Goal: Task Accomplishment & Management: Use online tool/utility

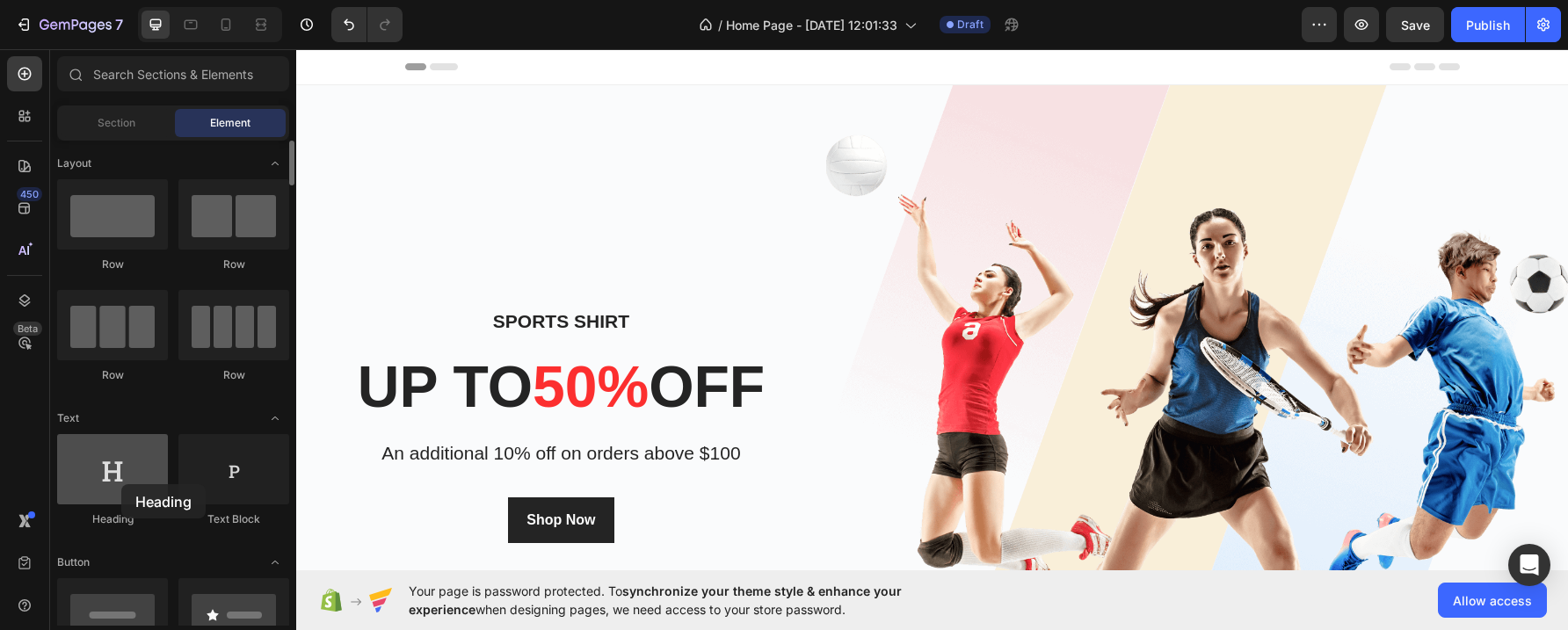
click at [121, 484] on div at bounding box center [112, 469] width 110 height 70
click at [539, 61] on div "Header" at bounding box center [933, 67] width 1055 height 35
click at [129, 111] on div "Section" at bounding box center [116, 123] width 110 height 29
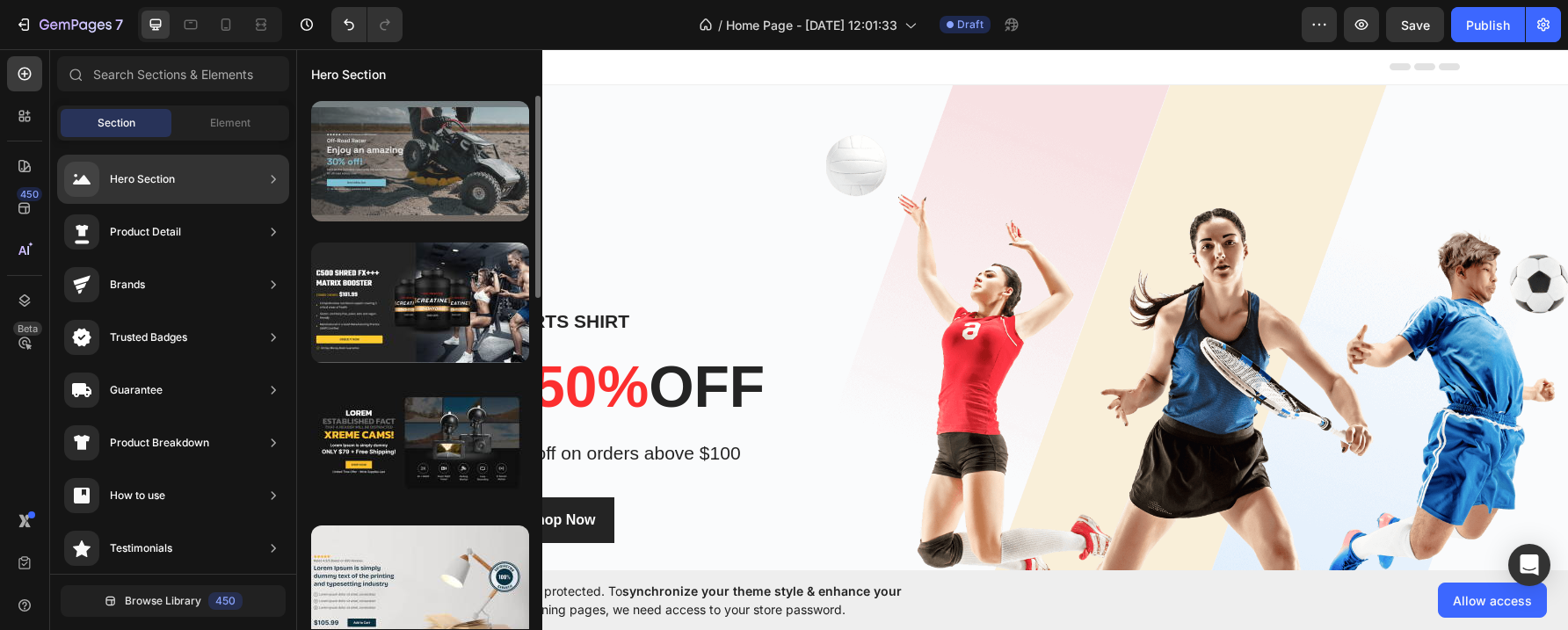
click at [429, 146] on div at bounding box center [420, 161] width 218 height 120
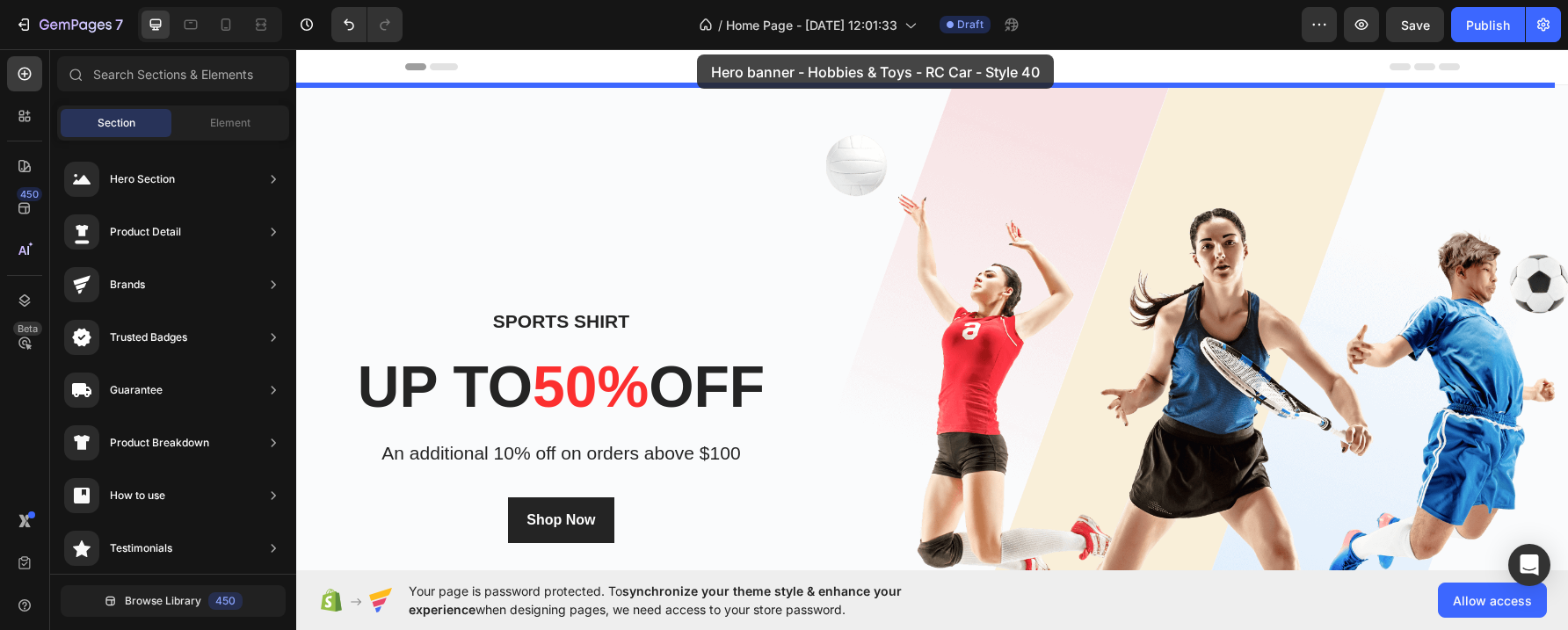
drag, startPoint x: 717, startPoint y: 198, endPoint x: 697, endPoint y: 54, distance: 145.4
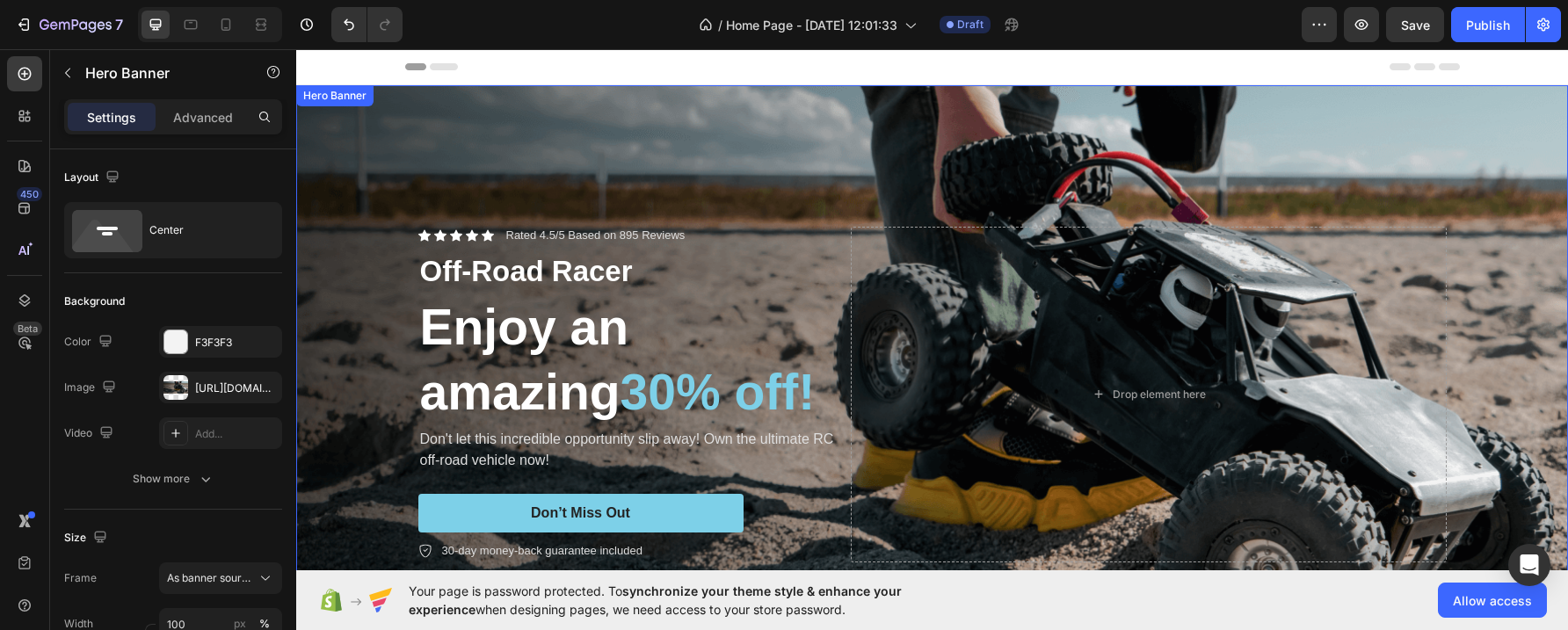
click at [1190, 125] on div "Background Image" at bounding box center [933, 395] width 1273 height 618
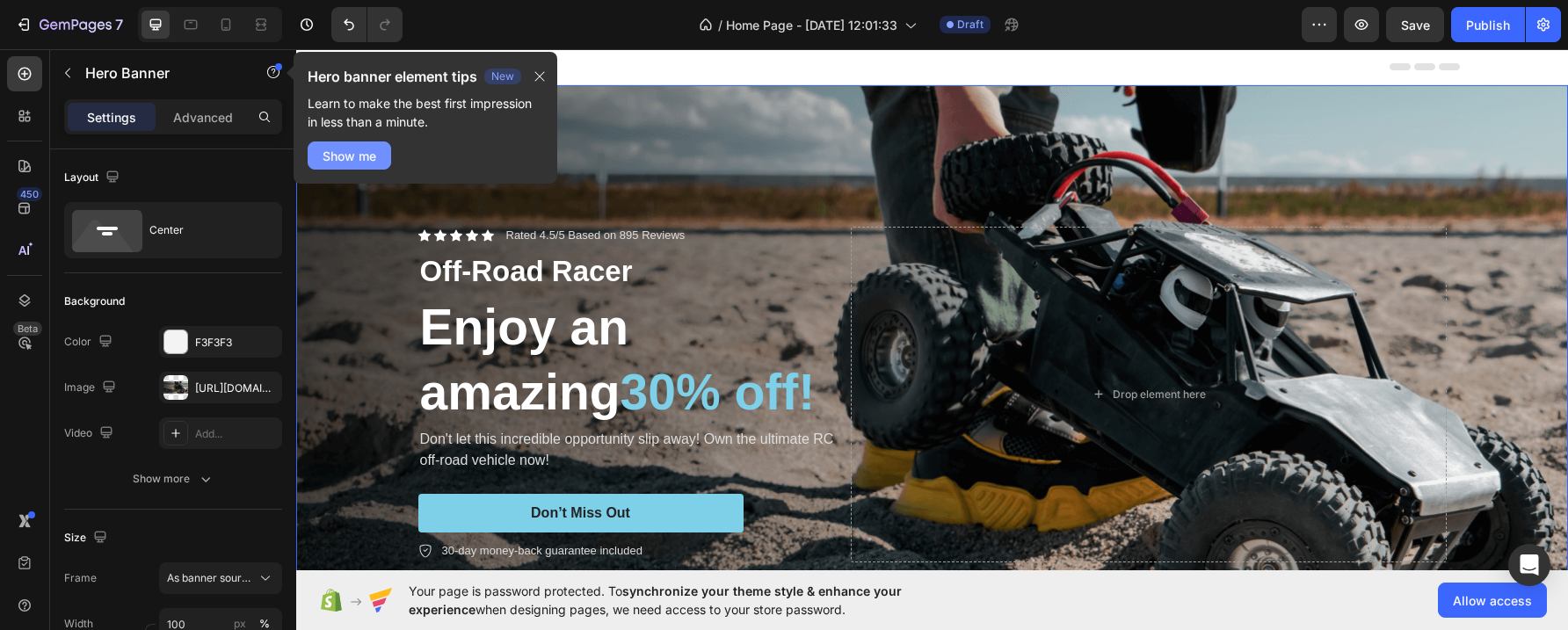
click at [369, 152] on div "Show me" at bounding box center [350, 156] width 53 height 19
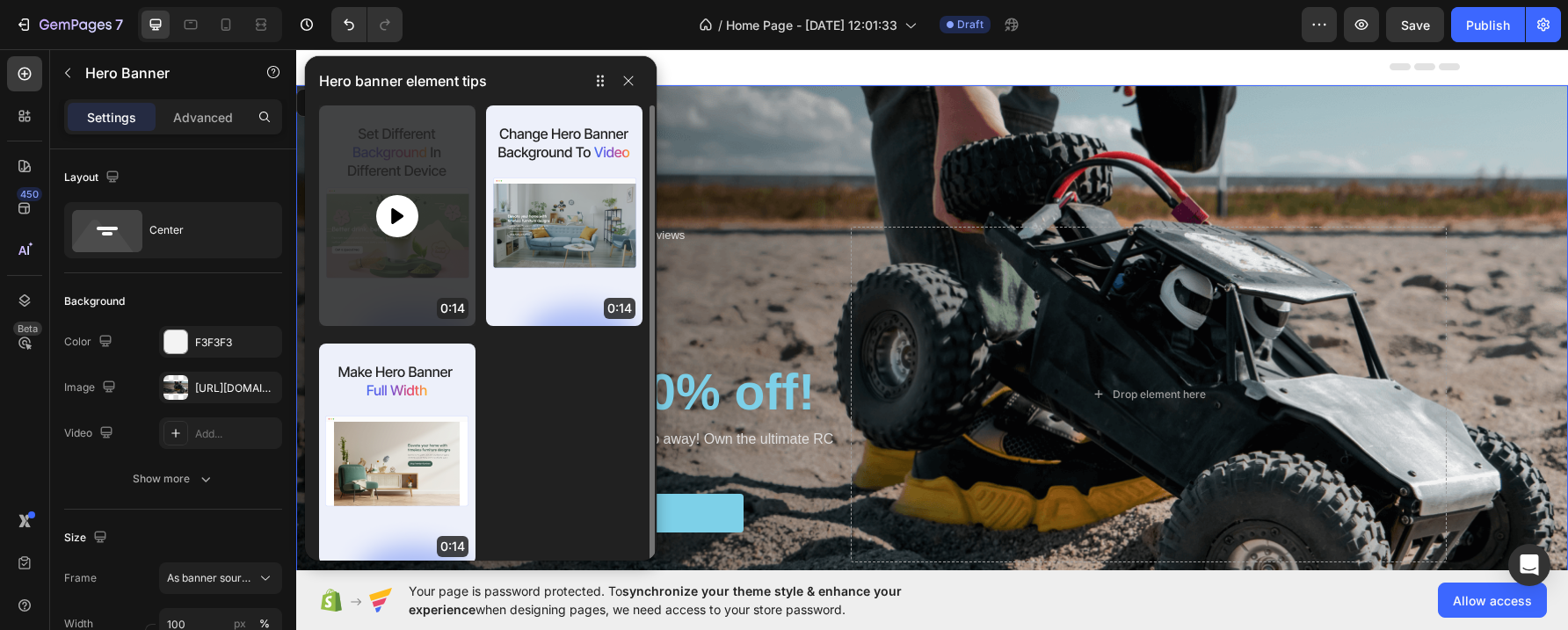
click at [397, 214] on icon at bounding box center [397, 216] width 12 height 16
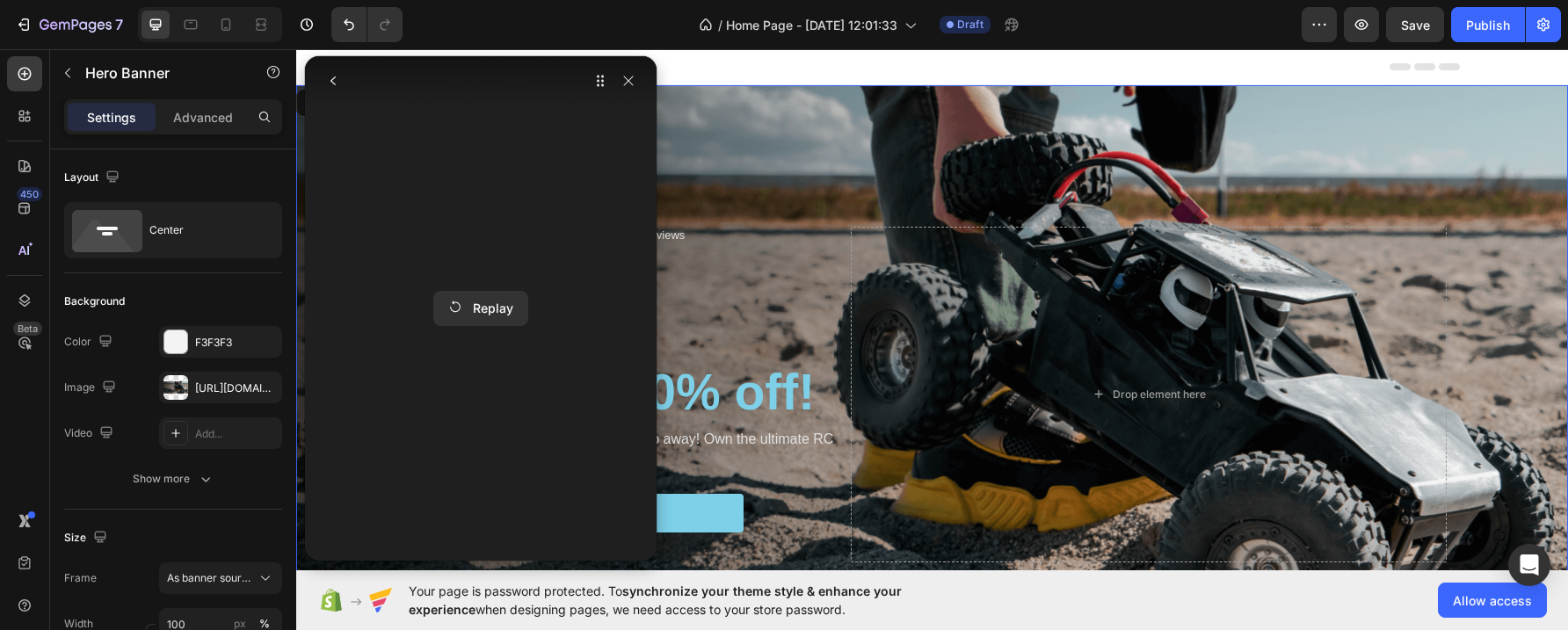
click at [1010, 178] on div "Background Image" at bounding box center [933, 395] width 1273 height 618
click at [627, 78] on icon "button" at bounding box center [628, 81] width 14 height 14
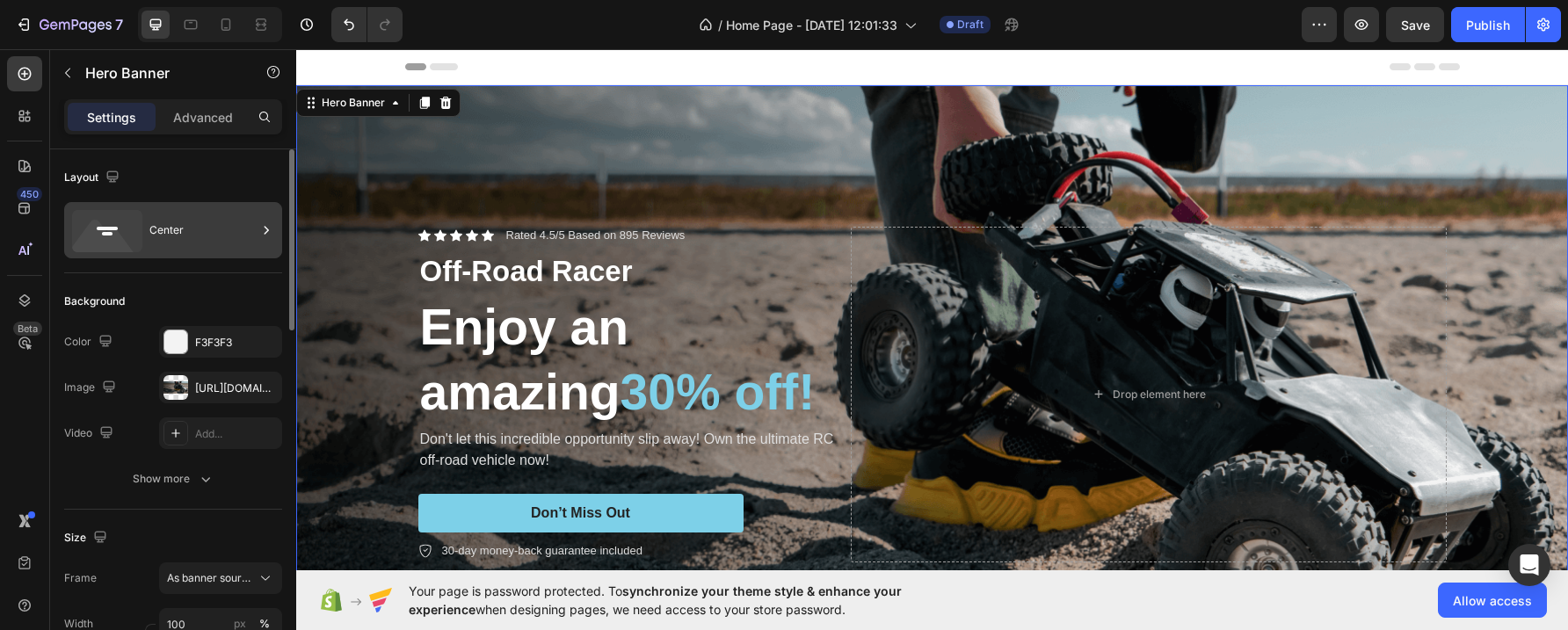
click at [266, 226] on icon at bounding box center [267, 230] width 18 height 18
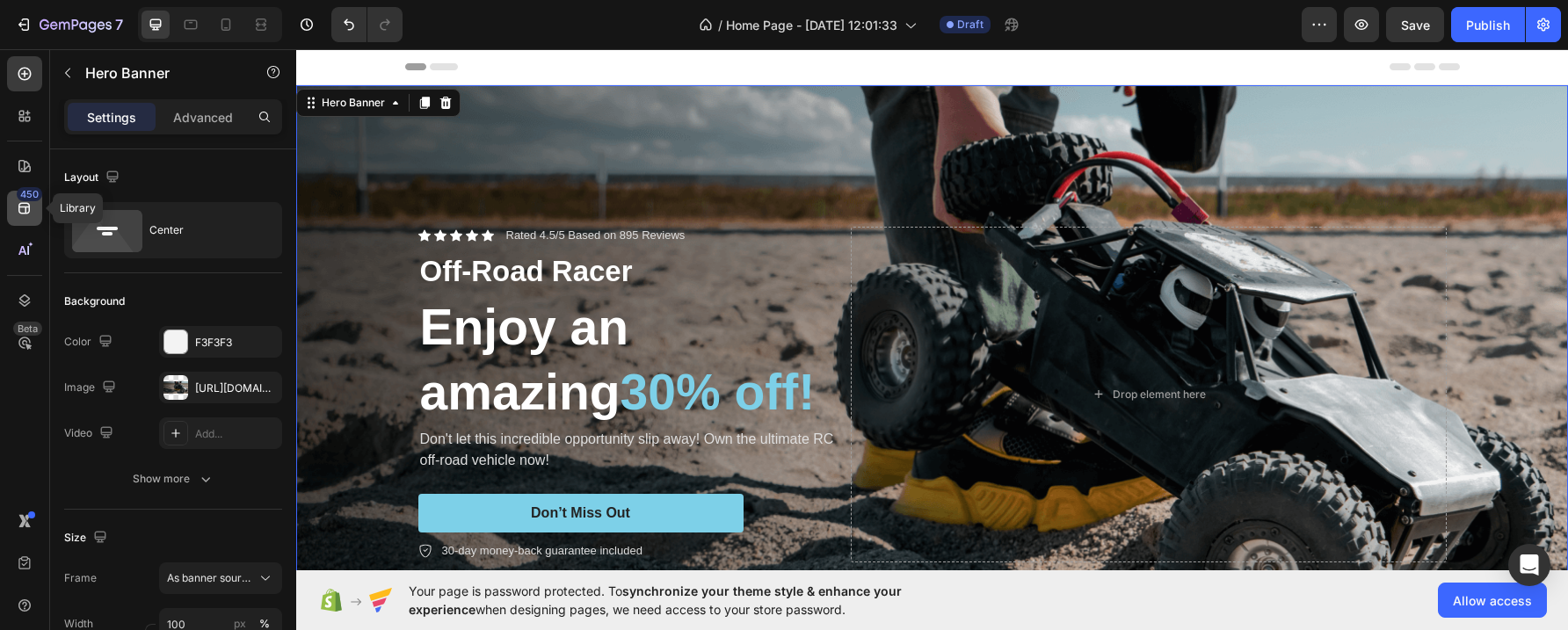
click at [23, 206] on icon at bounding box center [25, 209] width 18 height 18
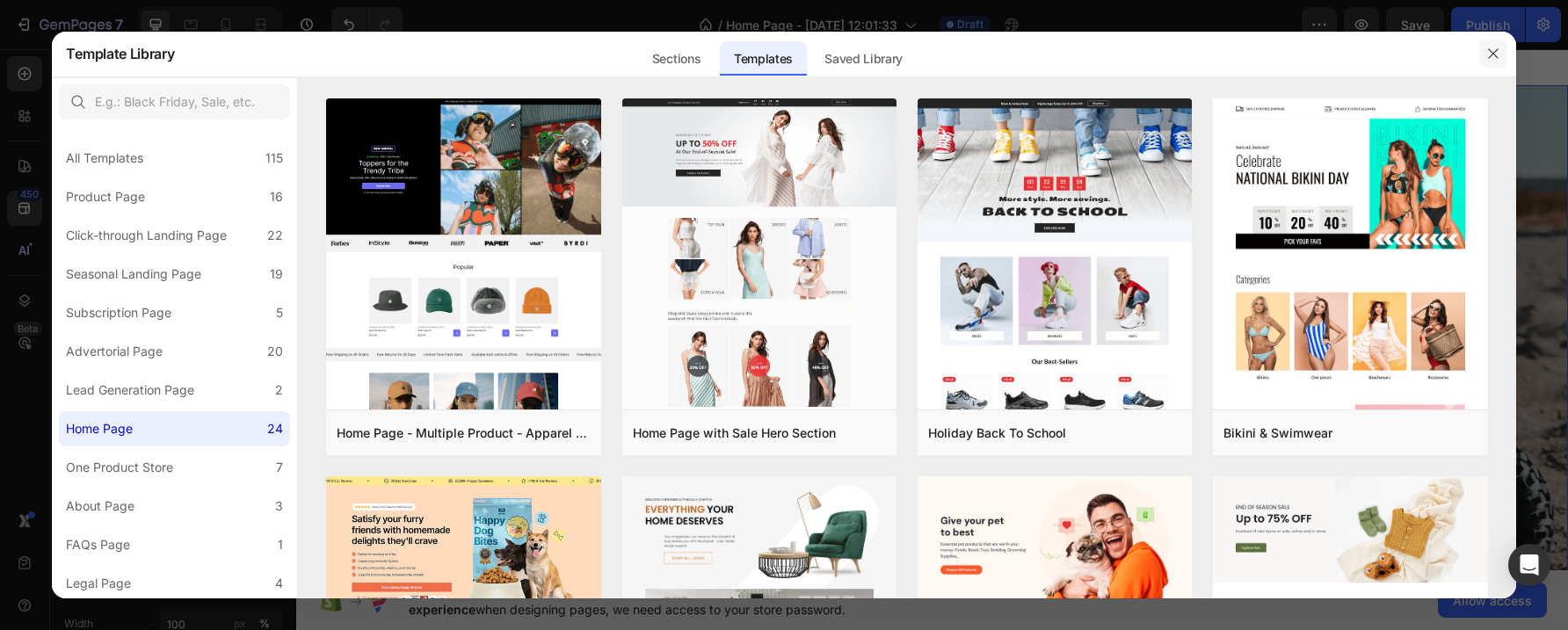
click at [1498, 52] on icon "button" at bounding box center [1493, 53] width 14 height 14
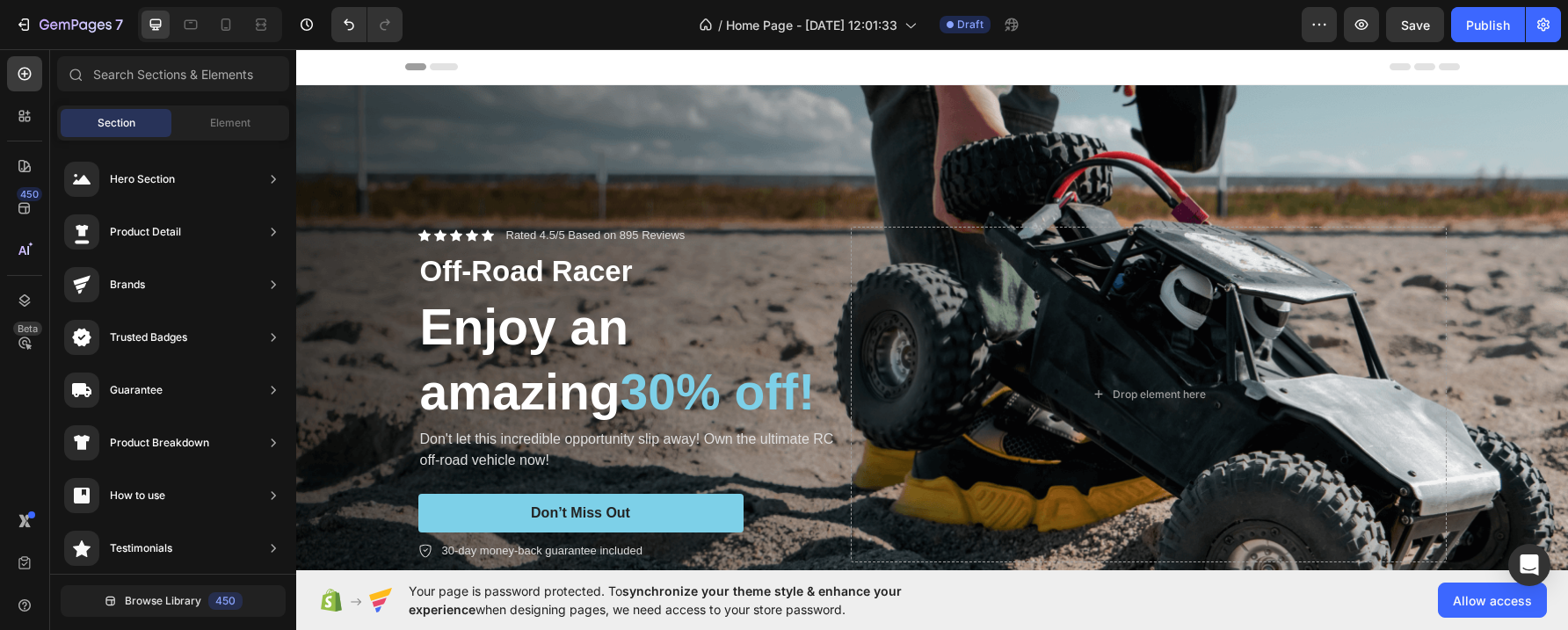
click at [577, 68] on div "Header" at bounding box center [933, 67] width 1055 height 35
click at [315, 65] on icon at bounding box center [316, 67] width 12 height 12
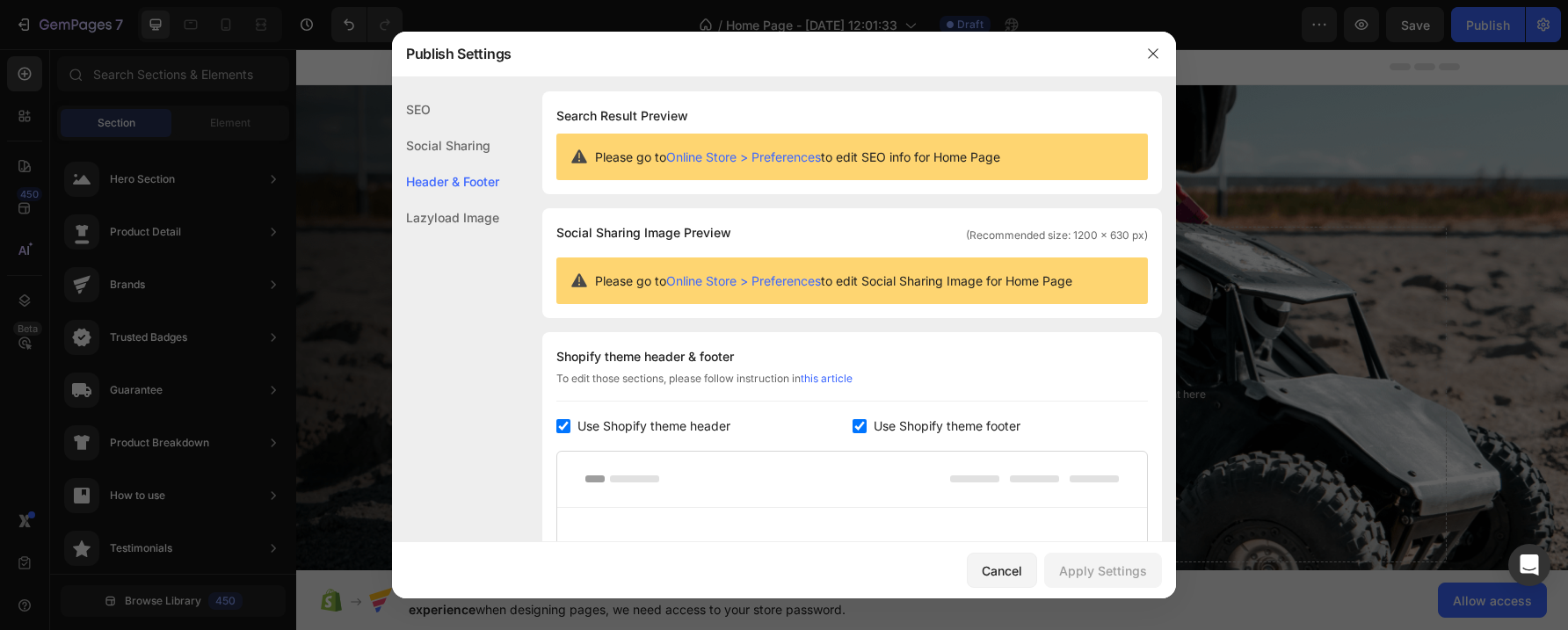
scroll to position [237, 0]
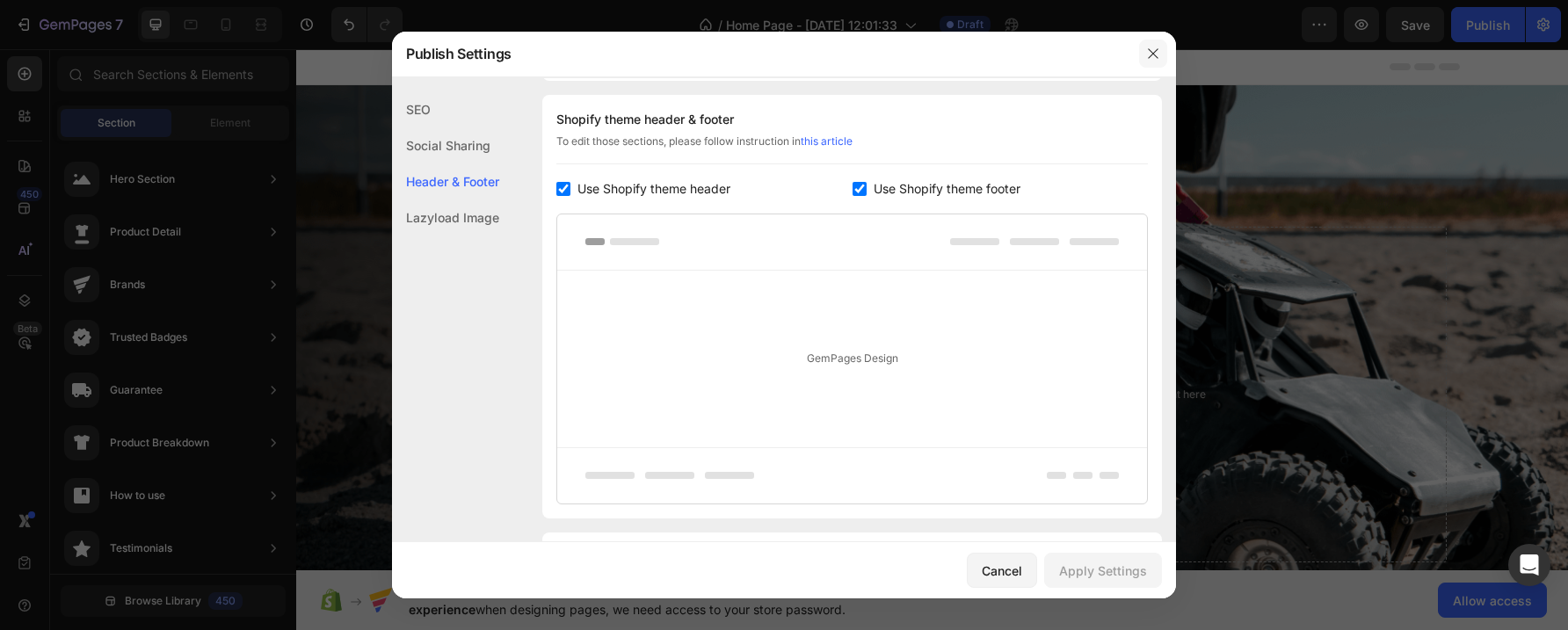
click at [1151, 51] on icon "button" at bounding box center [1153, 53] width 14 height 14
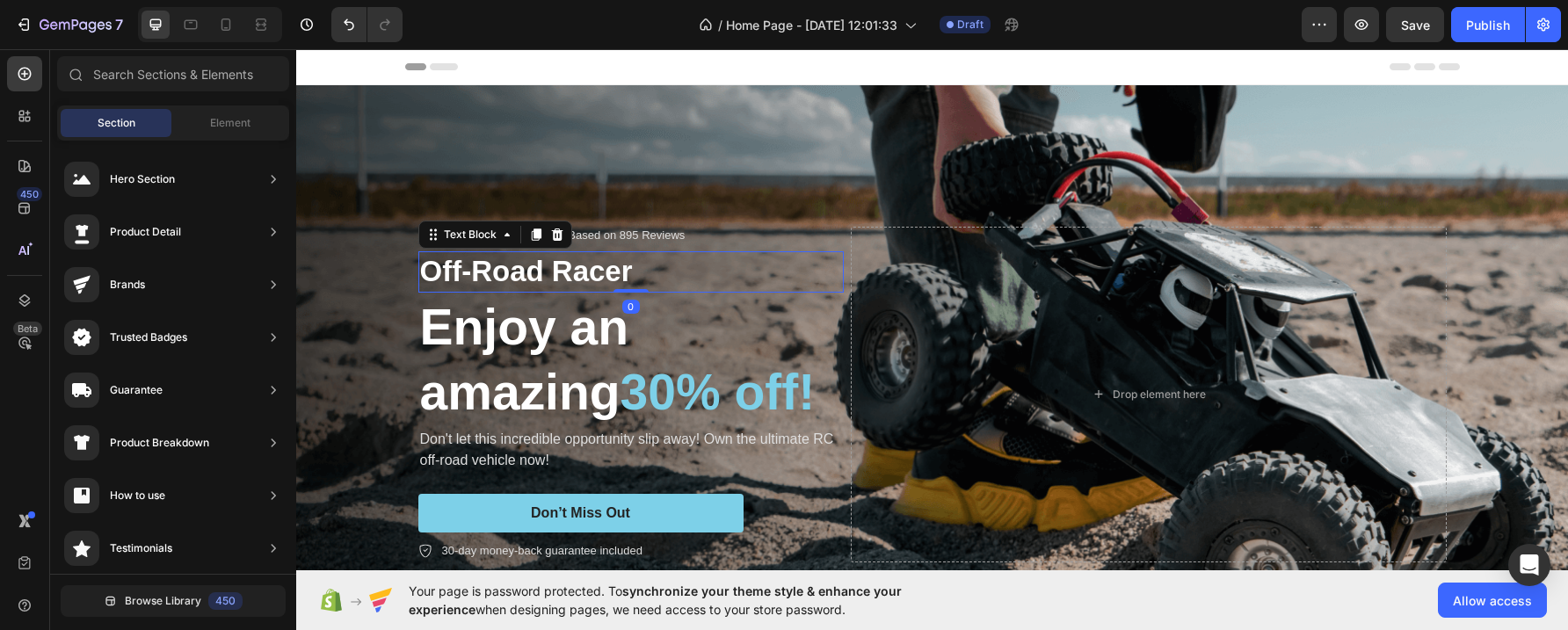
click at [548, 271] on p "Off-Road Racer" at bounding box center [631, 272] width 422 height 37
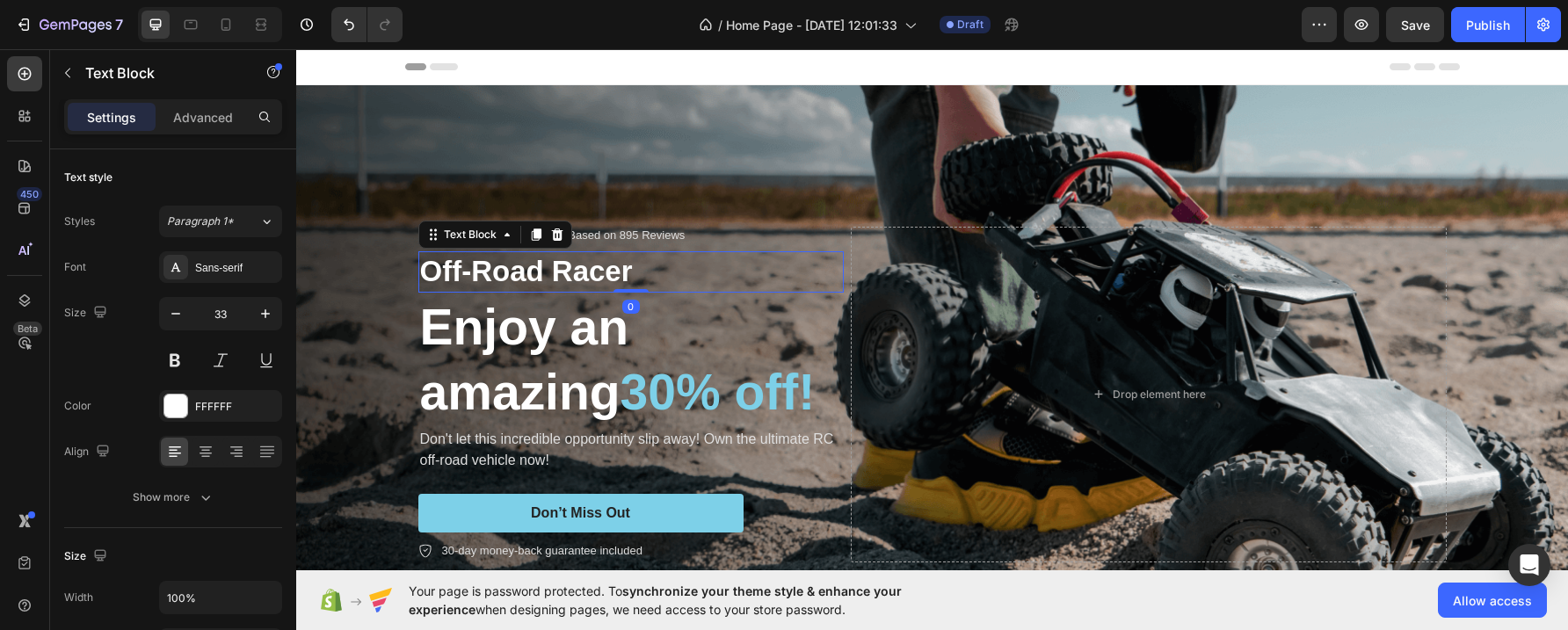
click at [548, 271] on p "Off-Road Racer" at bounding box center [631, 272] width 422 height 37
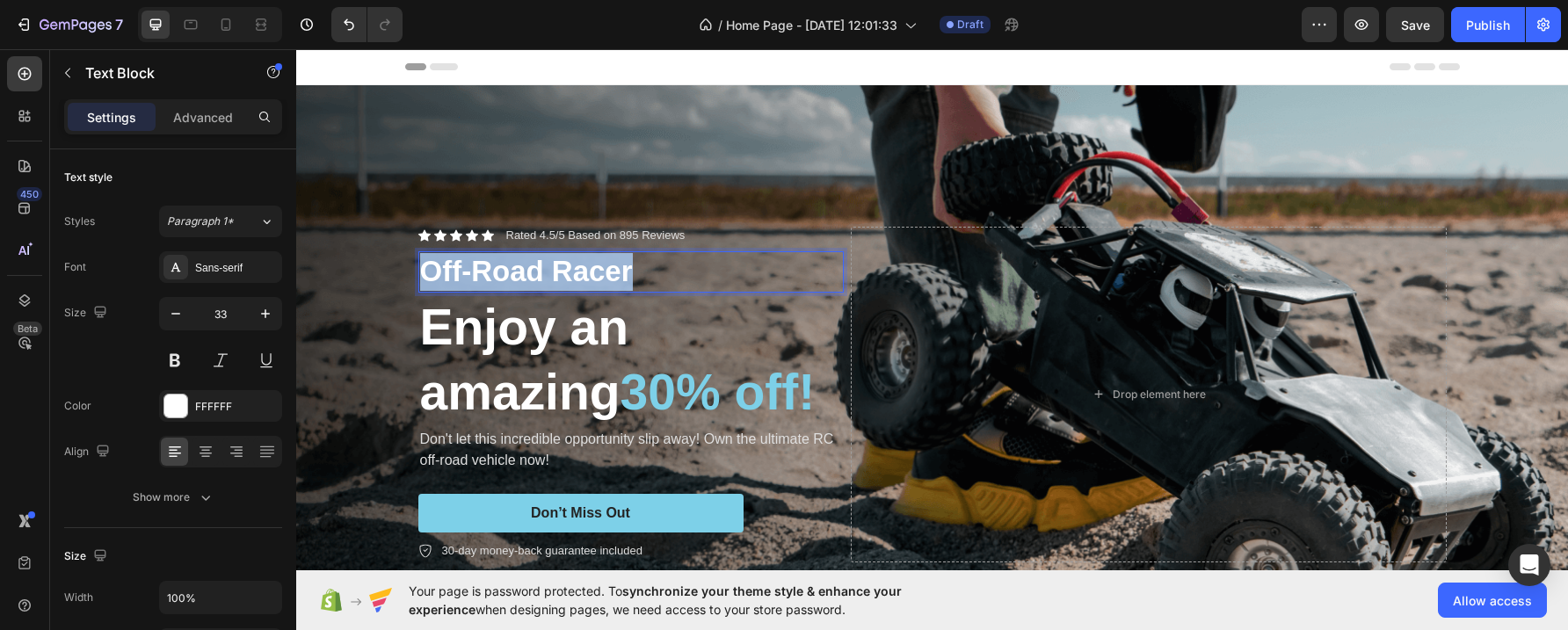
click at [548, 271] on p "Off-Road Racer" at bounding box center [631, 272] width 422 height 37
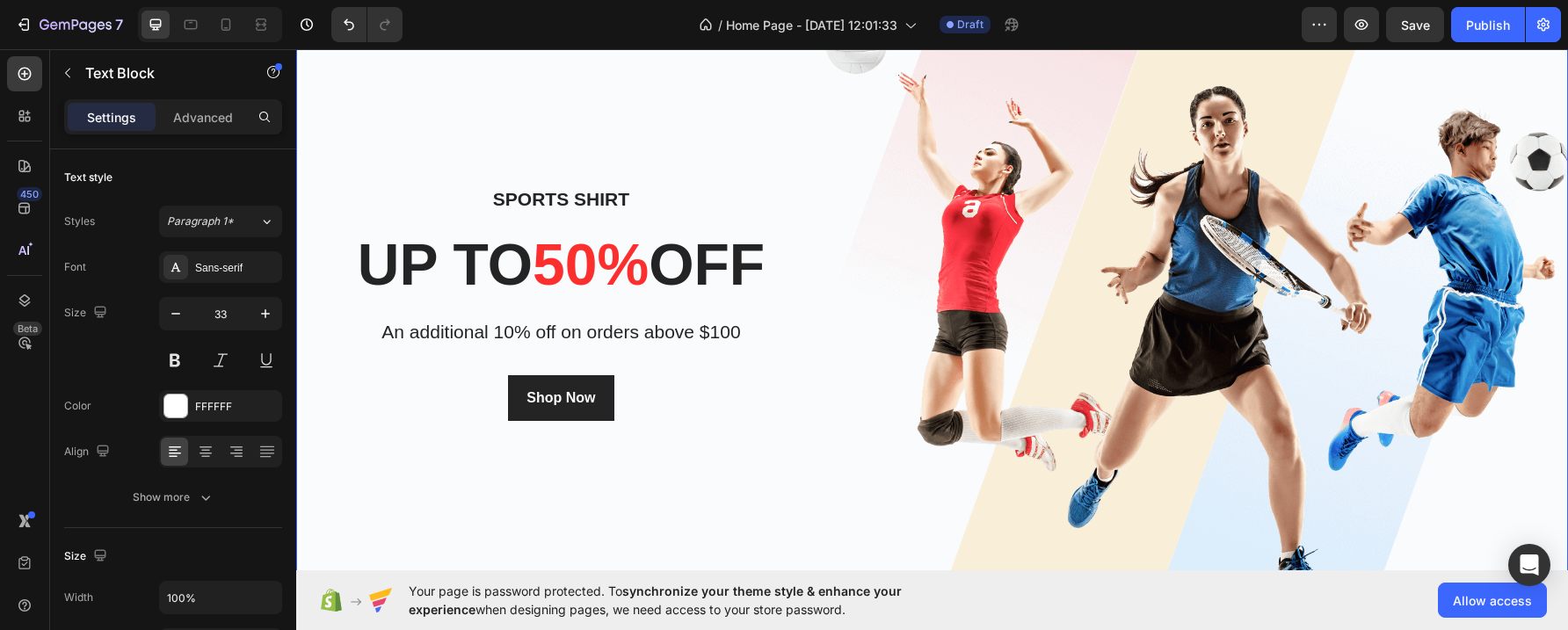
scroll to position [731, 0]
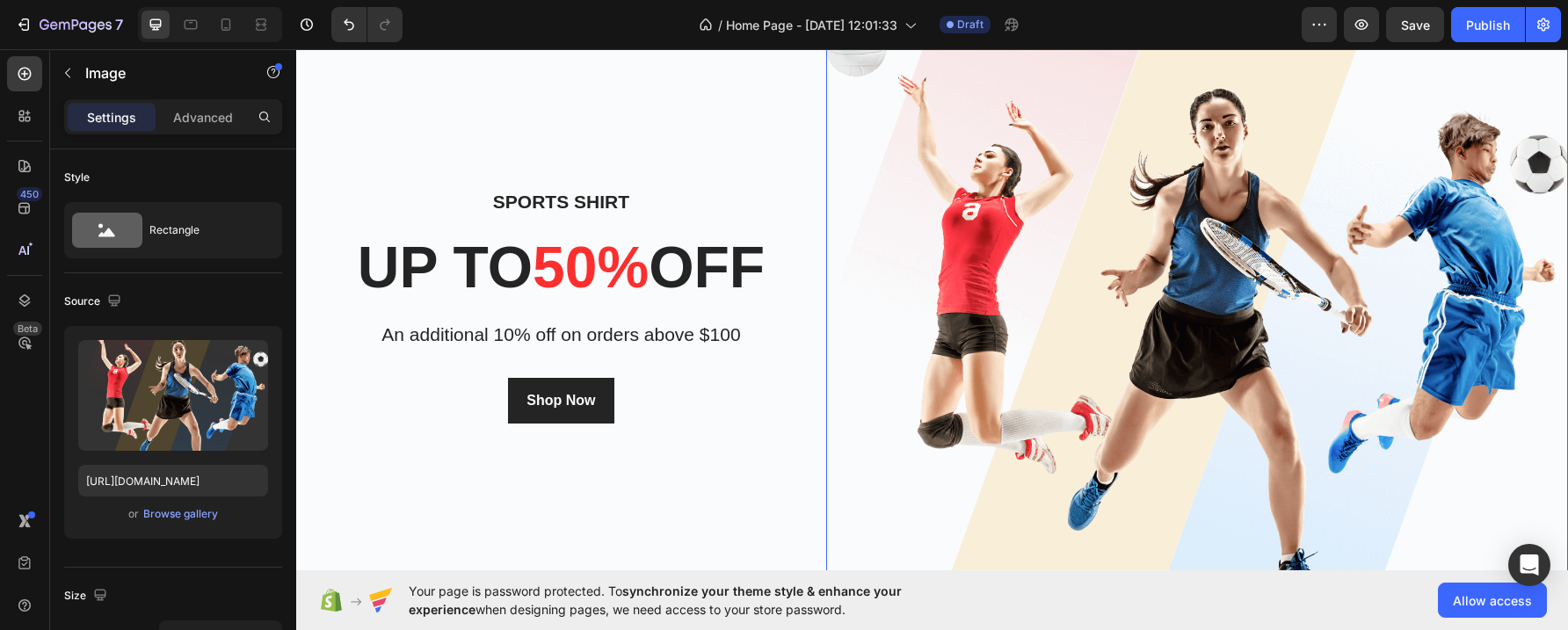
click at [1200, 243] on img at bounding box center [1197, 304] width 742 height 678
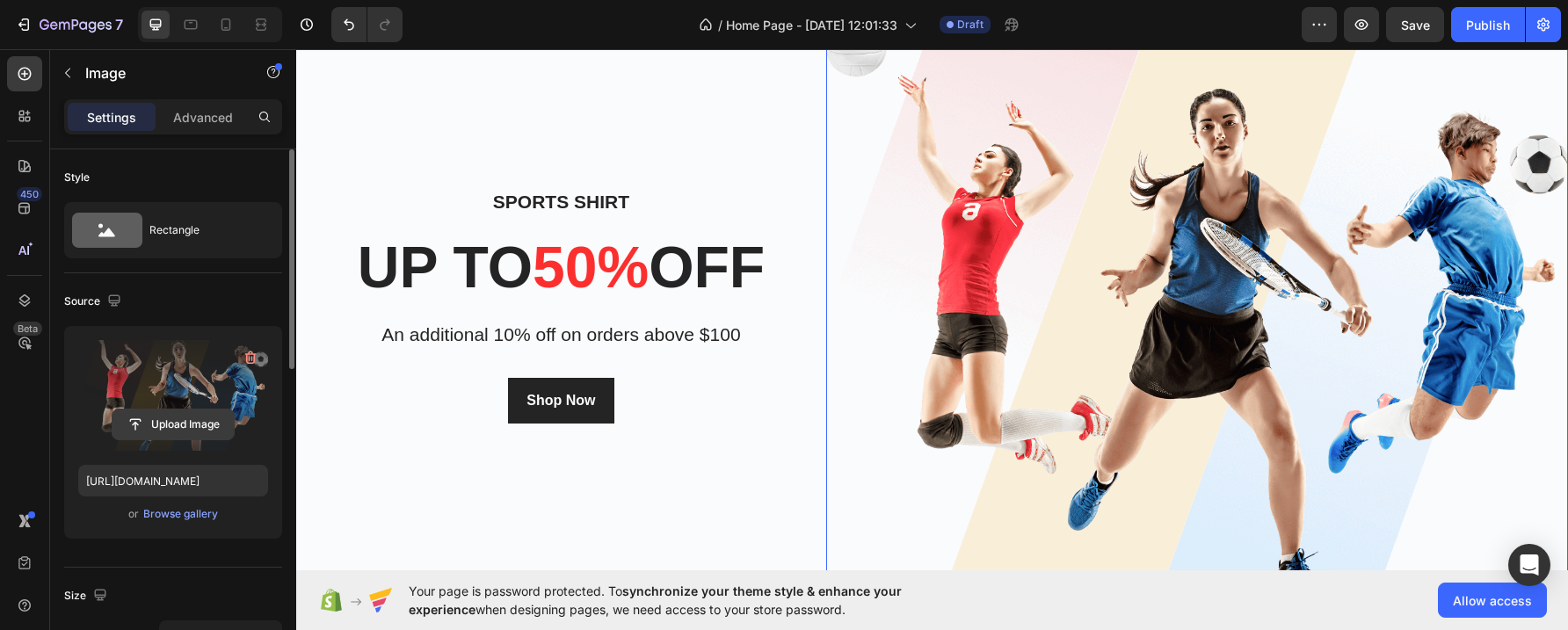
click at [176, 422] on input "file" at bounding box center [172, 424] width 121 height 30
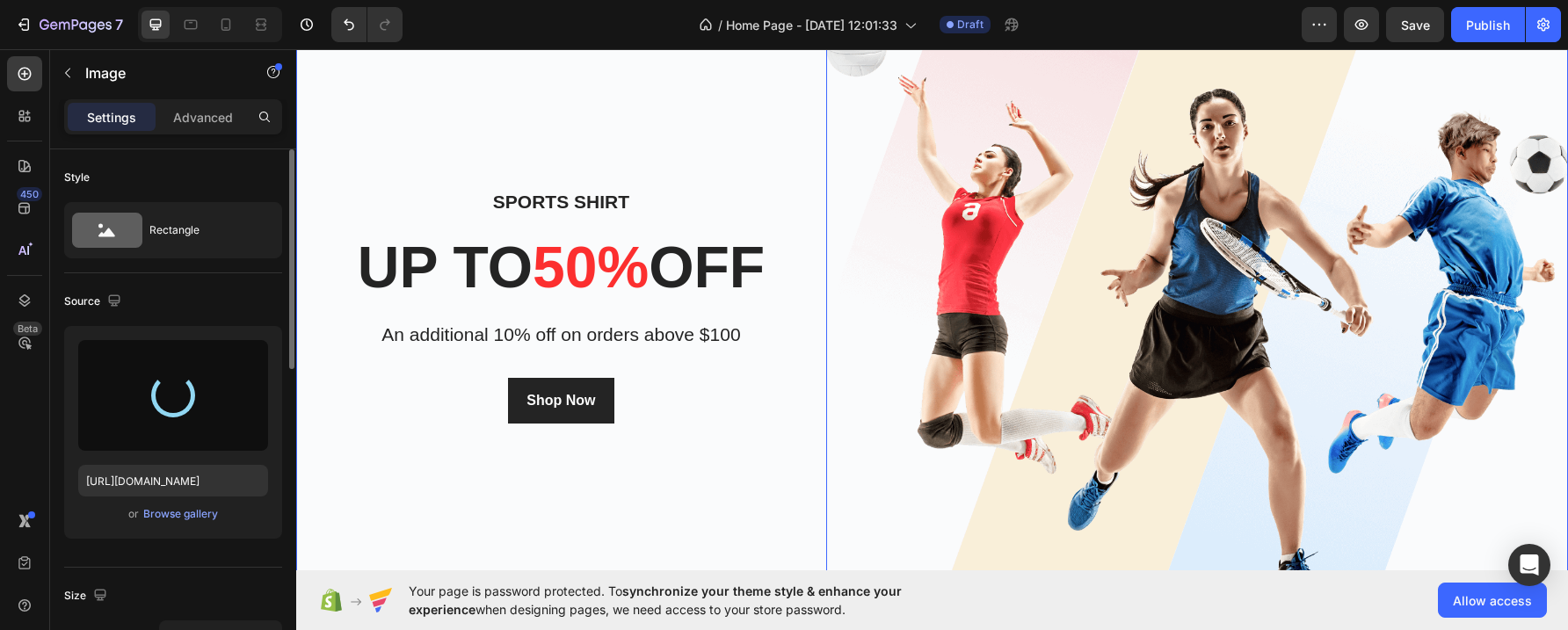
type input "[URL][DOMAIN_NAME]"
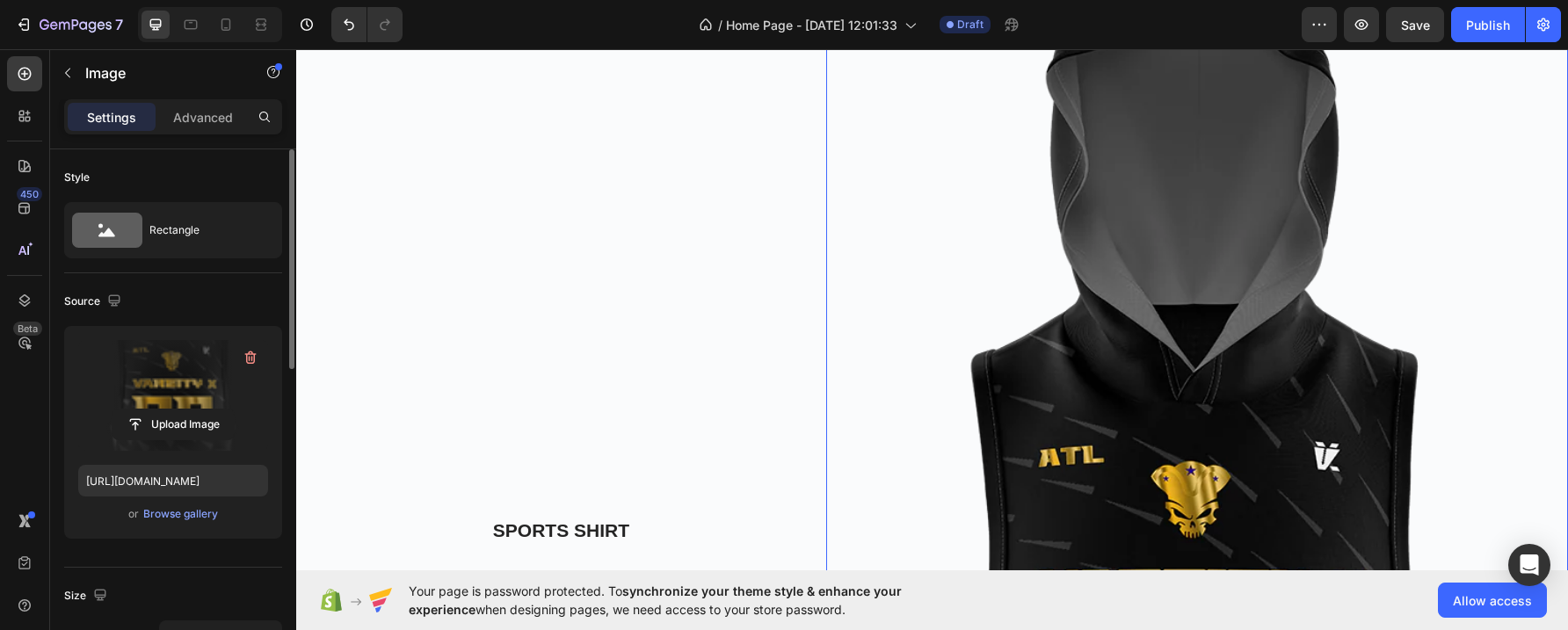
scroll to position [581, 0]
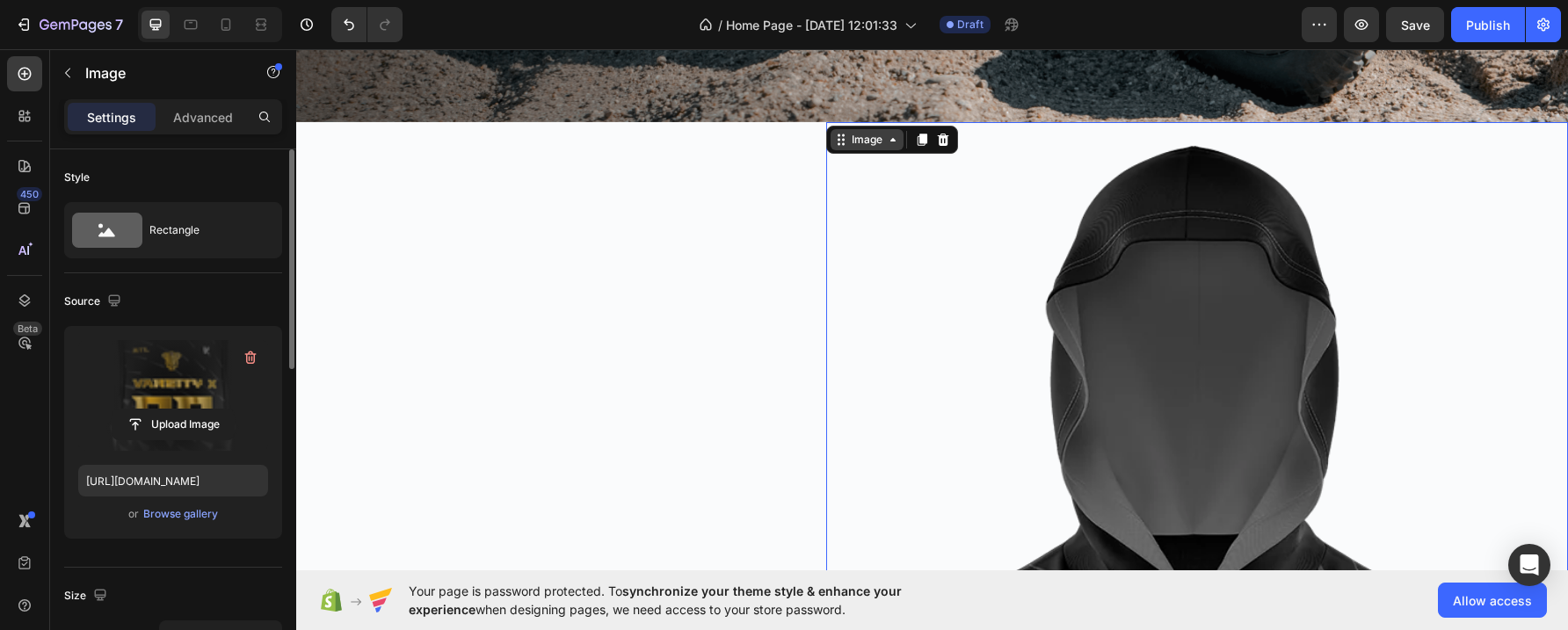
click at [856, 135] on div "Image" at bounding box center [867, 140] width 37 height 16
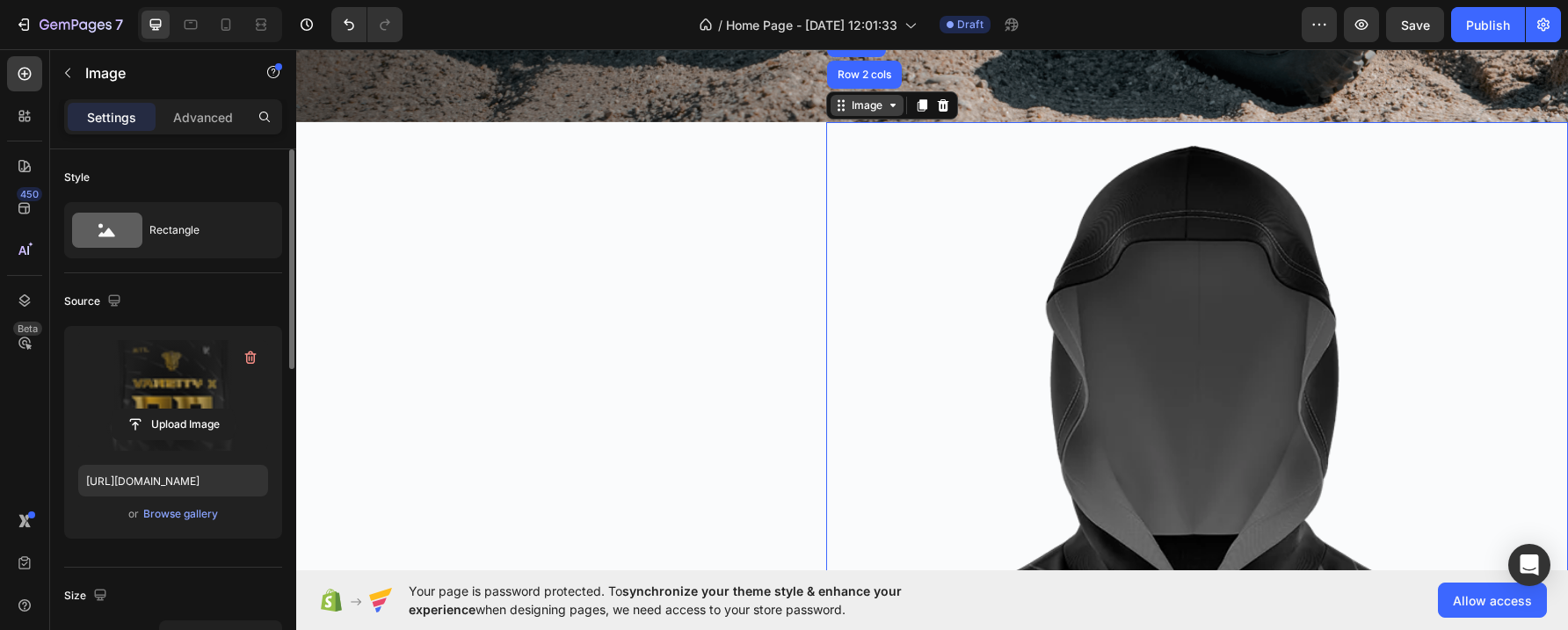
click at [888, 102] on icon at bounding box center [893, 105] width 14 height 14
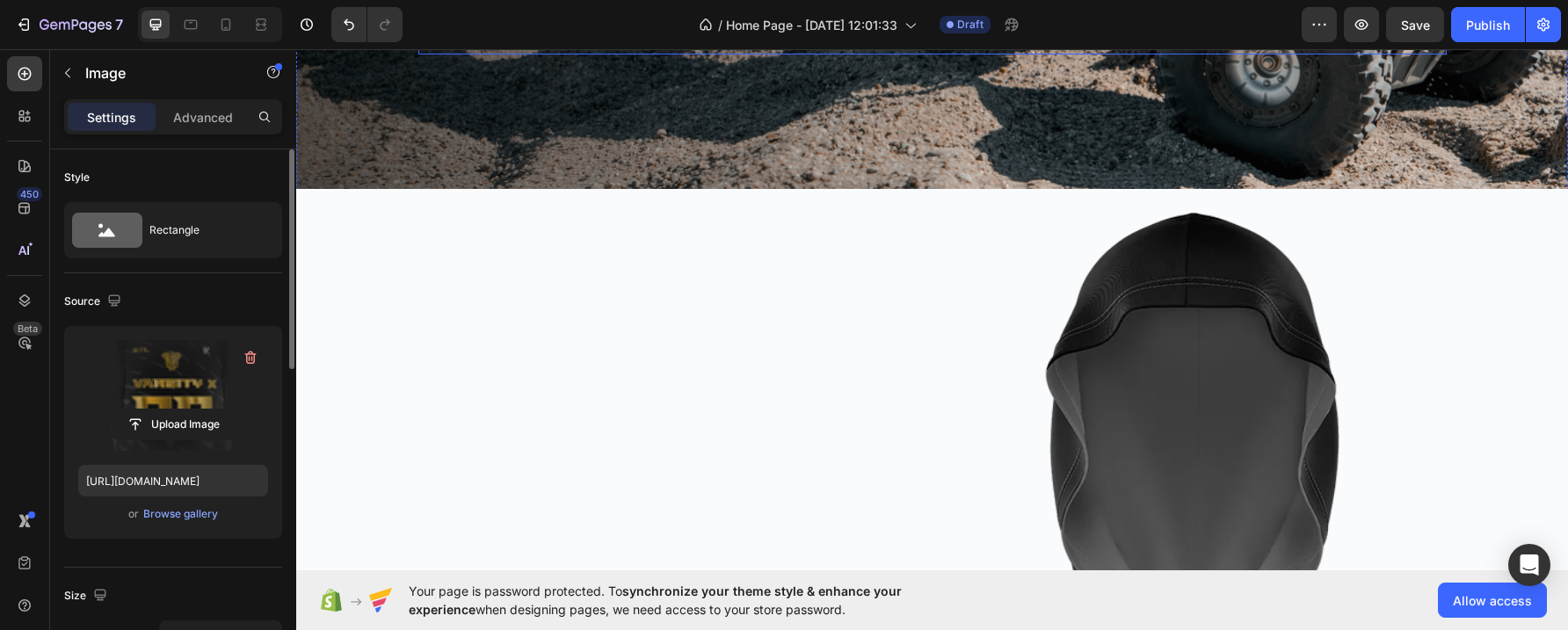
scroll to position [548, 0]
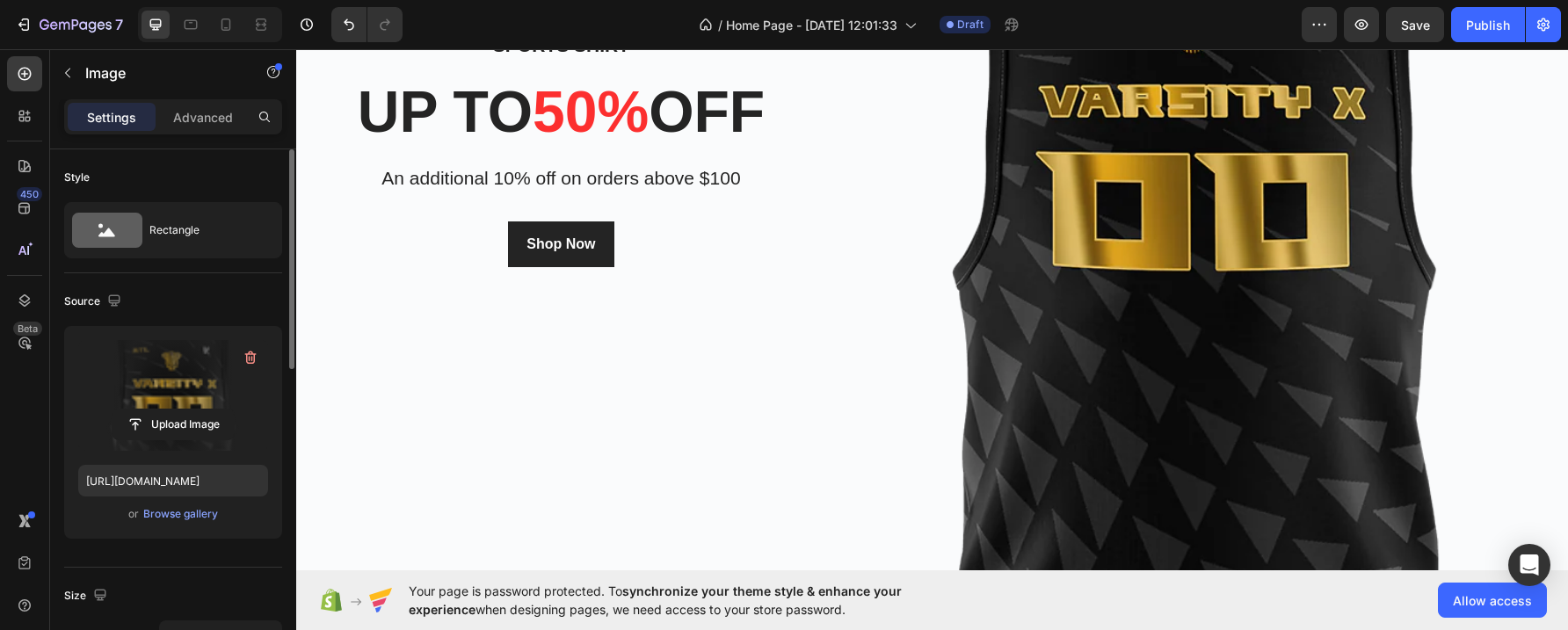
scroll to position [1305, 0]
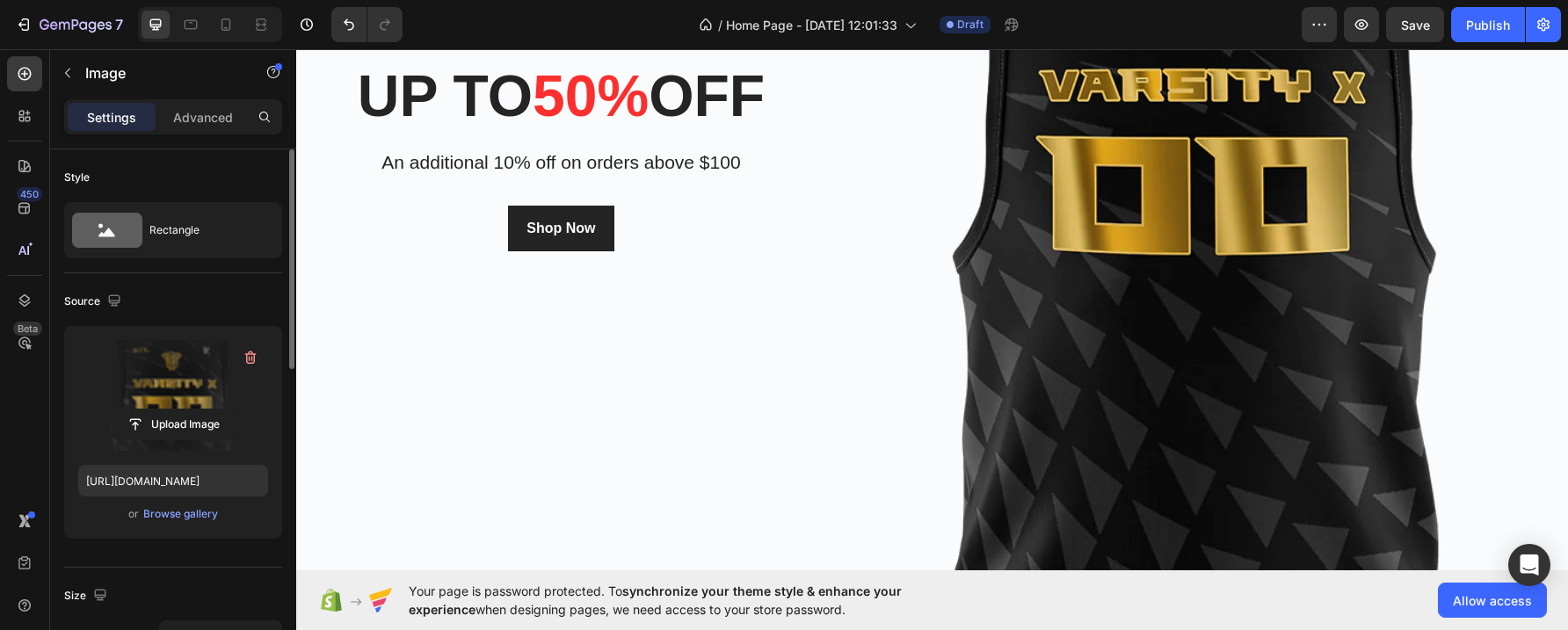
click at [1133, 364] on img at bounding box center [1197, 132] width 742 height 1483
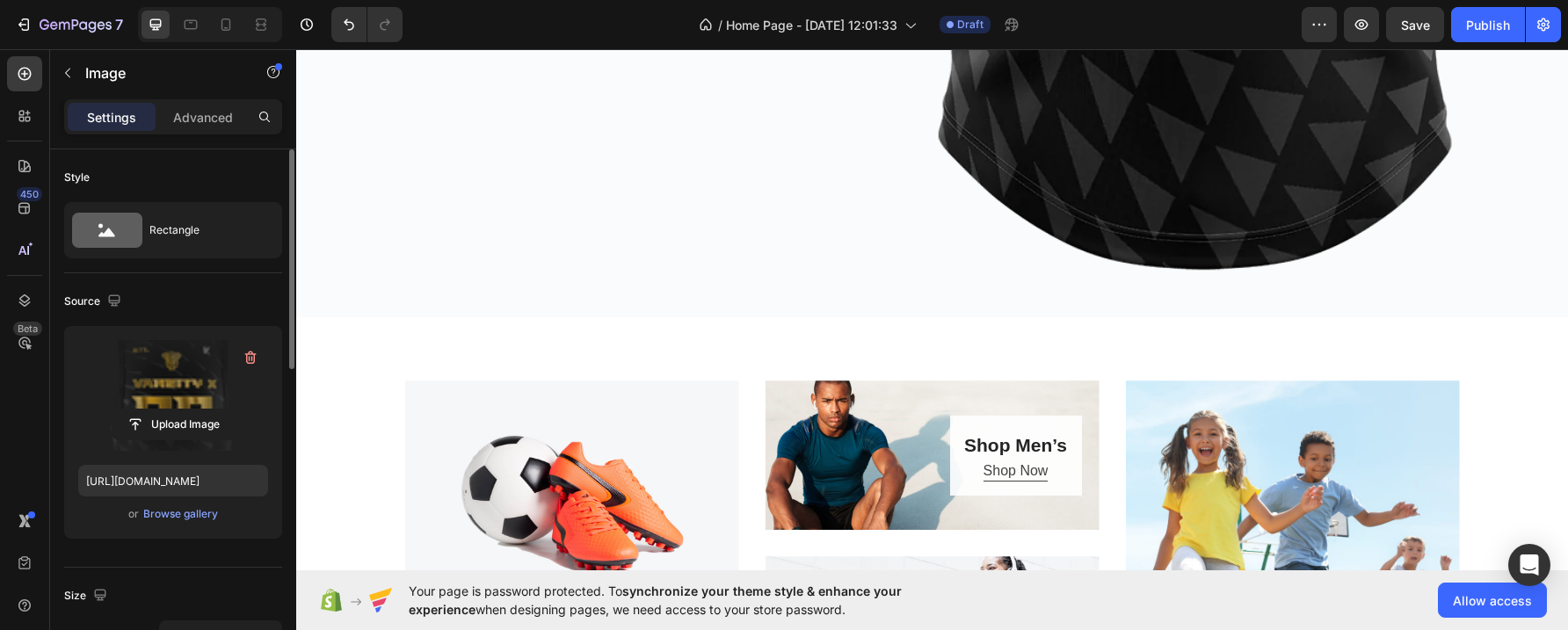
scroll to position [1863, 0]
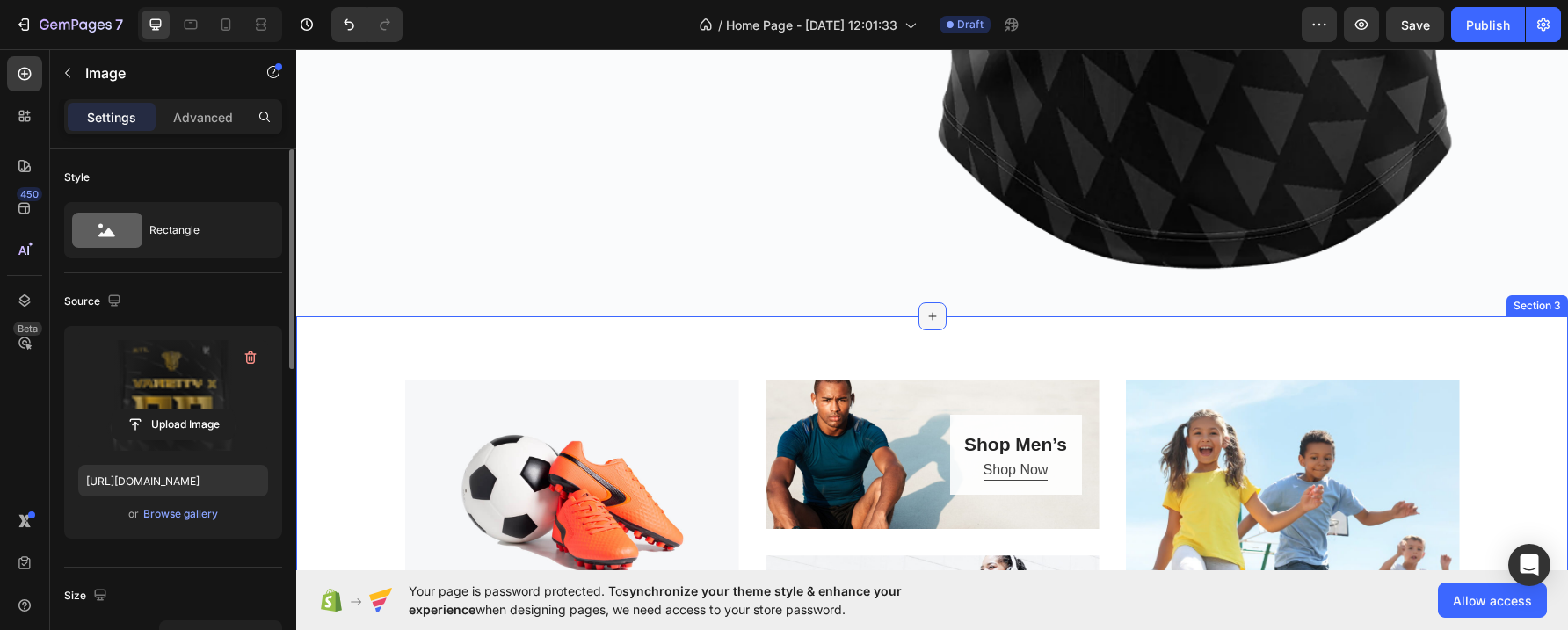
click at [929, 313] on icon at bounding box center [933, 317] width 8 height 8
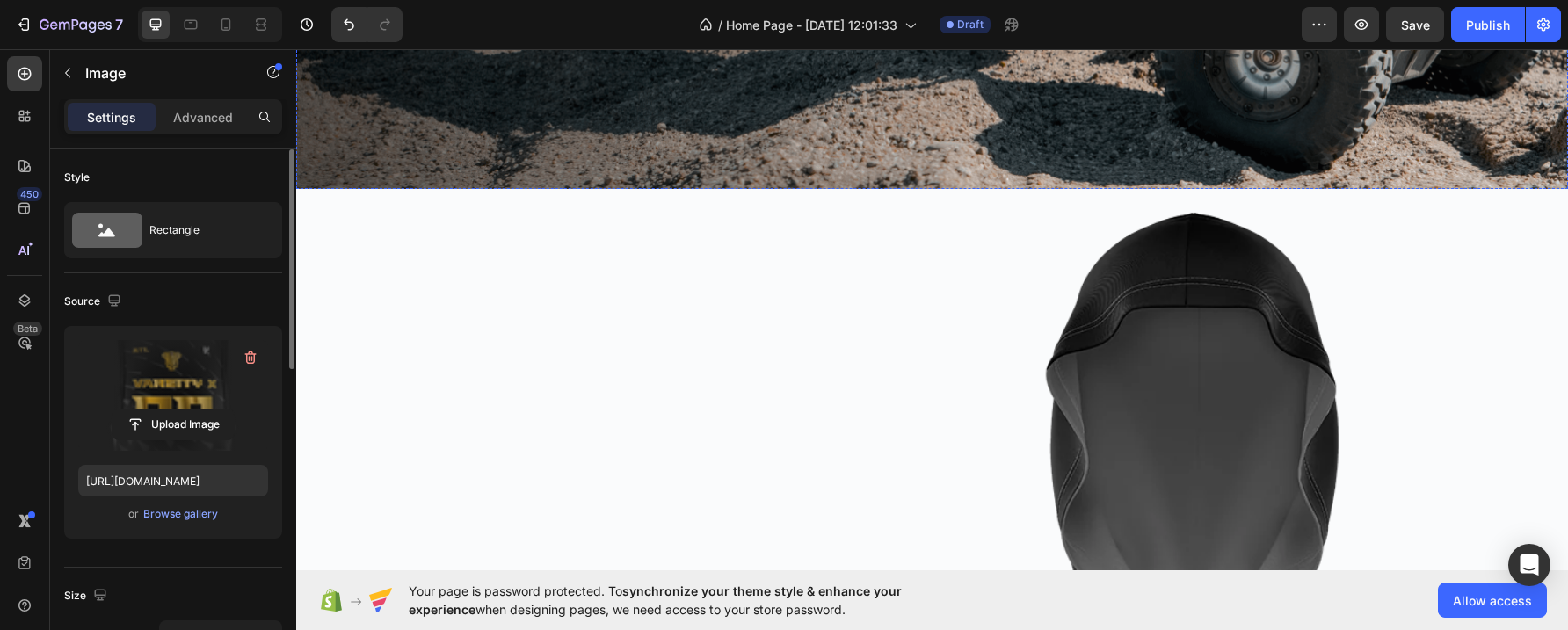
scroll to position [598, 0]
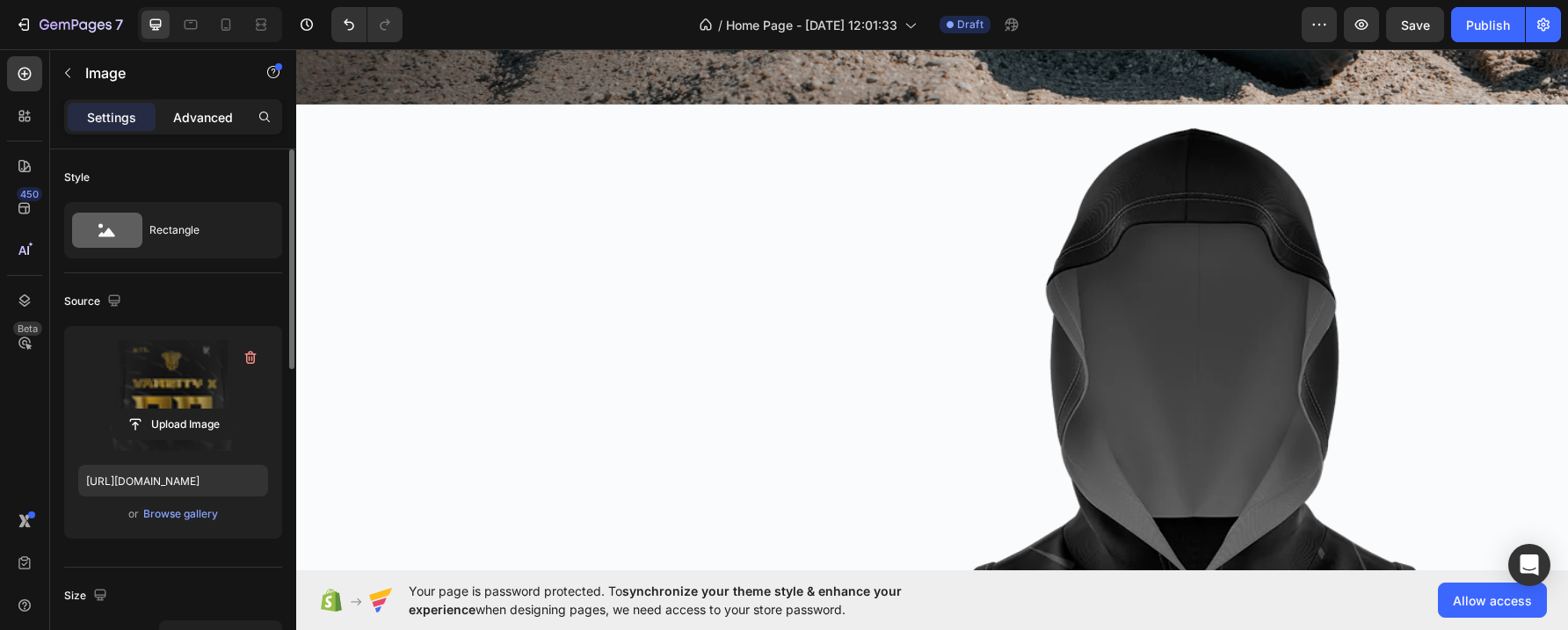
click at [209, 110] on p "Advanced" at bounding box center [203, 117] width 60 height 19
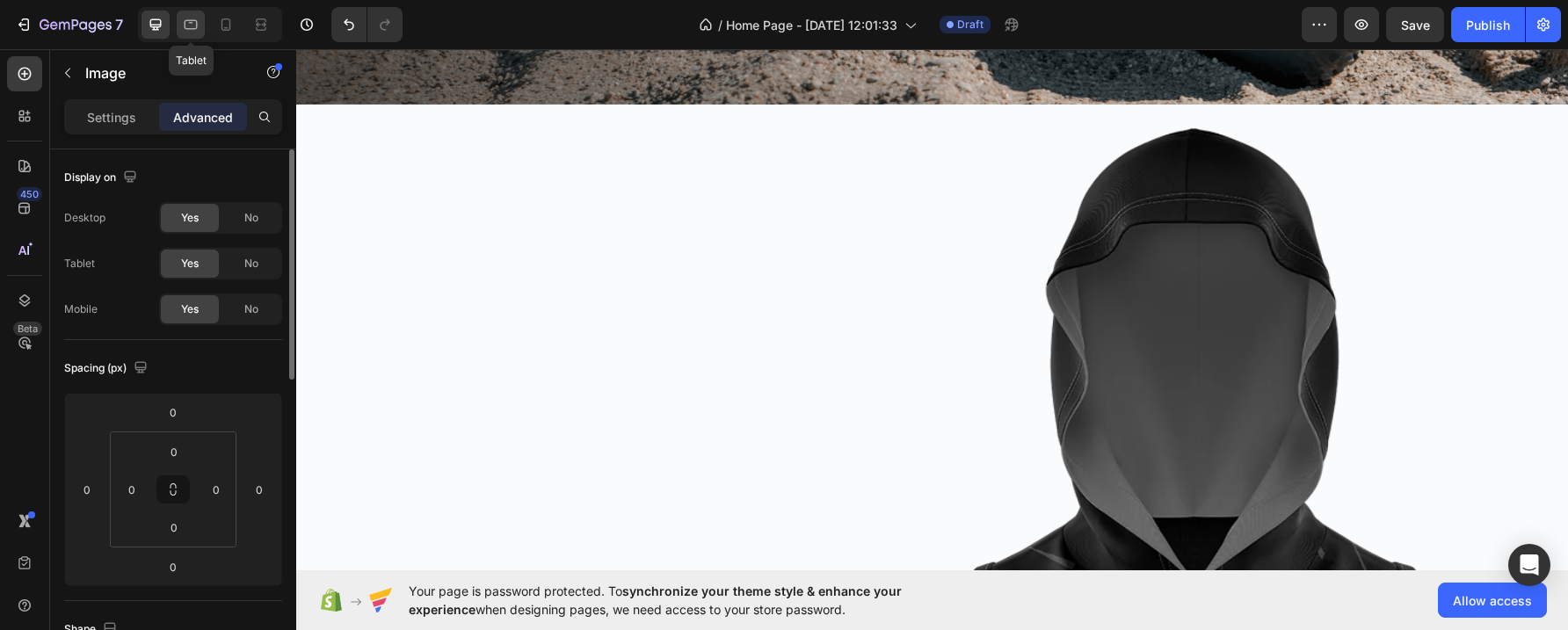
click at [194, 21] on icon at bounding box center [190, 26] width 13 height 10
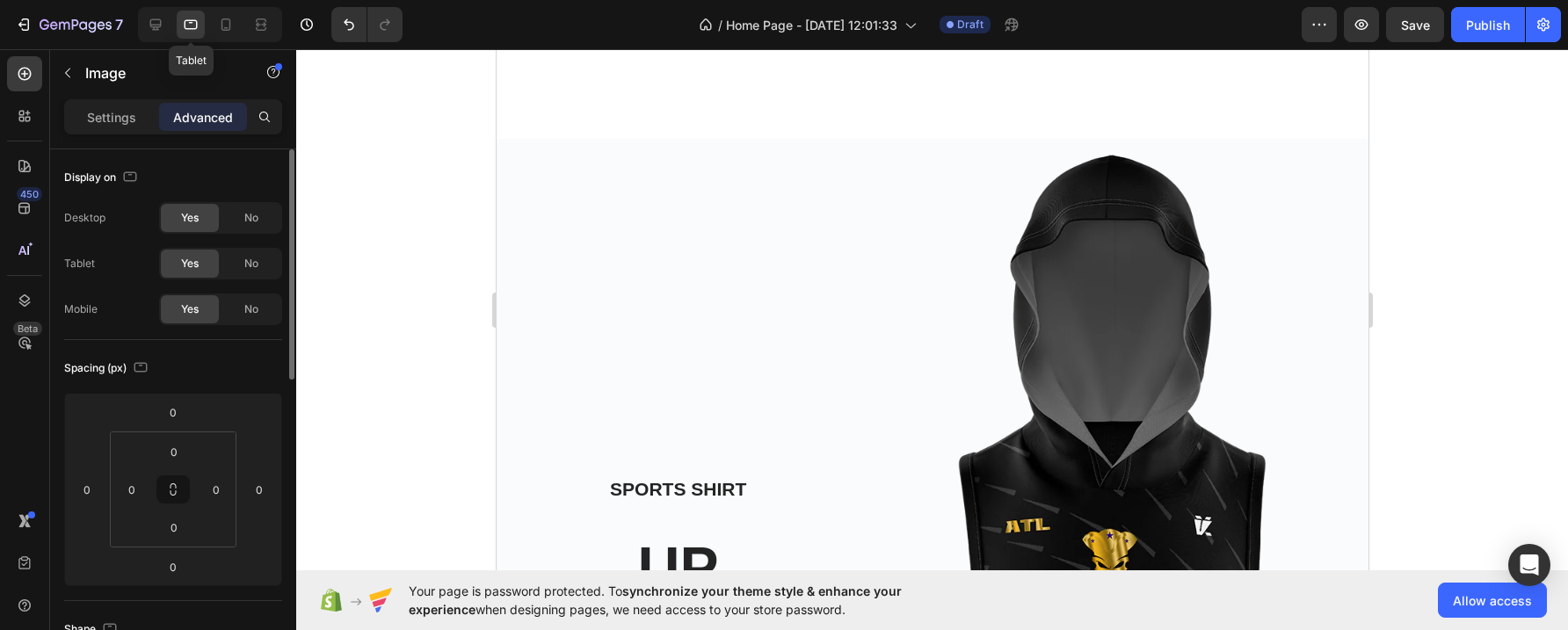
scroll to position [500, 0]
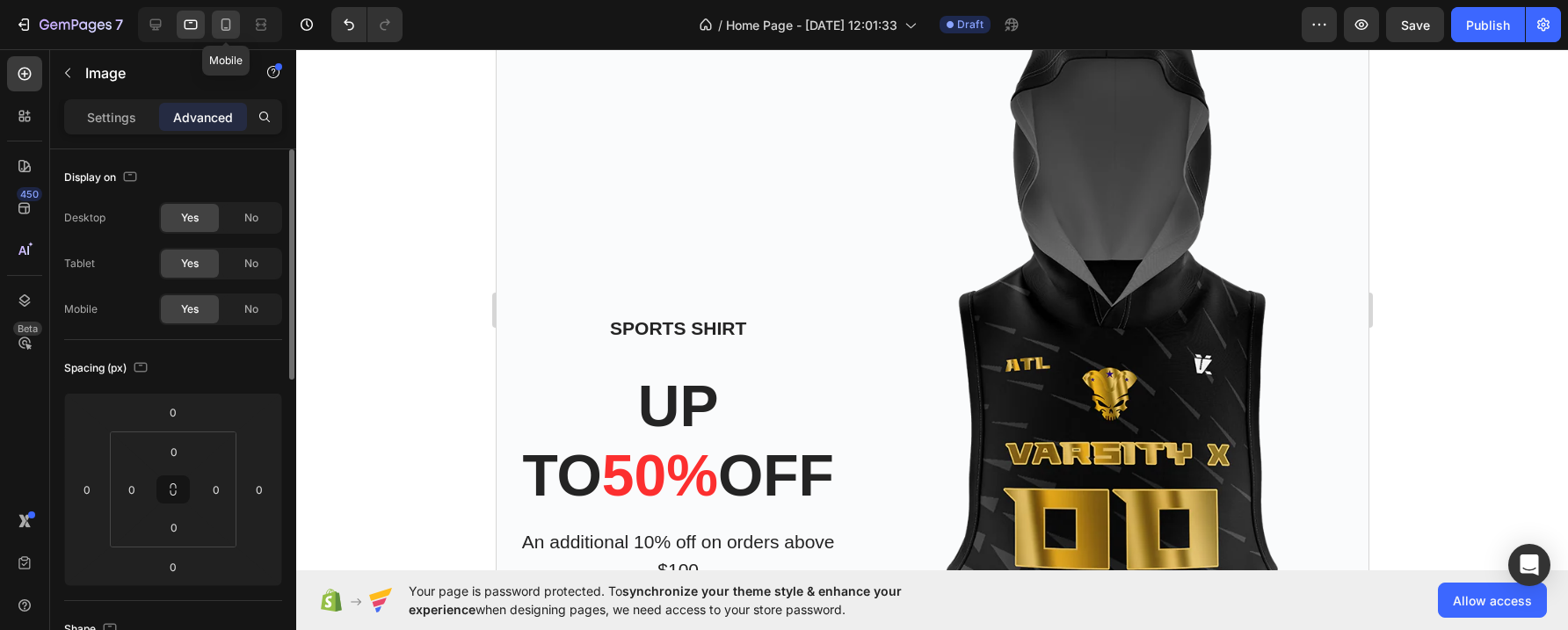
click at [225, 22] on icon at bounding box center [226, 25] width 18 height 18
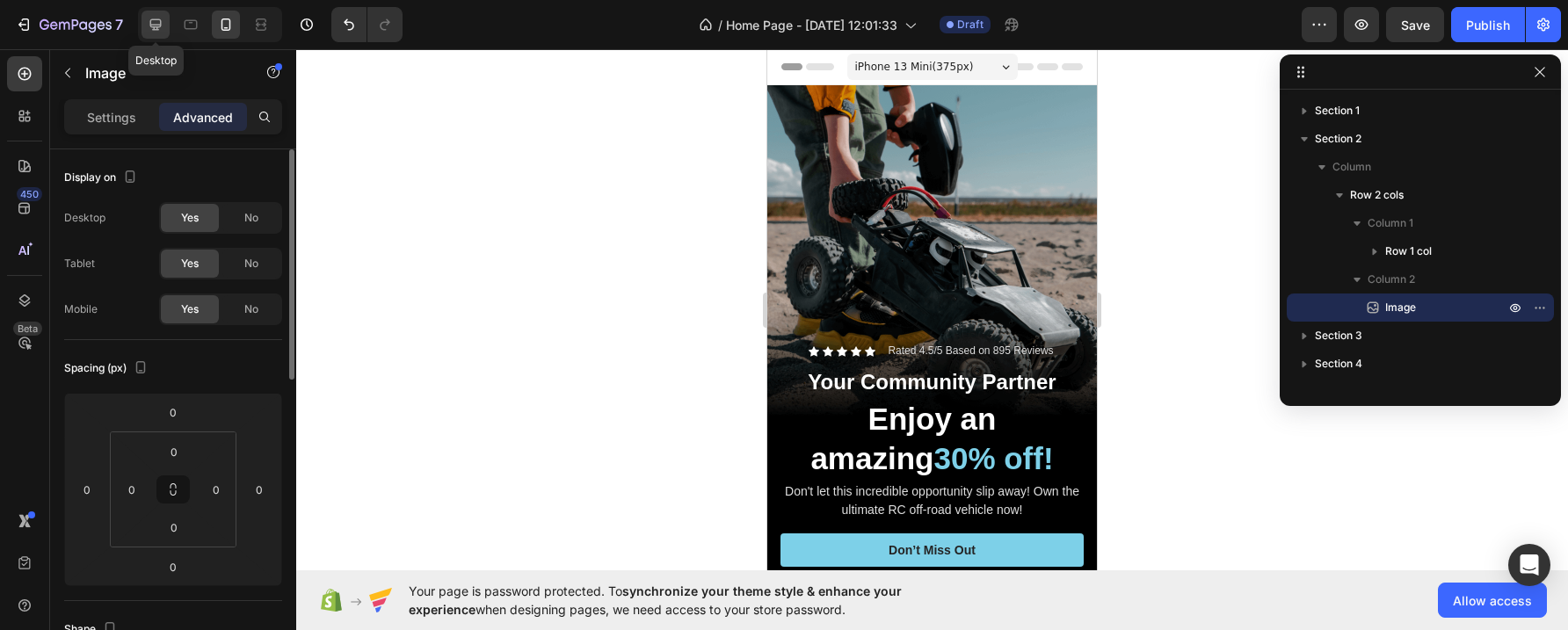
click at [159, 21] on icon at bounding box center [156, 25] width 18 height 18
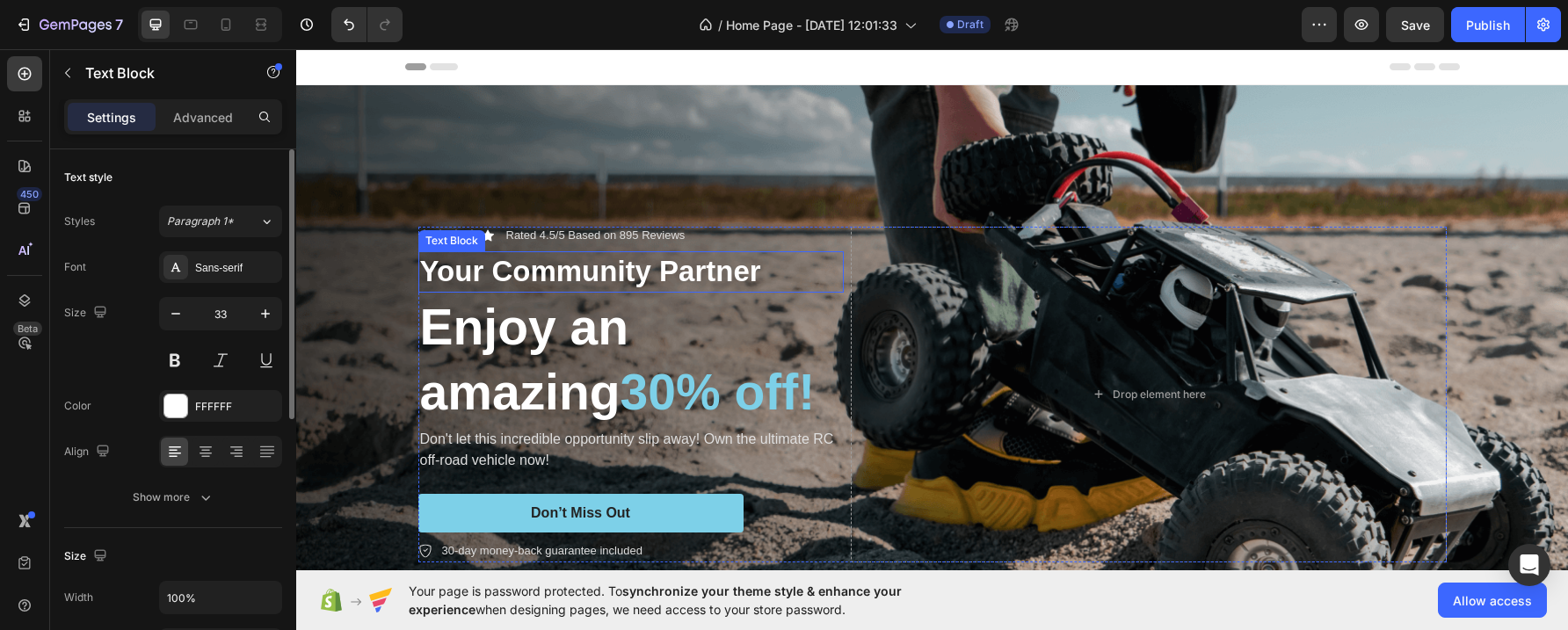
click at [423, 266] on p "Your Community Partner" at bounding box center [631, 272] width 422 height 37
click at [421, 266] on p "Your Community Partner" at bounding box center [631, 272] width 422 height 37
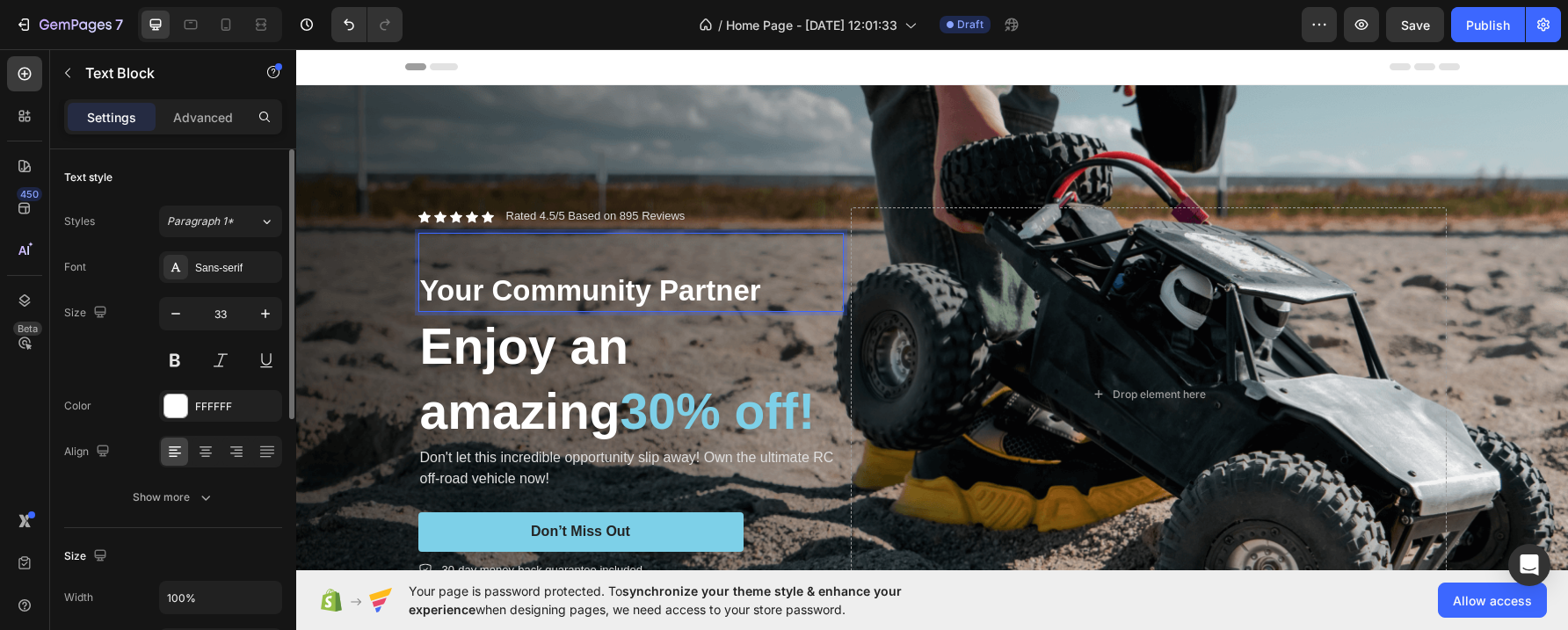
click at [424, 250] on p "Rich Text Editor. Editing area: main" at bounding box center [631, 253] width 422 height 37
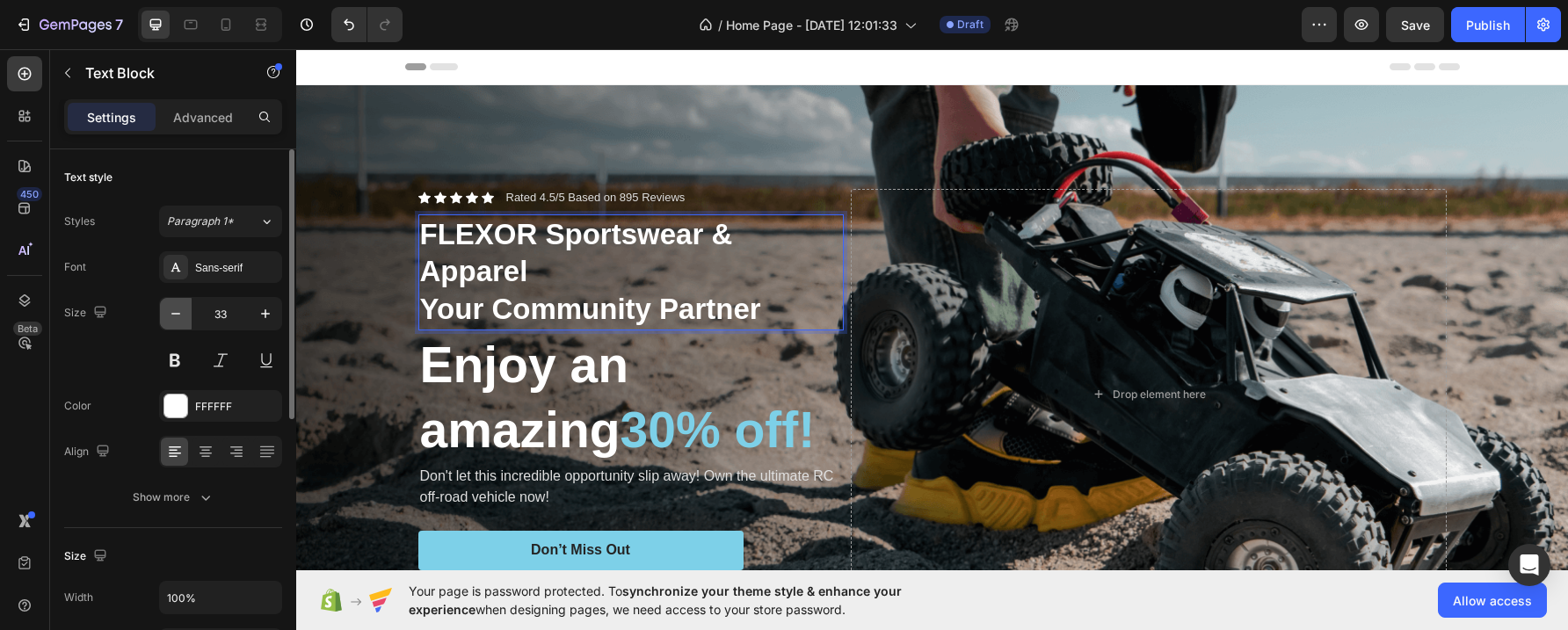
click at [179, 313] on icon "button" at bounding box center [176, 314] width 18 height 18
type input "32"
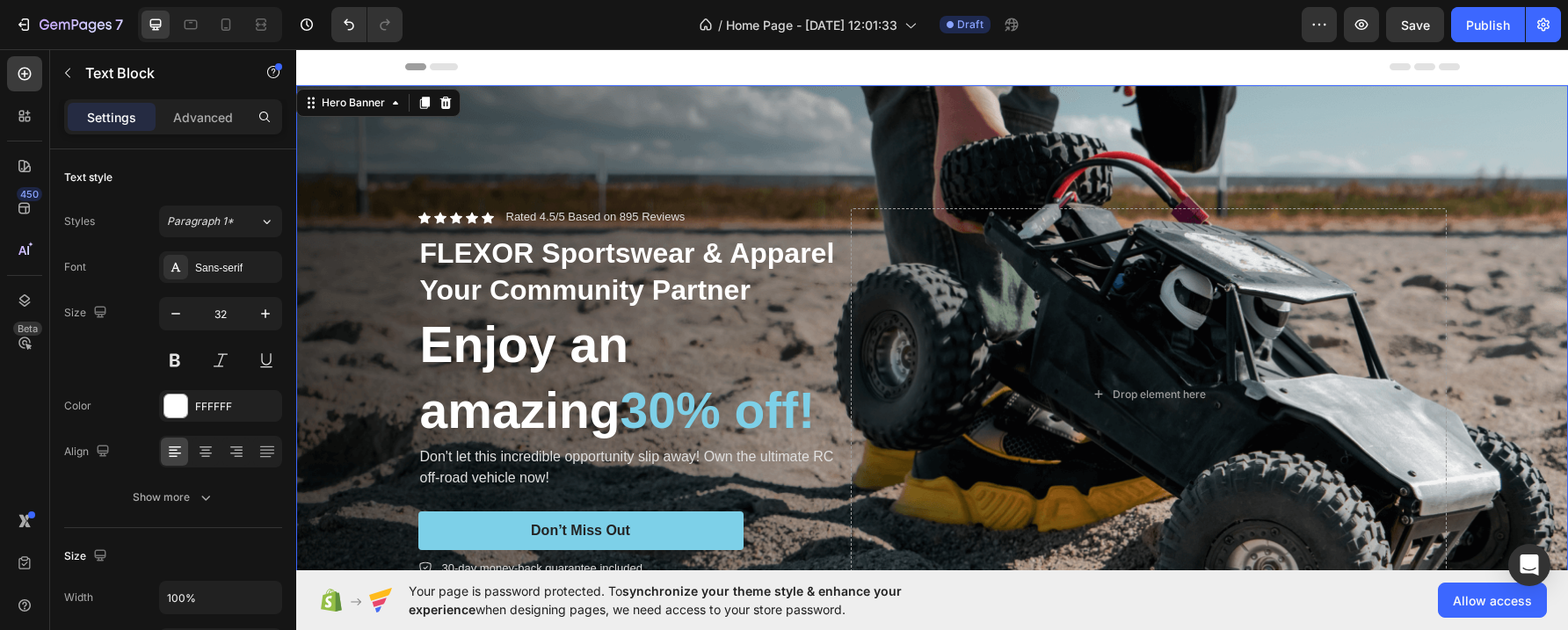
click at [661, 145] on div "Background Image" at bounding box center [933, 395] width 1273 height 618
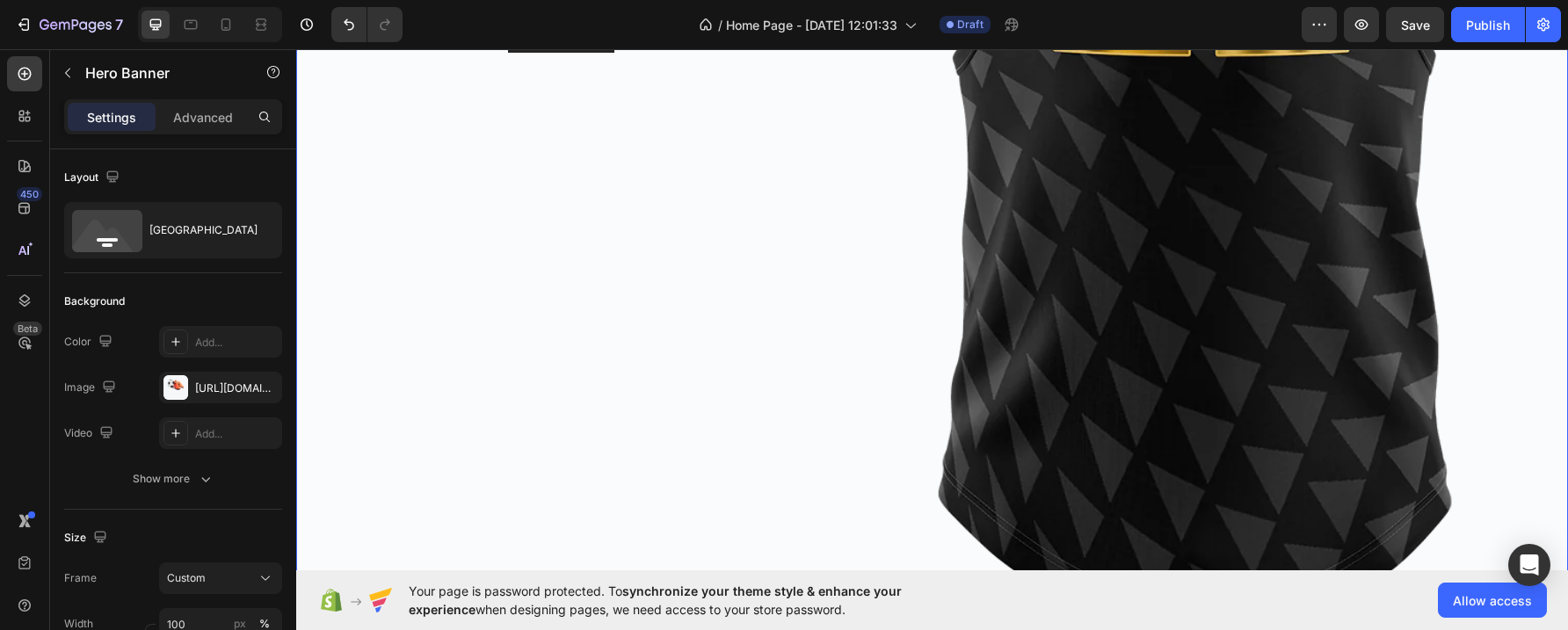
scroll to position [1733, 0]
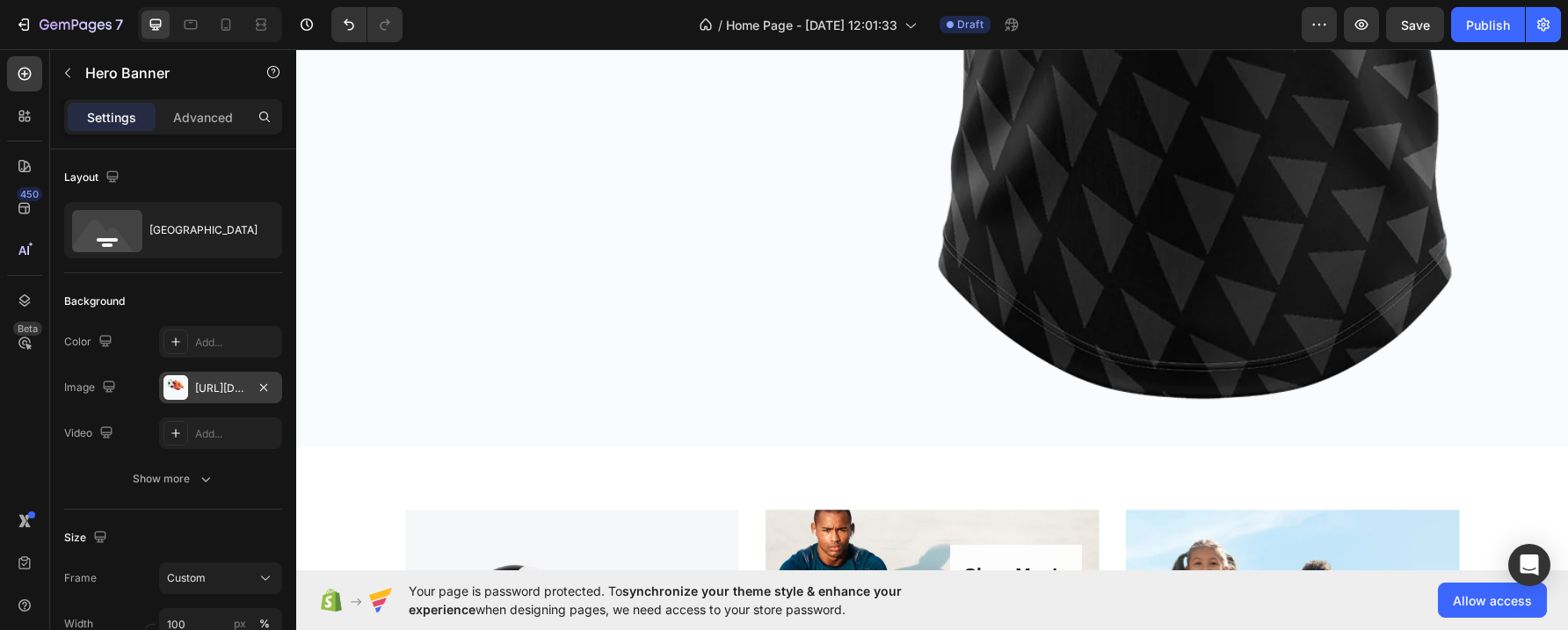
click at [177, 383] on div at bounding box center [175, 387] width 25 height 25
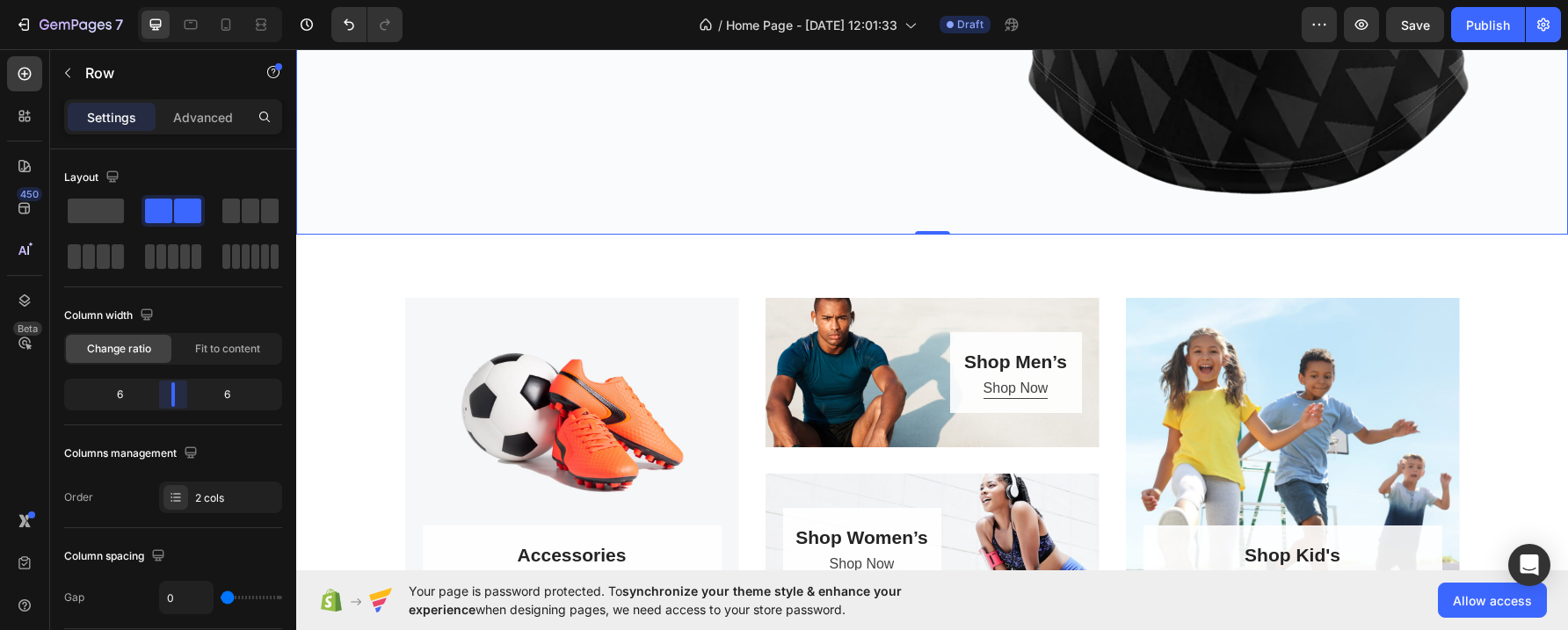
drag, startPoint x: 157, startPoint y: 395, endPoint x: 184, endPoint y: 397, distance: 27.1
click at [184, 0] on body "7 / Home Page - [DATE] 12:01:33 Draft Preview Save Publish 450 Beta Sections(18…" at bounding box center [784, 0] width 1568 height 0
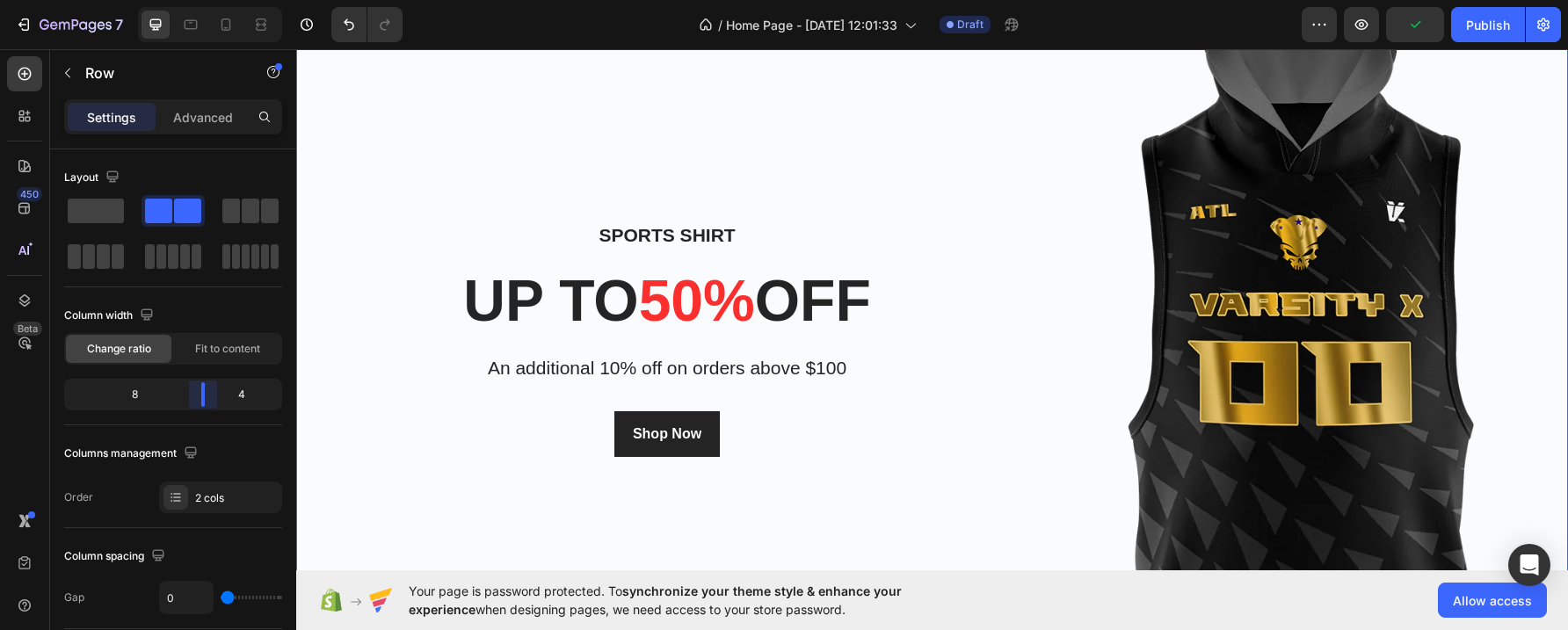
scroll to position [783, 0]
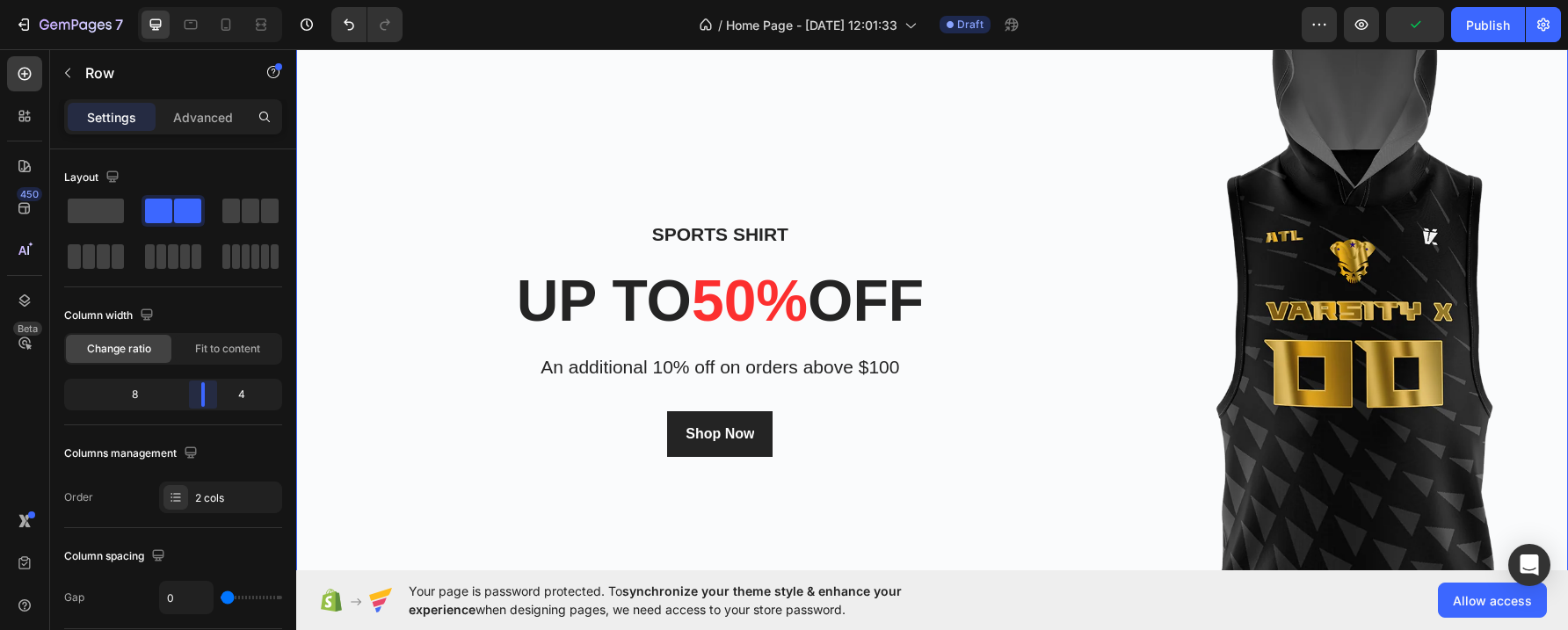
drag, startPoint x: 170, startPoint y: 397, endPoint x: 203, endPoint y: 397, distance: 33.0
click at [203, 0] on body "7 / Home Page - [DATE] 12:01:33 Draft Preview Publish 450 Beta Sections(18) Ele…" at bounding box center [784, 0] width 1568 height 0
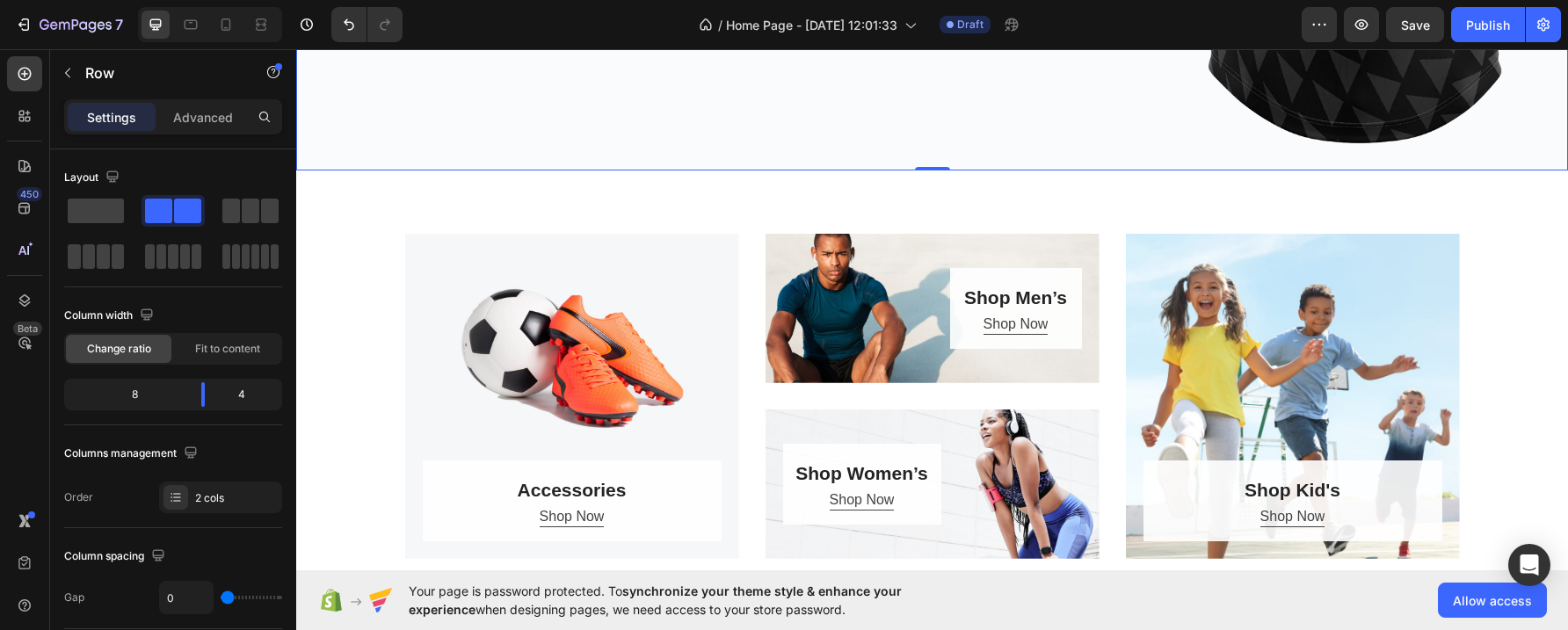
scroll to position [1390, 0]
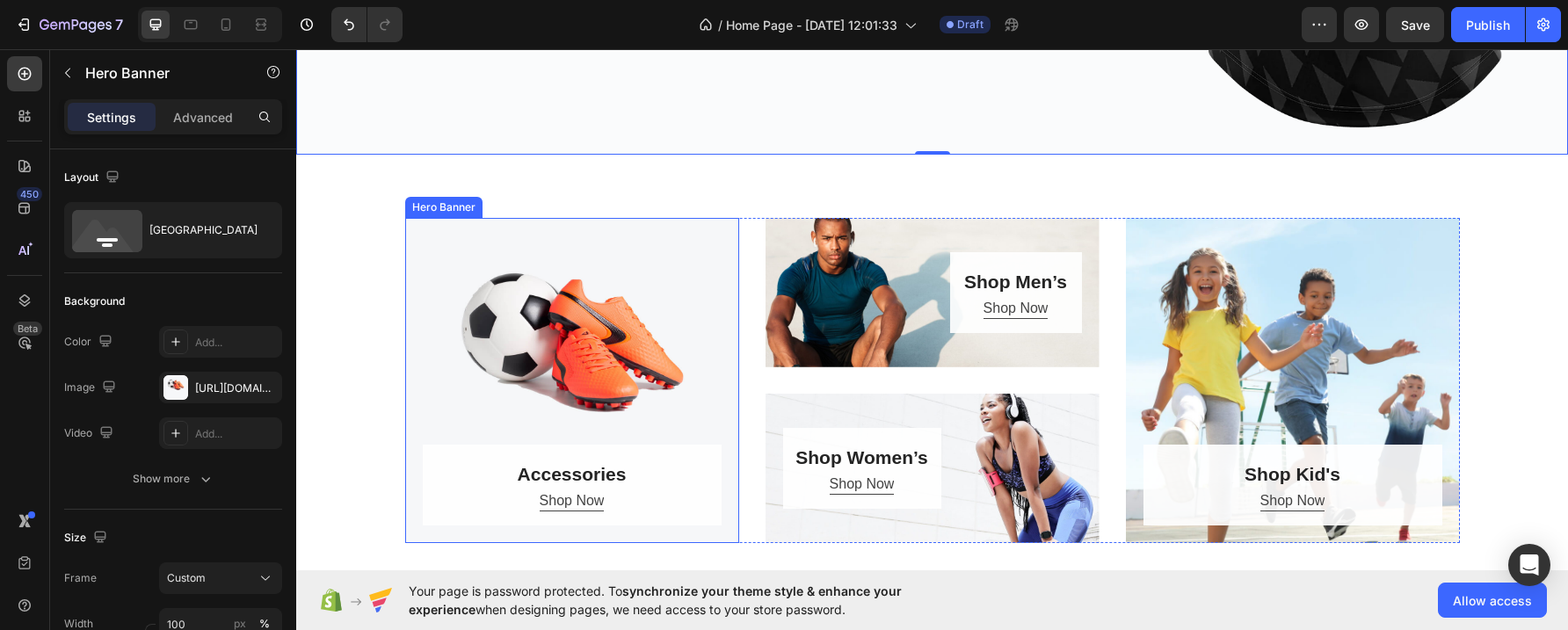
click at [548, 356] on div "Overlay" at bounding box center [572, 380] width 334 height 325
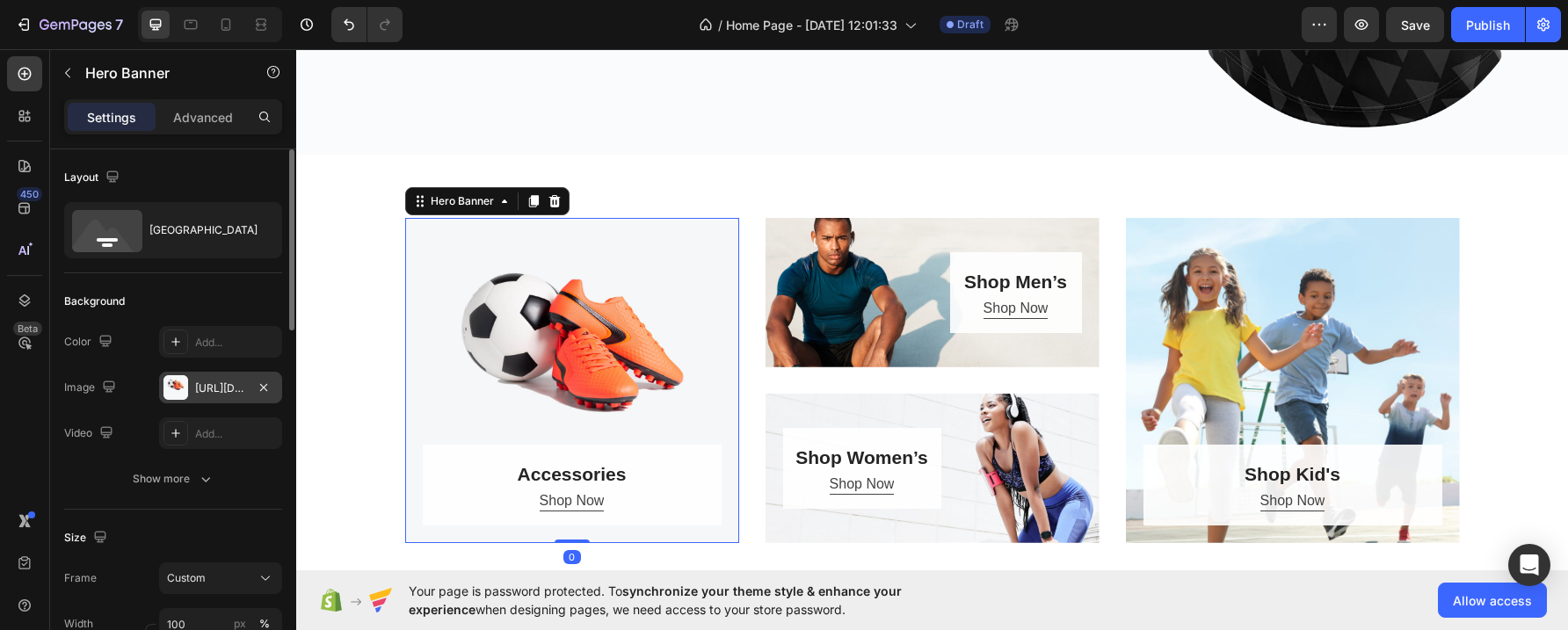
click at [221, 386] on div "[URL][DOMAIN_NAME]" at bounding box center [221, 389] width 51 height 16
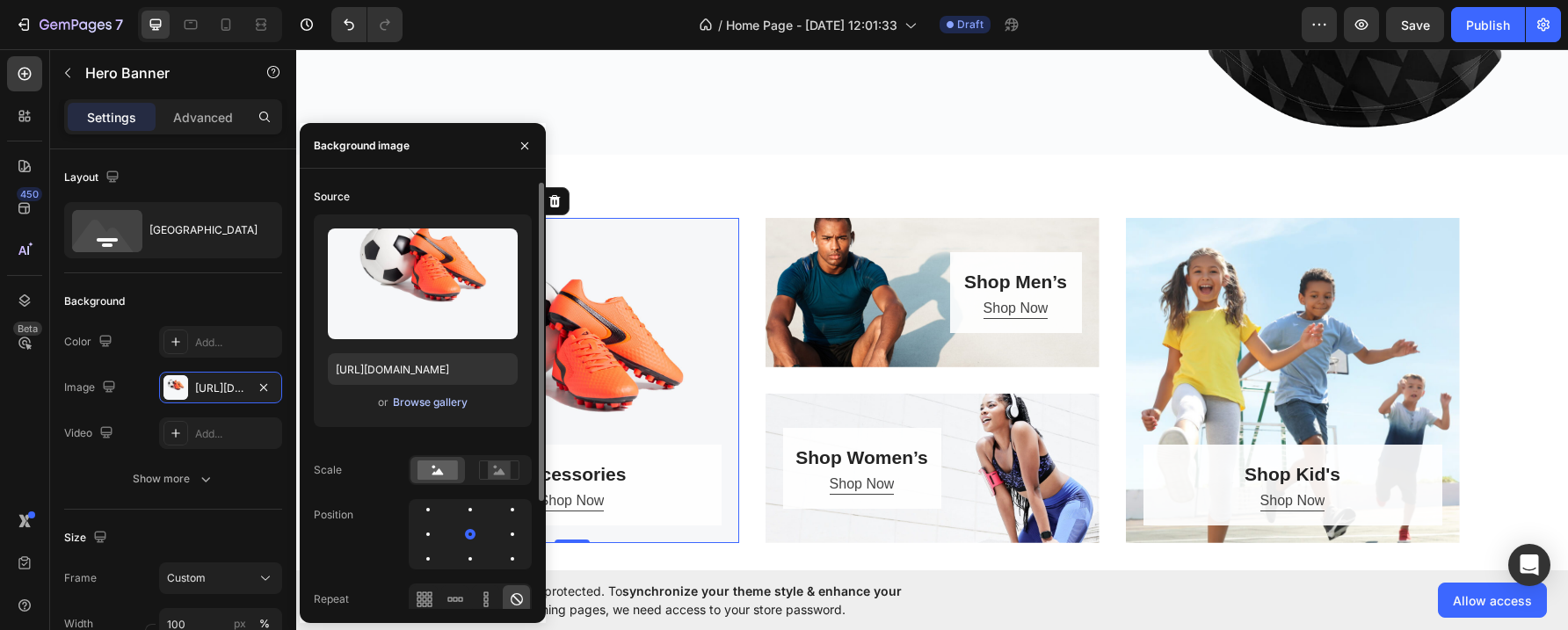
click at [442, 399] on div "Browse gallery" at bounding box center [430, 403] width 75 height 16
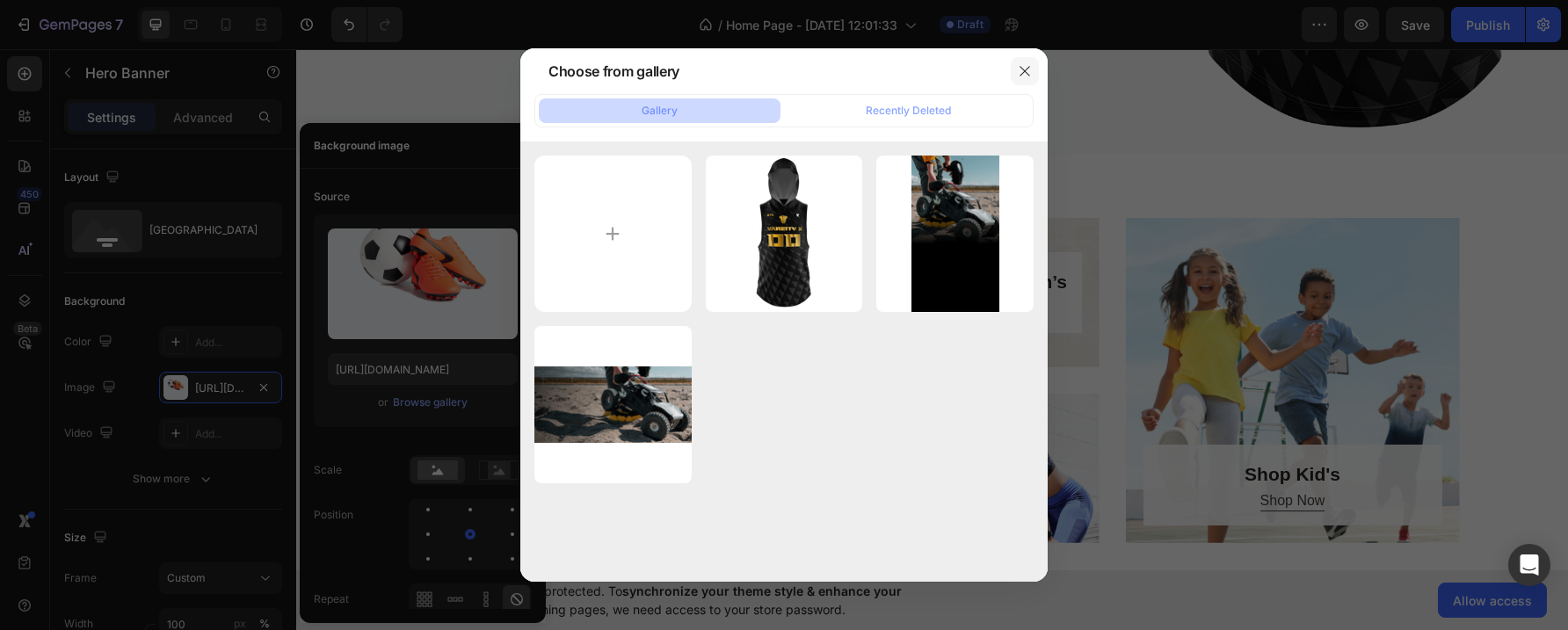
click at [1022, 69] on icon "button" at bounding box center [1025, 71] width 14 height 14
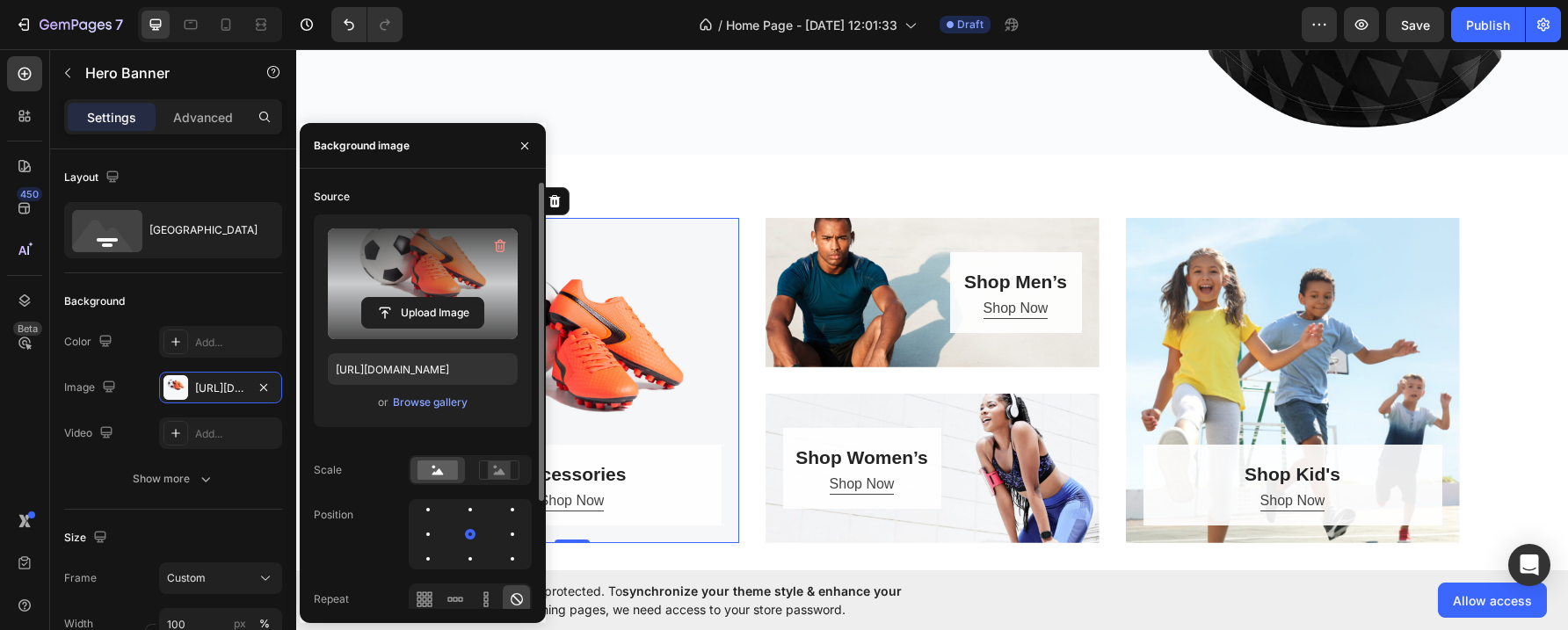
scroll to position [4, 0]
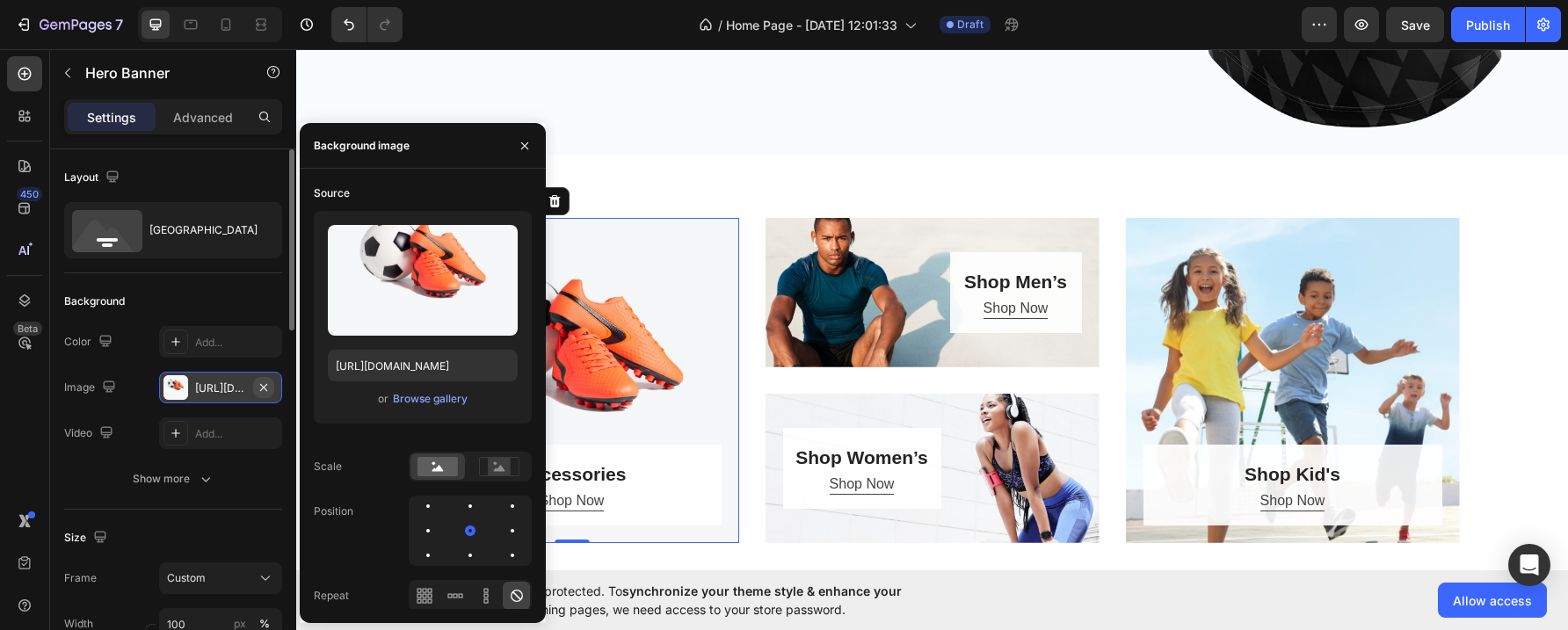
click at [258, 385] on icon "button" at bounding box center [264, 388] width 14 height 14
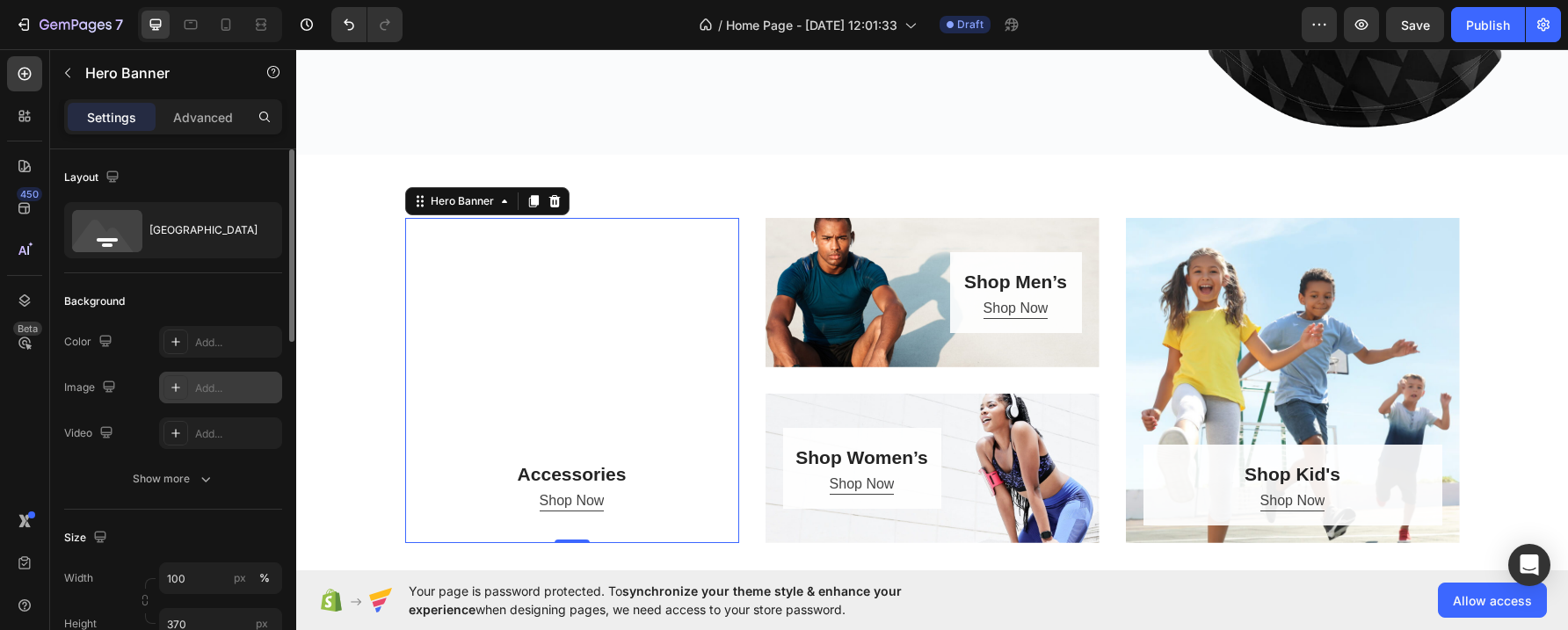
click at [174, 386] on icon at bounding box center [175, 388] width 14 height 14
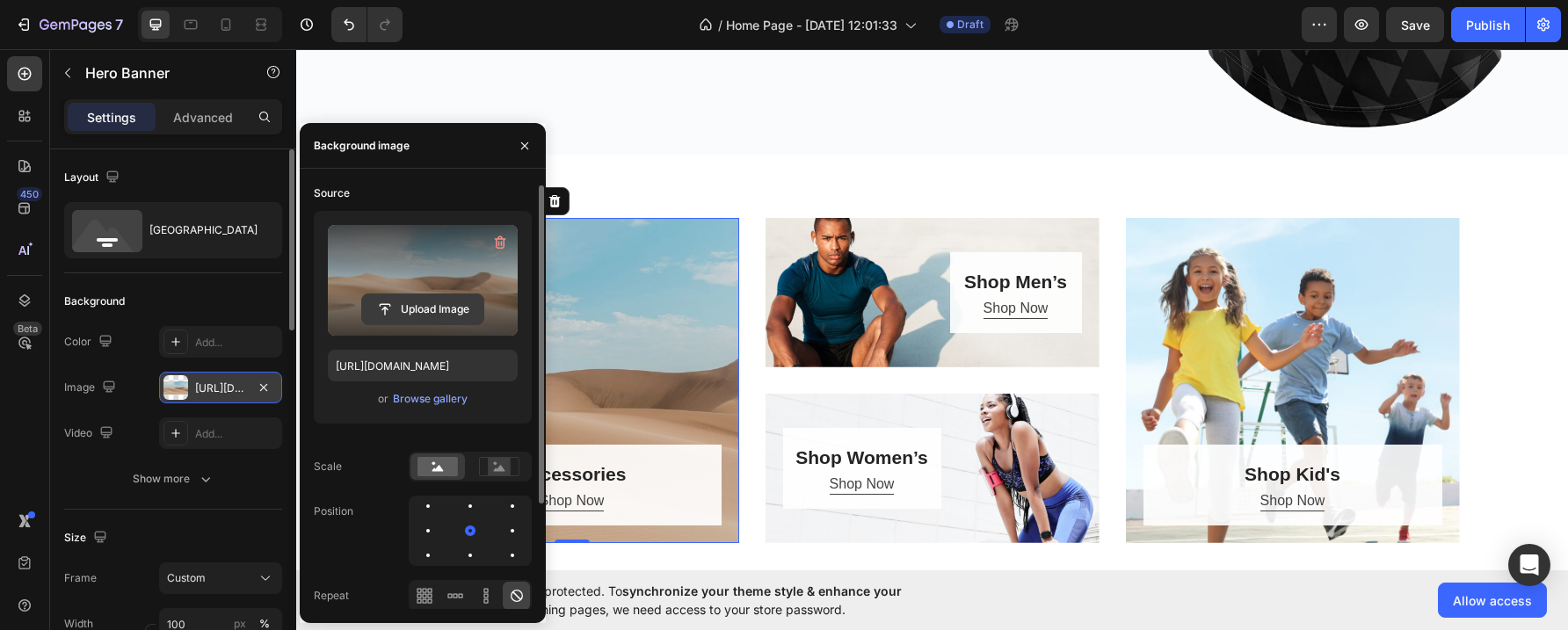
click at [451, 309] on input "file" at bounding box center [423, 309] width 121 height 30
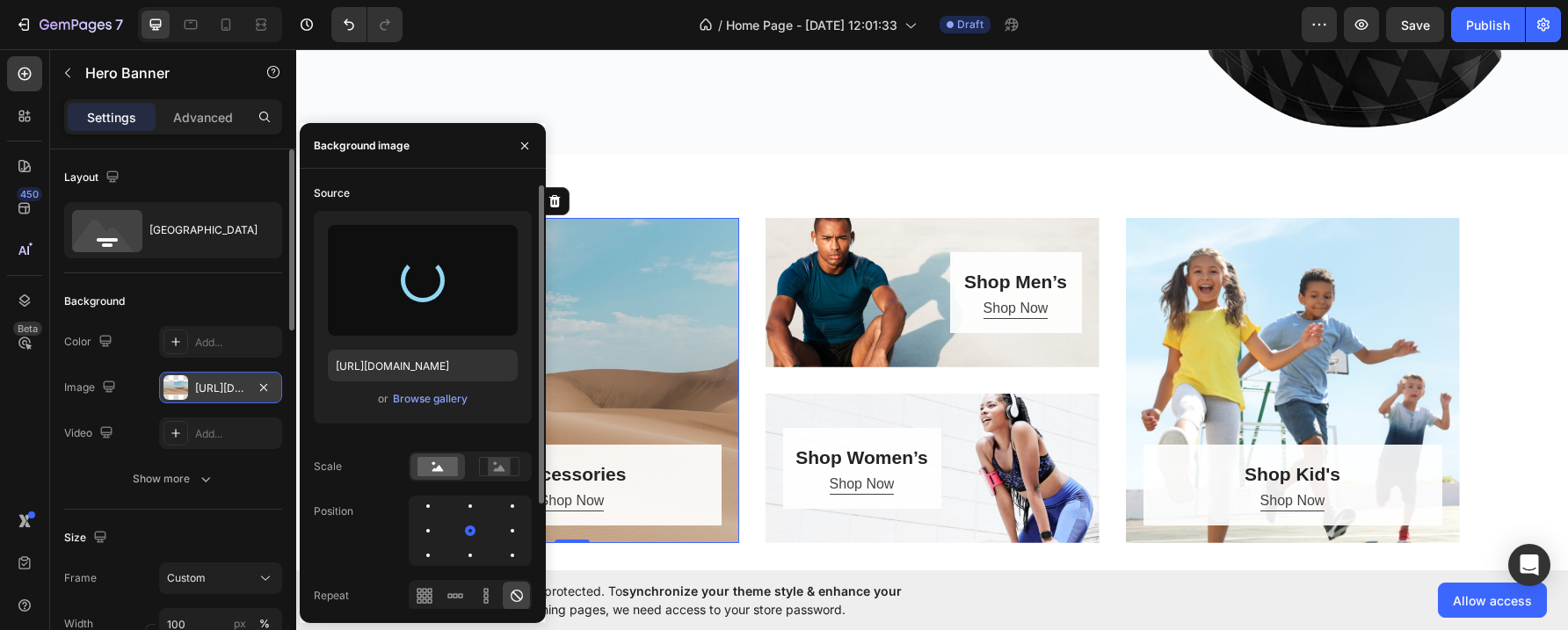
type input "[URL][DOMAIN_NAME]"
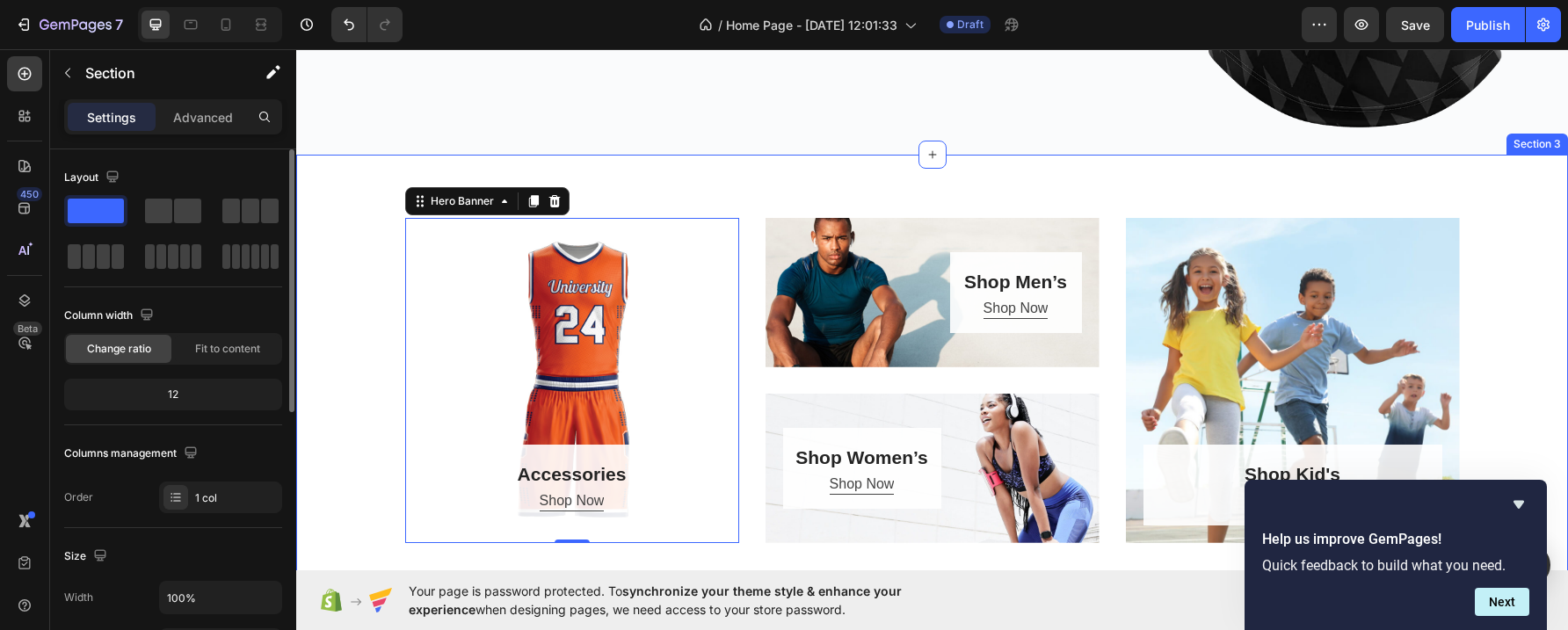
click at [644, 155] on div "Accessories Heading Shop Now Button Row Hero Banner 0 Shop Men’s Heading Shop N…" at bounding box center [933, 380] width 1273 height 452
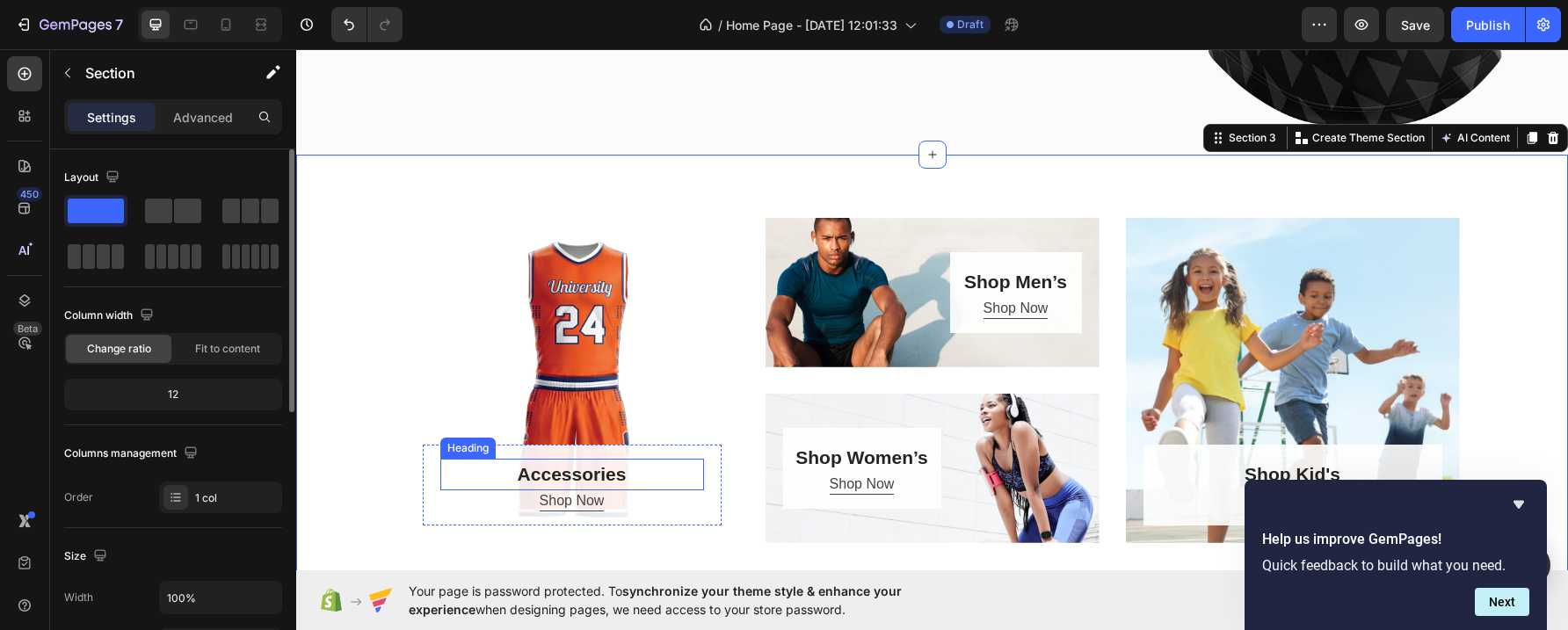
click at [556, 463] on p "Accessories" at bounding box center [572, 474] width 260 height 29
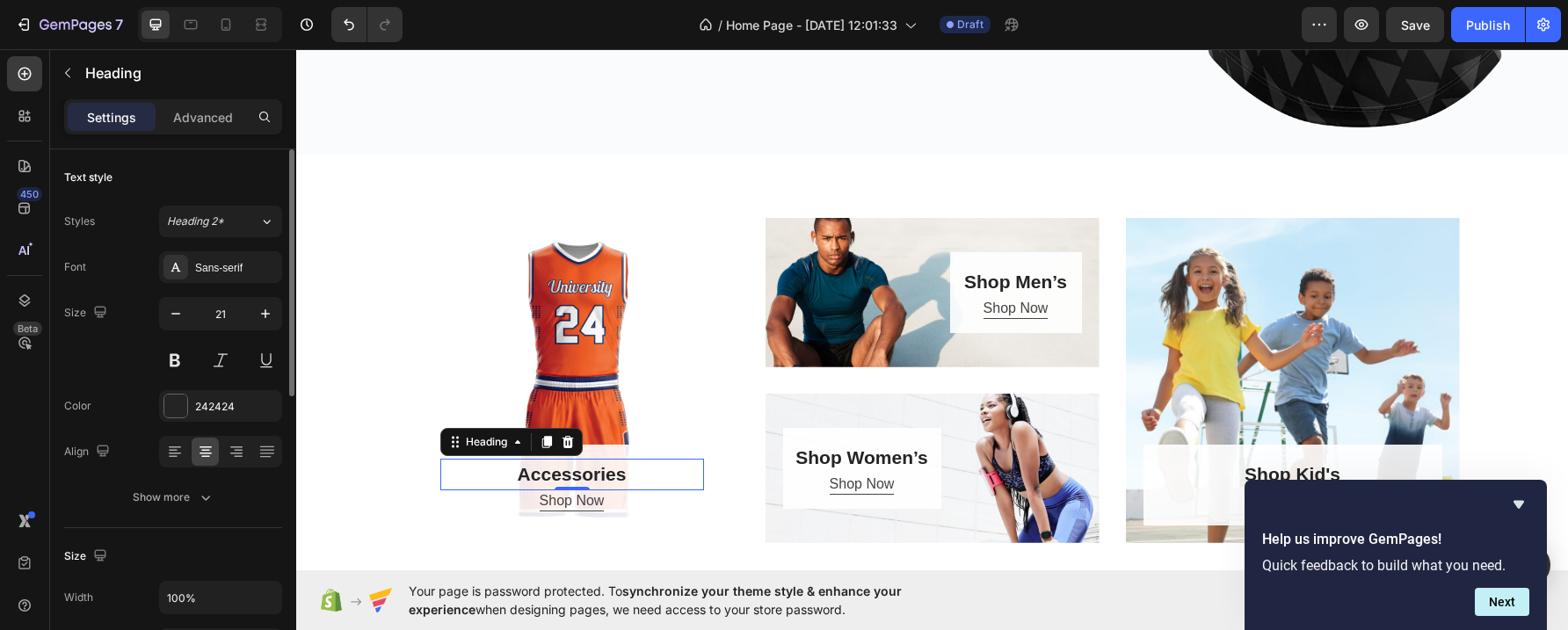
click at [556, 463] on p "Accessories" at bounding box center [572, 474] width 260 height 29
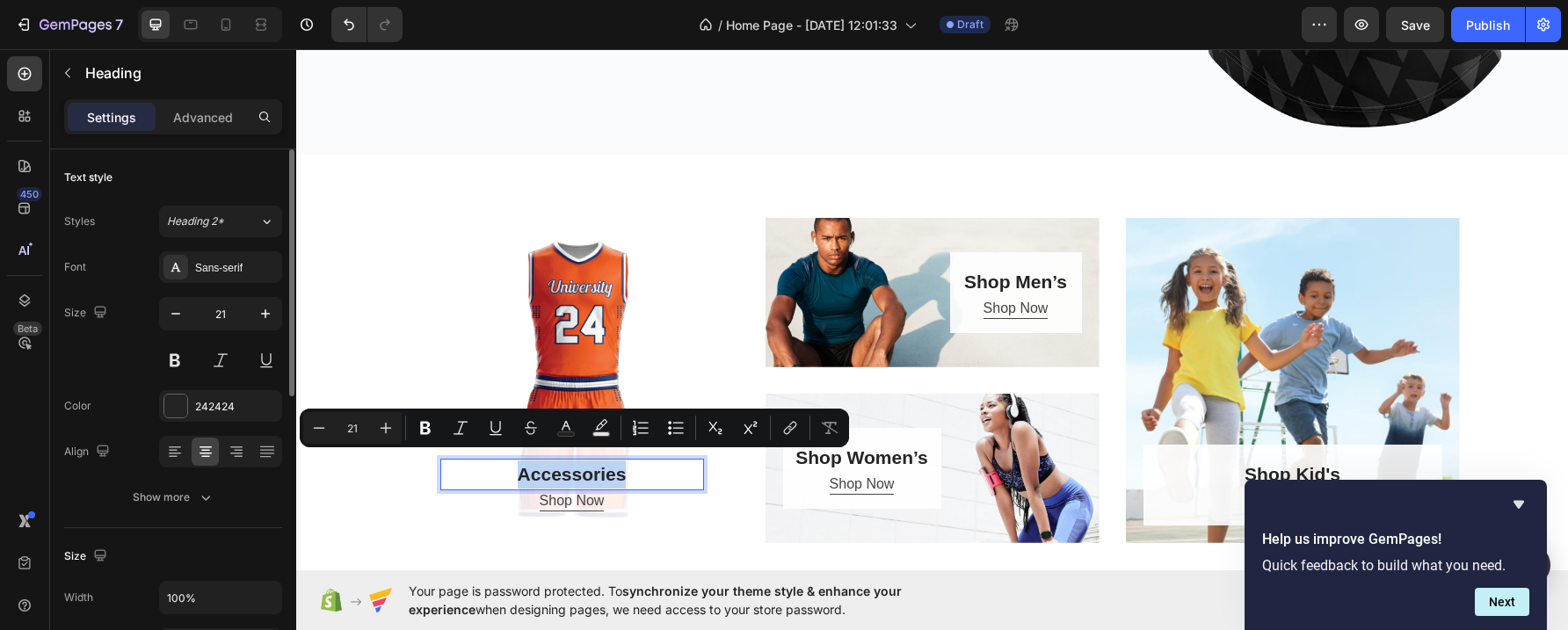
click at [556, 463] on p "Accessories" at bounding box center [572, 474] width 260 height 29
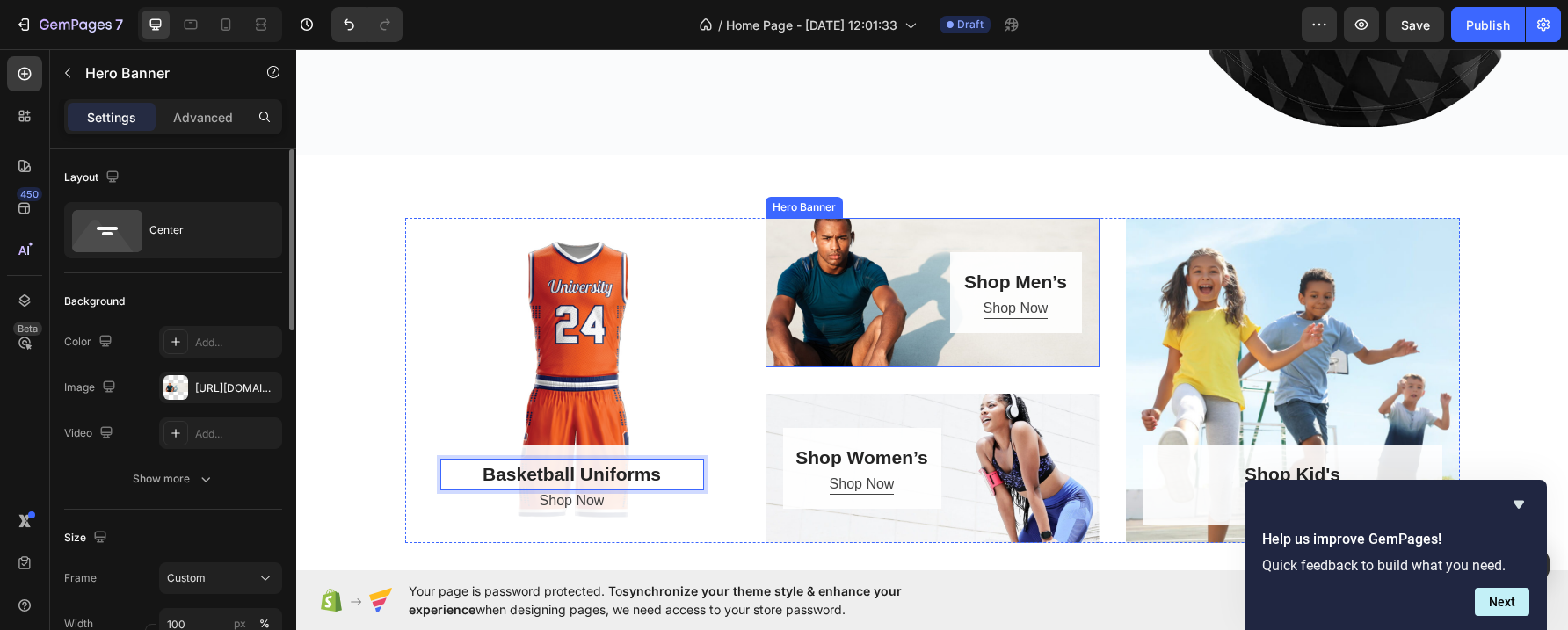
click at [864, 283] on div "Shop Men’s Heading Shop Now Button Row" at bounding box center [932, 292] width 334 height 81
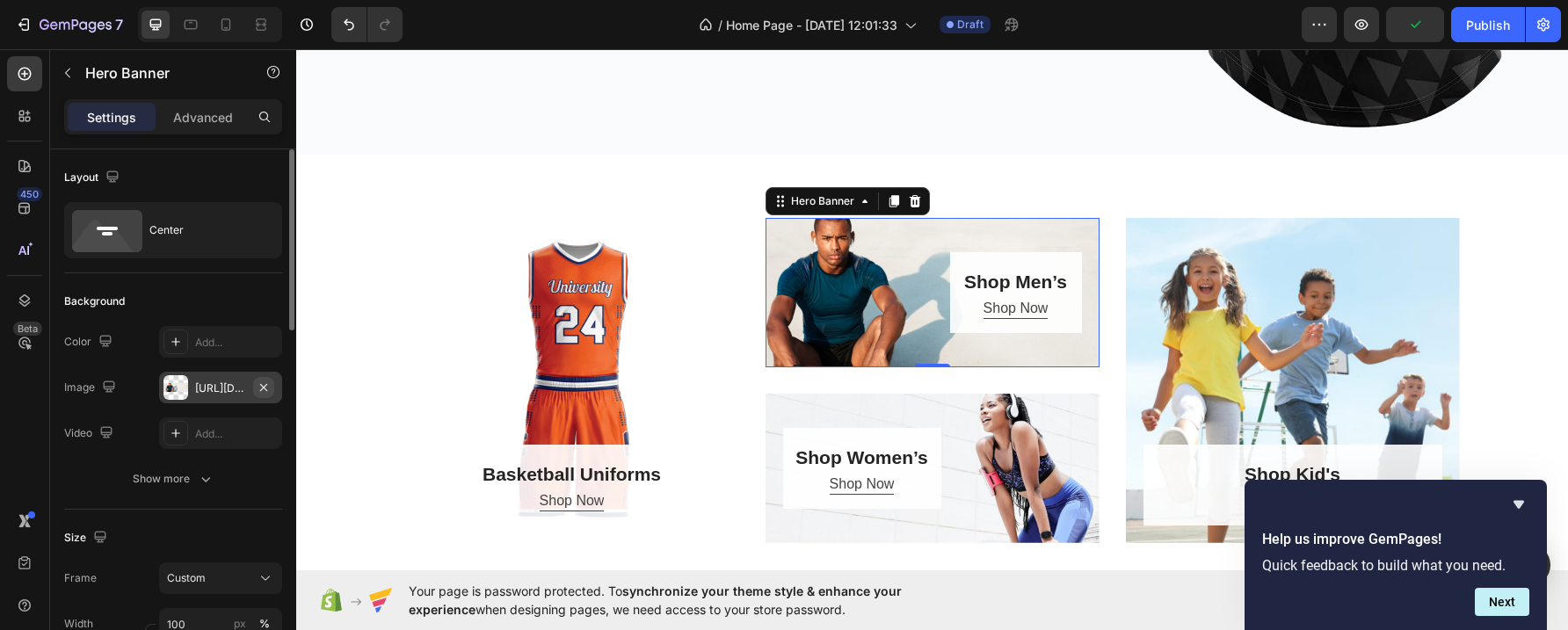
click at [262, 382] on icon "button" at bounding box center [264, 388] width 14 height 14
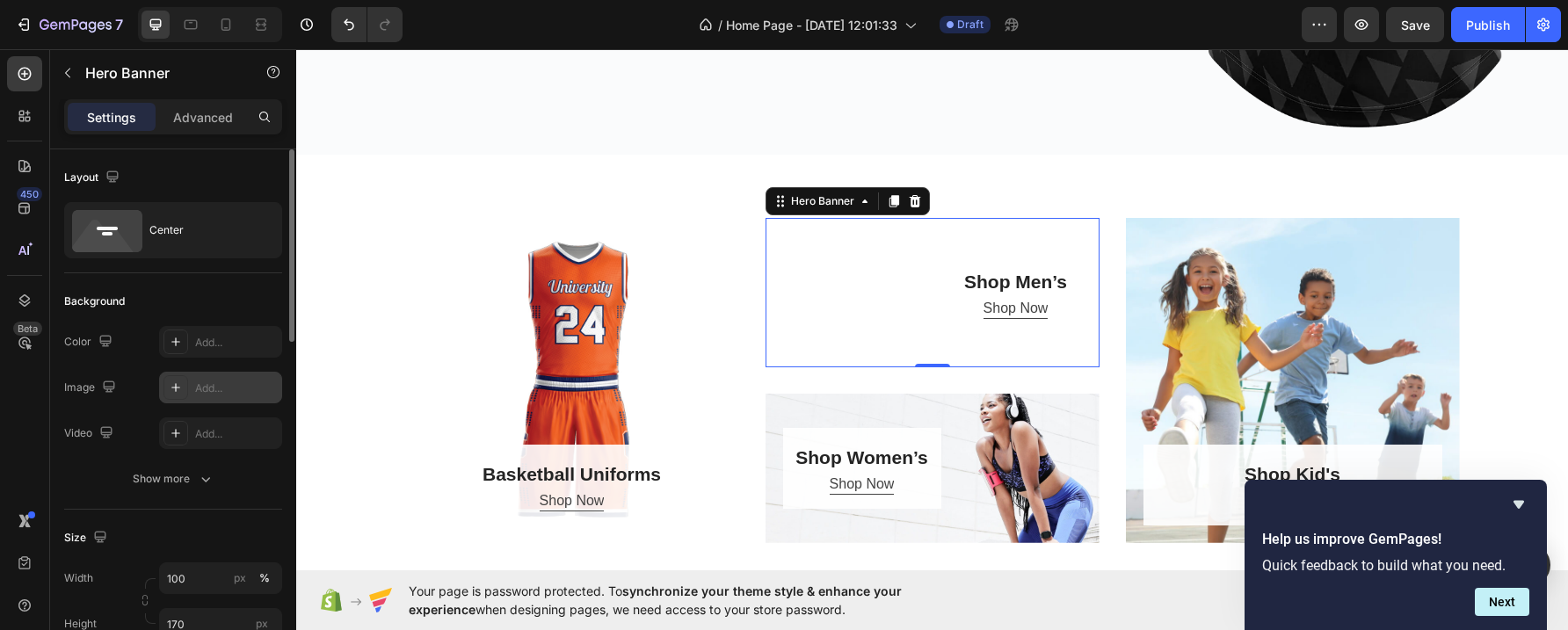
click at [217, 386] on div "Add..." at bounding box center [236, 389] width 83 height 16
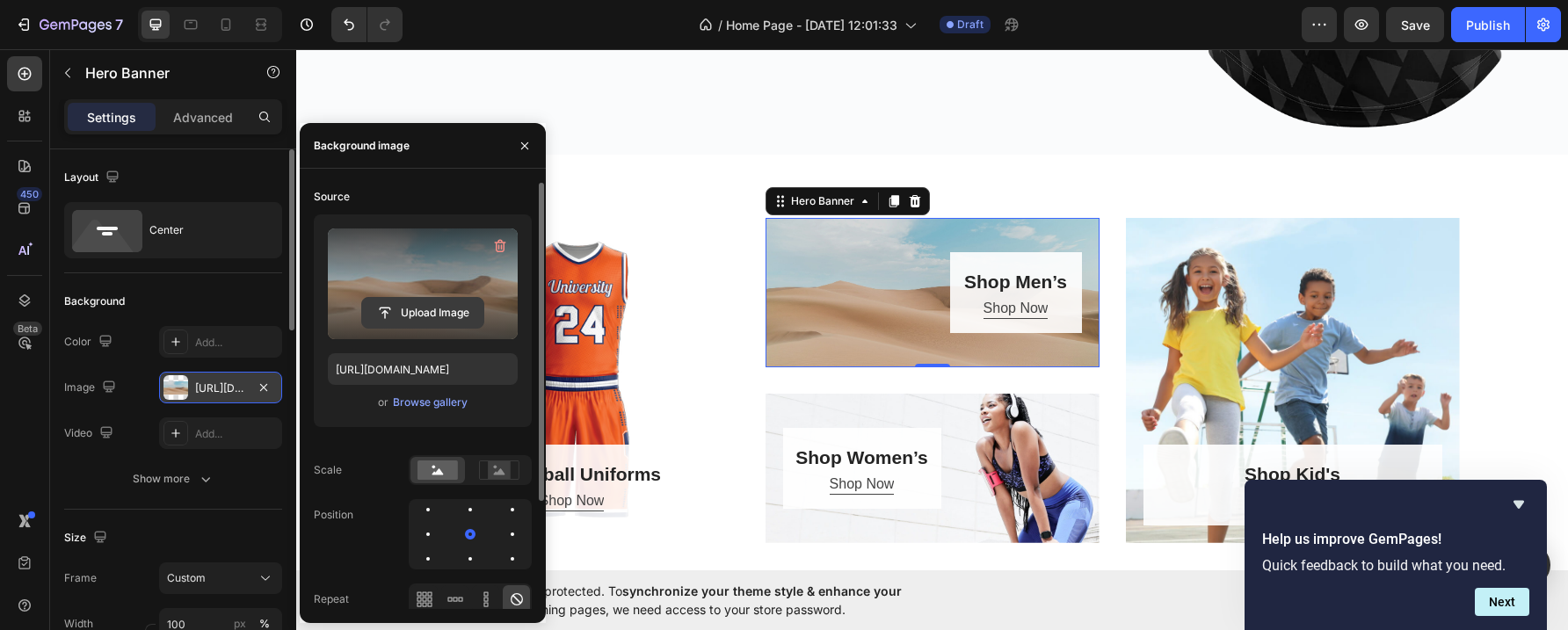
click at [399, 310] on input "file" at bounding box center [423, 313] width 121 height 30
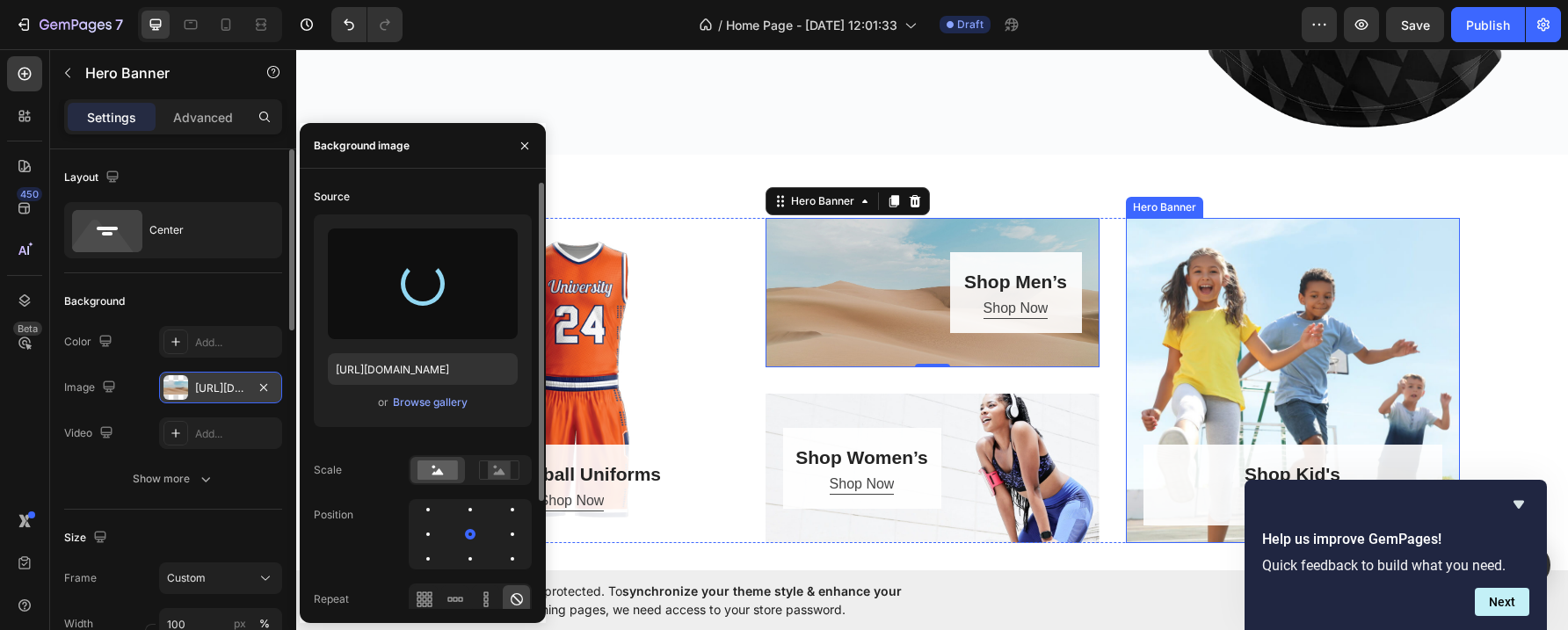
type input "[URL][DOMAIN_NAME]"
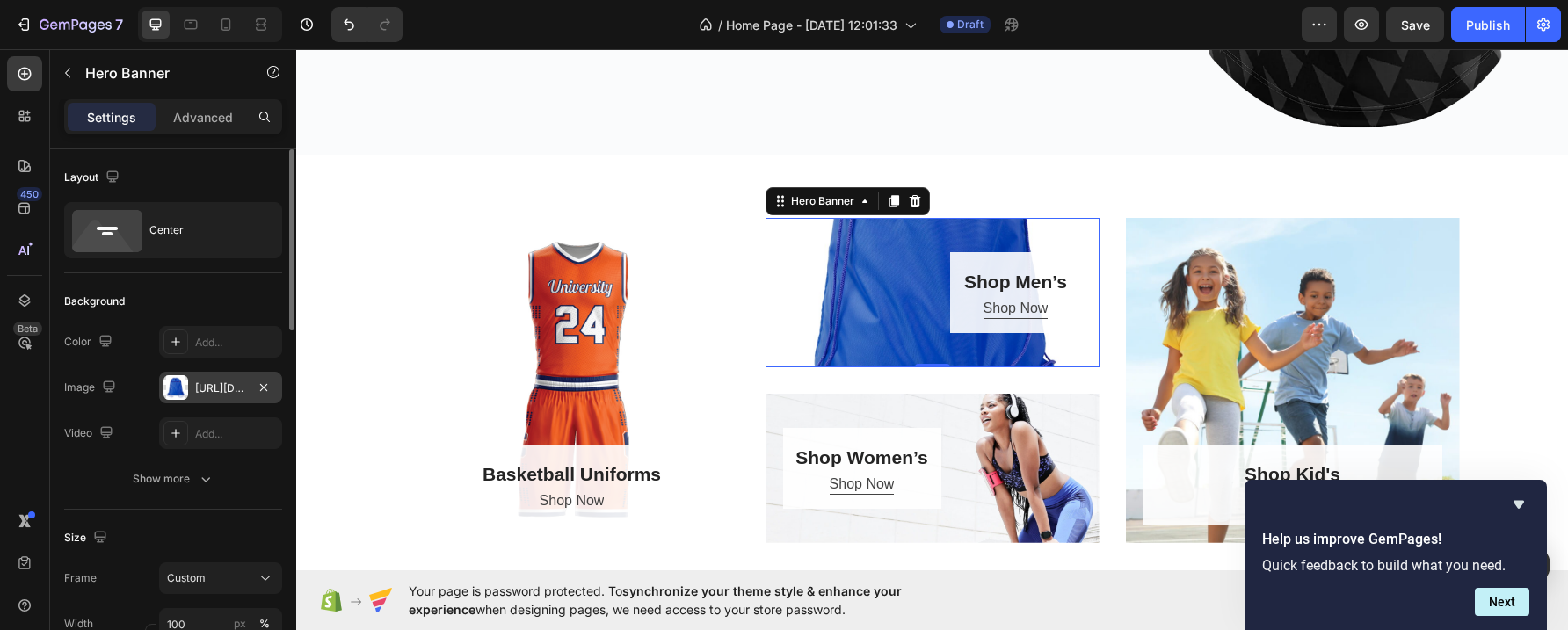
click at [854, 307] on div "Shop Men’s Heading Shop Now Button Row" at bounding box center [932, 292] width 334 height 81
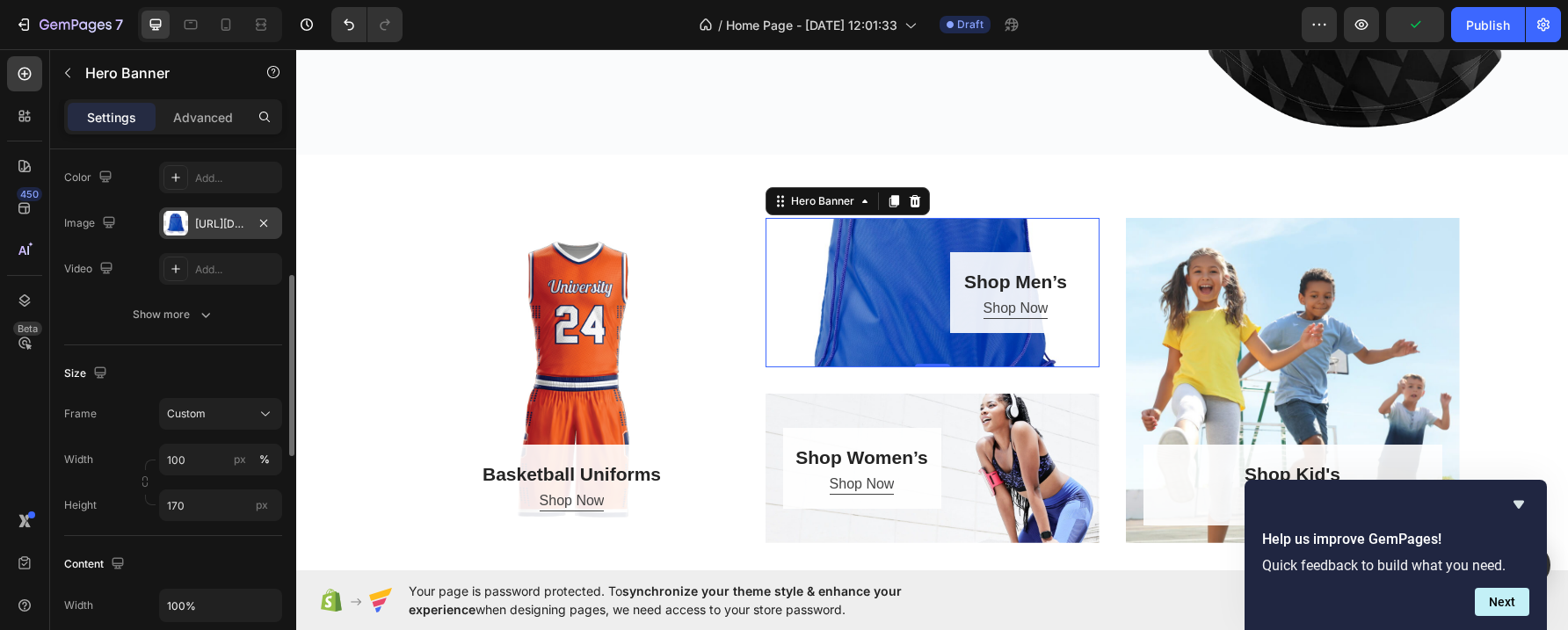
scroll to position [217, 0]
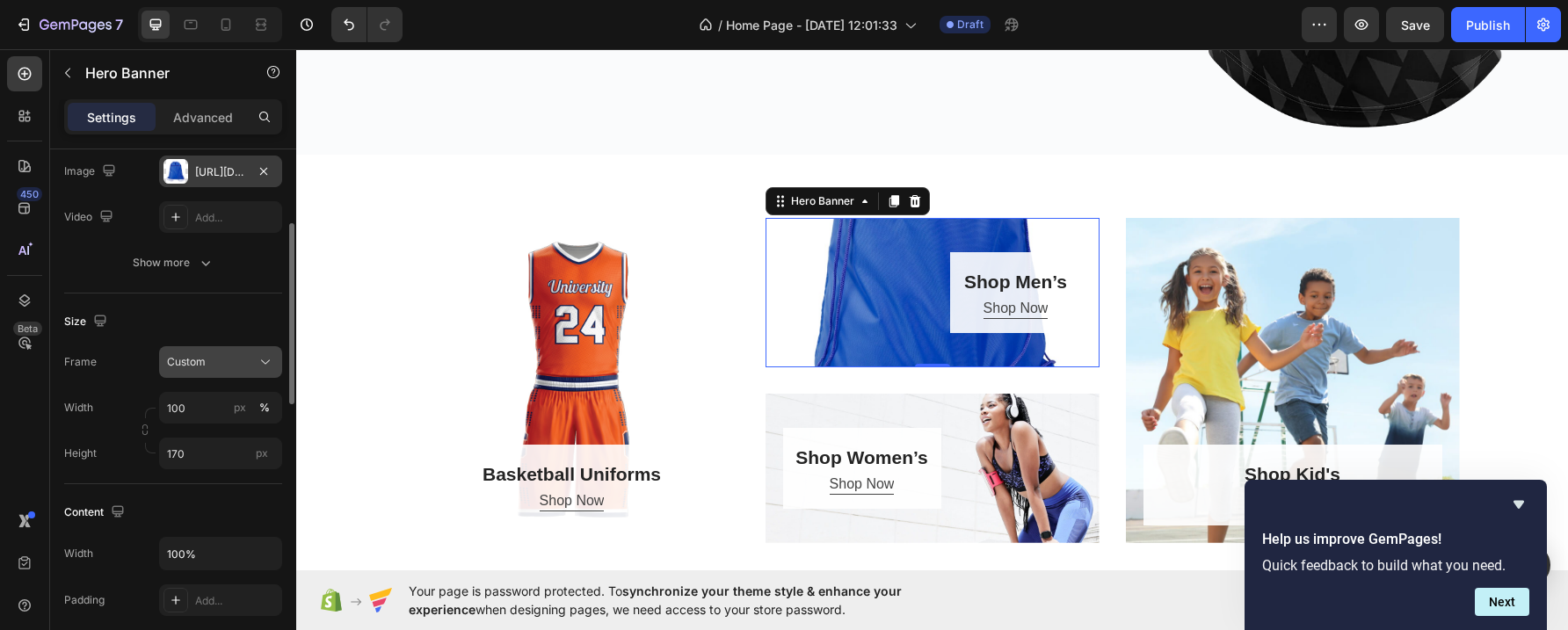
click at [266, 357] on icon at bounding box center [266, 362] width 18 height 18
click at [197, 407] on input "100" at bounding box center [221, 408] width 123 height 32
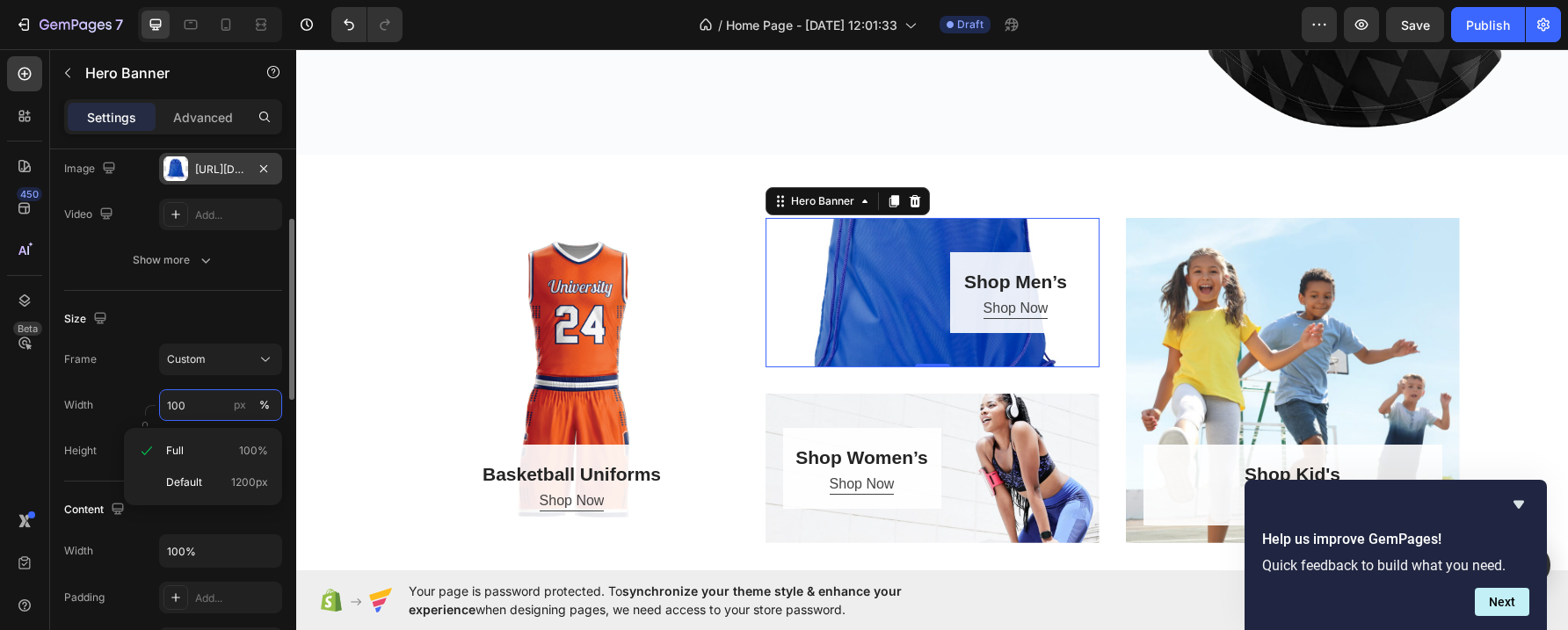
scroll to position [216, 0]
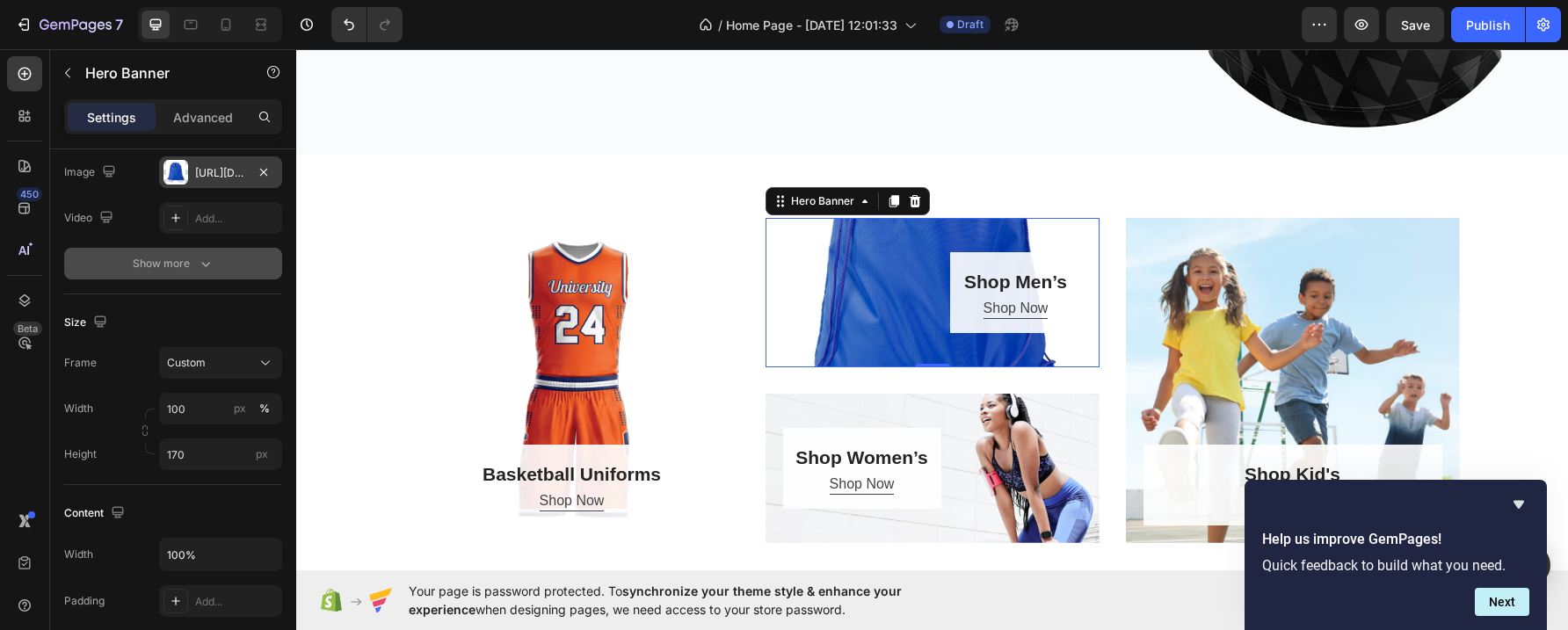
click at [202, 261] on icon "button" at bounding box center [206, 264] width 18 height 18
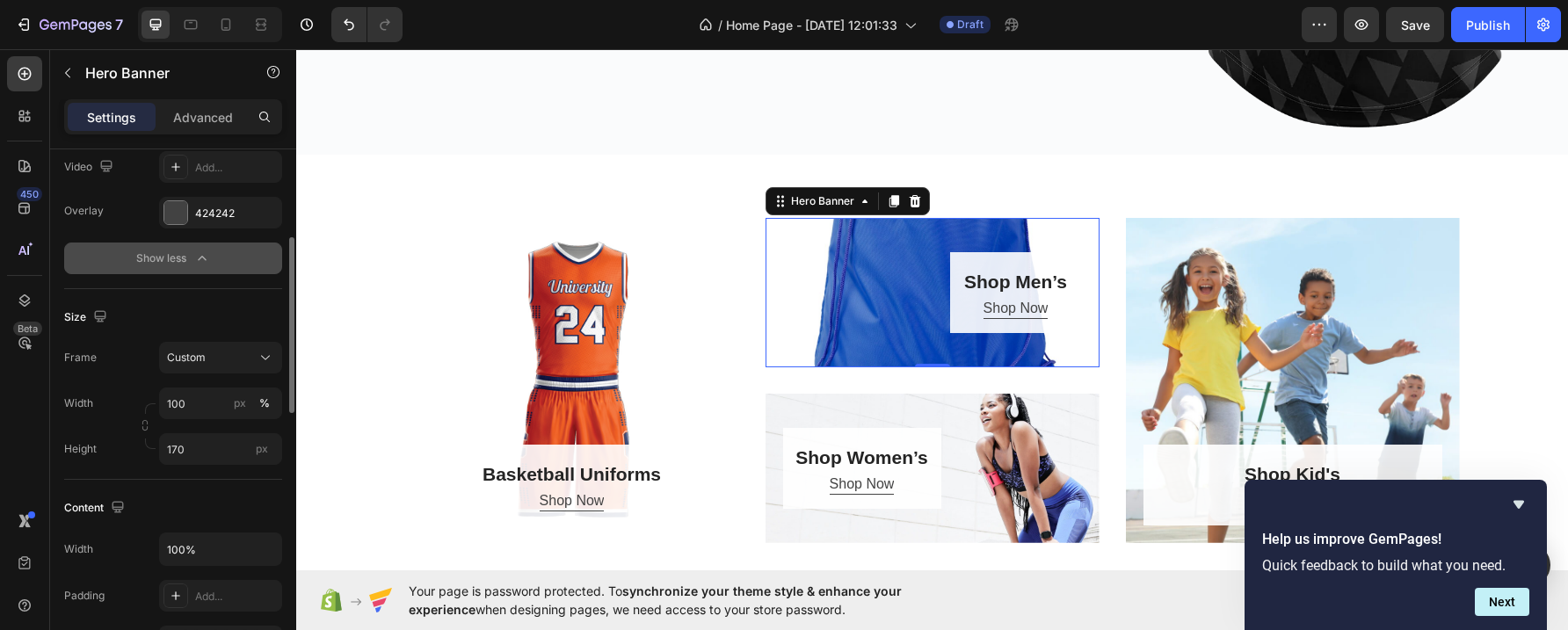
scroll to position [304, 0]
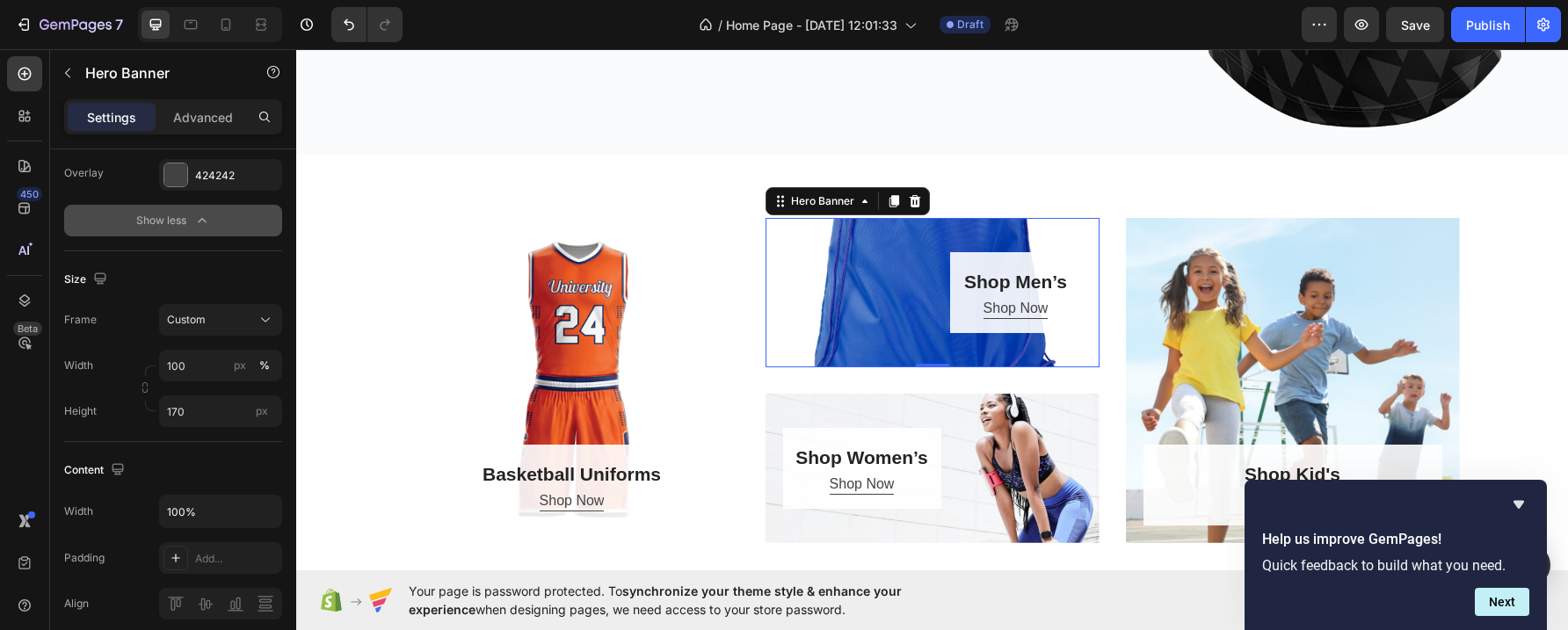
click at [885, 254] on div "Shop Men’s Heading Shop Now Button Row" at bounding box center [932, 292] width 334 height 81
click at [195, 366] on input "100" at bounding box center [221, 365] width 123 height 32
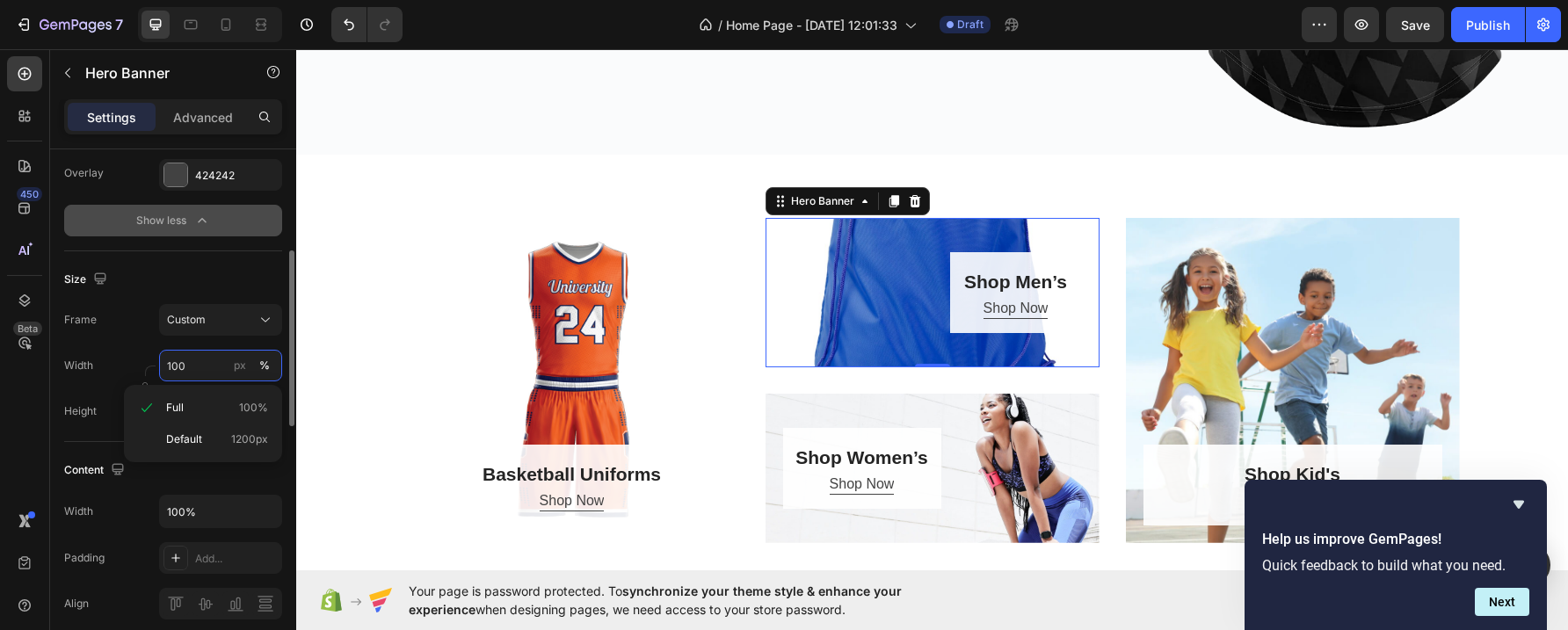
click at [195, 366] on input "100" at bounding box center [221, 365] width 123 height 32
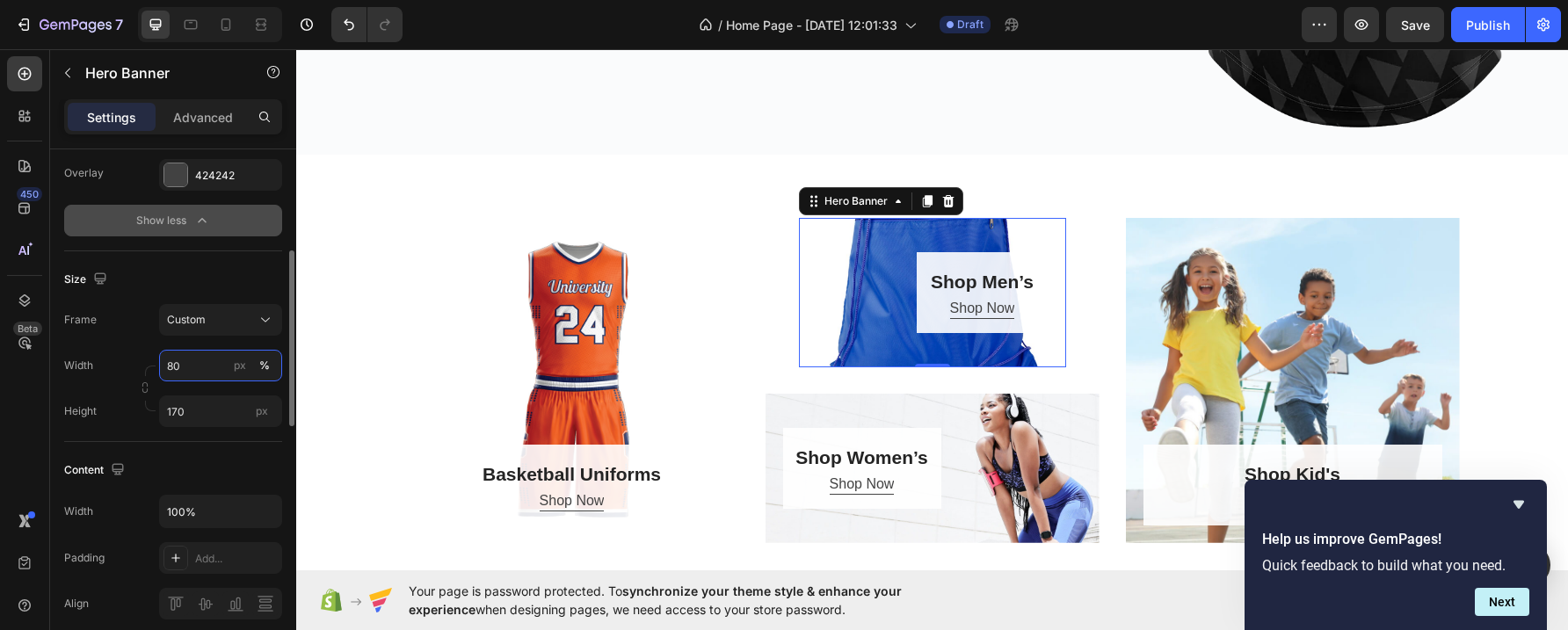
type input "8"
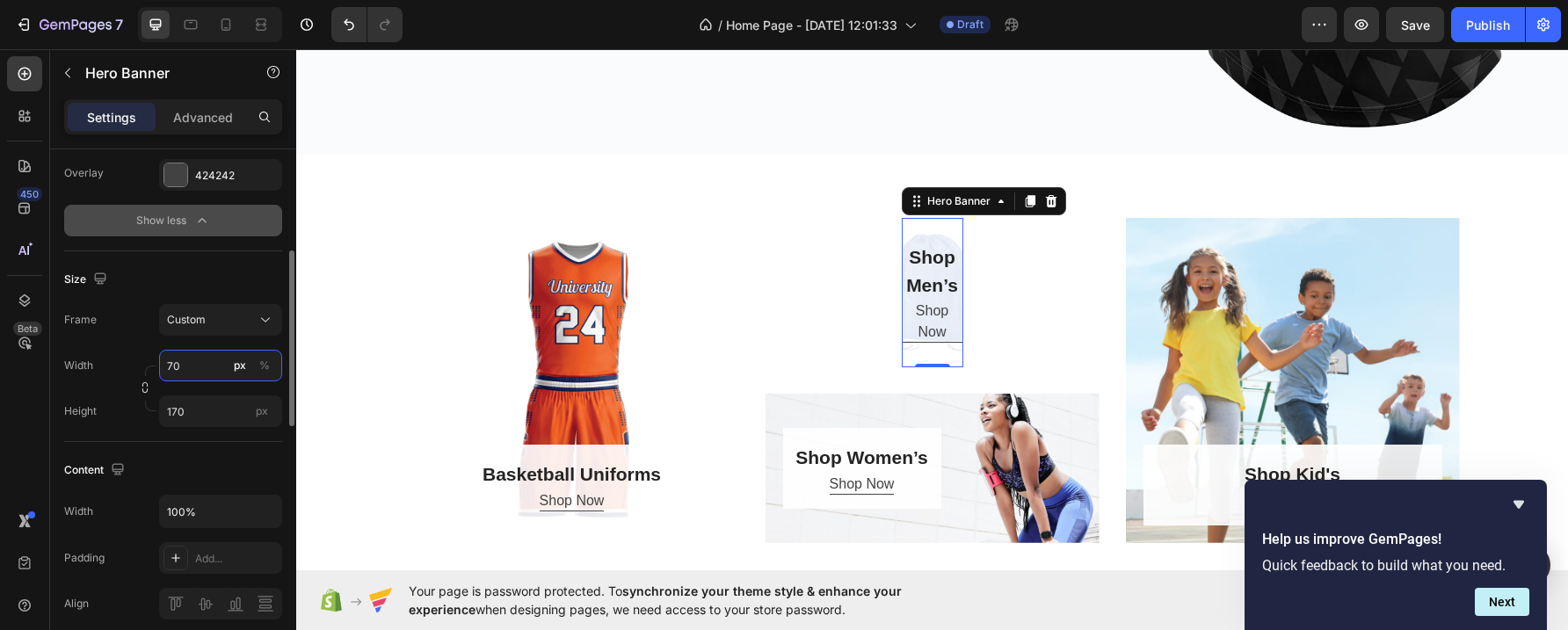
type input "7"
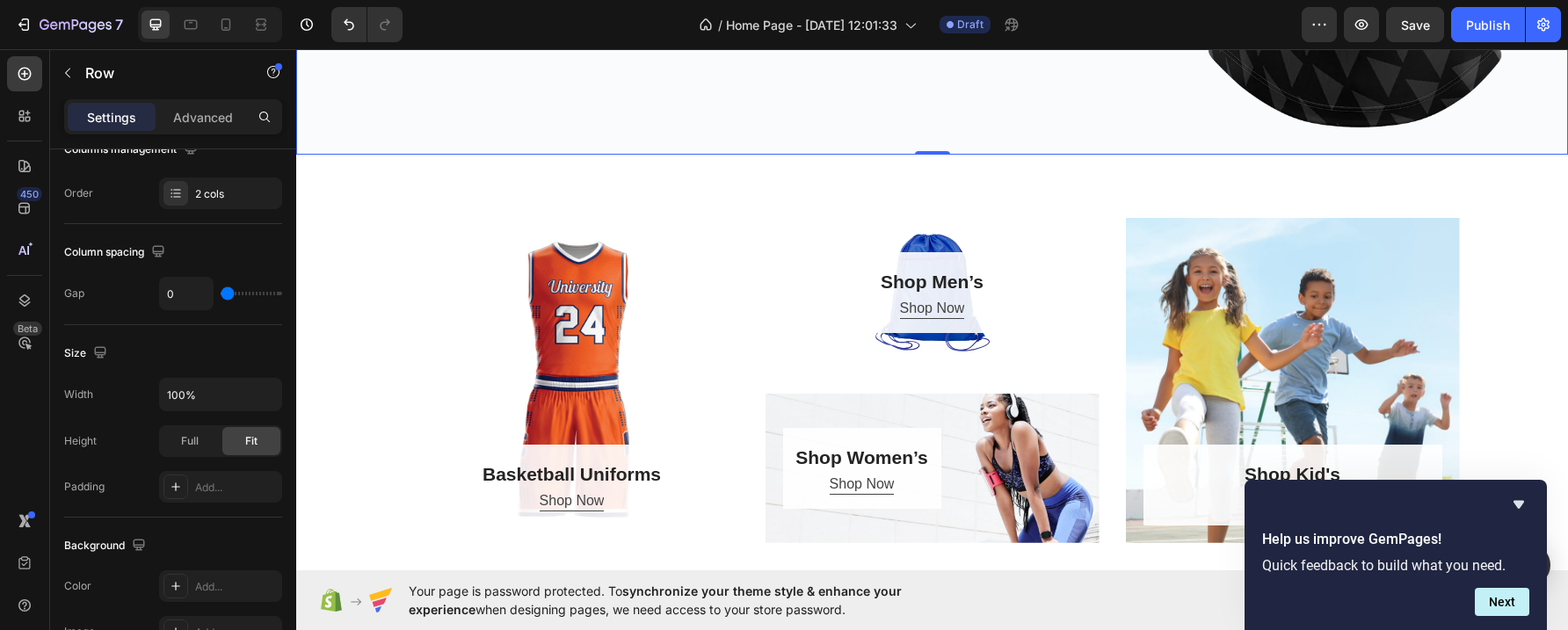
scroll to position [0, 0]
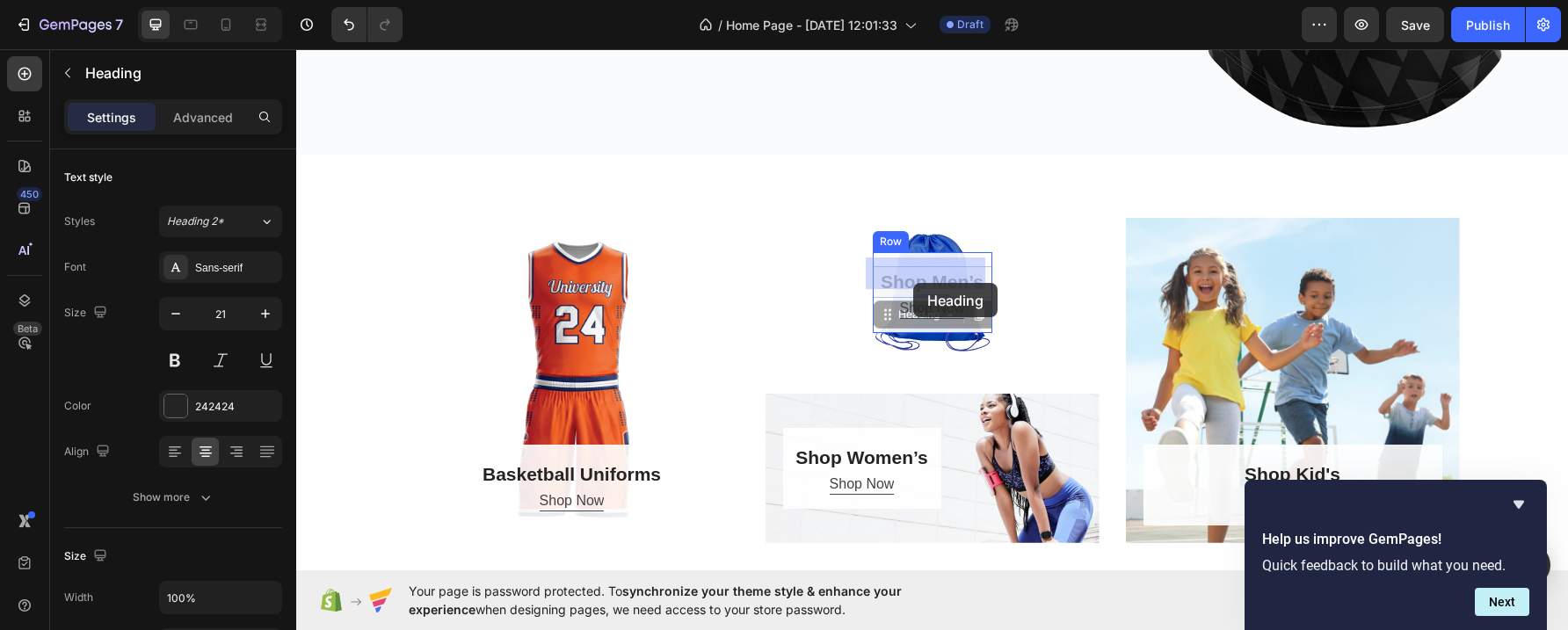
drag, startPoint x: 913, startPoint y: 259, endPoint x: 914, endPoint y: 283, distance: 24.0
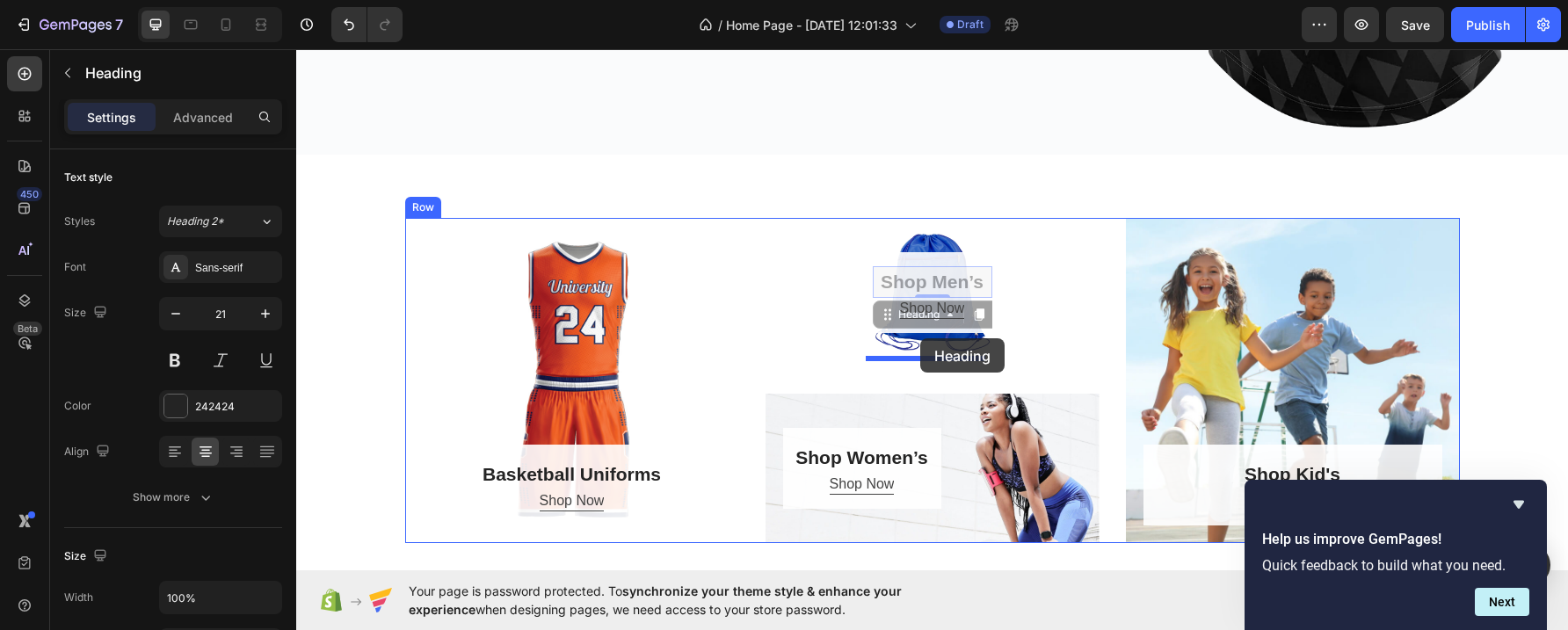
drag, startPoint x: 921, startPoint y: 308, endPoint x: 921, endPoint y: 335, distance: 27.0
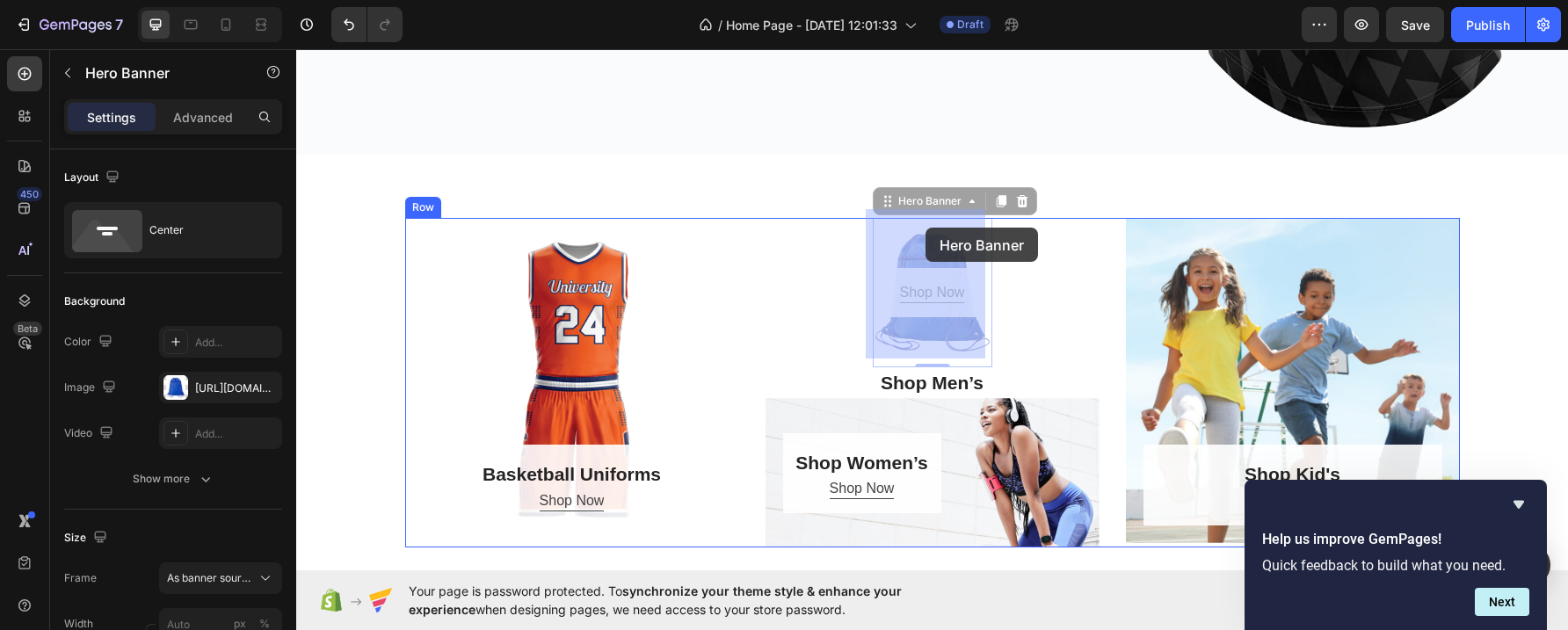
drag, startPoint x: 927, startPoint y: 244, endPoint x: 926, endPoint y: 227, distance: 17.0
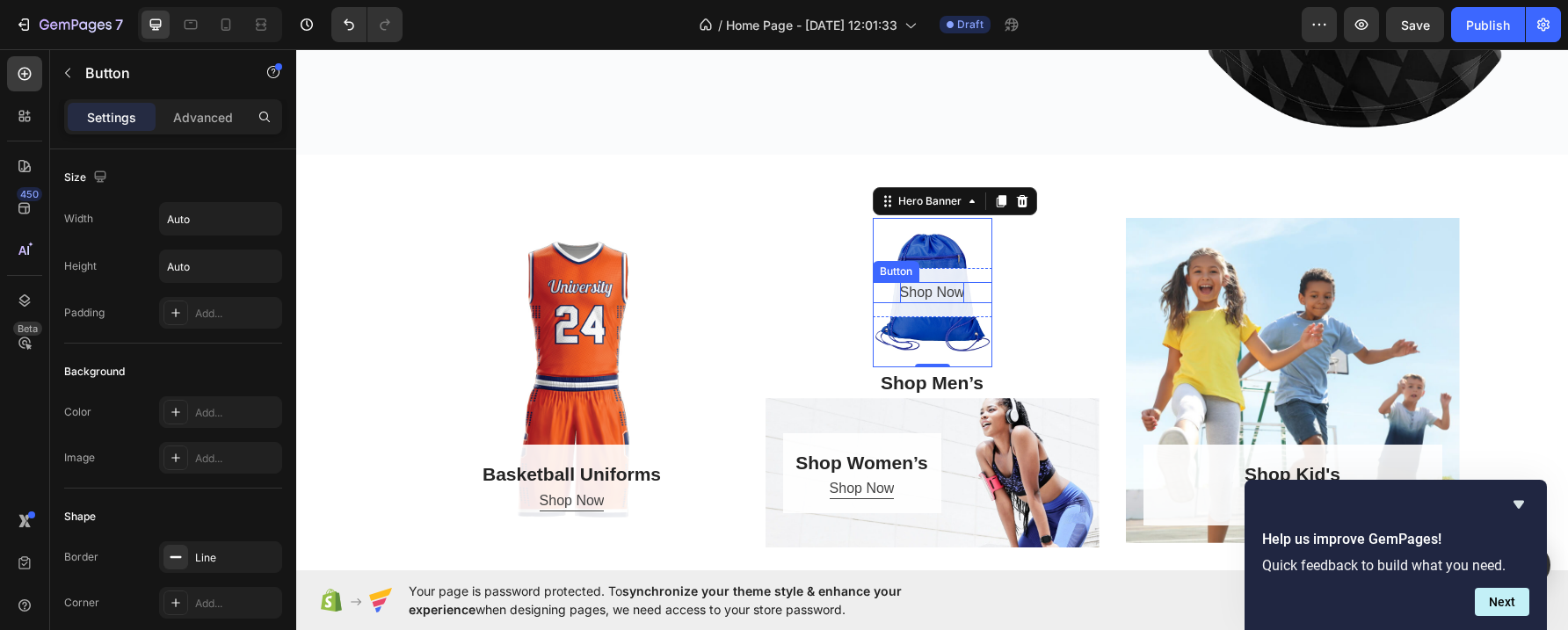
click at [930, 284] on div "Shop Now" at bounding box center [933, 292] width 65 height 21
click at [965, 324] on div "Overlay" at bounding box center [932, 292] width 119 height 150
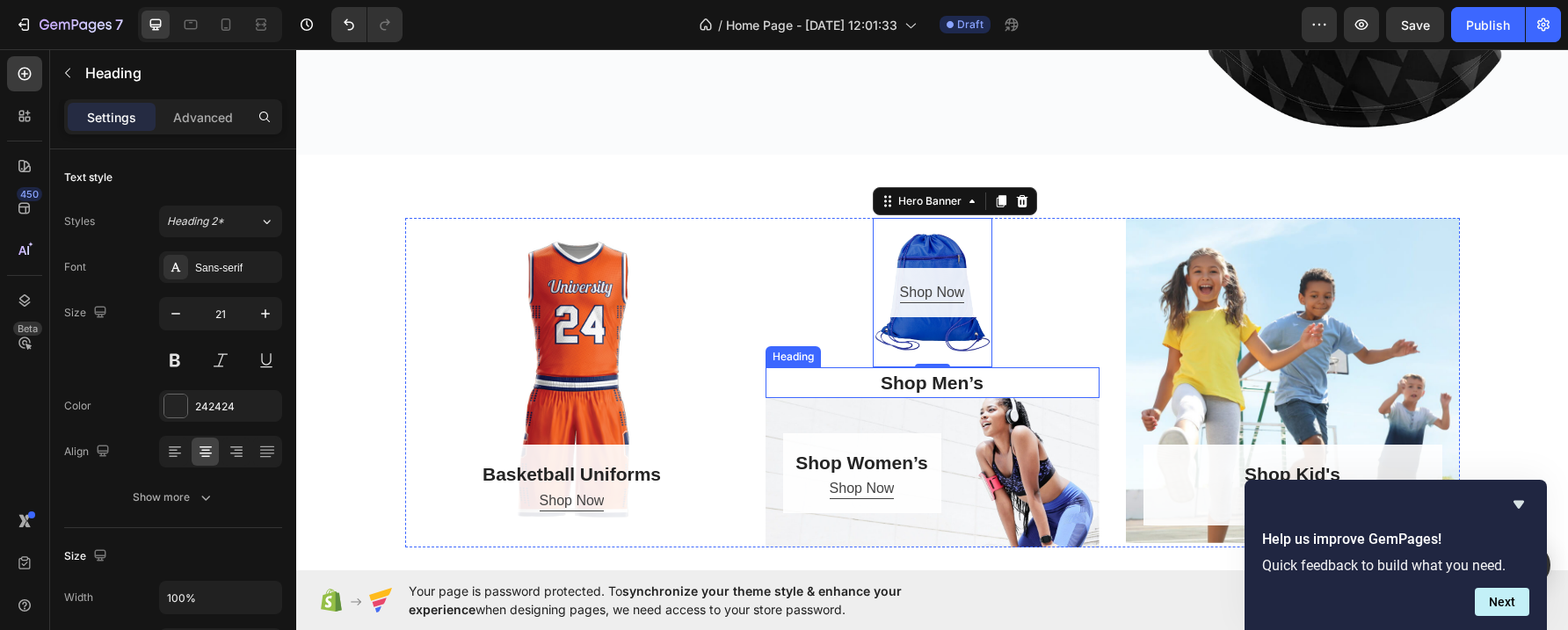
click at [924, 372] on p "Shop Men’s" at bounding box center [933, 383] width 331 height 29
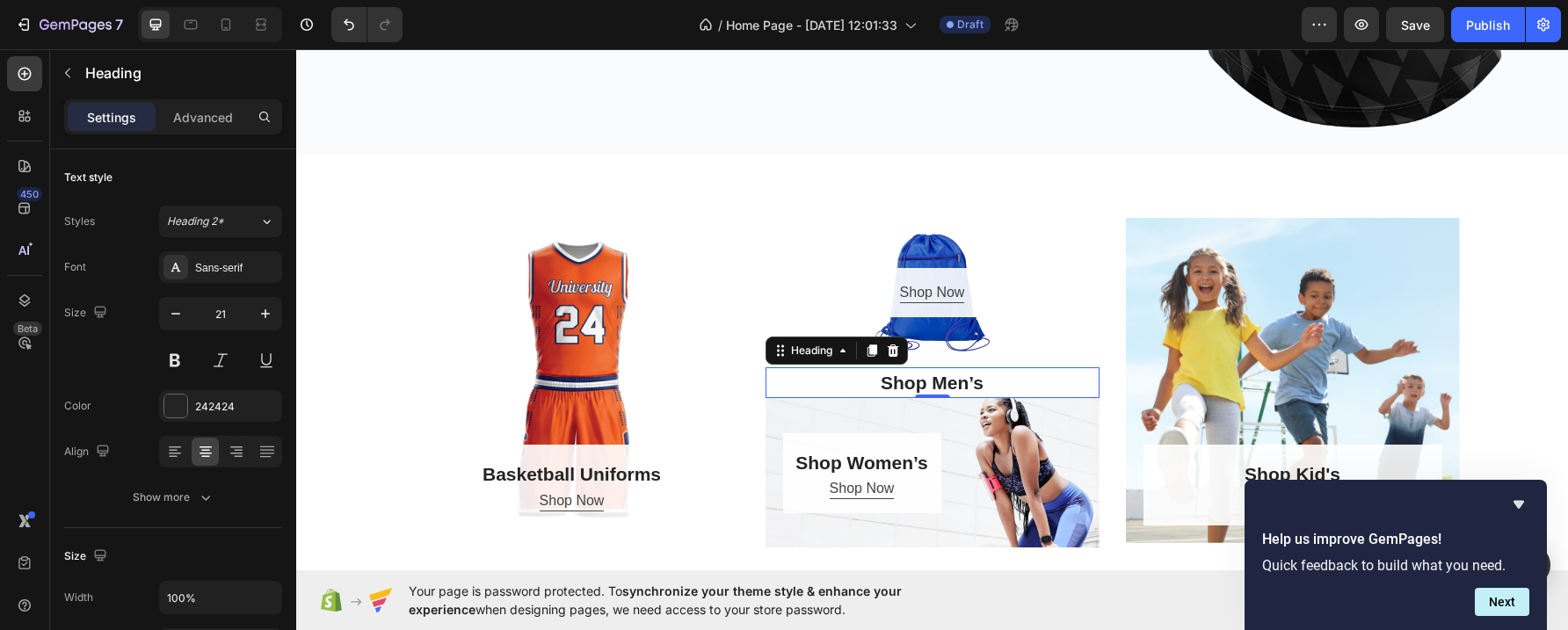
click at [924, 372] on p "Shop Men’s" at bounding box center [933, 383] width 331 height 29
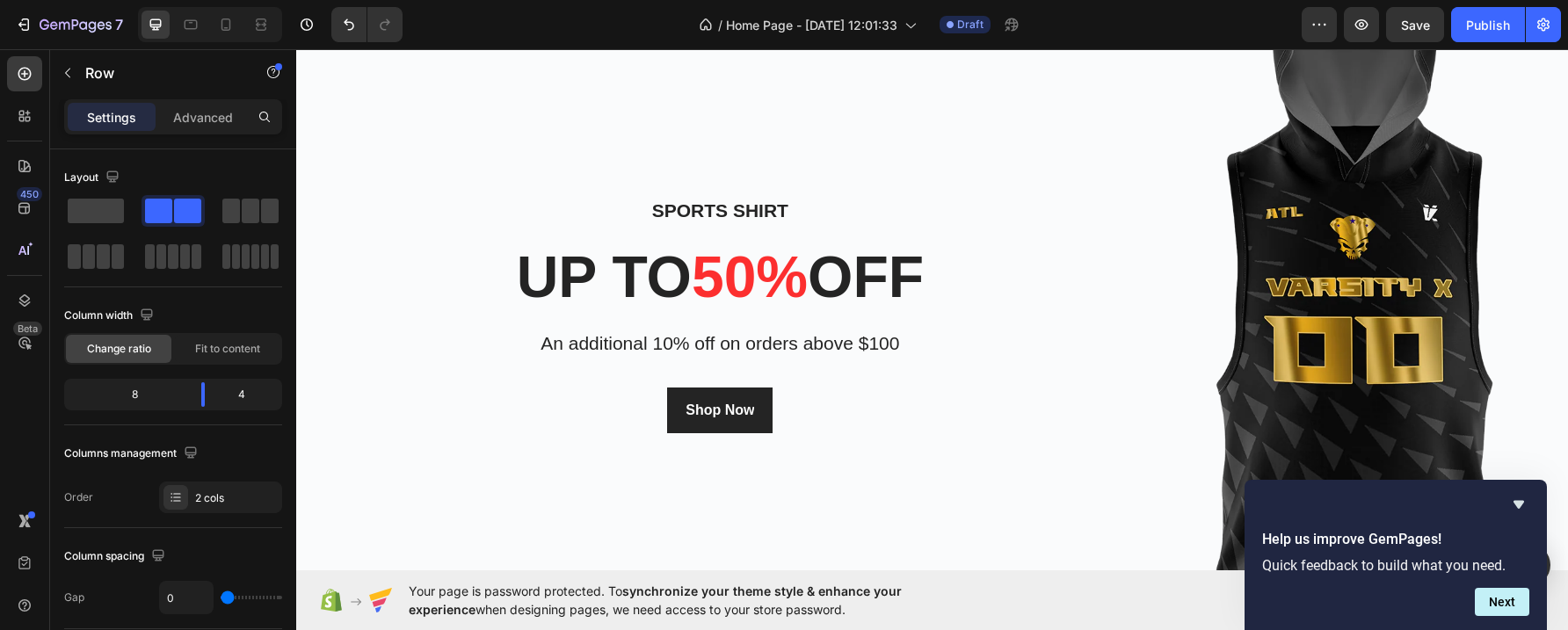
scroll to position [805, 0]
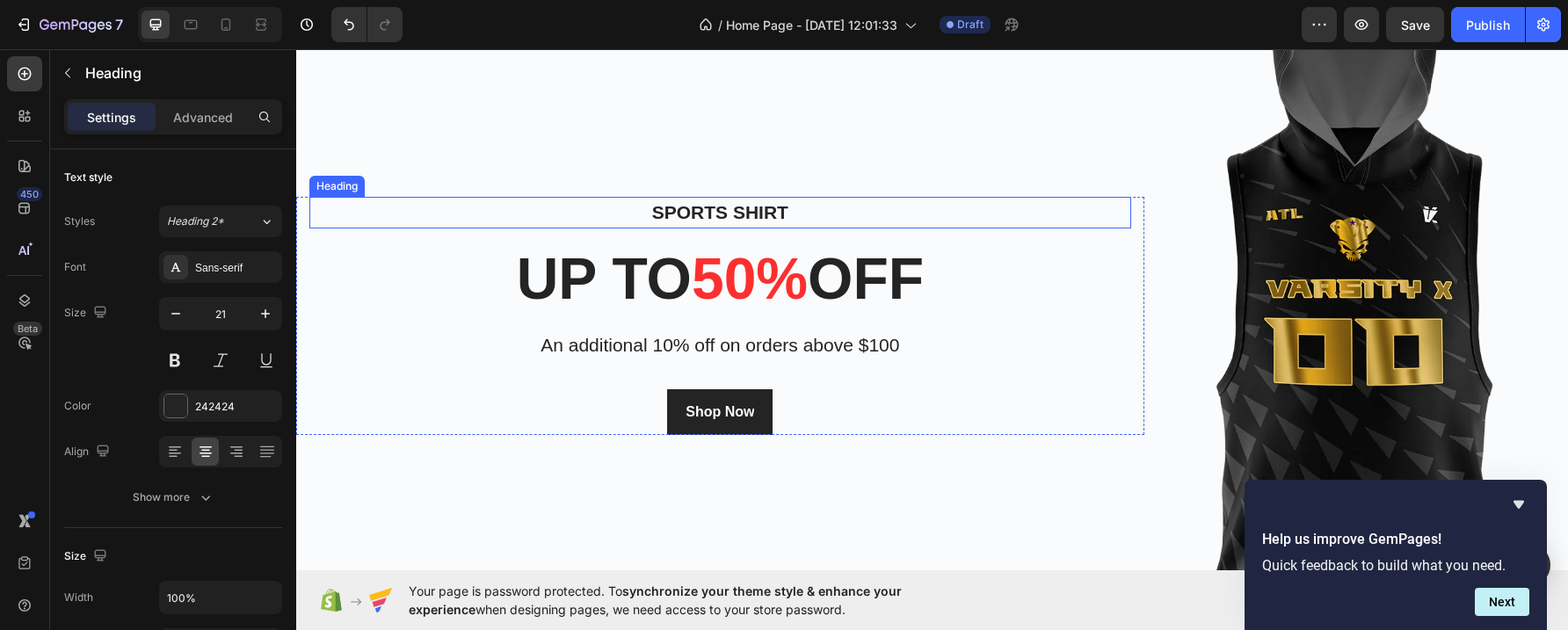
click at [704, 209] on p "Sports Shirt" at bounding box center [720, 213] width 818 height 29
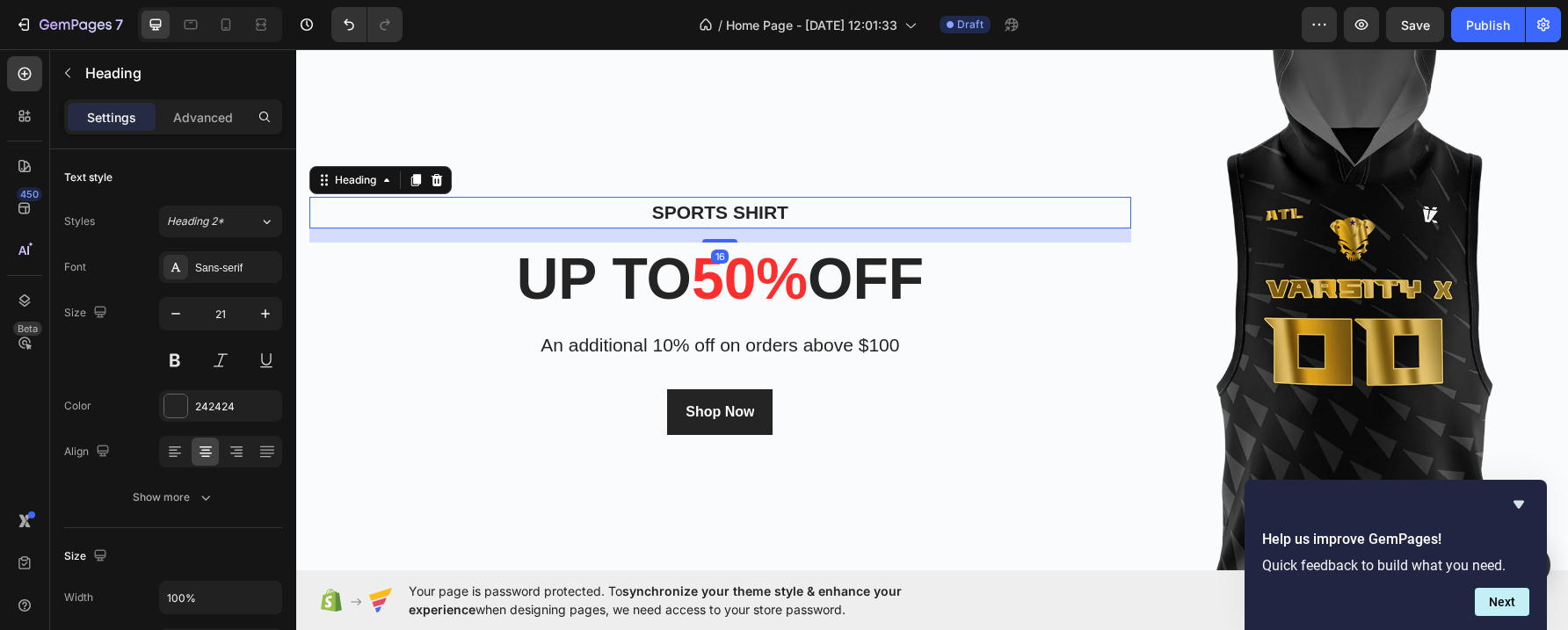
click at [704, 209] on p "Sports Shirt" at bounding box center [720, 213] width 818 height 29
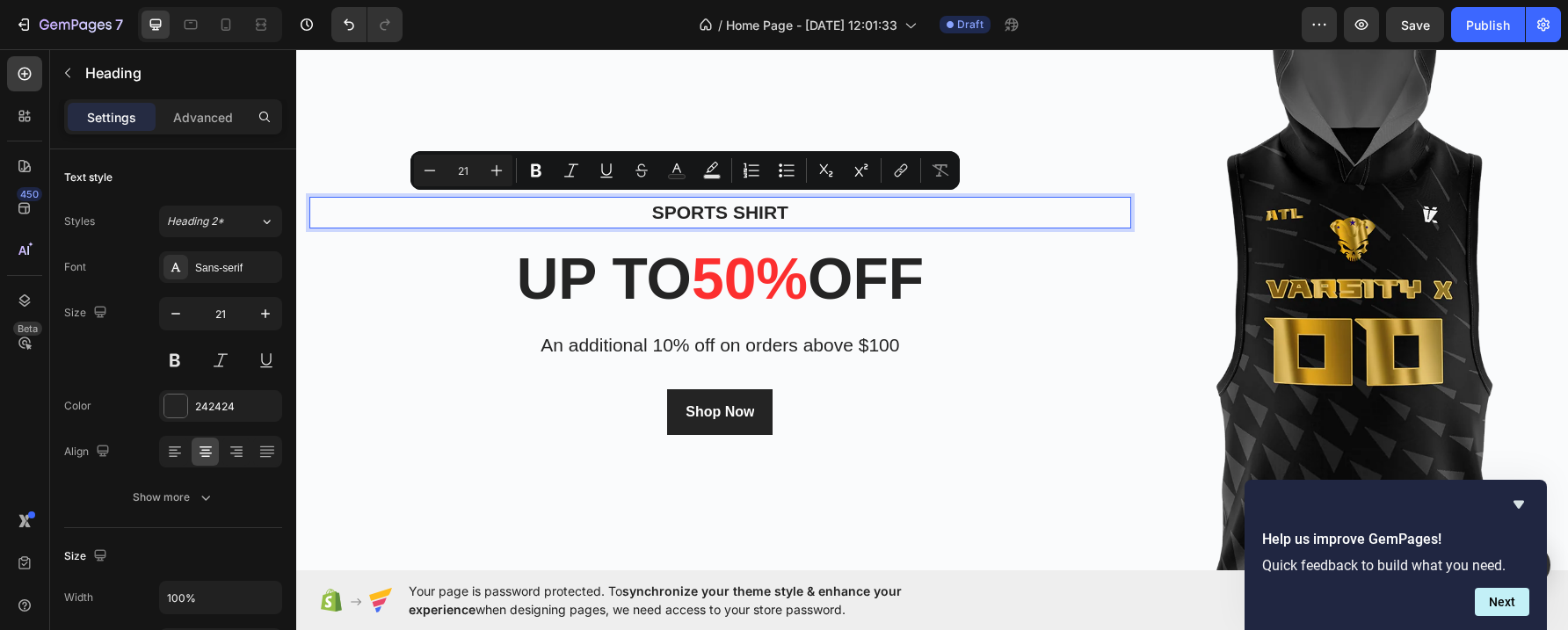
click at [765, 208] on p "Sports Shirt" at bounding box center [720, 213] width 818 height 29
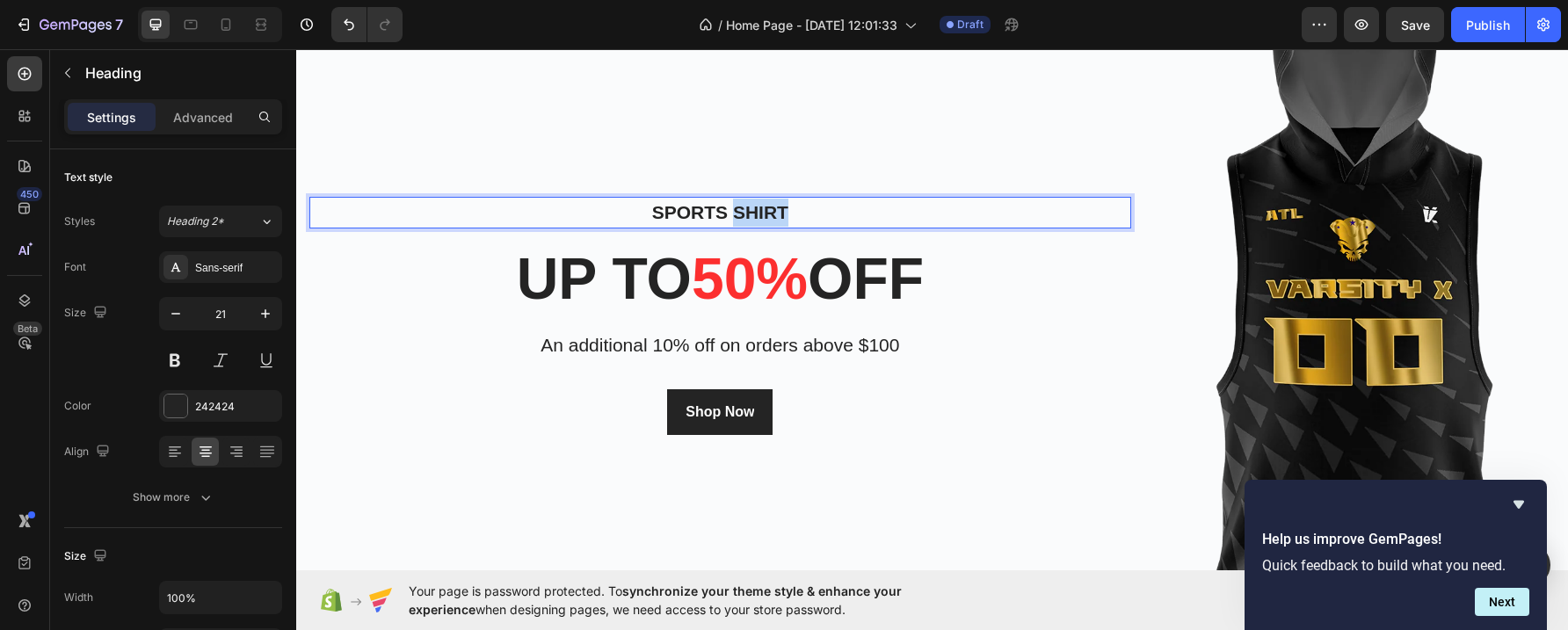
click at [765, 208] on p "Sports Shirt" at bounding box center [720, 213] width 818 height 29
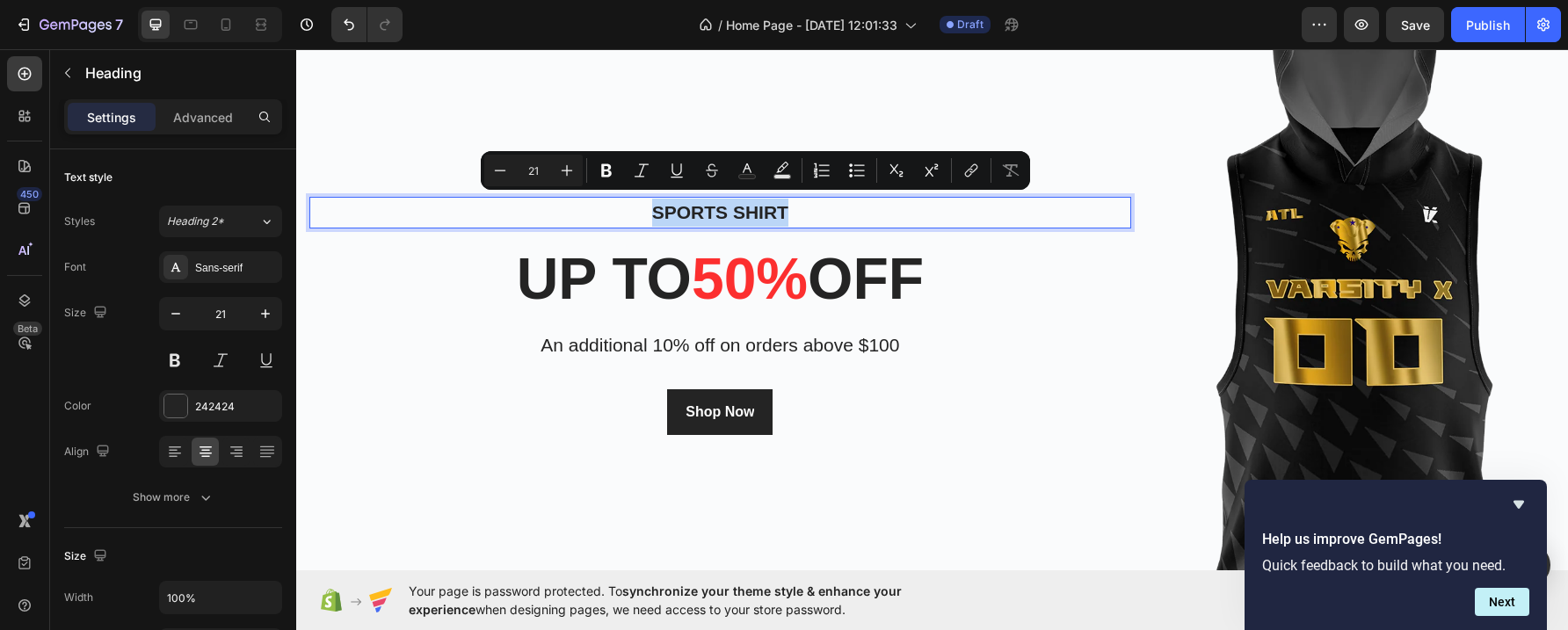
click at [765, 208] on p "Sports Shirt" at bounding box center [720, 213] width 818 height 29
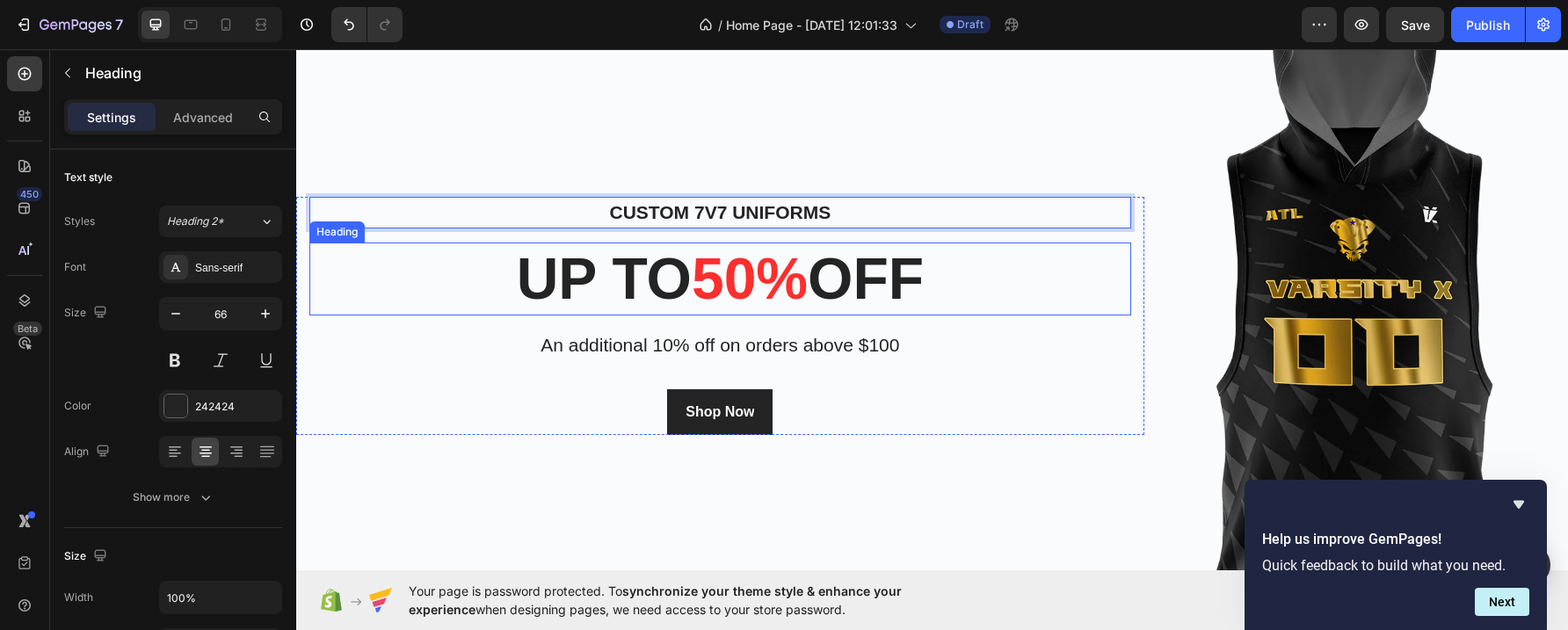
click at [701, 281] on span "50%" at bounding box center [751, 279] width 116 height 65
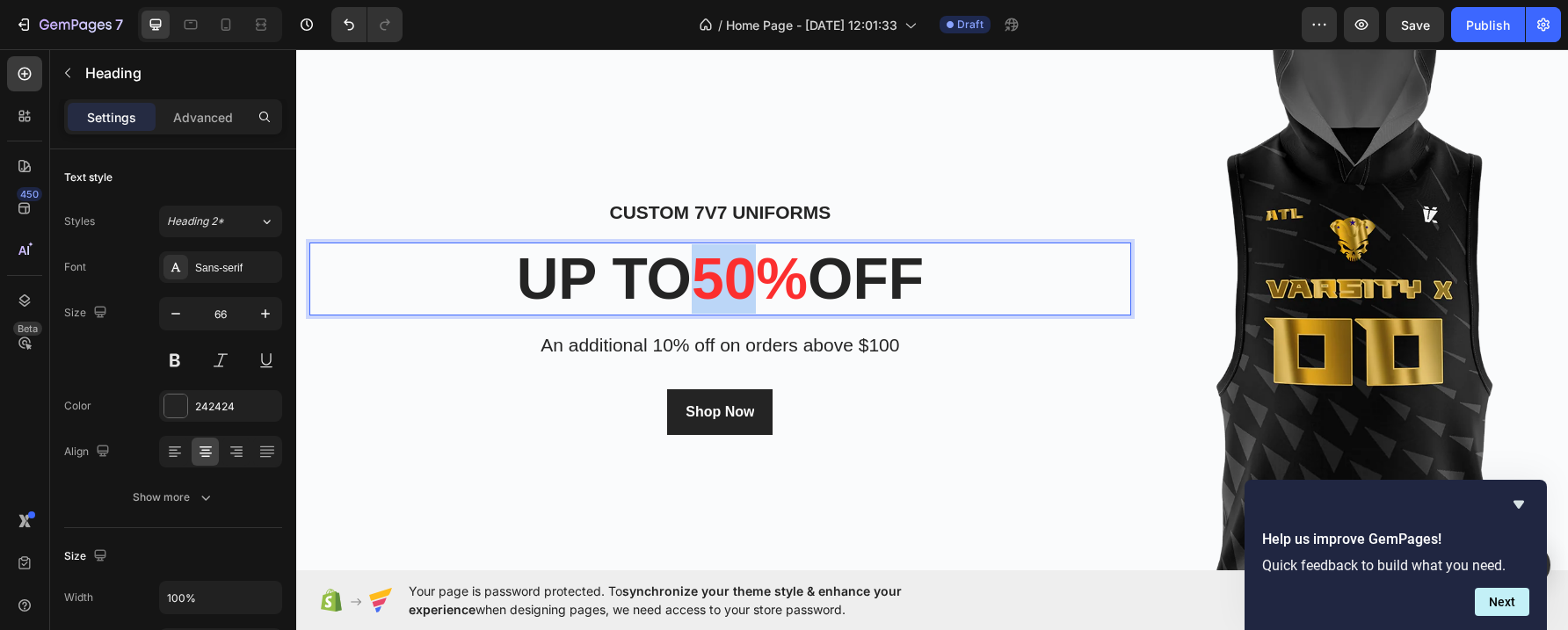
click at [701, 281] on span "50%" at bounding box center [751, 279] width 116 height 65
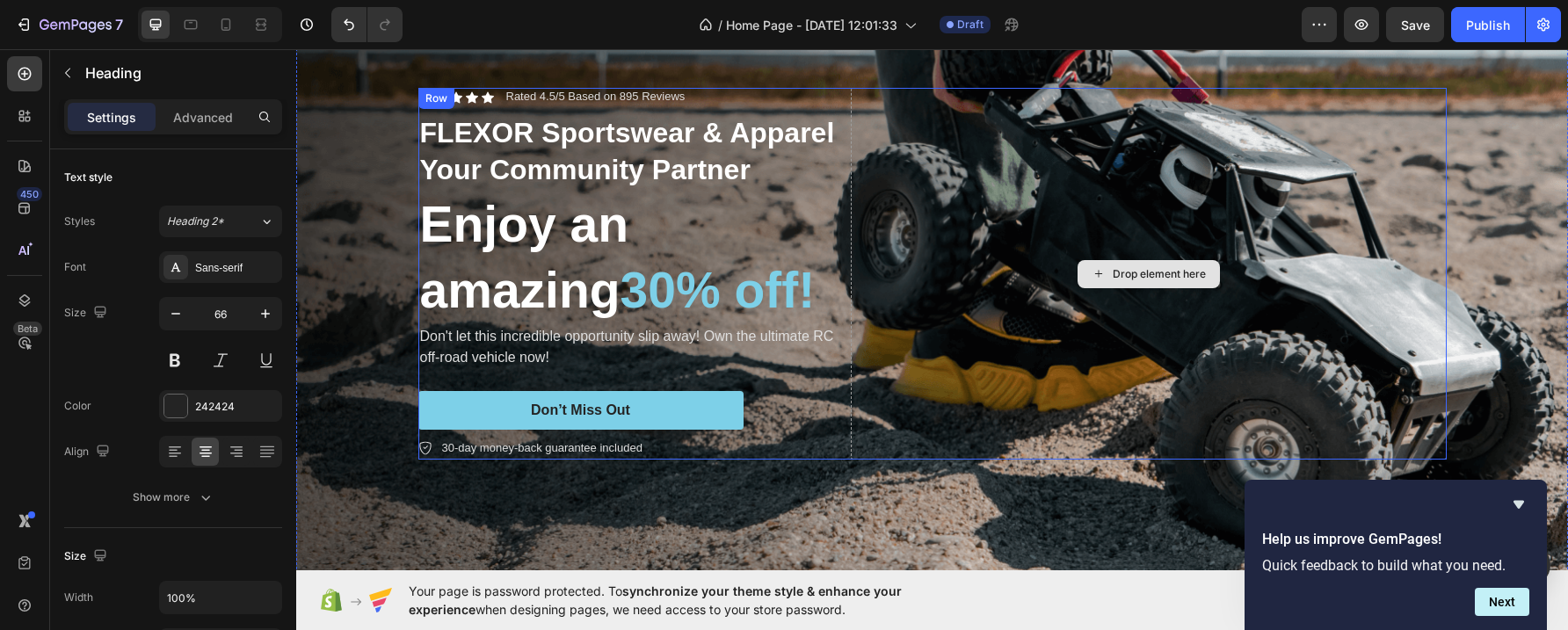
scroll to position [43, 0]
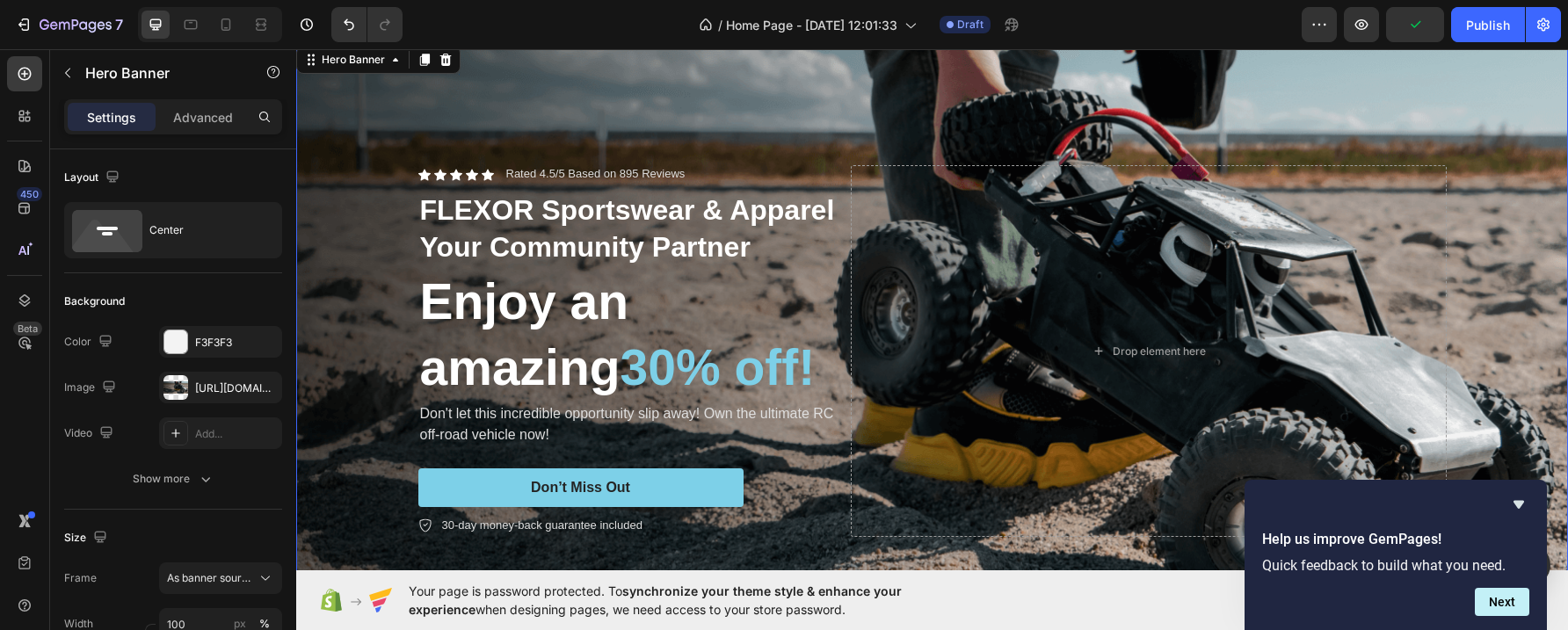
click at [1078, 94] on div "Background Image" at bounding box center [933, 351] width 1273 height 618
click at [262, 382] on icon "button" at bounding box center [264, 388] width 14 height 14
type input "Auto"
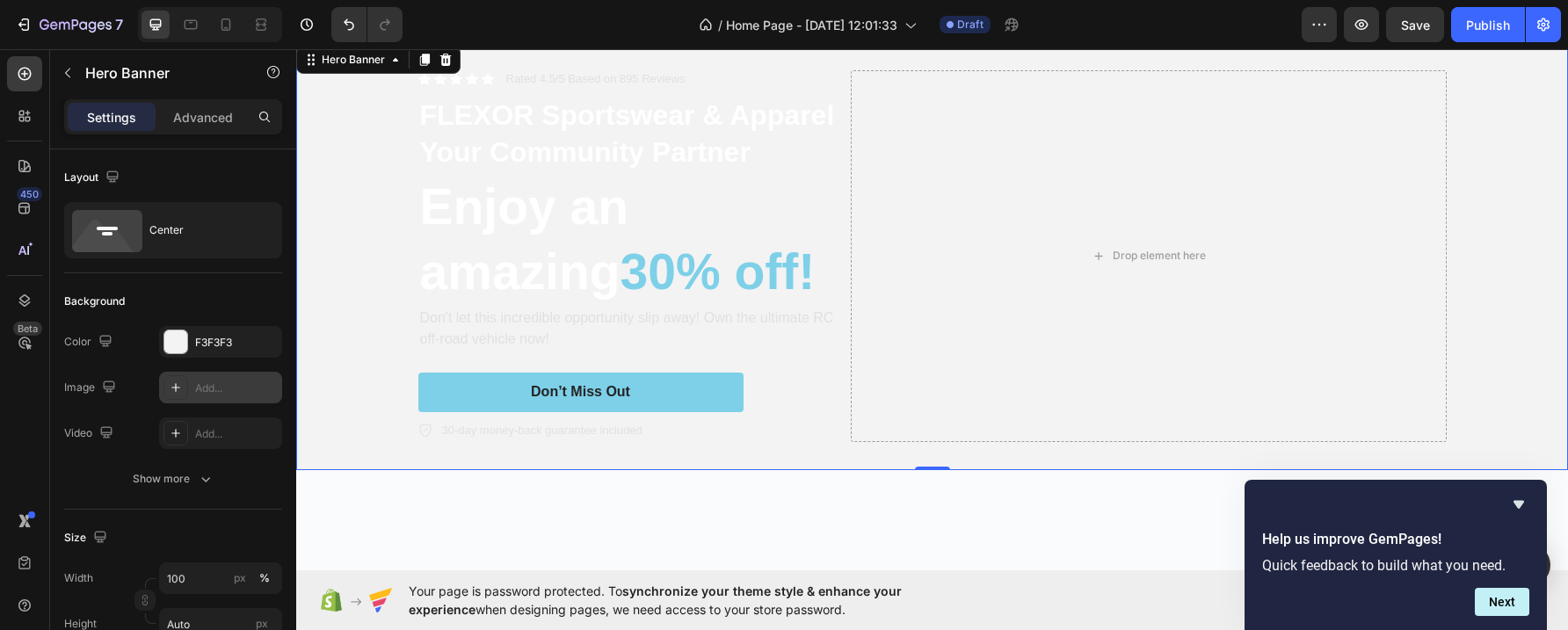
click at [215, 387] on div "Add..." at bounding box center [236, 389] width 83 height 16
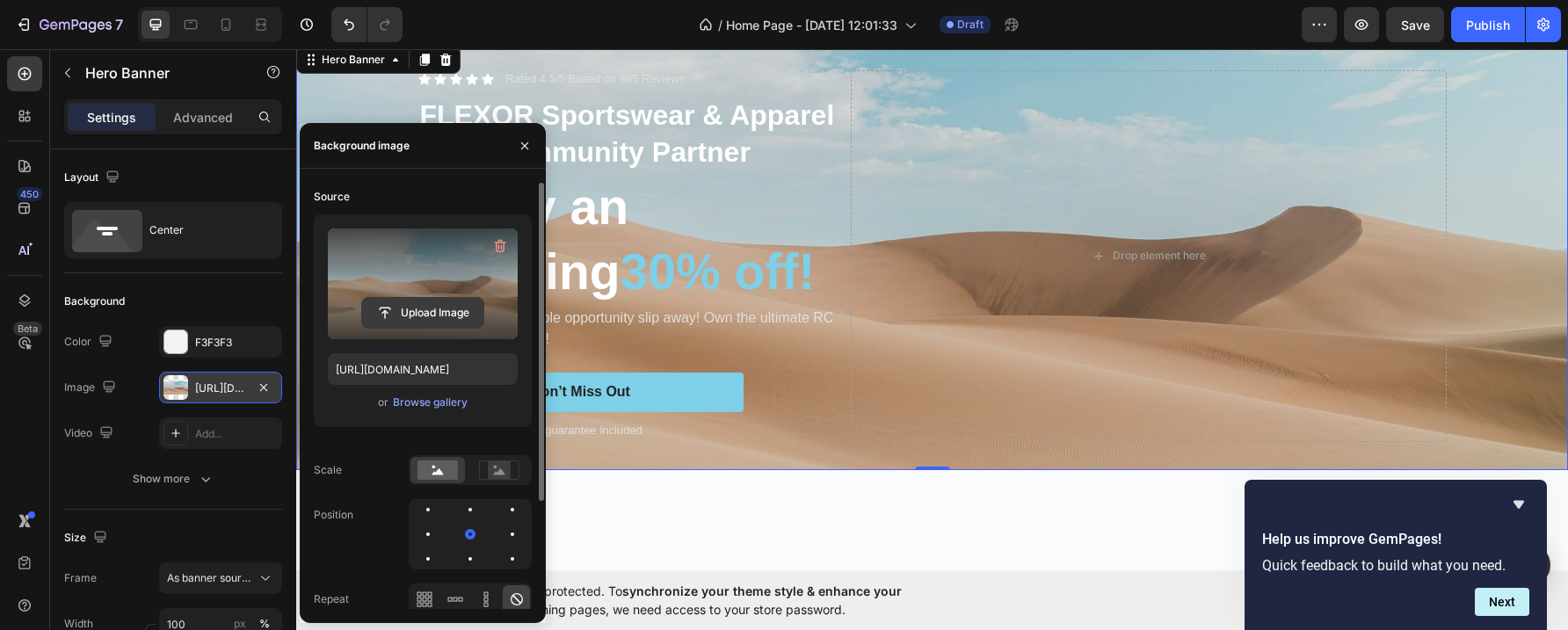
click at [428, 308] on input "file" at bounding box center [423, 313] width 121 height 30
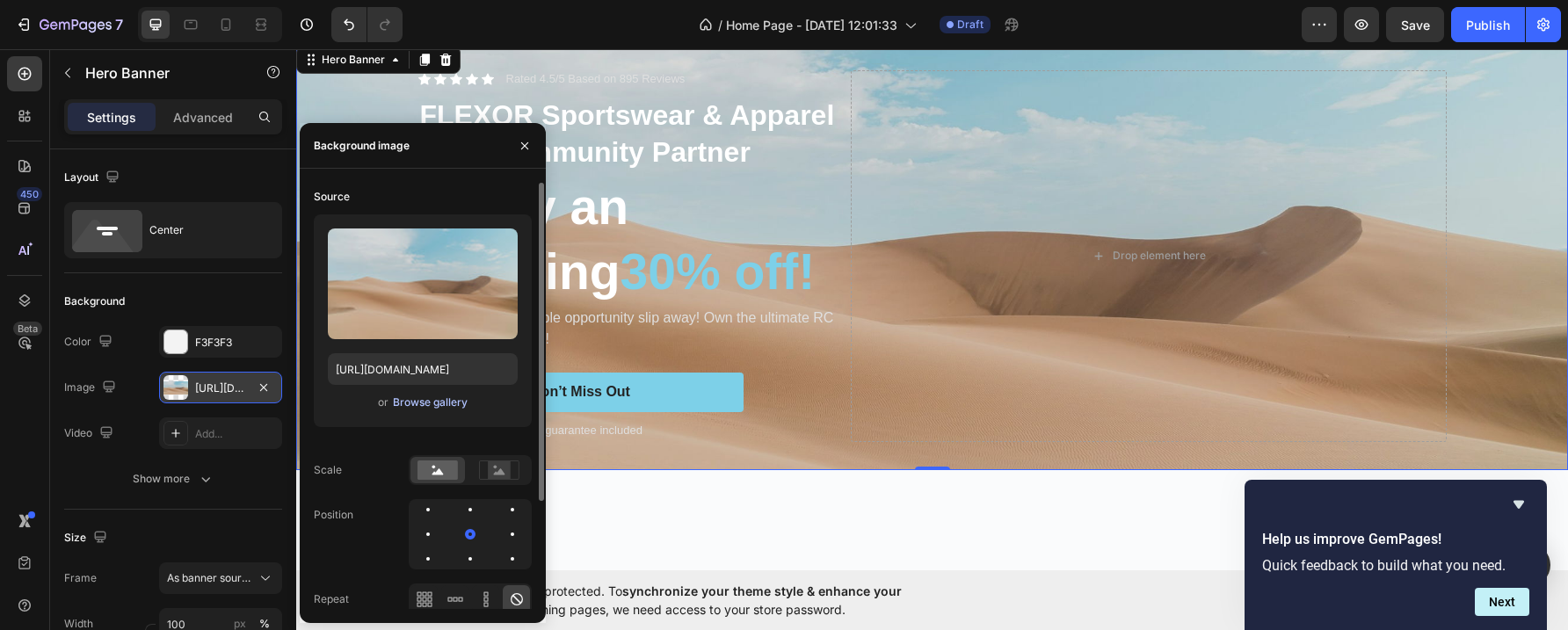
click at [438, 399] on div "Browse gallery" at bounding box center [430, 403] width 75 height 16
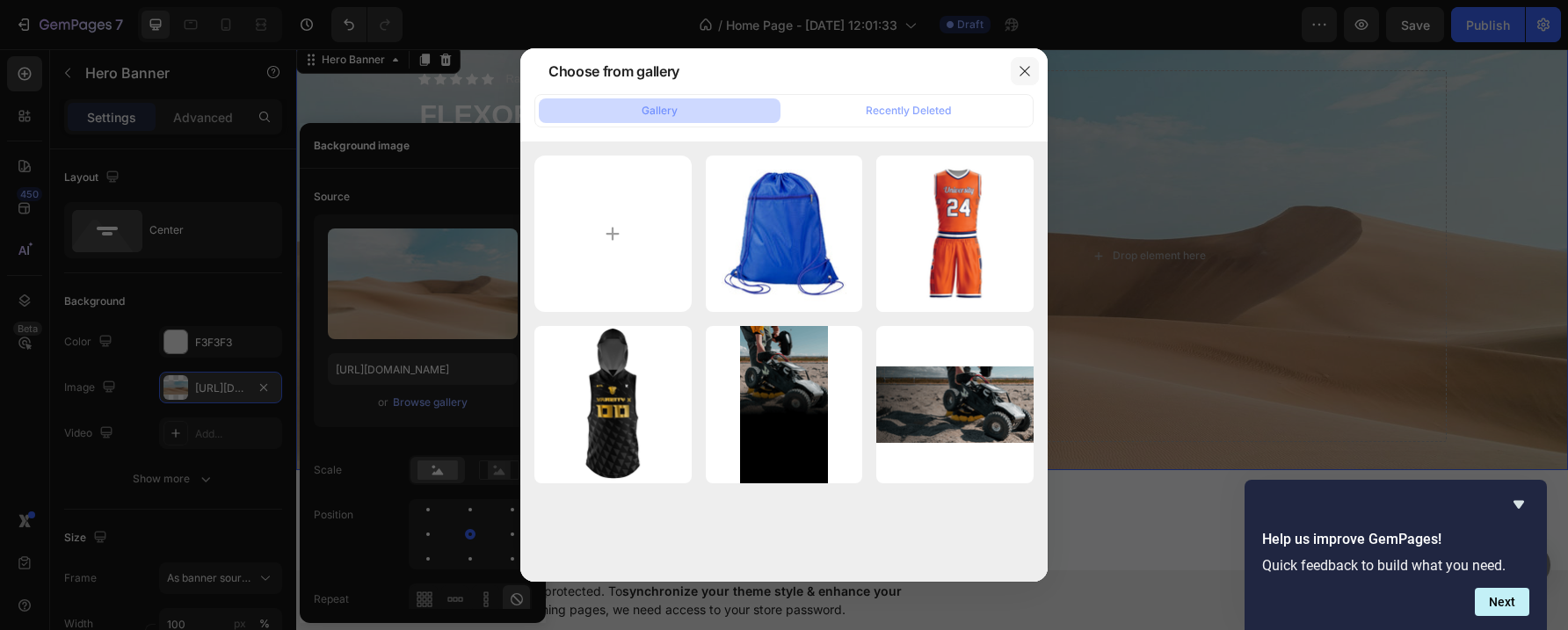
click at [1020, 69] on icon "button" at bounding box center [1025, 71] width 14 height 14
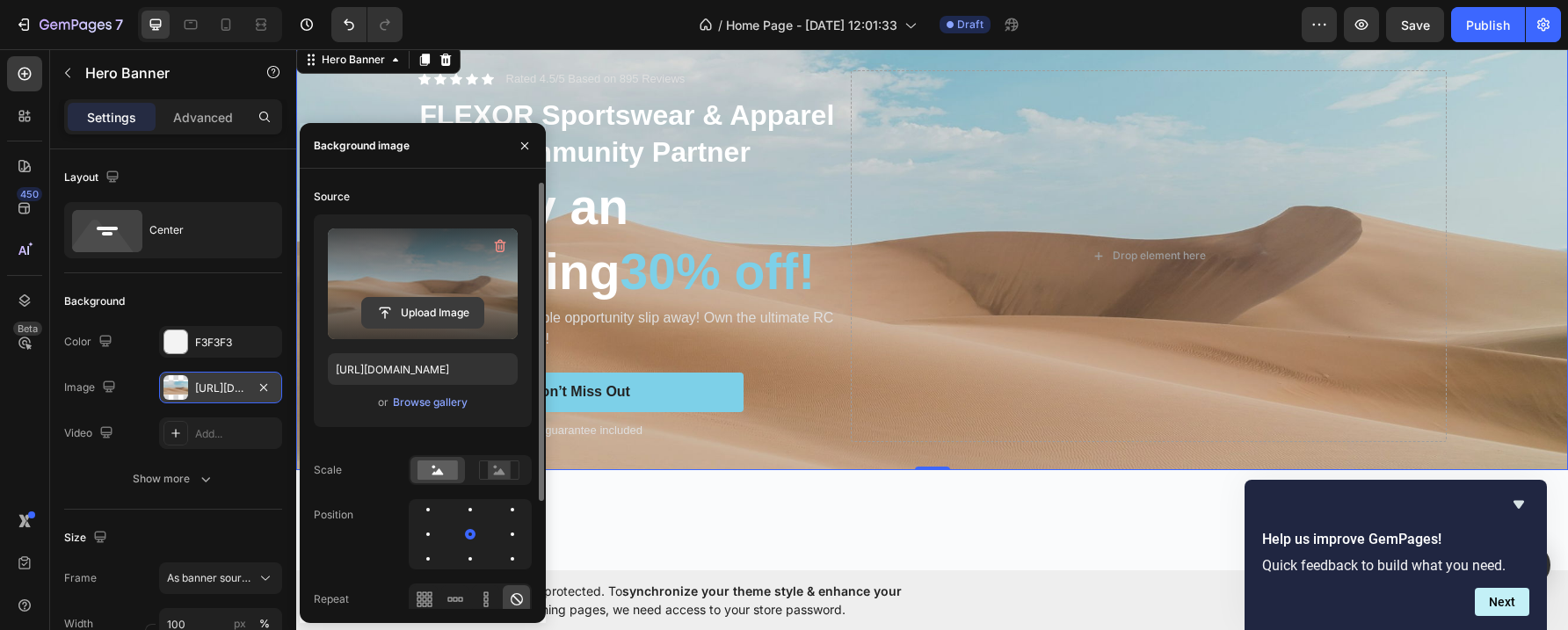
click at [392, 307] on input "file" at bounding box center [423, 313] width 121 height 30
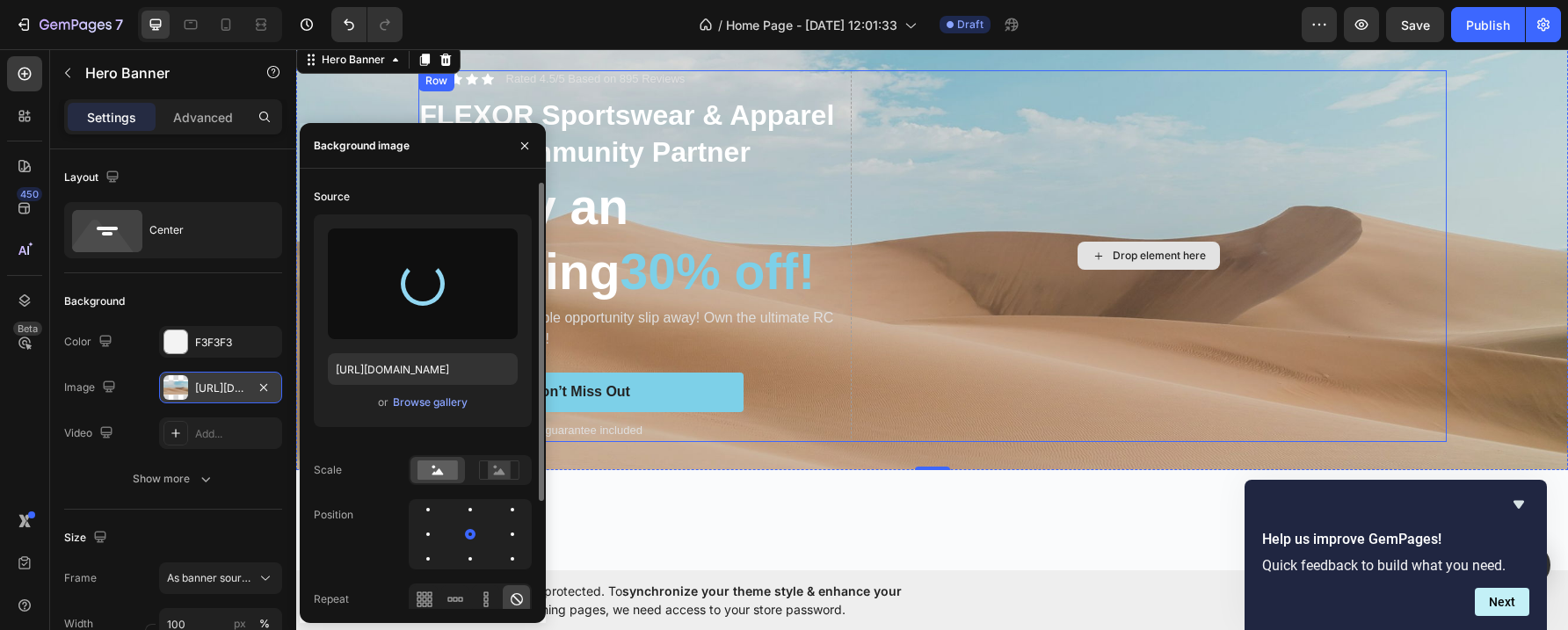
type input "[URL][DOMAIN_NAME]"
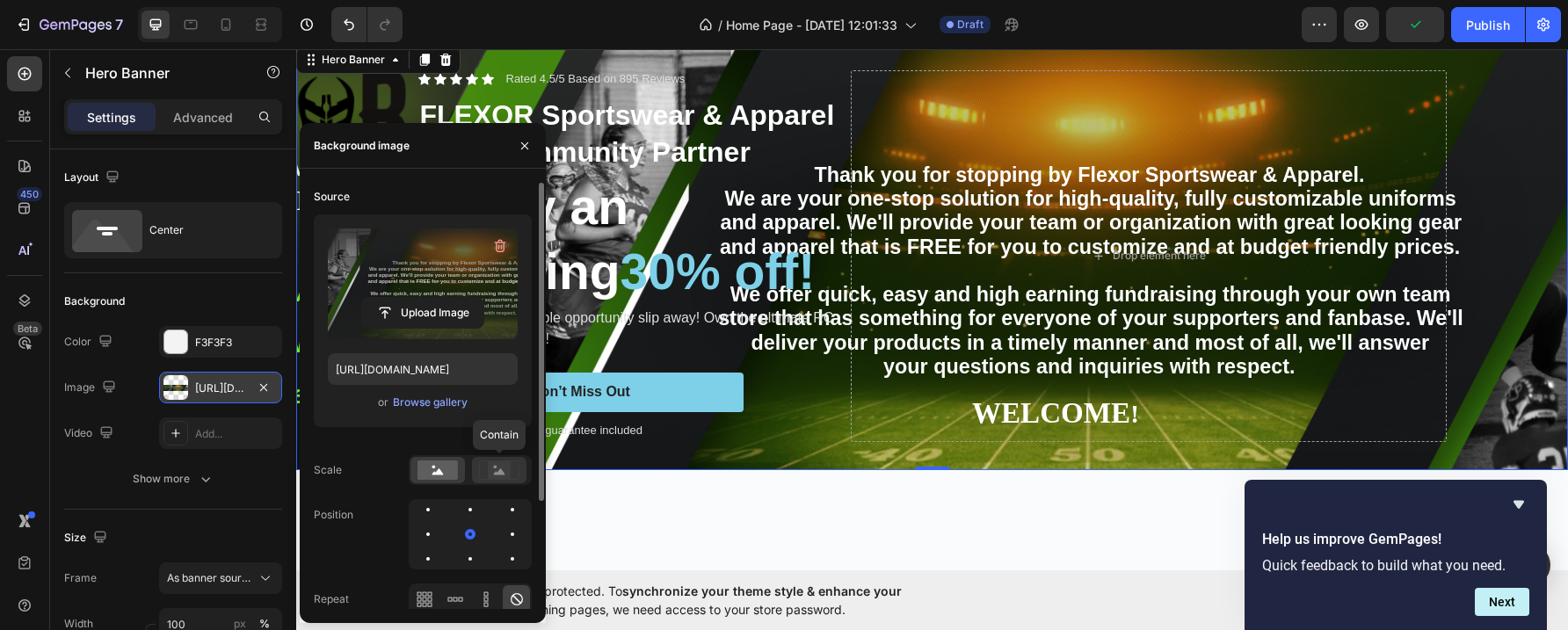
click at [500, 468] on rect at bounding box center [498, 471] width 23 height 18
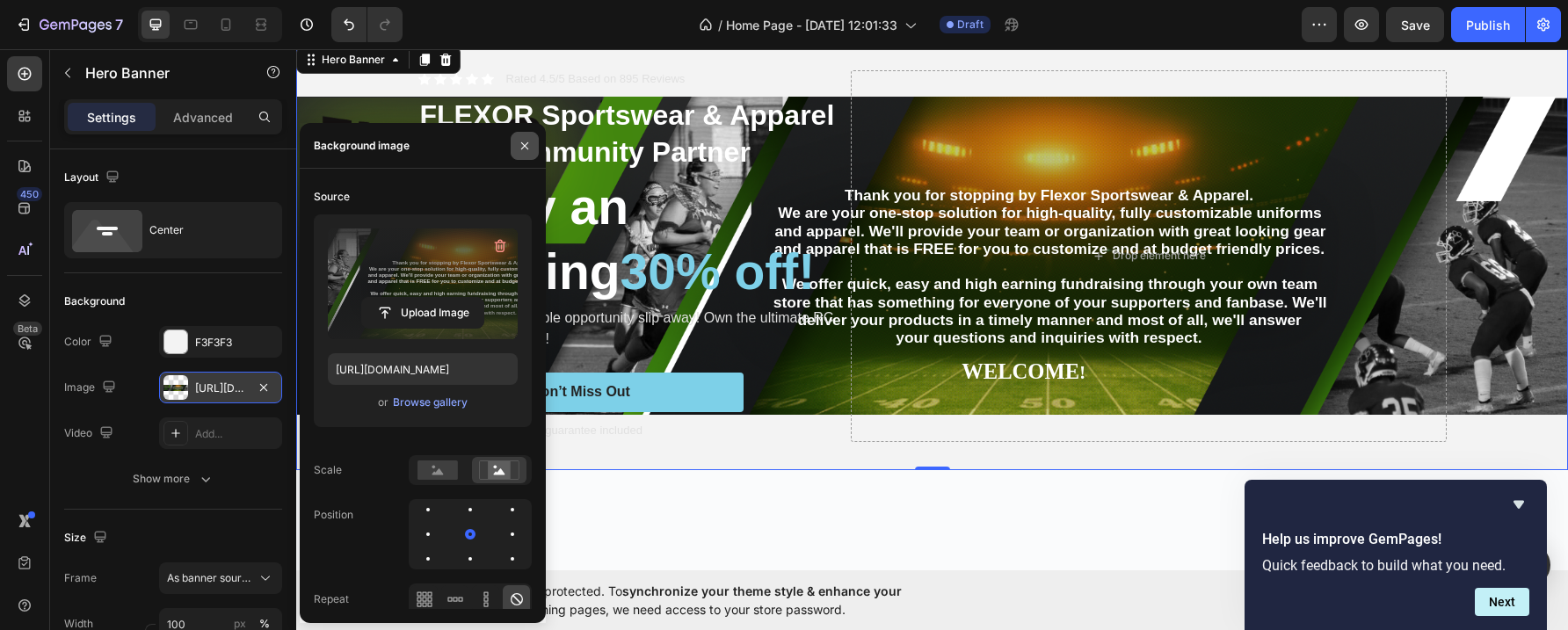
click at [523, 144] on icon "button" at bounding box center [525, 146] width 14 height 14
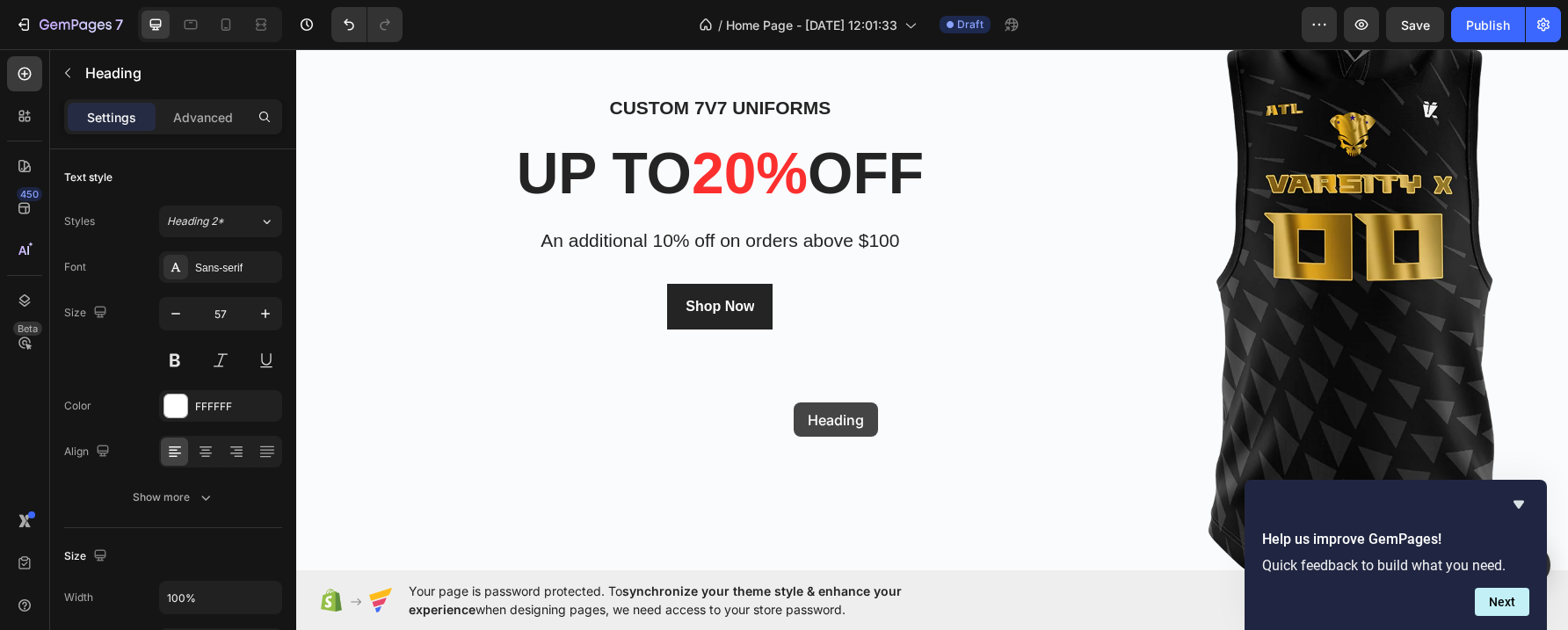
scroll to position [834, 0]
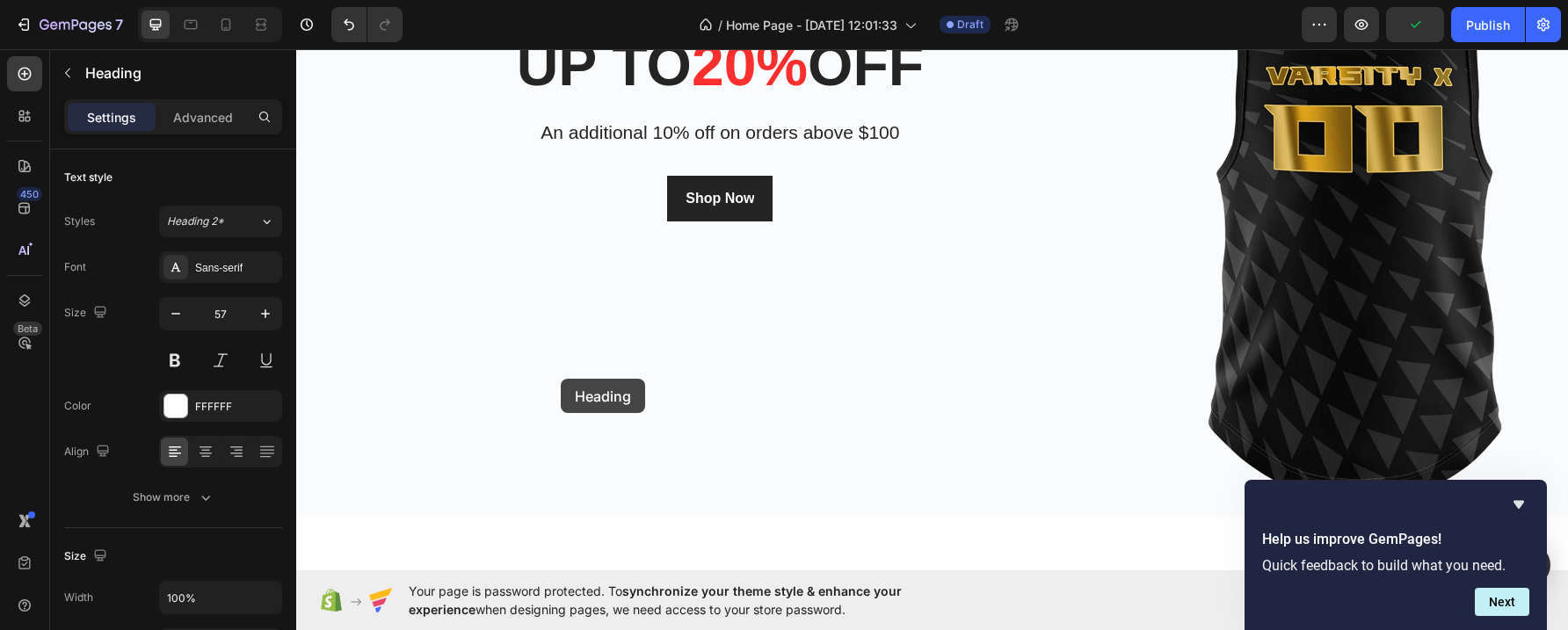
drag, startPoint x: 599, startPoint y: 242, endPoint x: 561, endPoint y: 379, distance: 142.2
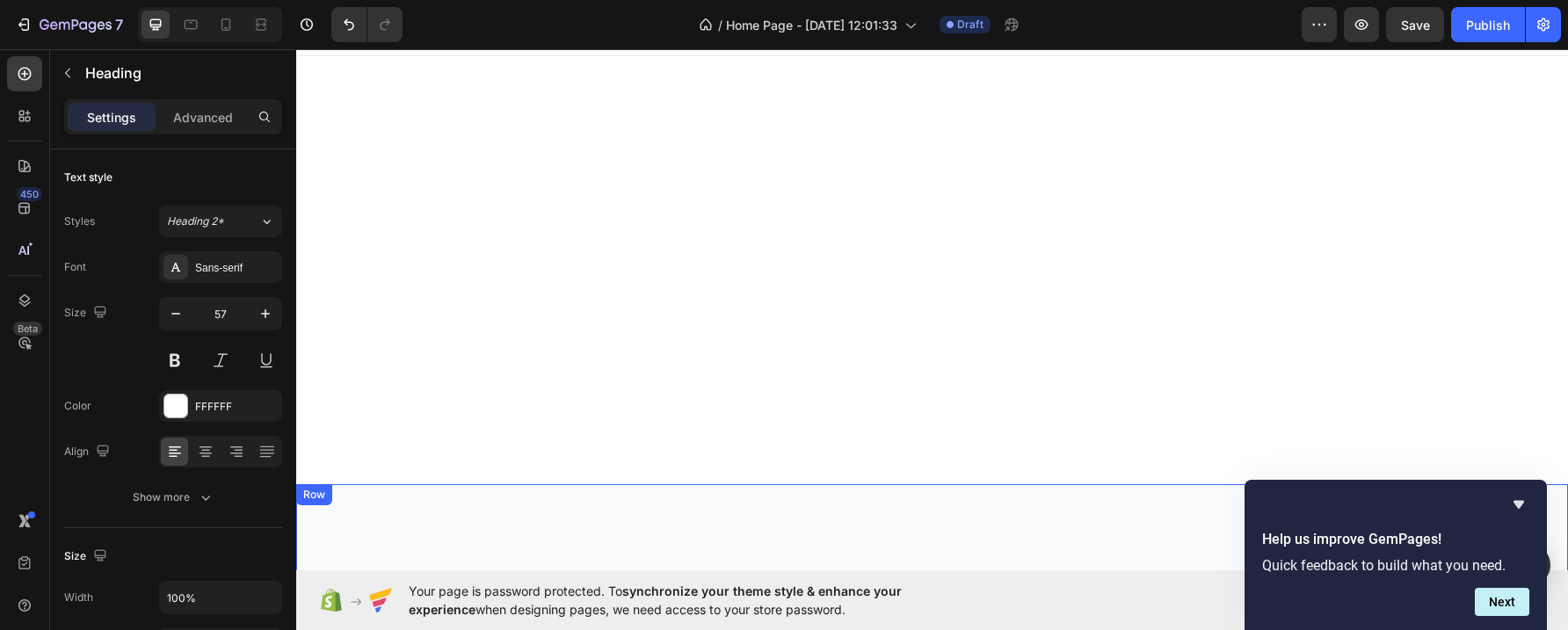
scroll to position [22, 0]
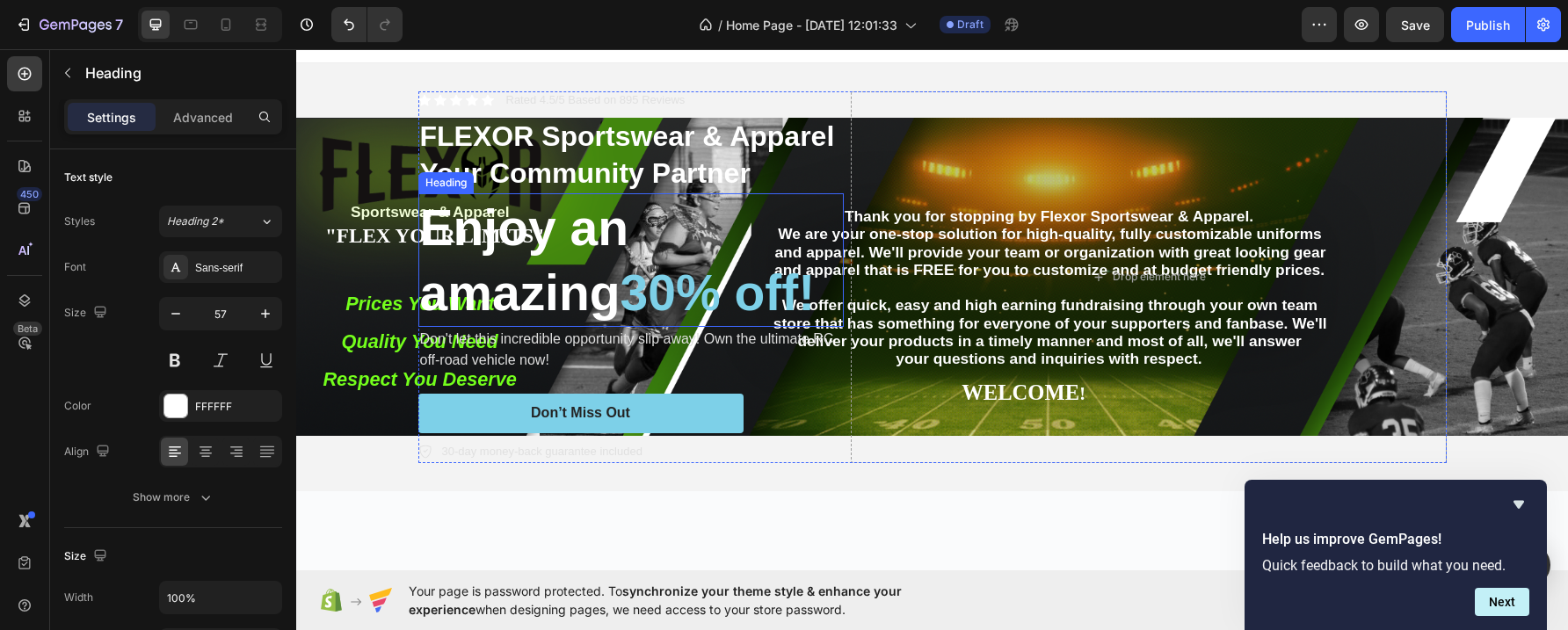
click at [532, 242] on h2 "Enjoy an amazing 30% off!" at bounding box center [631, 260] width 425 height 134
click at [674, 245] on p "Enjy an amazing 30% off!" at bounding box center [631, 260] width 422 height 130
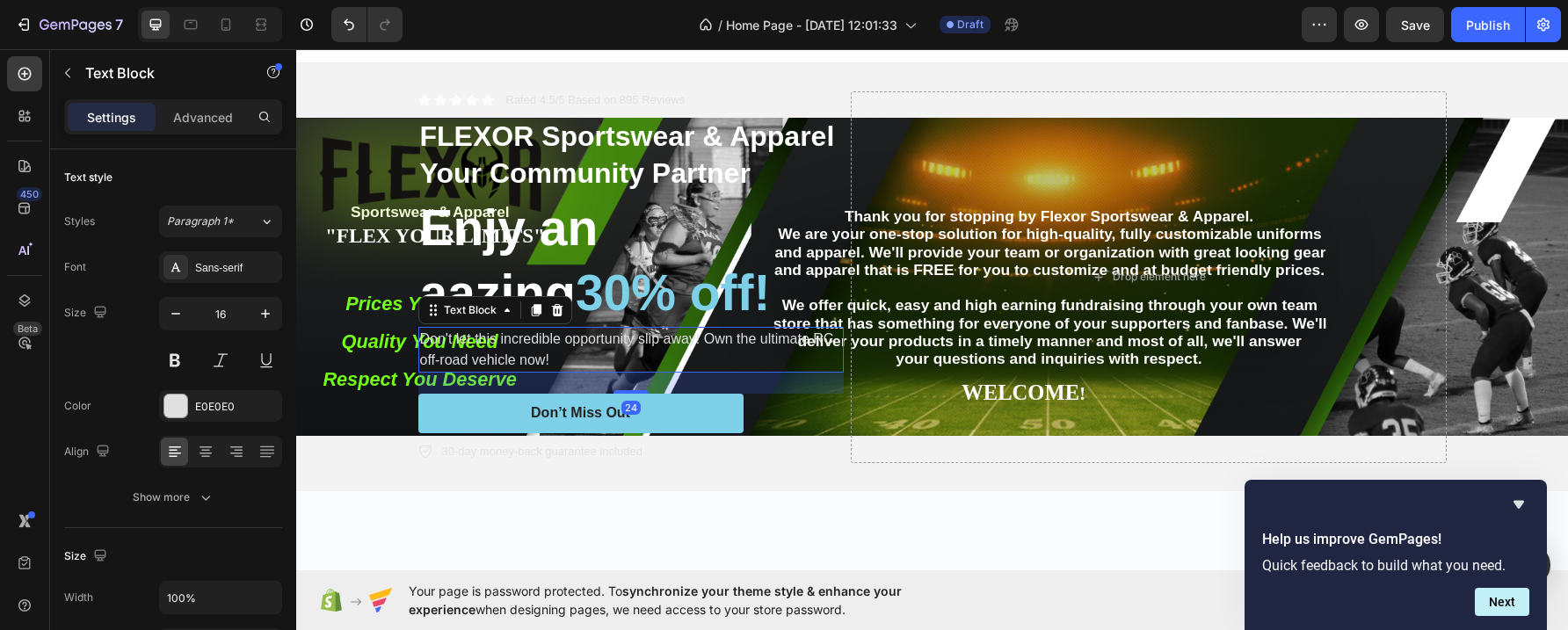
click at [813, 359] on p "Don't let this incredible opportunity slip away! Own the ultimate RC off-road v…" at bounding box center [631, 349] width 422 height 42
click at [528, 351] on p "Don't let this incredible opportunity slip away! Own the ultimate RC off-road v…" at bounding box center [631, 349] width 422 height 42
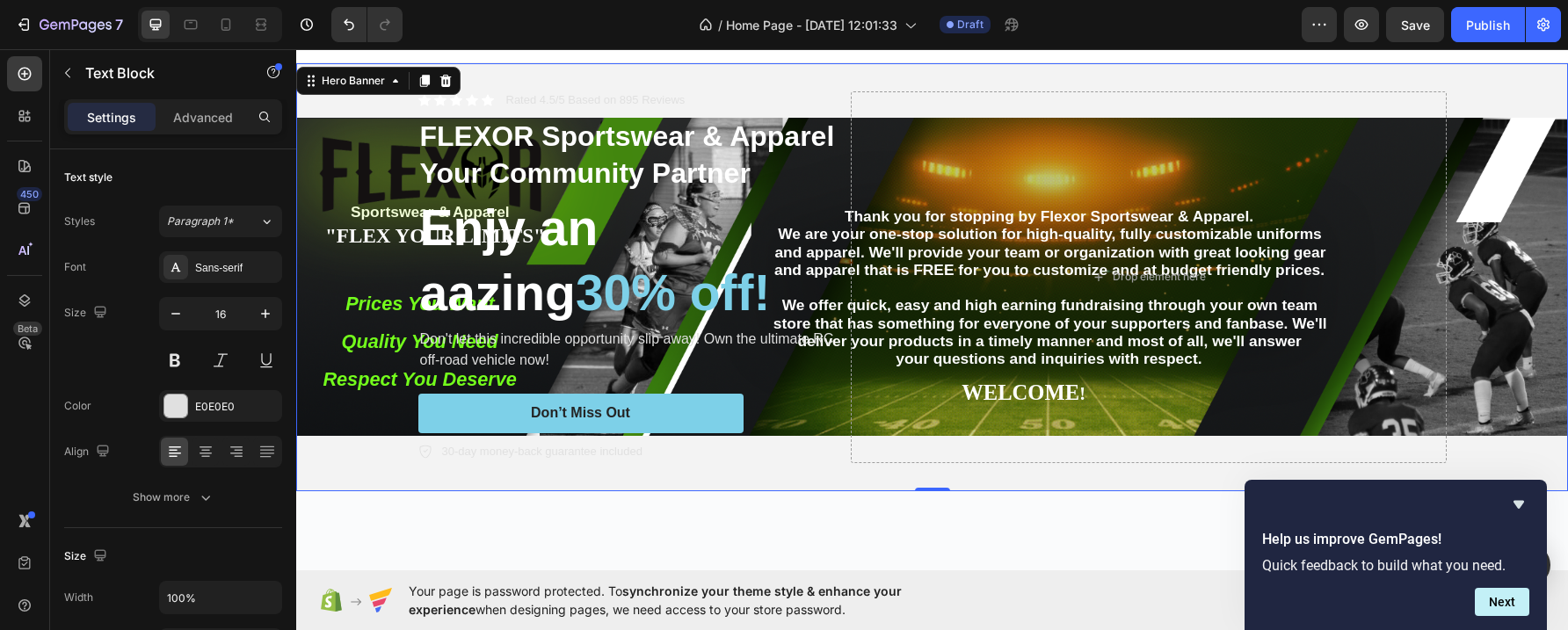
click at [351, 342] on div "Background Image" at bounding box center [933, 277] width 1273 height 428
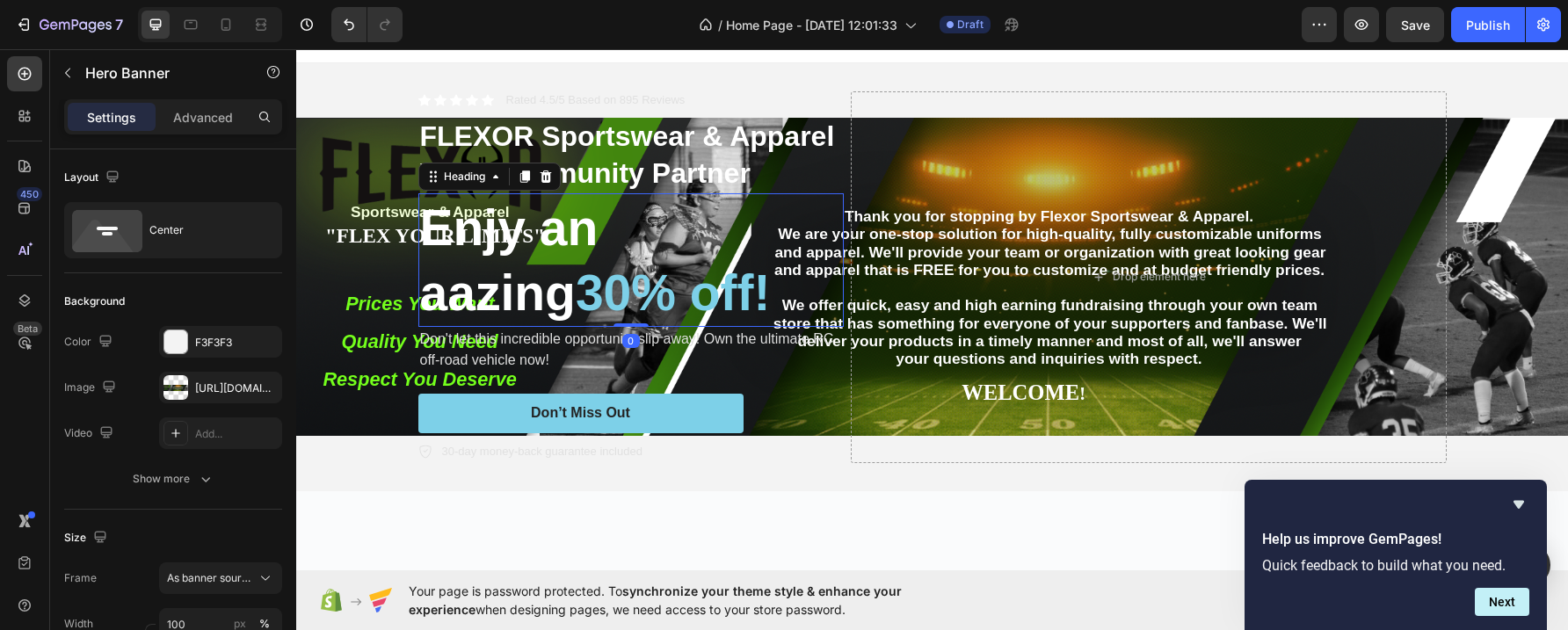
click at [576, 275] on span "30% off!" at bounding box center [674, 292] width 195 height 56
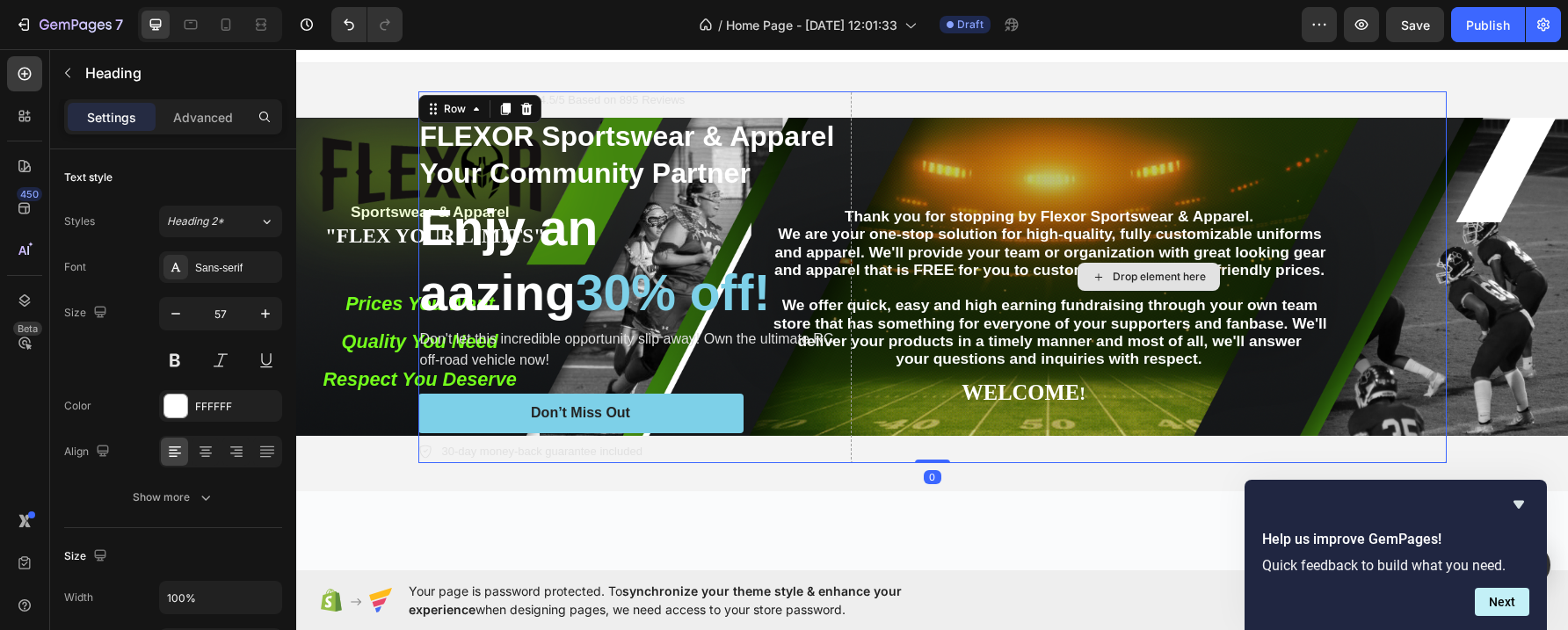
click at [995, 163] on div "Drop element here" at bounding box center [1148, 278] width 596 height 372
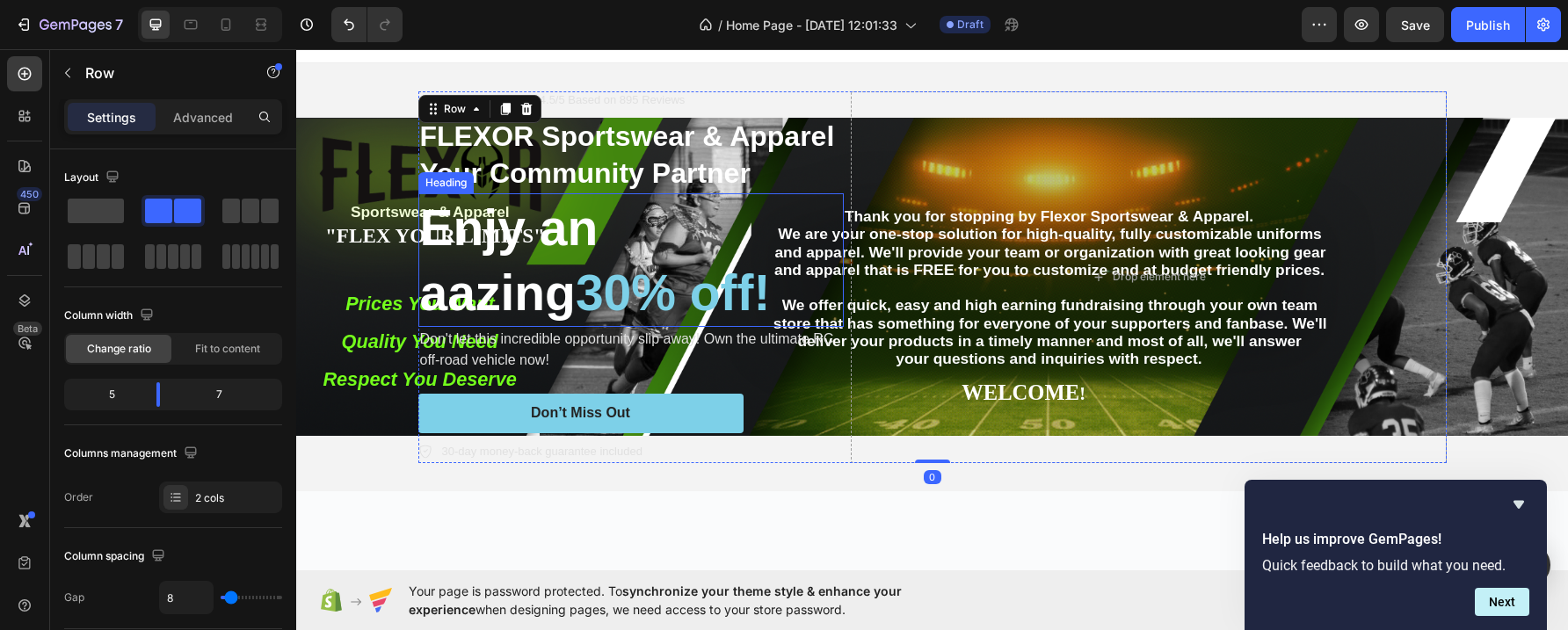
drag, startPoint x: 746, startPoint y: 292, endPoint x: 760, endPoint y: 303, distance: 17.8
click at [746, 292] on p "Enjy an aazing 30% off!" at bounding box center [631, 260] width 422 height 130
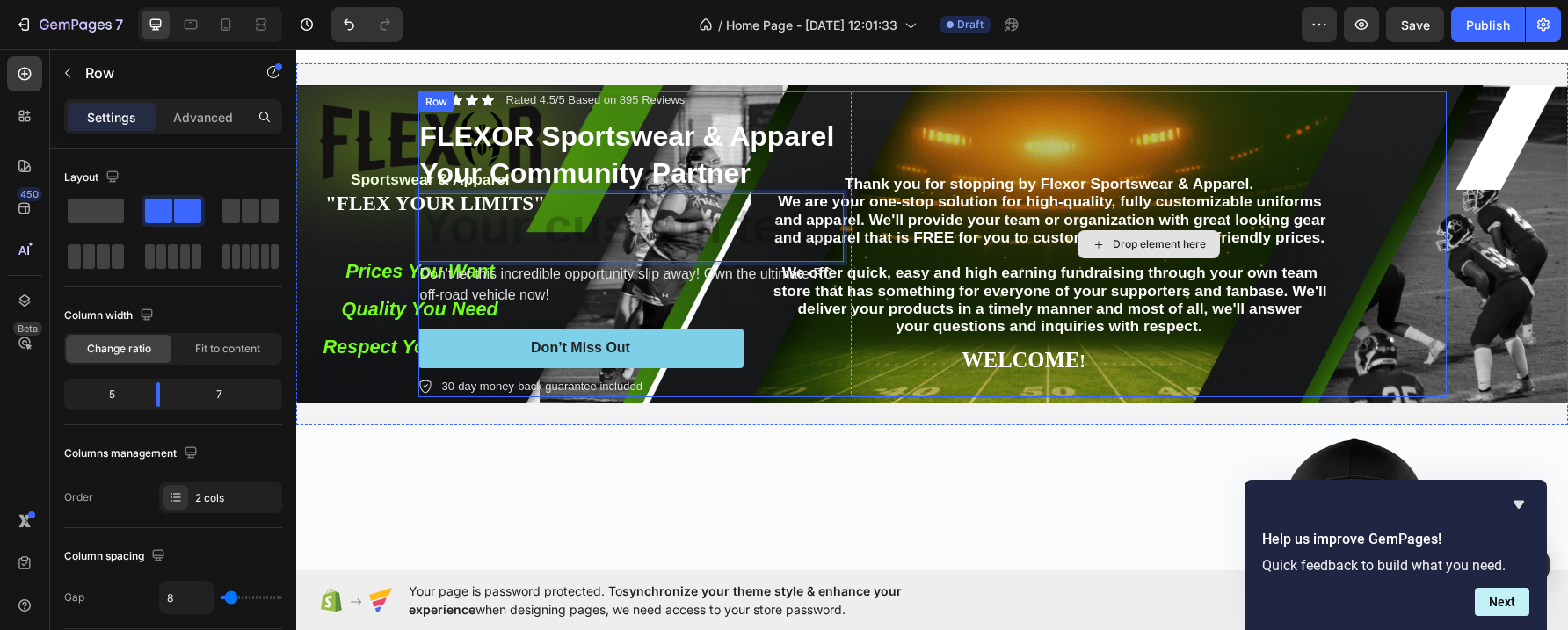
click at [1014, 164] on div "Drop element here" at bounding box center [1148, 244] width 596 height 306
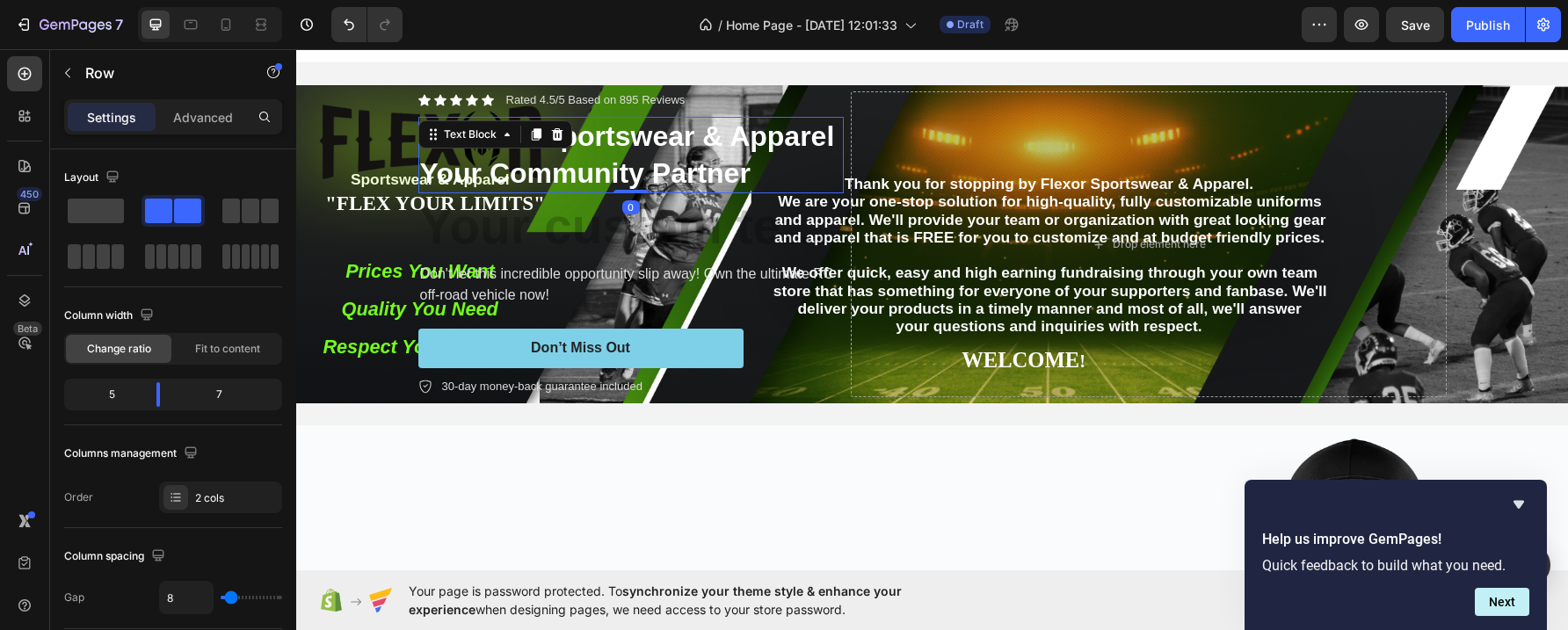
click at [647, 174] on p "Your Community Partner" at bounding box center [631, 173] width 422 height 36
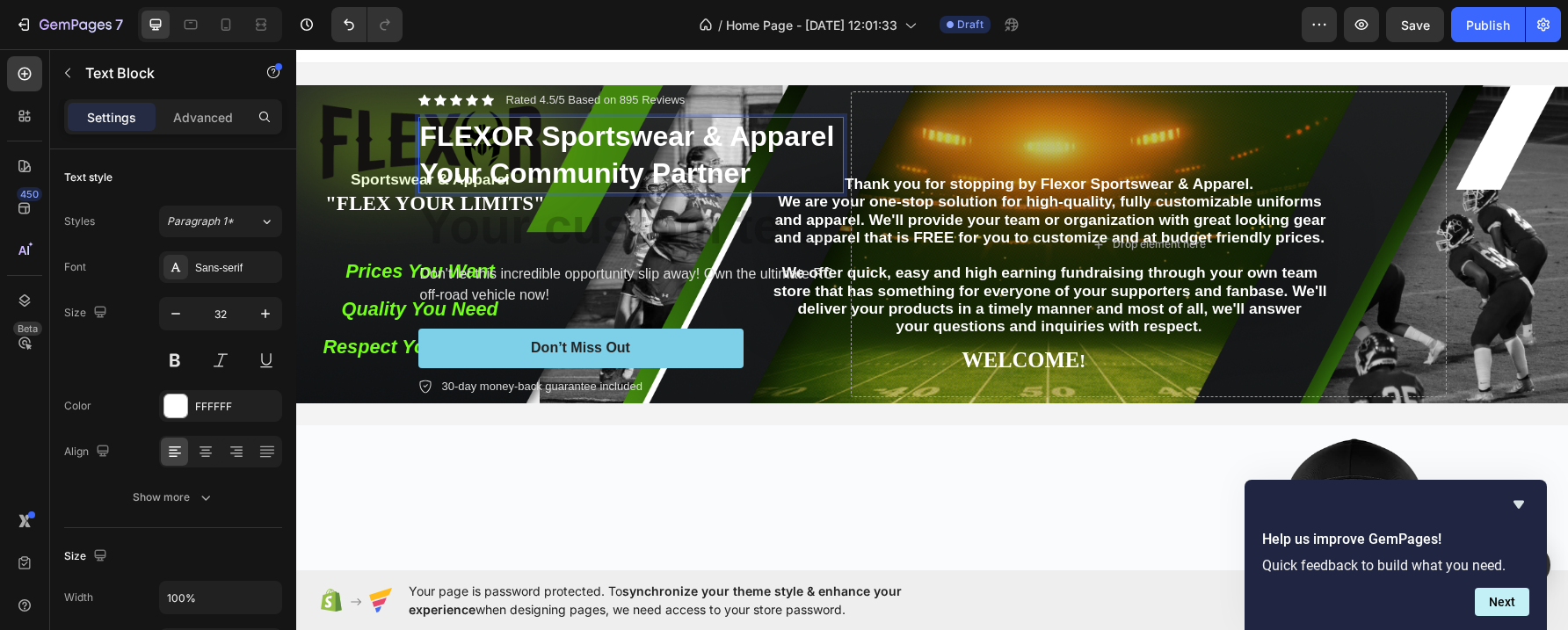
click at [765, 170] on p "Your Community Partner" at bounding box center [631, 173] width 422 height 36
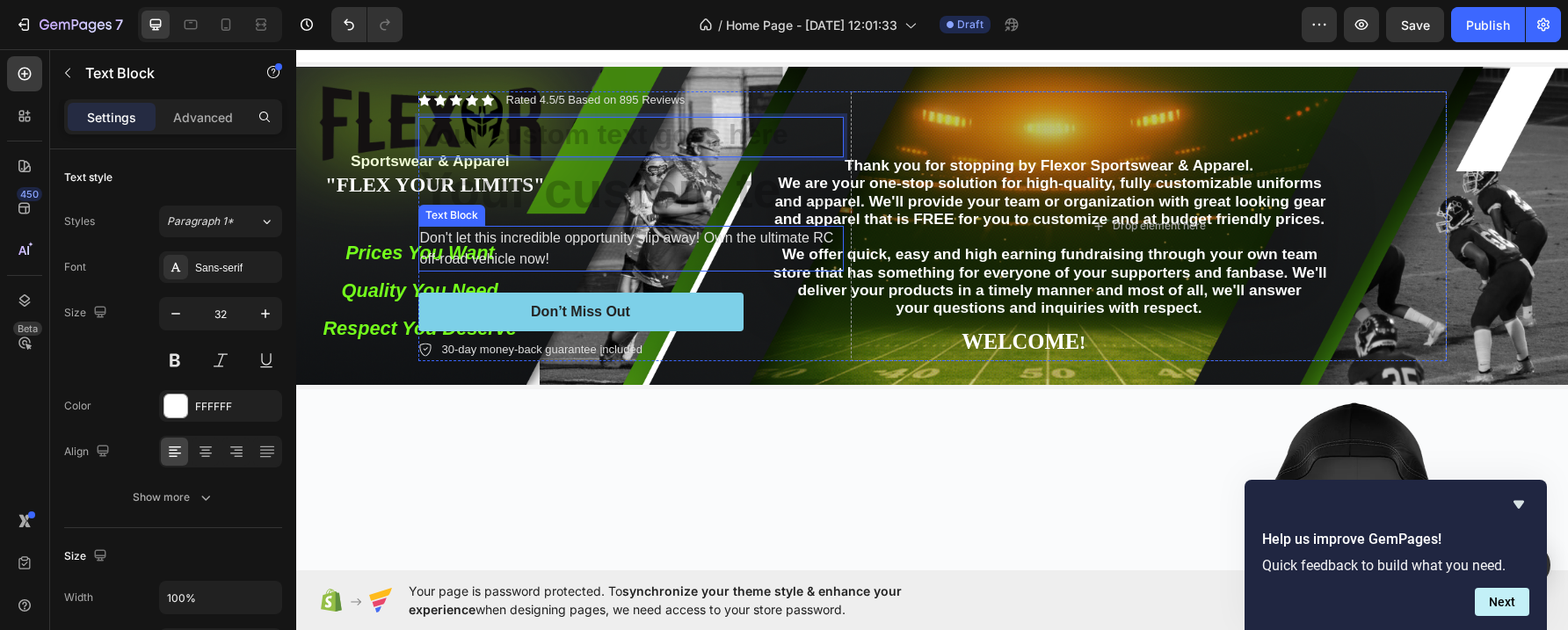
click at [705, 233] on p "Don't let this incredible opportunity slip away! Own the ultimate RC off-road v…" at bounding box center [631, 248] width 422 height 42
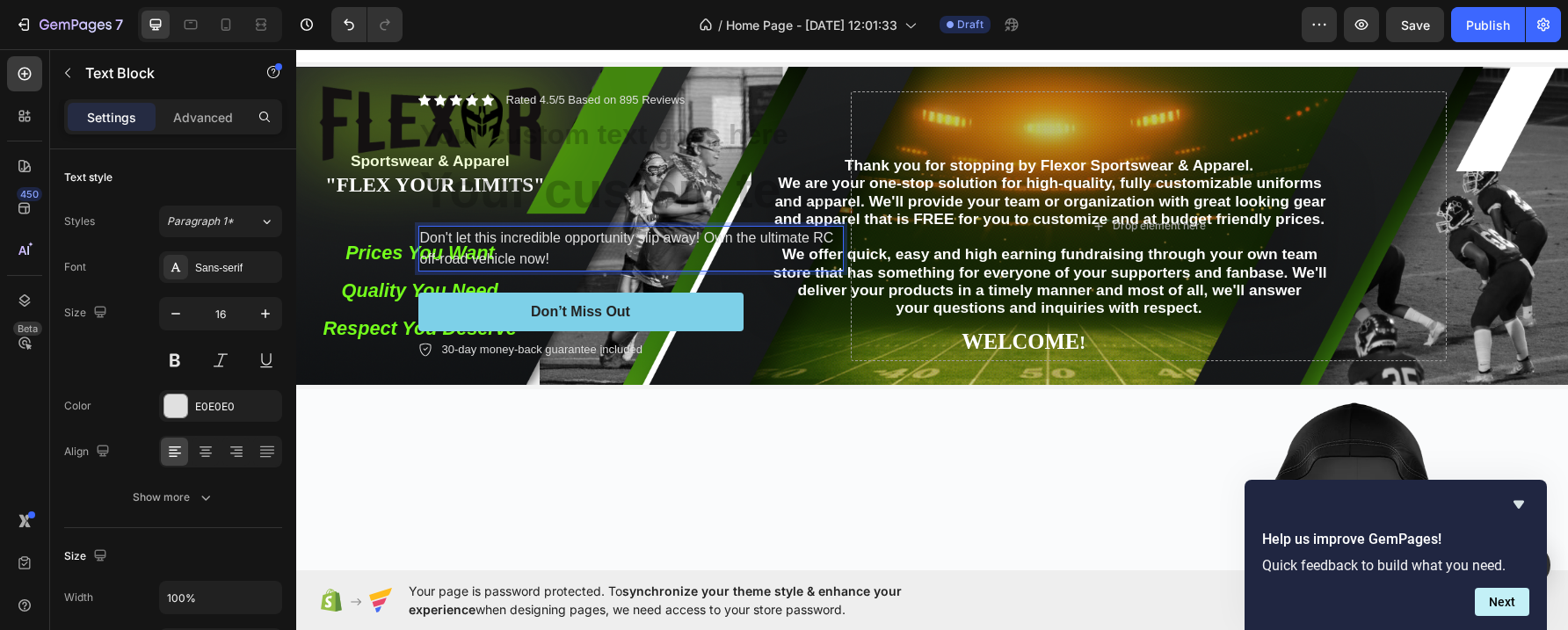
click at [815, 233] on p "Don't let this incredible opportunity slip away! Own the ultimate RC off-road v…" at bounding box center [631, 248] width 422 height 42
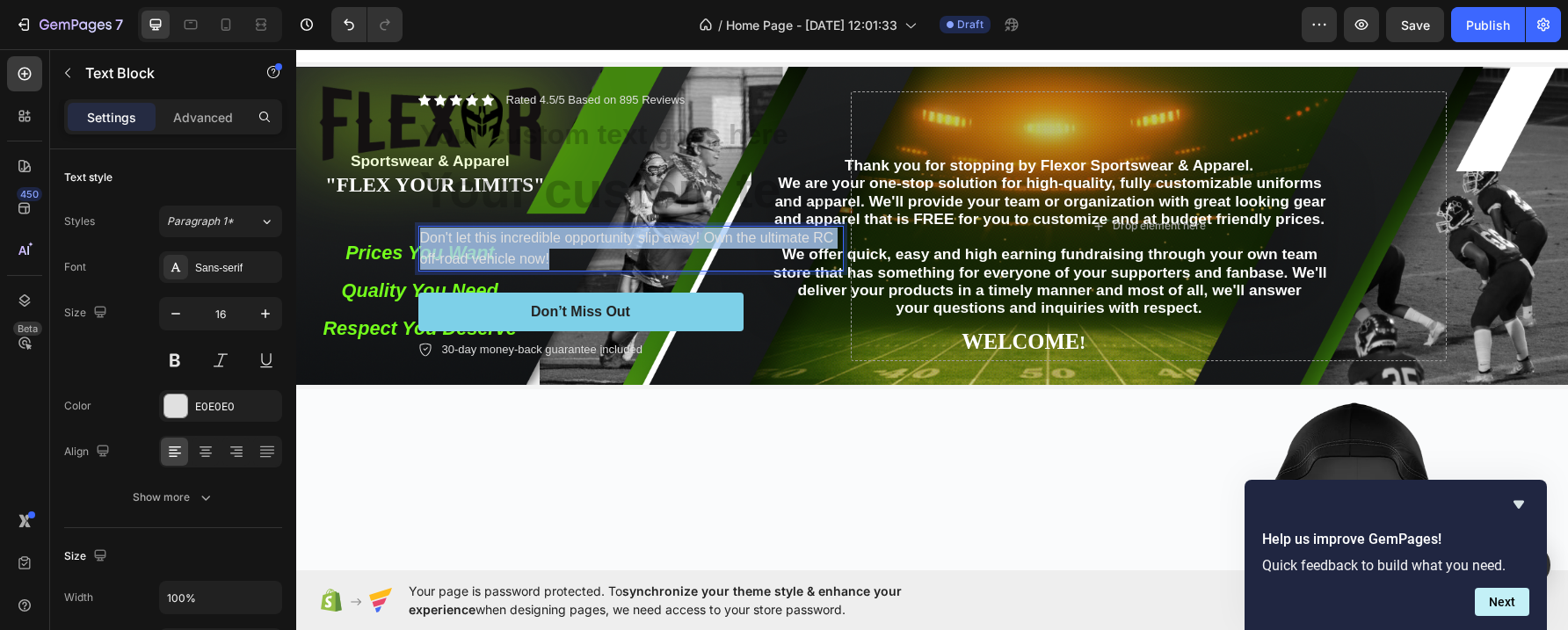
click at [815, 233] on p "Don't let this incredible opportunity slip away! Own the ultimate RC off-road v…" at bounding box center [631, 248] width 422 height 42
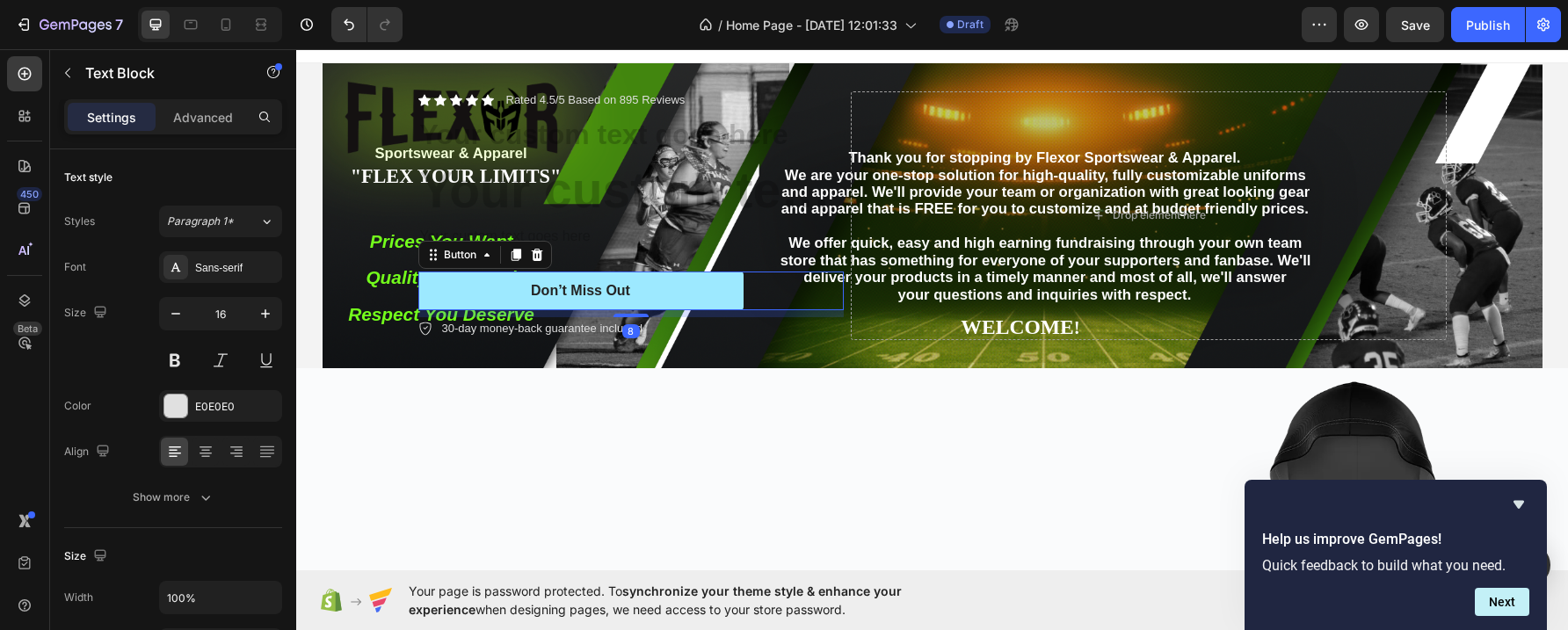
click at [661, 295] on button "Don’t Miss Out" at bounding box center [581, 291] width 325 height 39
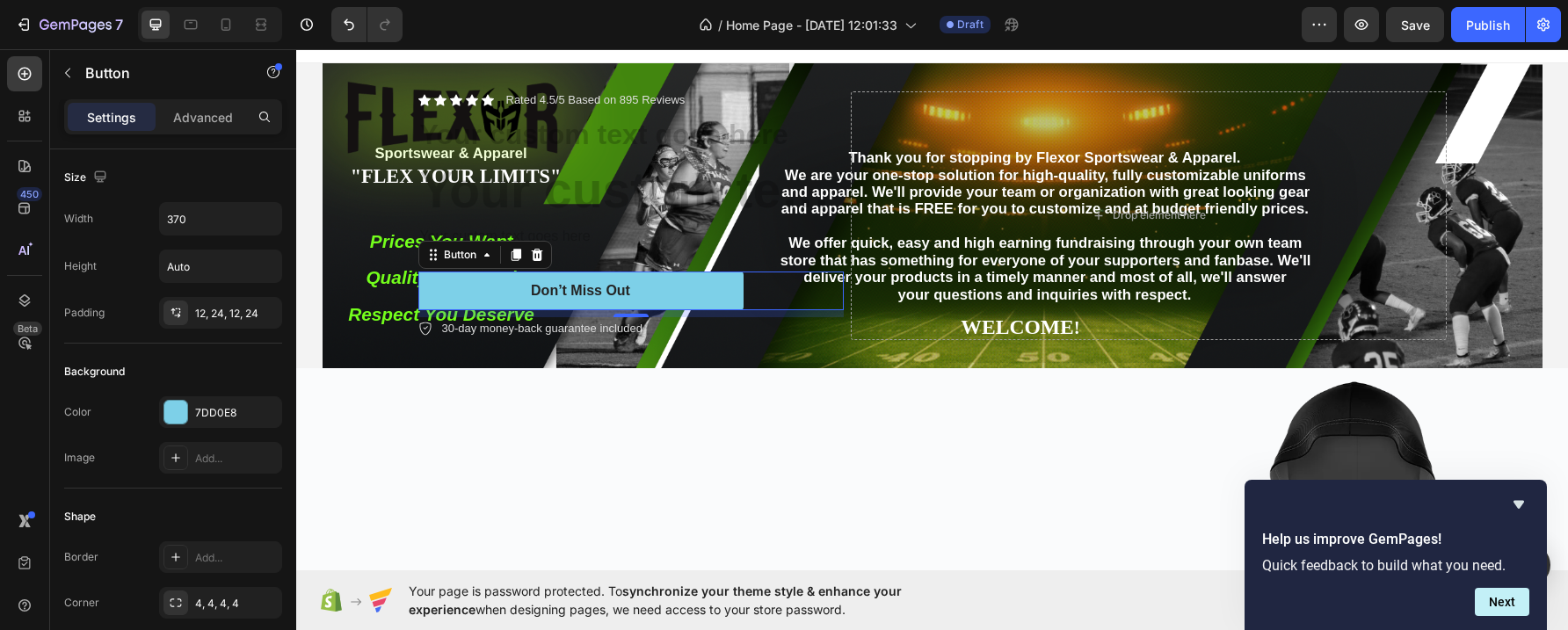
click at [782, 287] on div "Don’t Miss Out Button 8" at bounding box center [631, 291] width 425 height 39
click at [629, 293] on button "Don’t Miss Out" at bounding box center [581, 291] width 325 height 39
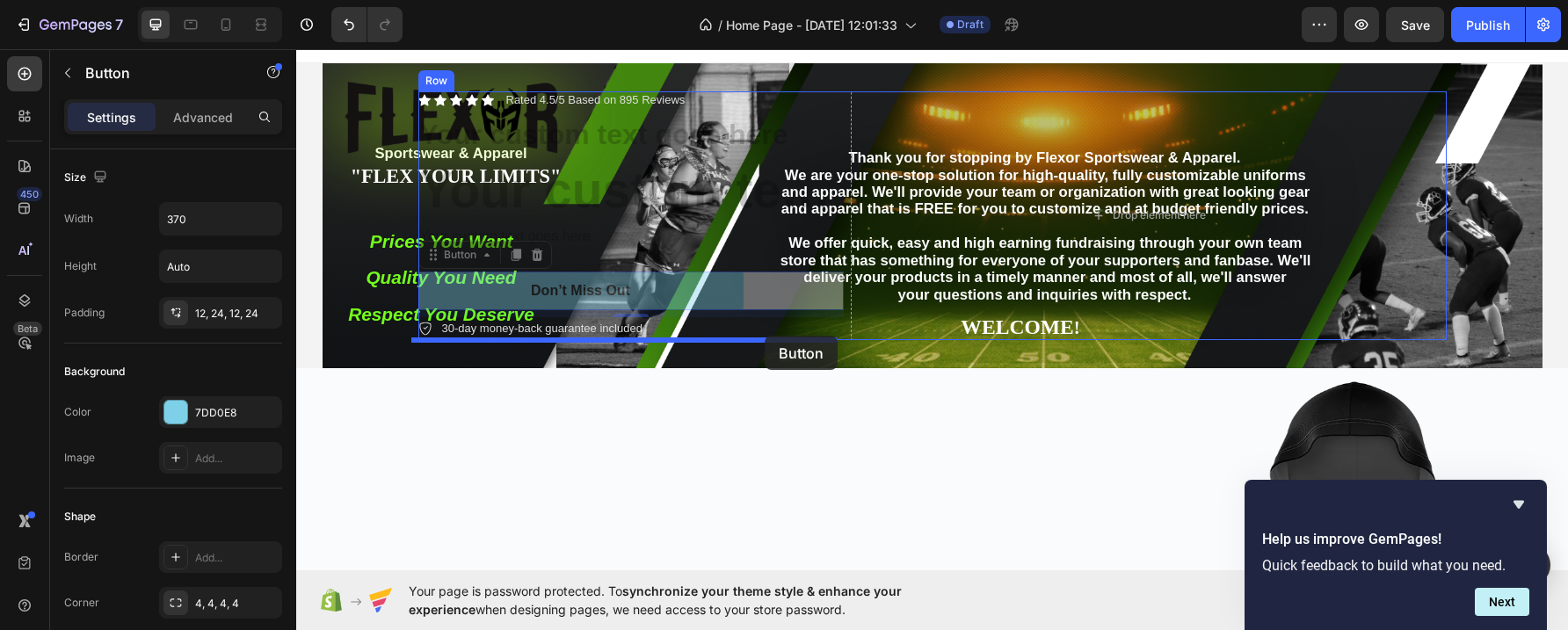
drag, startPoint x: 663, startPoint y: 293, endPoint x: 765, endPoint y: 336, distance: 110.7
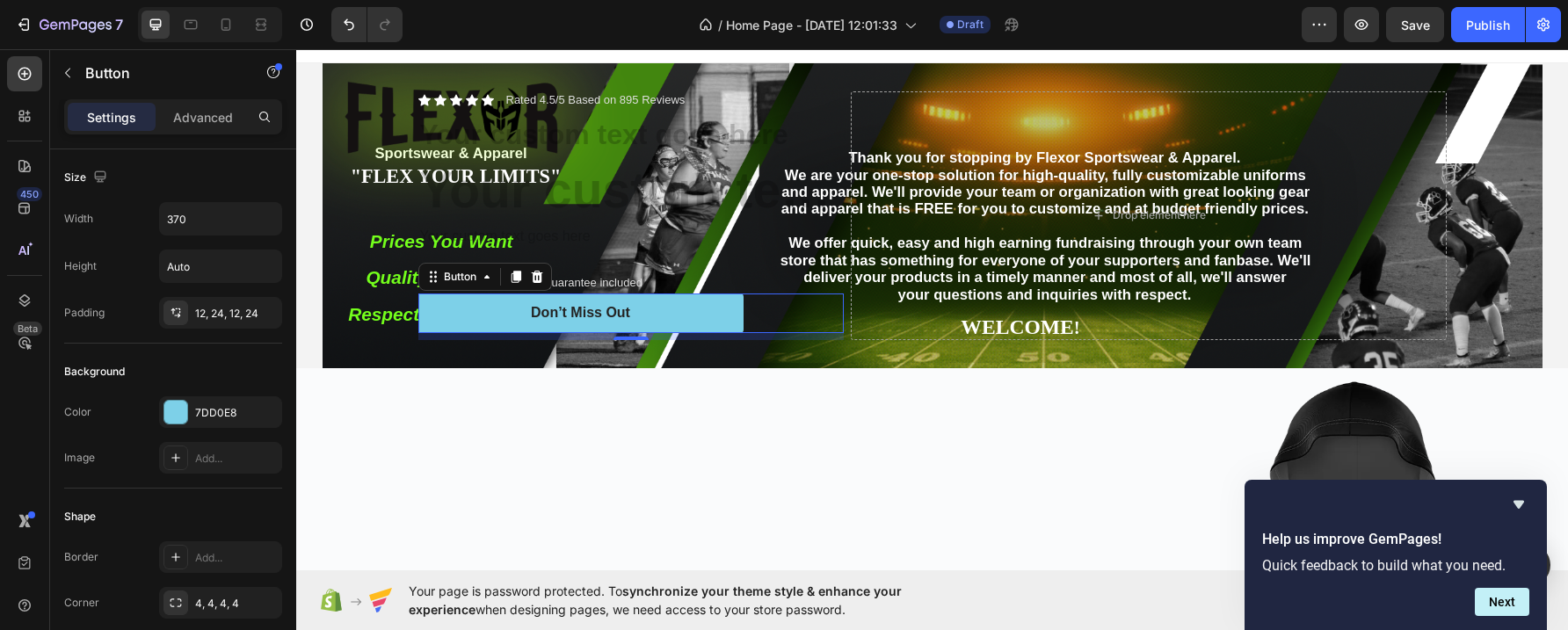
click at [835, 333] on div "8" at bounding box center [631, 336] width 425 height 7
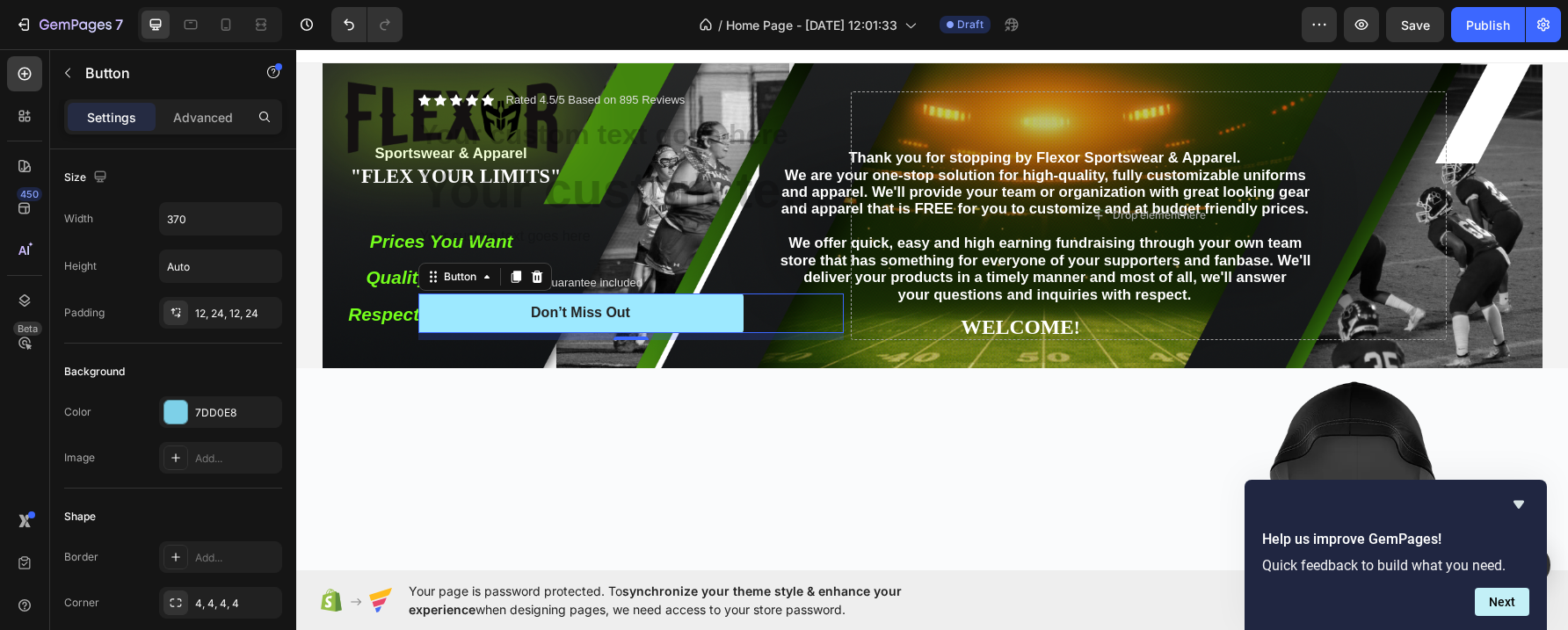
click at [626, 307] on button "Don’t Miss Out" at bounding box center [581, 313] width 325 height 39
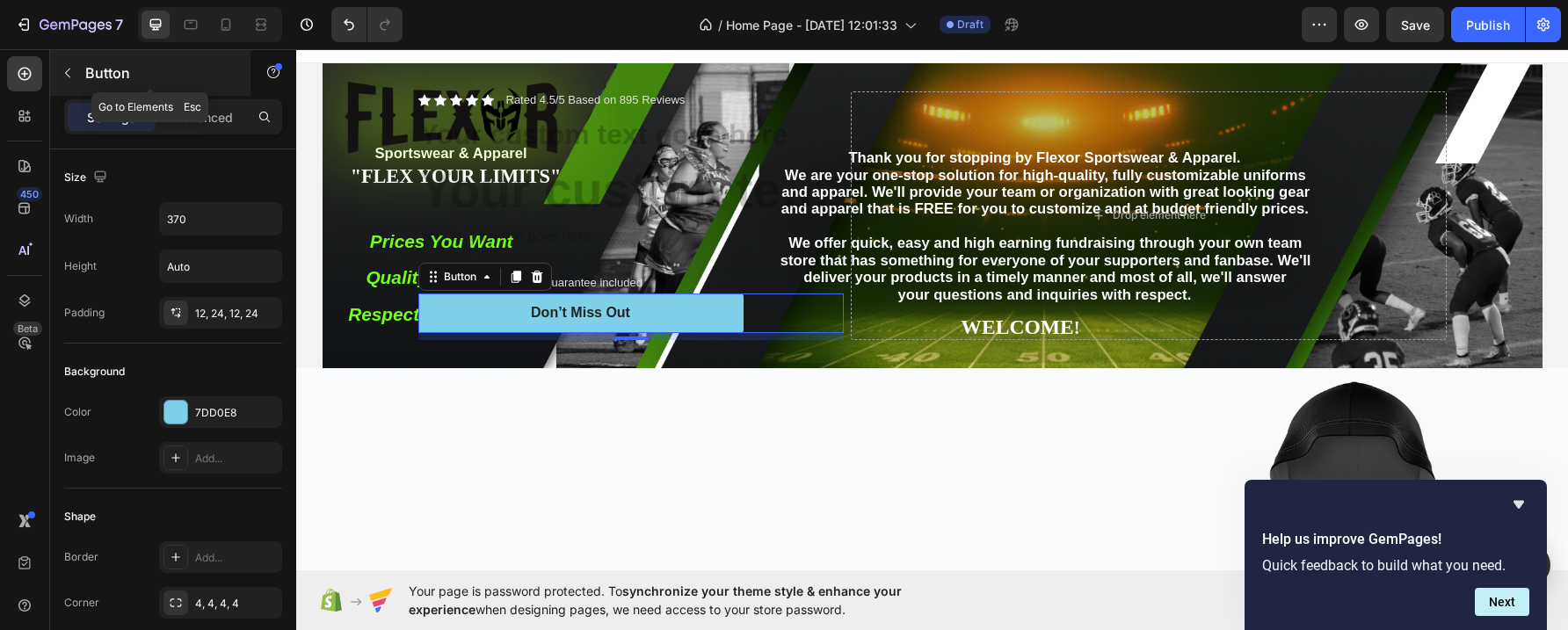
click at [65, 69] on icon "button" at bounding box center [68, 73] width 14 height 14
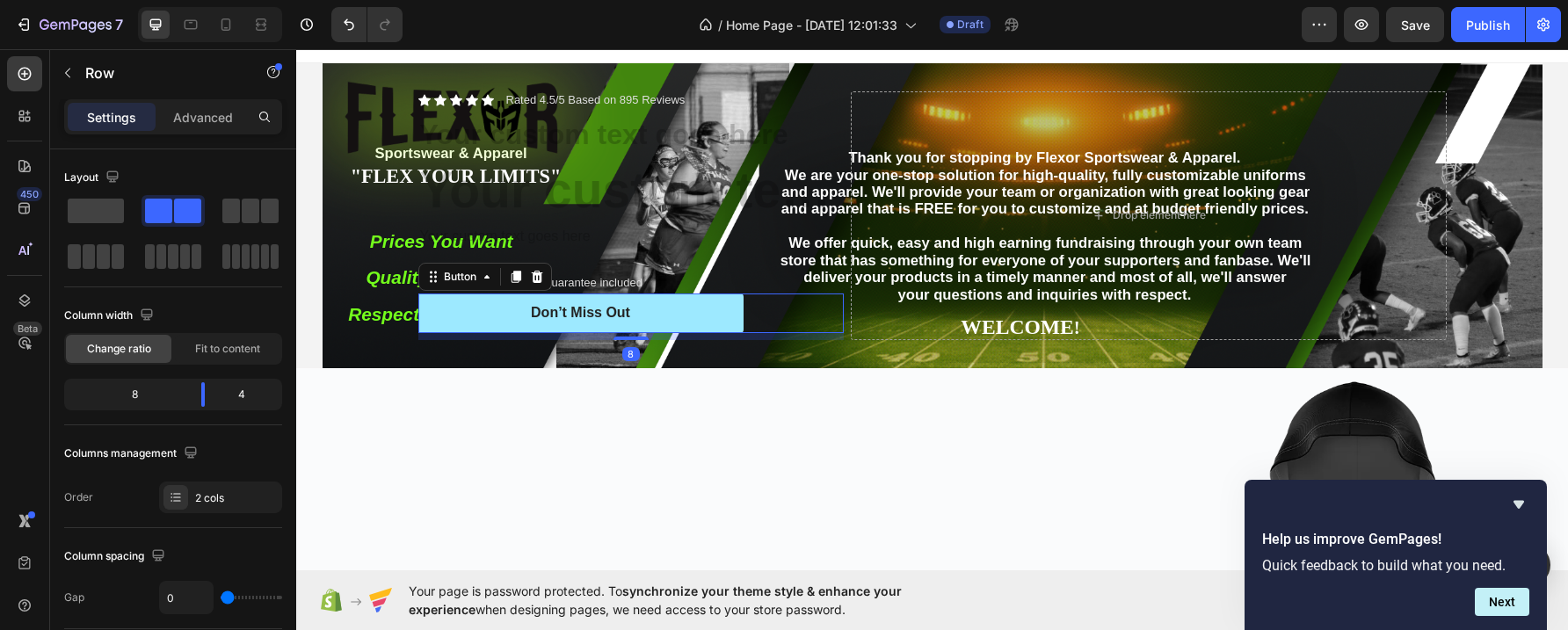
click at [684, 311] on button "Don’t Miss Out" at bounding box center [581, 313] width 325 height 39
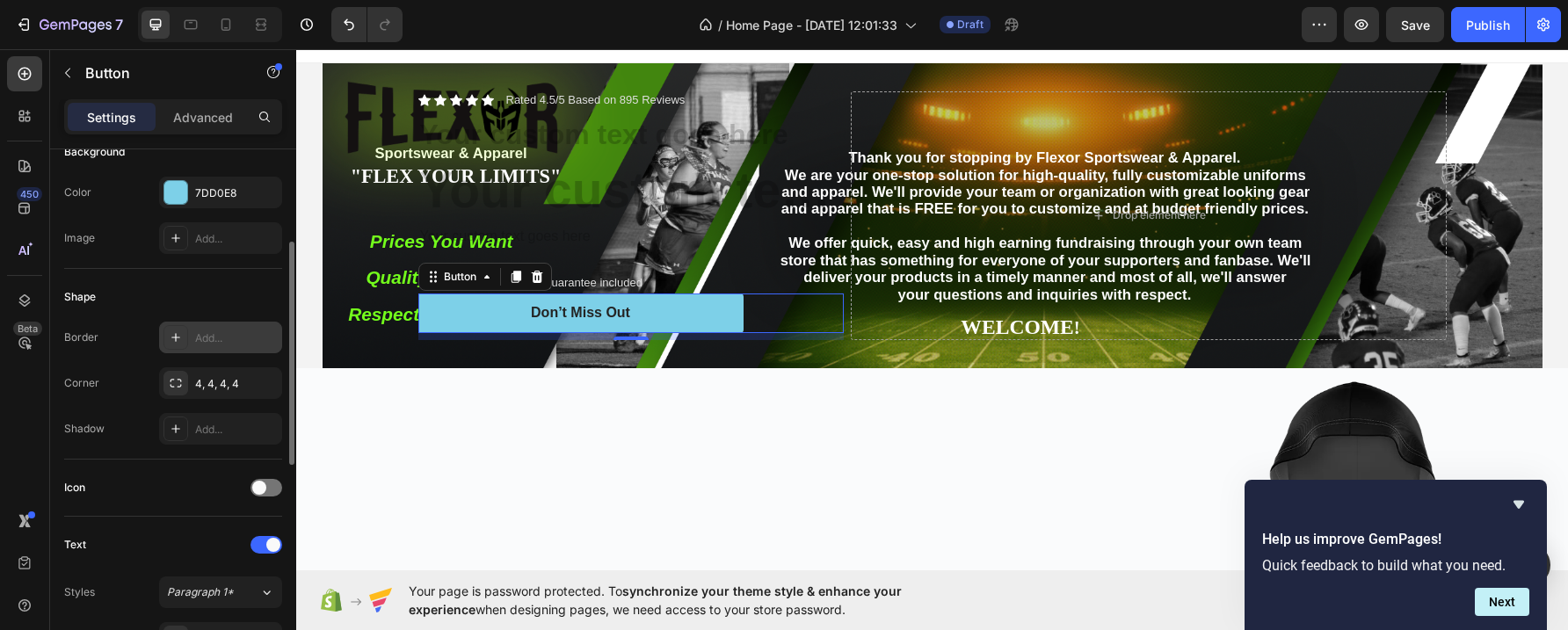
scroll to position [223, 0]
click at [258, 539] on div at bounding box center [266, 541] width 32 height 18
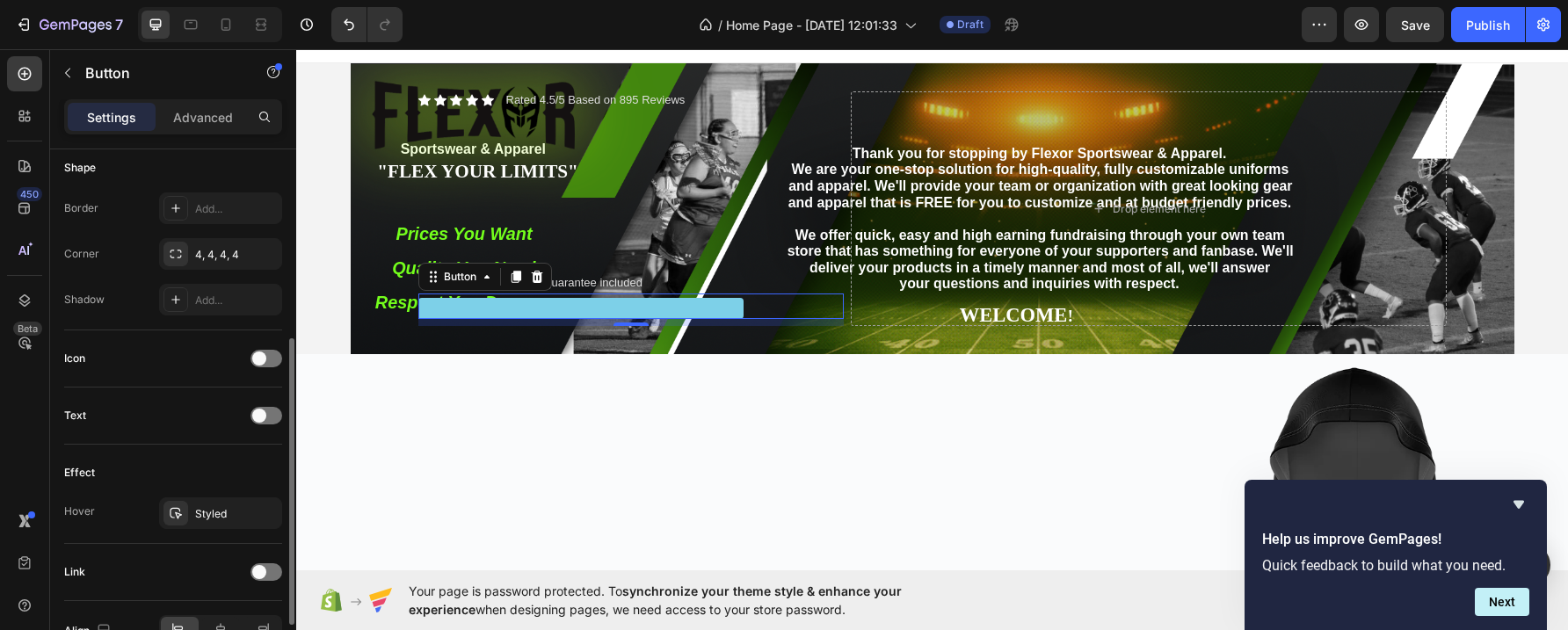
scroll to position [450, 0]
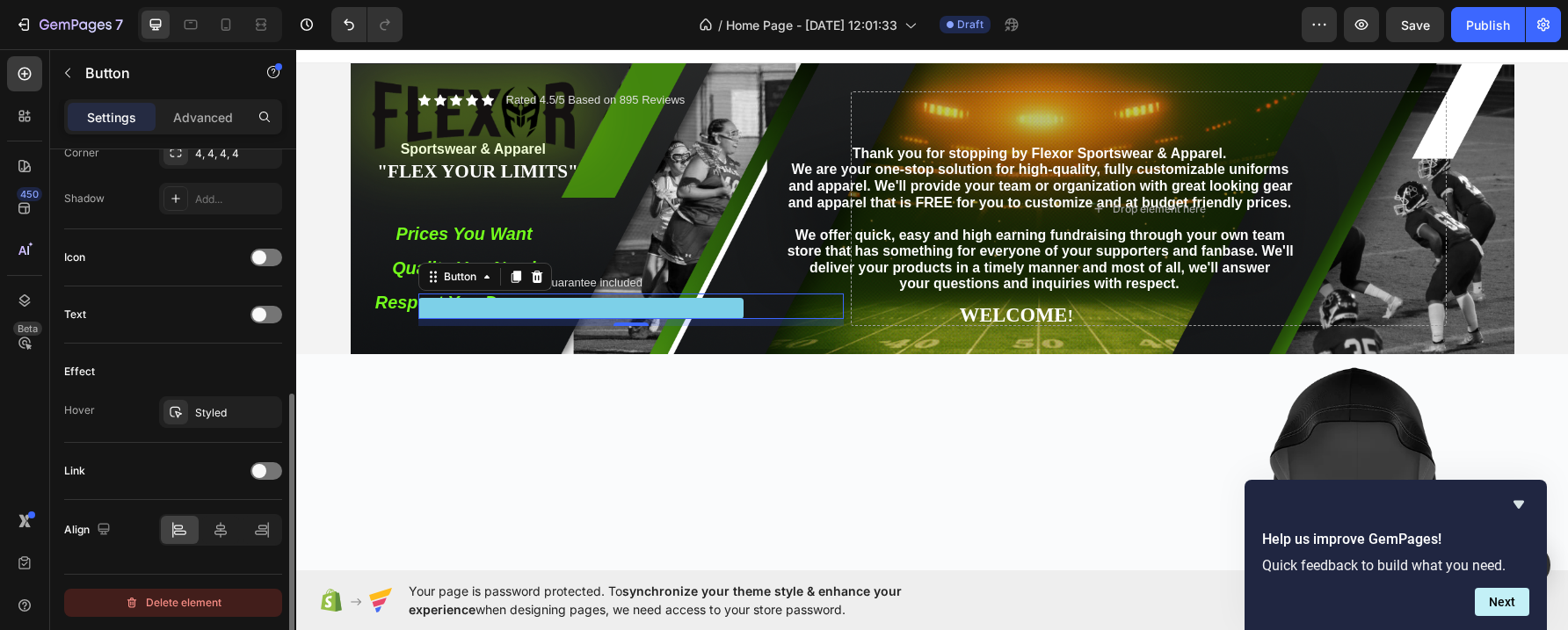
click at [173, 599] on div "Delete element" at bounding box center [173, 602] width 97 height 21
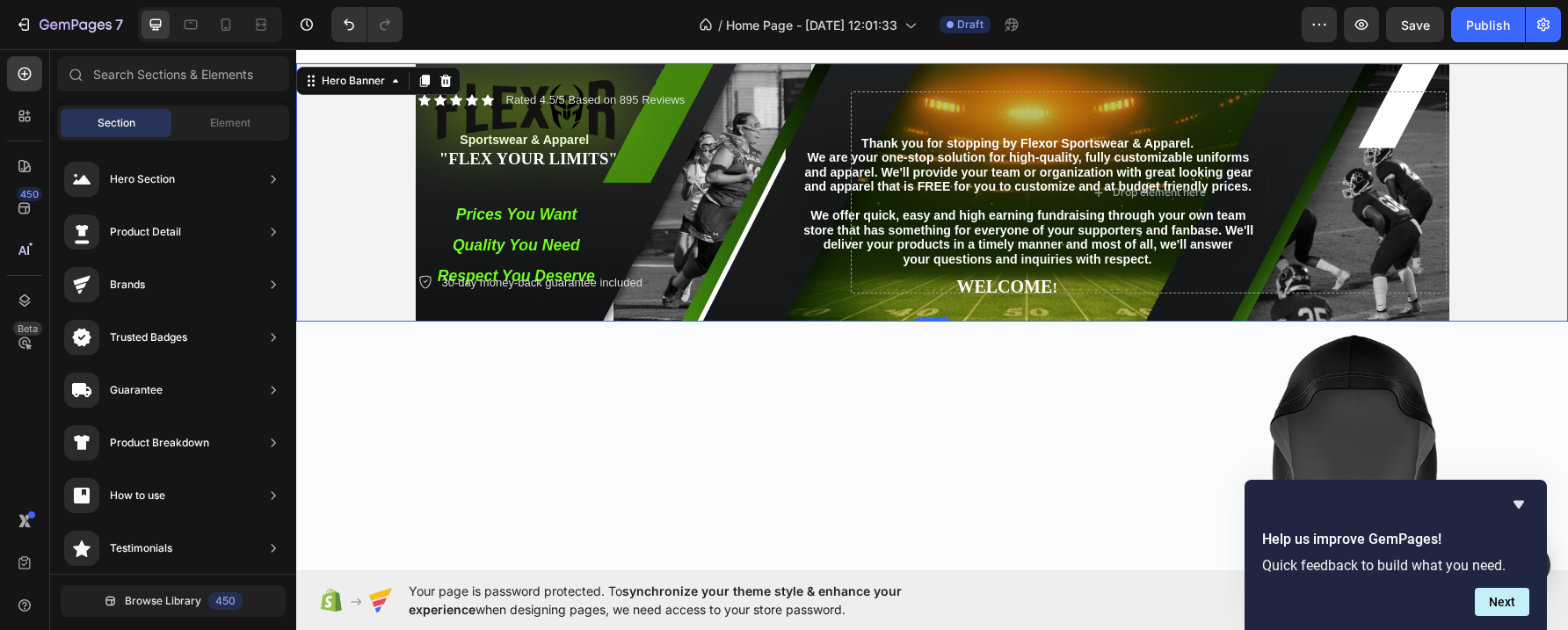
click at [1439, 311] on div "Icon Icon Icon Icon Icon Icon List Rated 4.5/5 Based on 895 Reviews Text Block …" at bounding box center [933, 192] width 1055 height 258
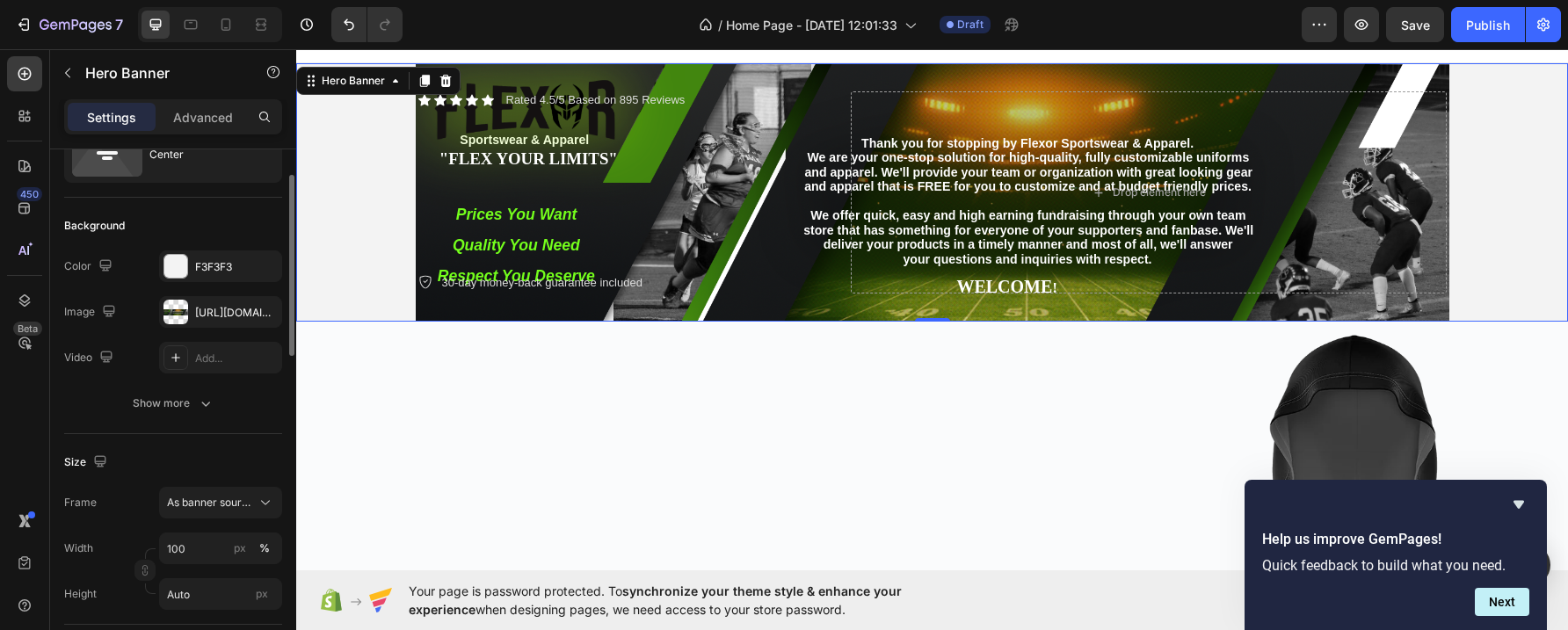
scroll to position [109, 0]
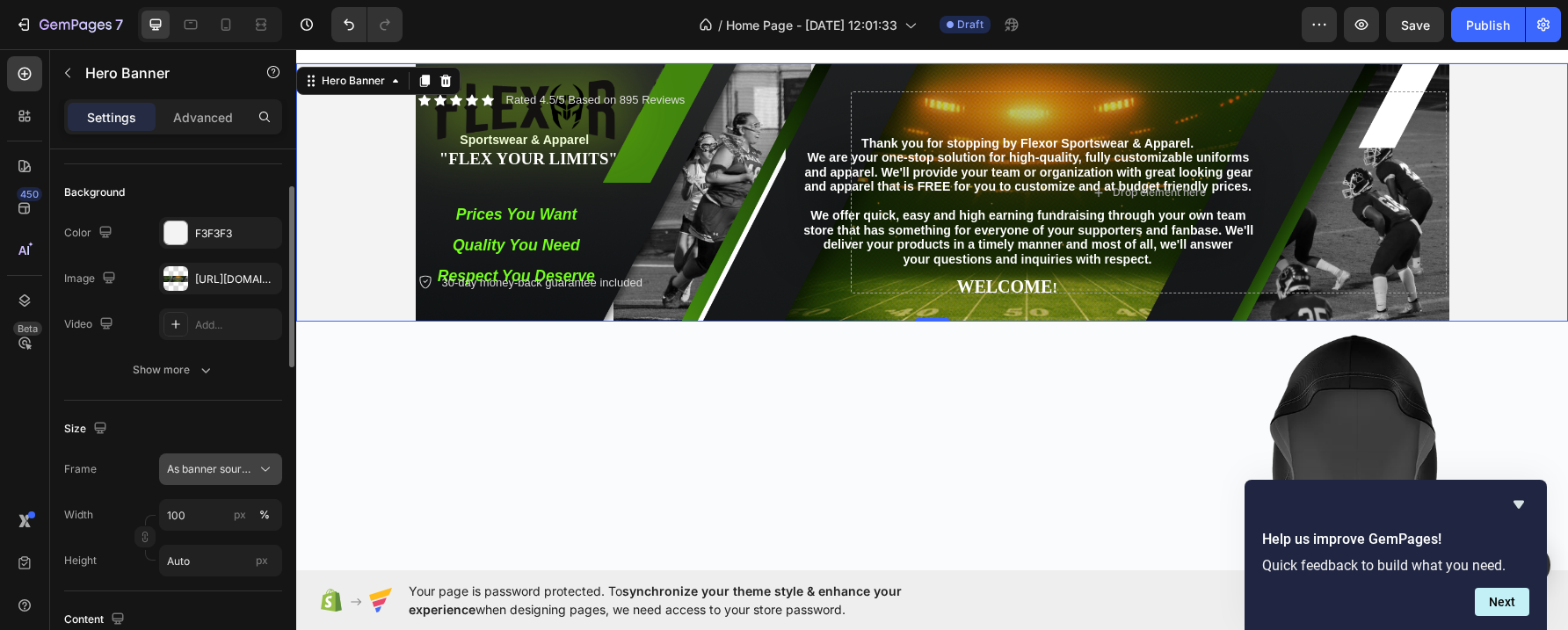
click at [267, 464] on icon at bounding box center [266, 470] width 18 height 18
click at [190, 539] on span "Custom" at bounding box center [185, 543] width 38 height 16
click at [192, 514] on input "100" at bounding box center [221, 515] width 123 height 32
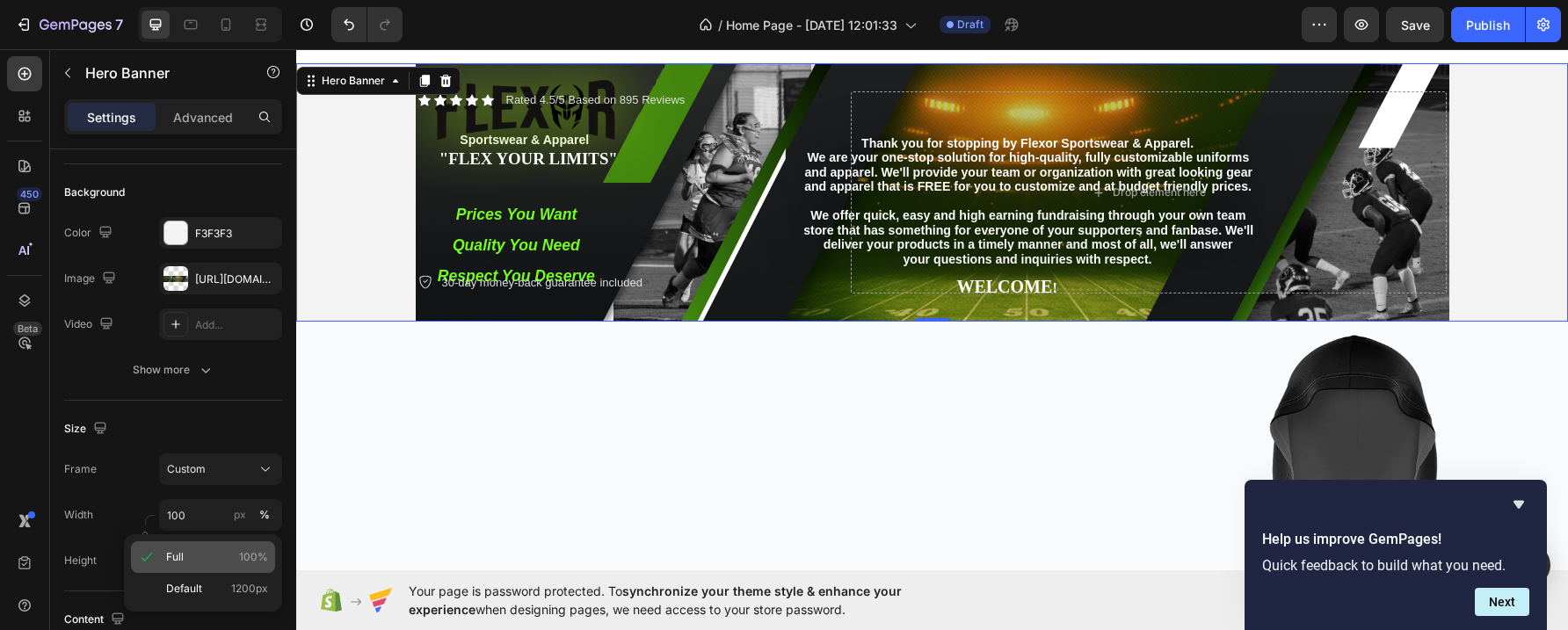
click at [184, 552] on p "Full 100%" at bounding box center [218, 557] width 102 height 16
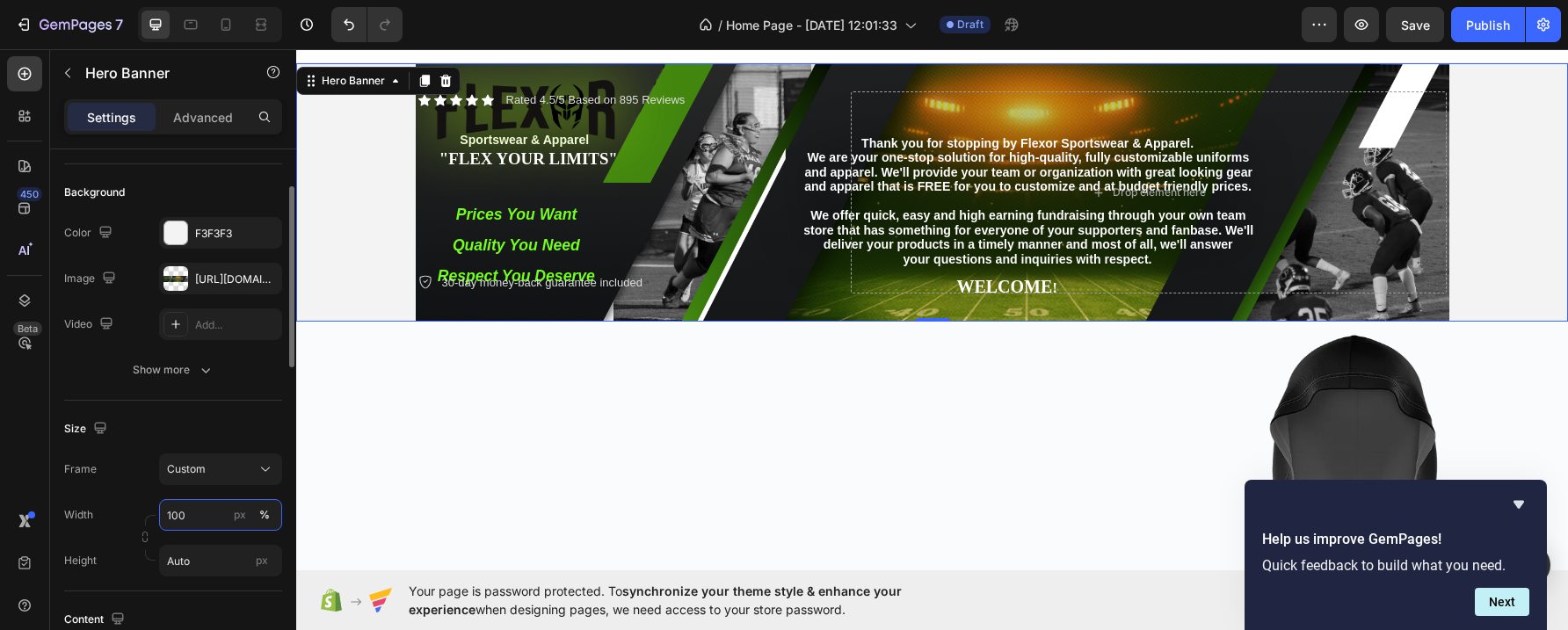
click at [194, 518] on input "100" at bounding box center [221, 515] width 123 height 32
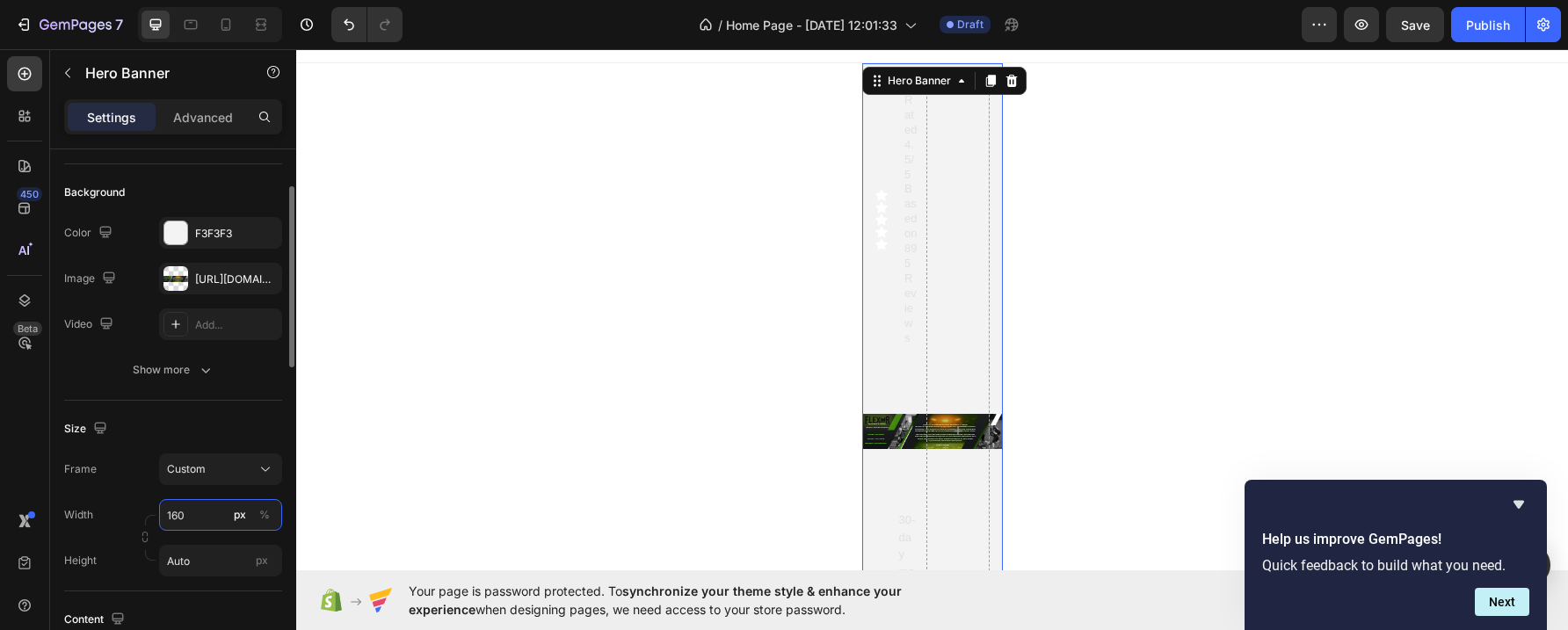
type input "160"
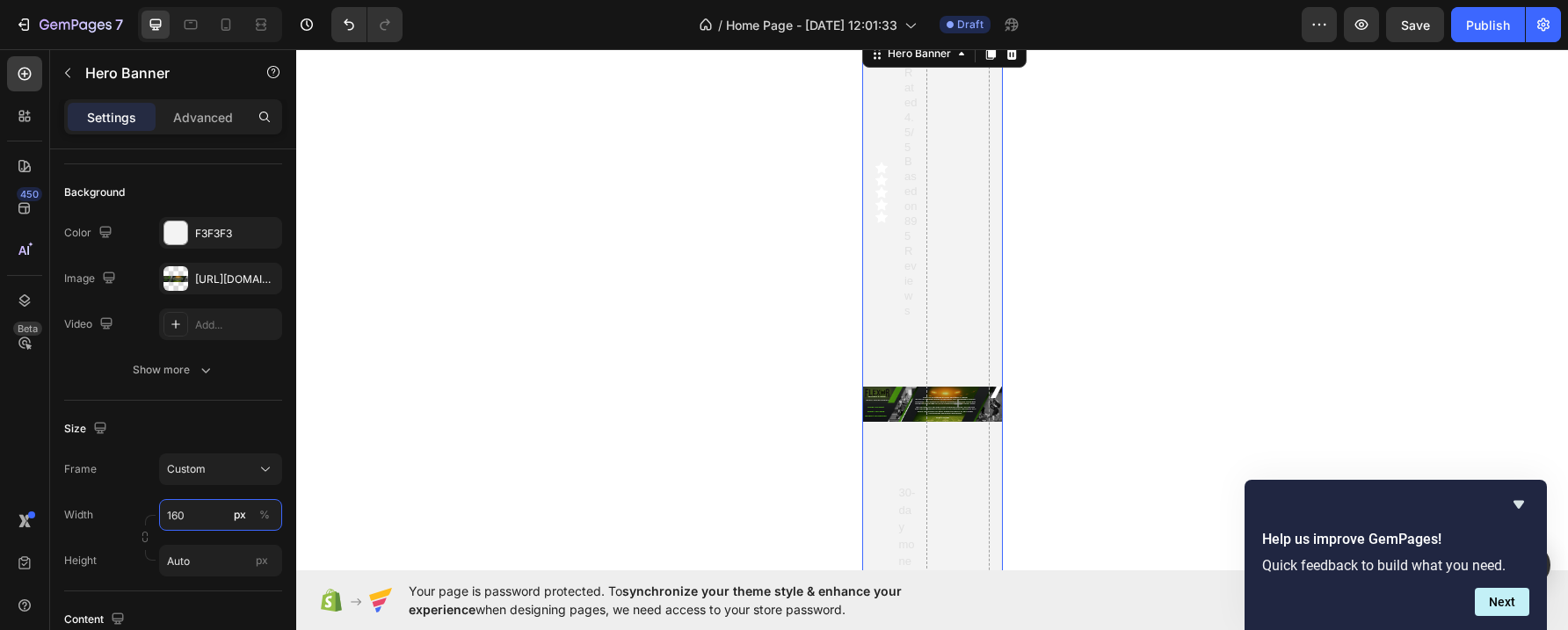
scroll to position [24, 0]
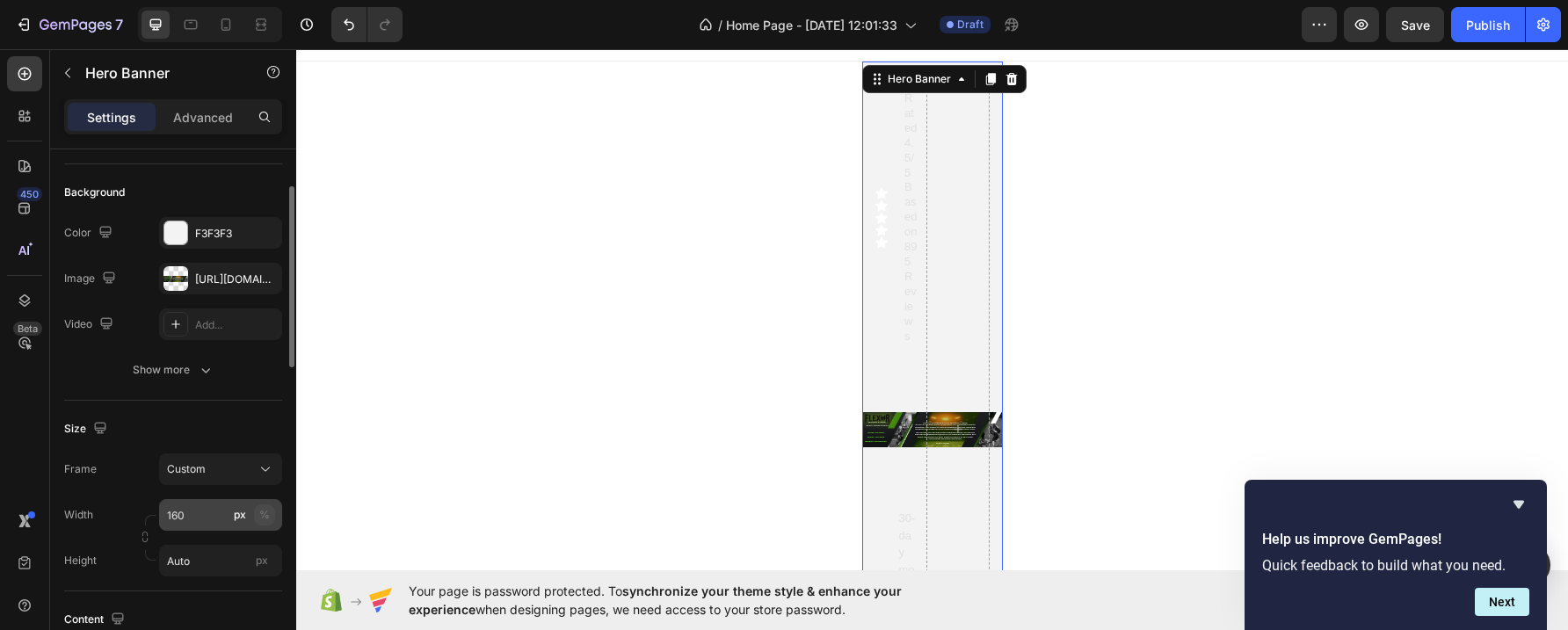
click at [264, 511] on div "%" at bounding box center [264, 515] width 11 height 16
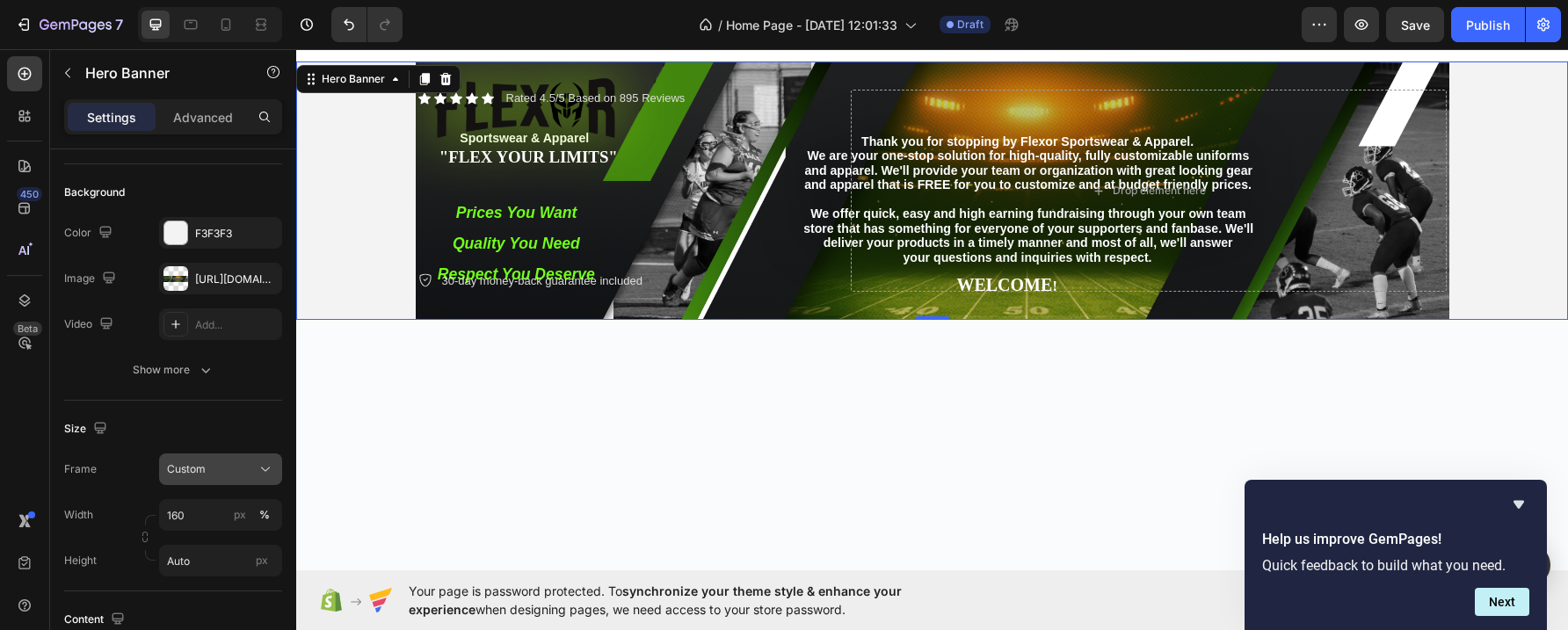
click at [264, 466] on icon at bounding box center [266, 470] width 18 height 18
click at [227, 505] on span "As banner source" at bounding box center [210, 511] width 87 height 16
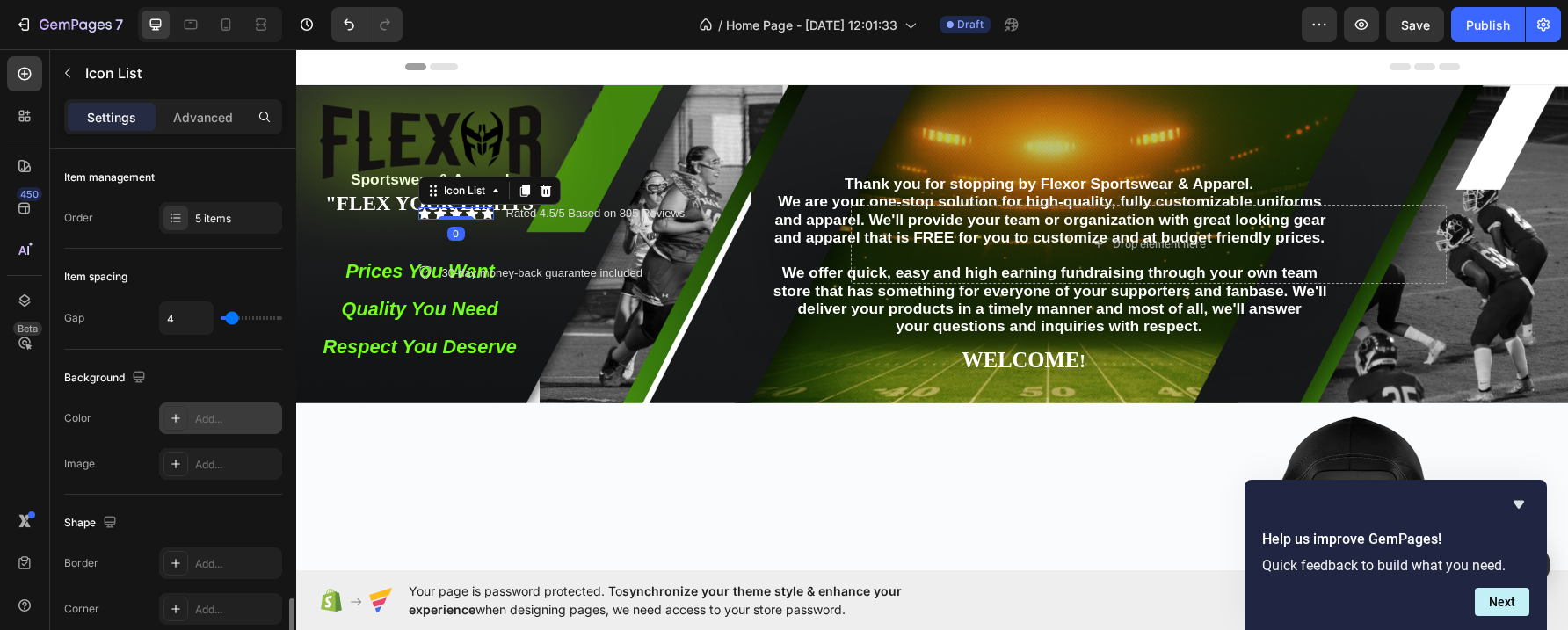
scroll to position [270, 0]
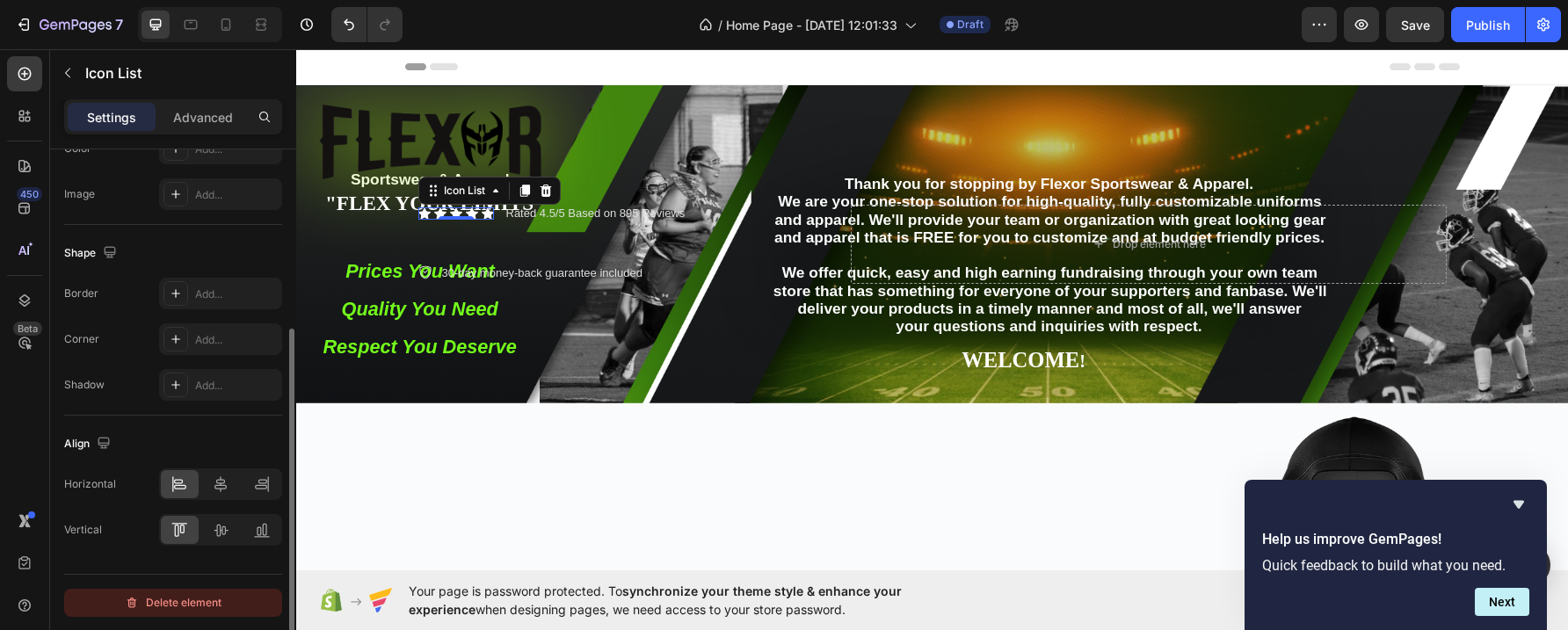
click at [217, 598] on div "Delete element" at bounding box center [173, 602] width 97 height 21
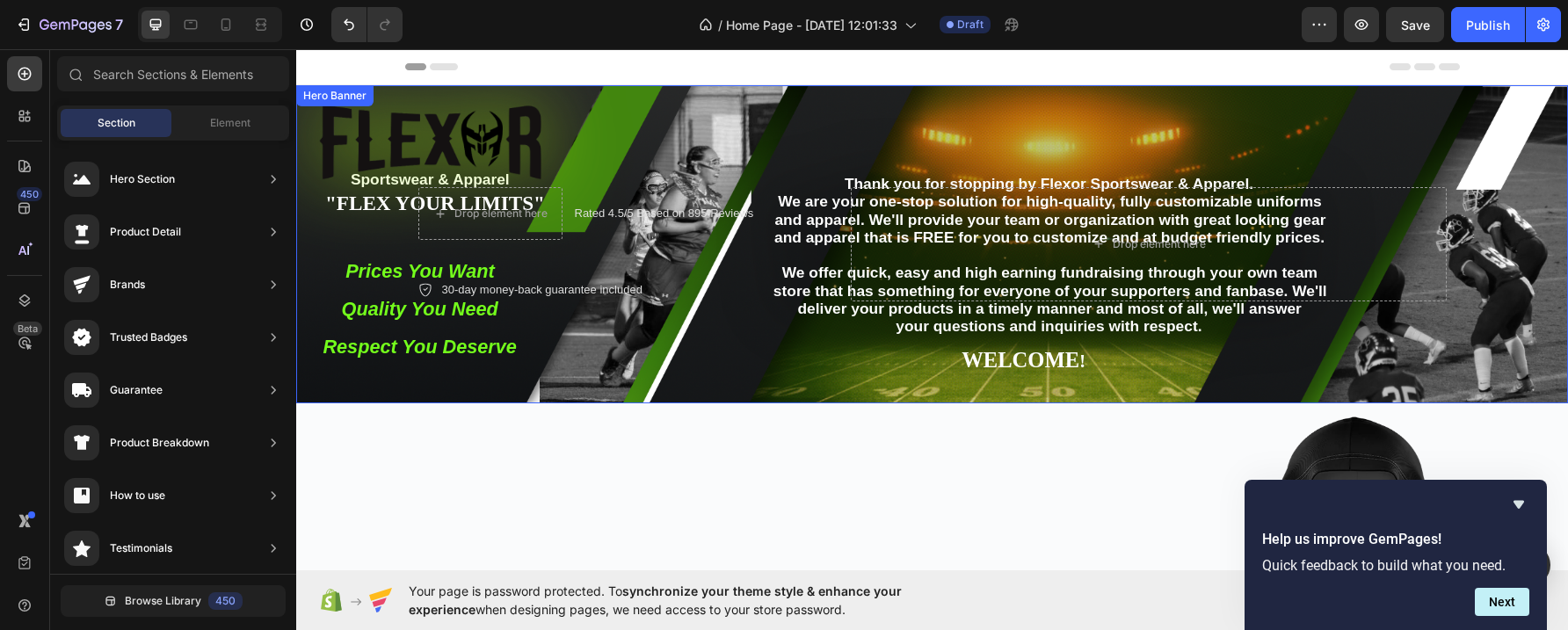
click at [741, 347] on div "Background Image" at bounding box center [933, 244] width 1273 height 318
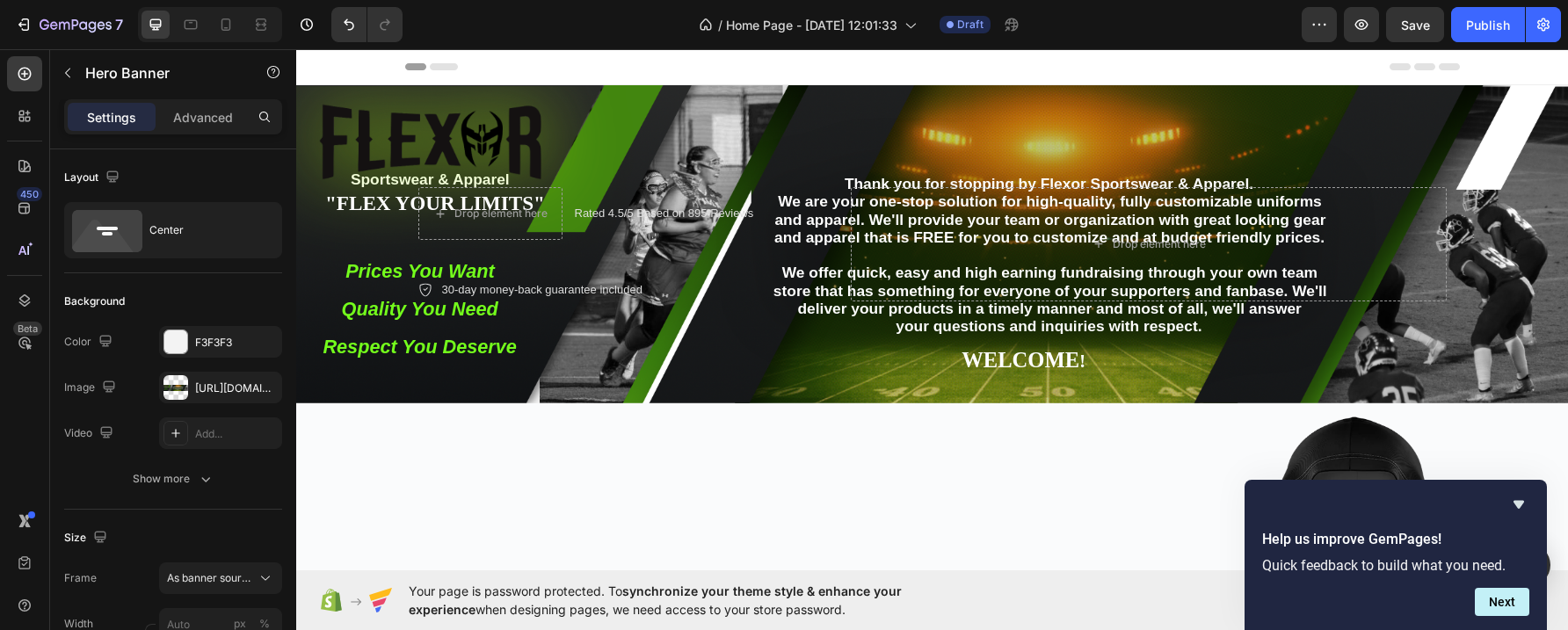
click at [932, 61] on div "Header" at bounding box center [933, 67] width 1055 height 35
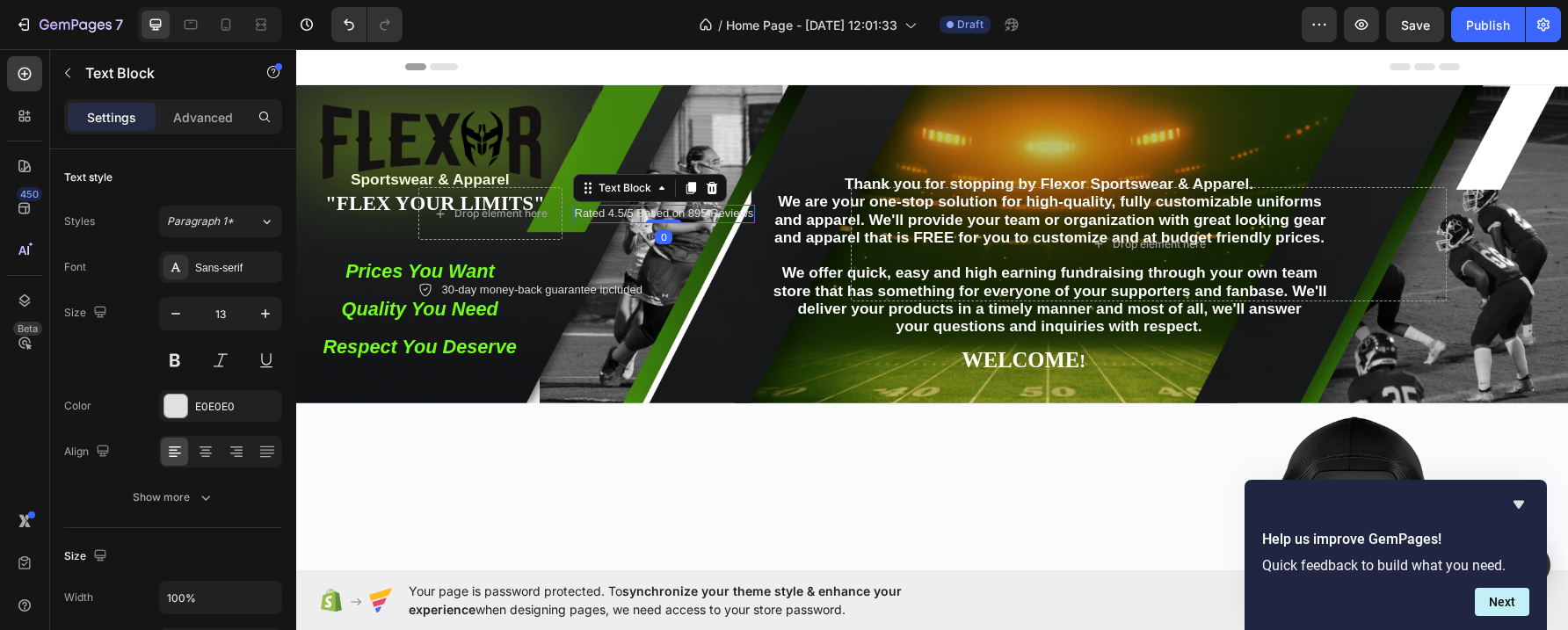
click at [675, 208] on p "Rated 4.5/5 Based on 895 Reviews" at bounding box center [665, 214] width 179 height 15
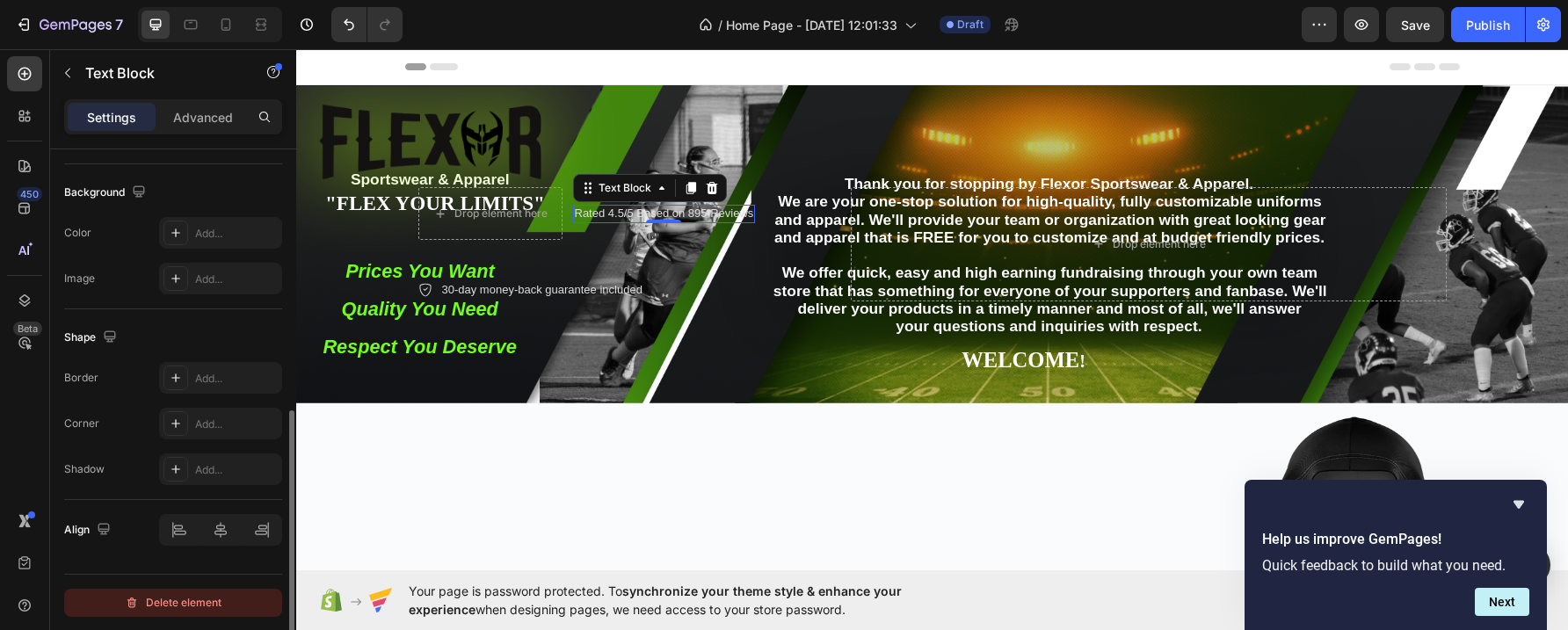
click at [204, 599] on div "Delete element" at bounding box center [173, 602] width 97 height 21
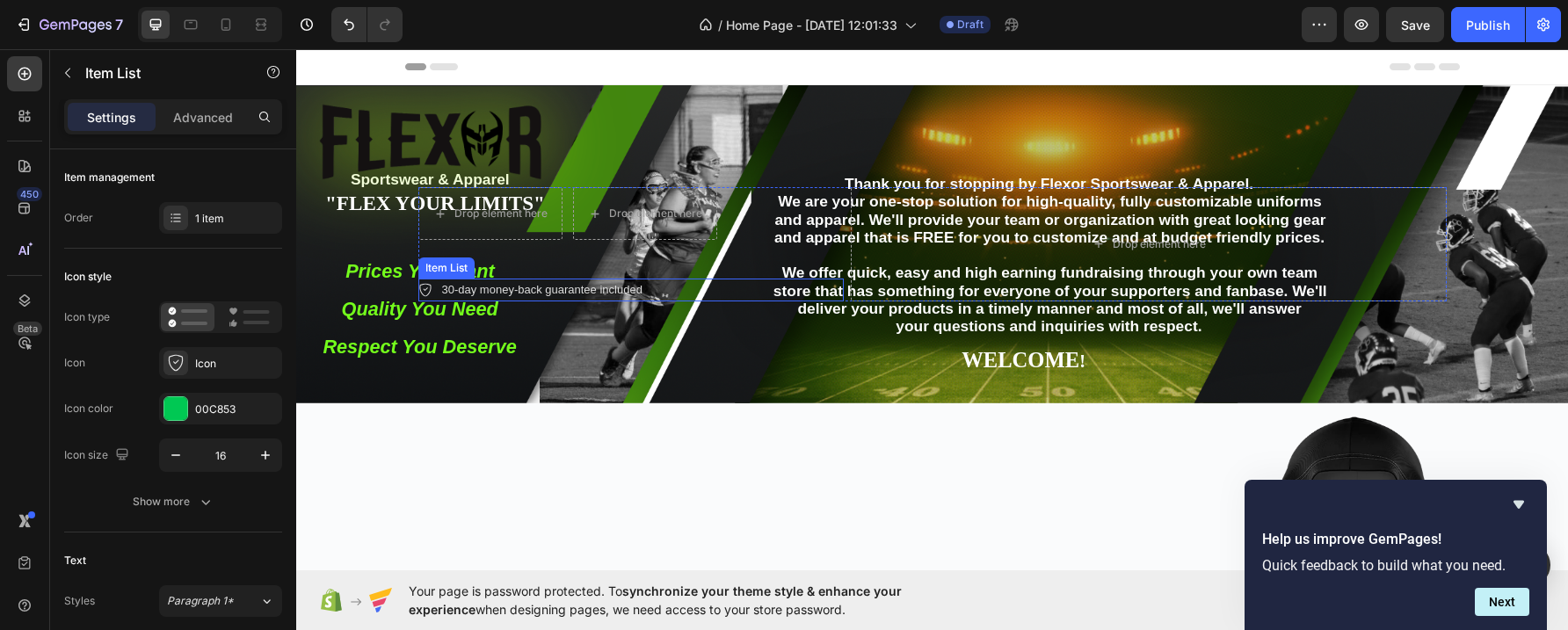
click at [615, 287] on p "30-day money-back guarantee included" at bounding box center [543, 290] width 201 height 18
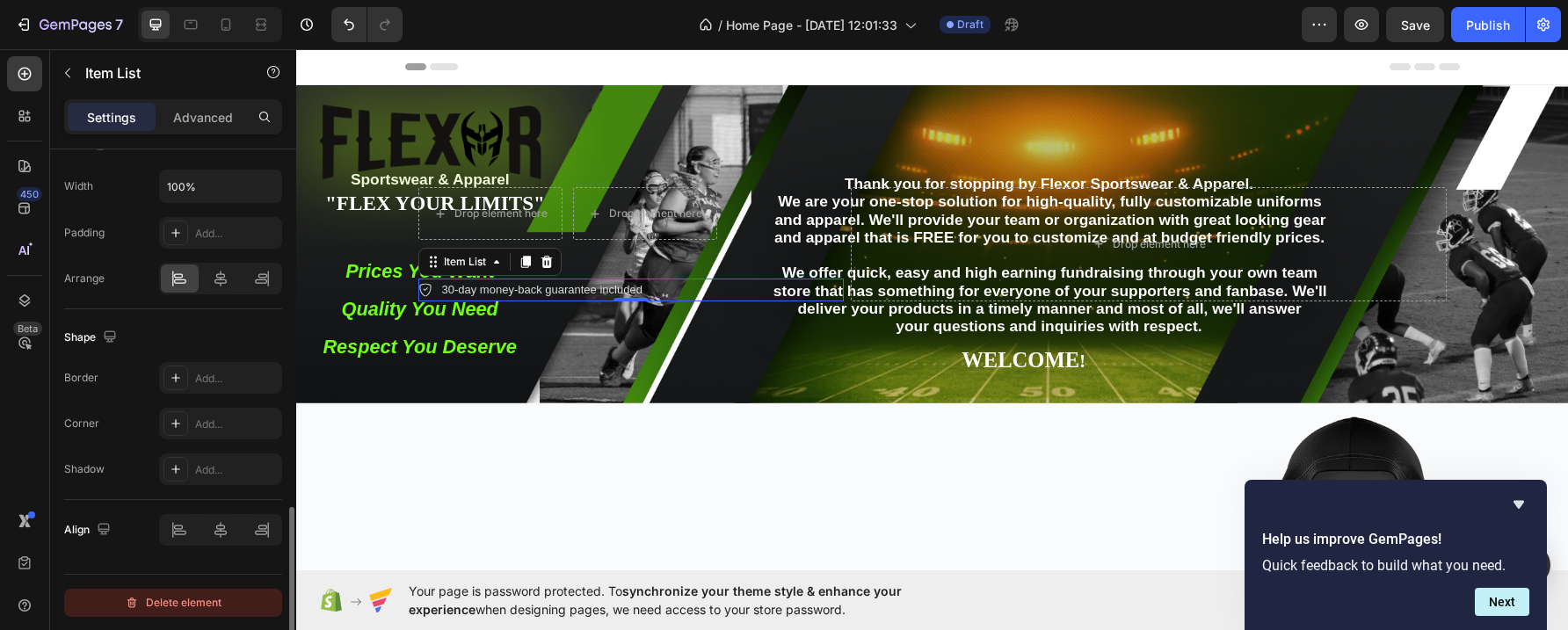
click at [204, 597] on div "Delete element" at bounding box center [173, 602] width 97 height 21
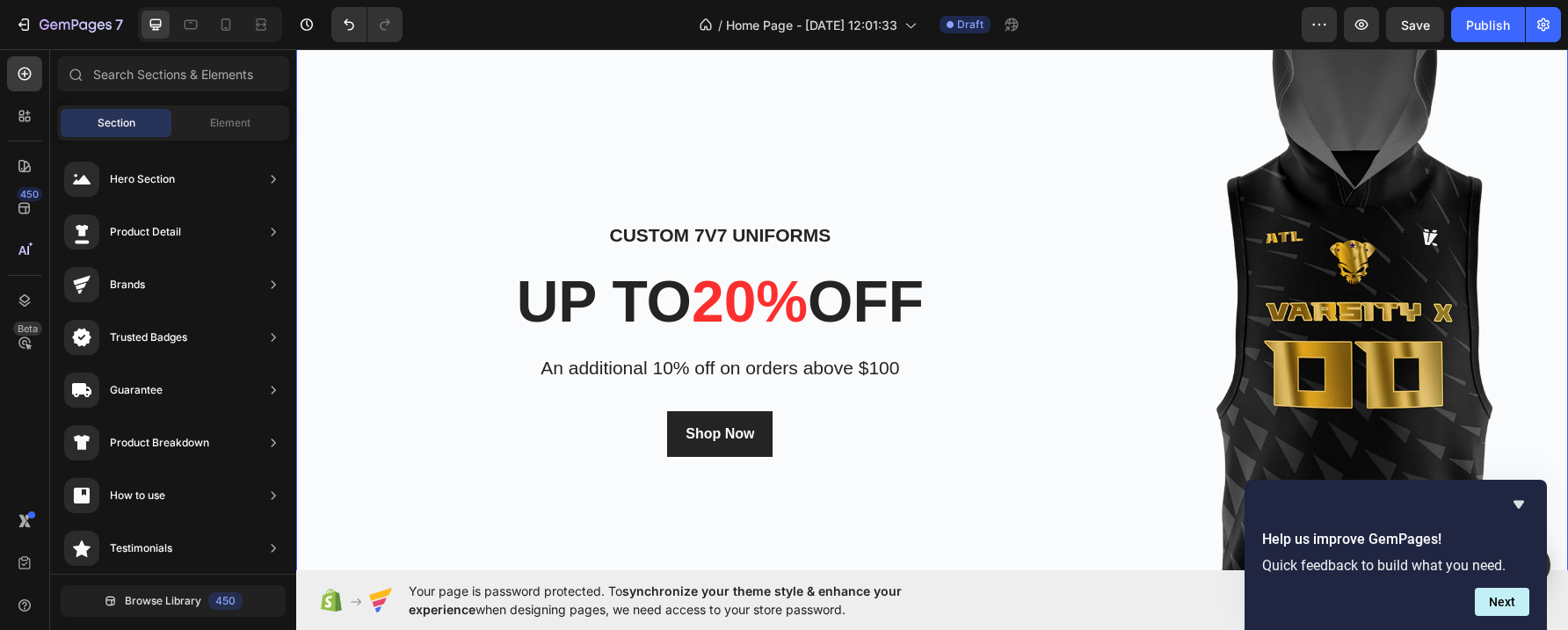
scroll to position [481, 0]
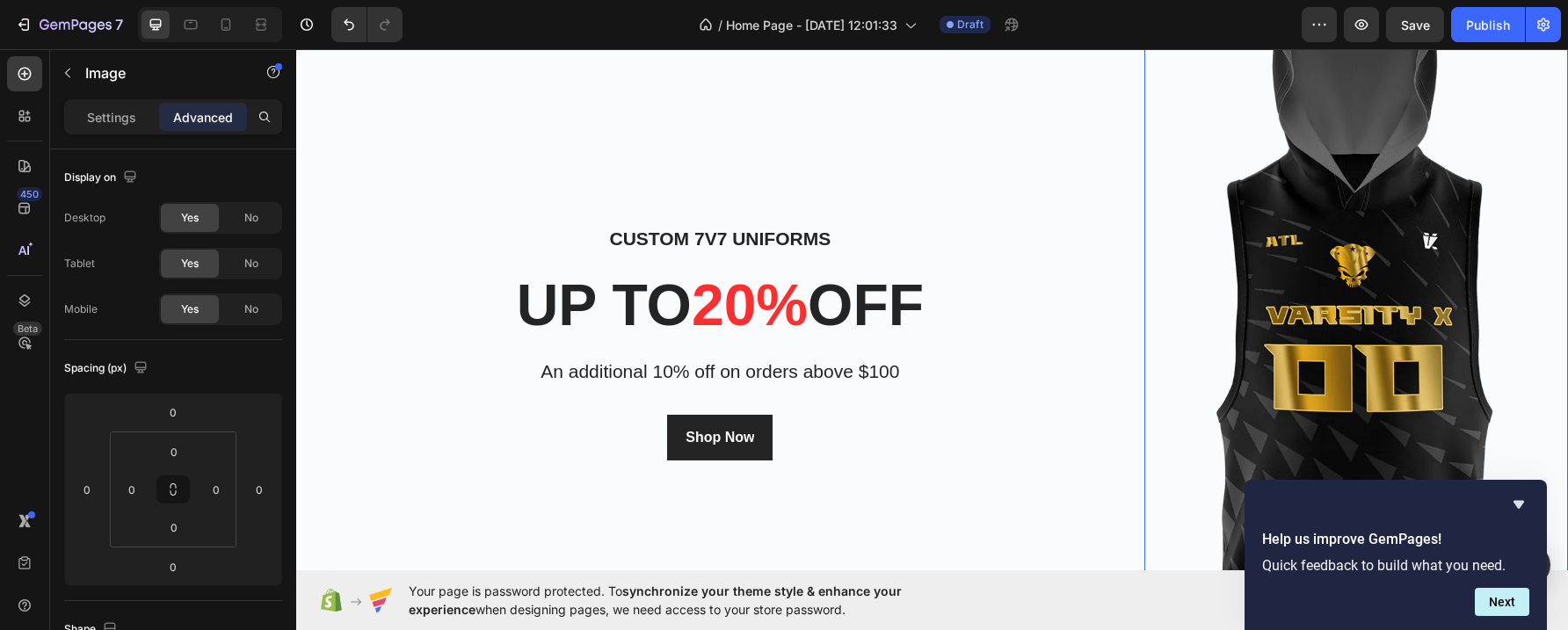
click at [1307, 340] on img at bounding box center [1356, 342] width 424 height 848
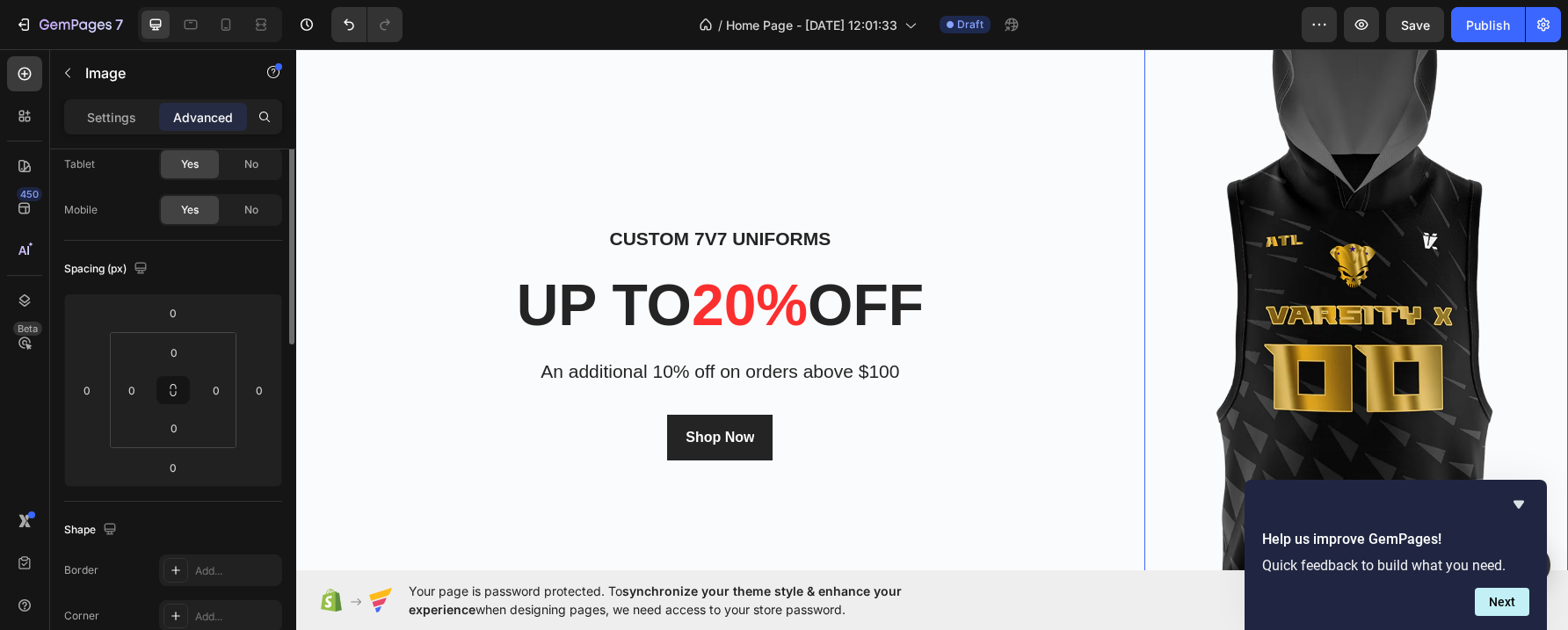
scroll to position [0, 0]
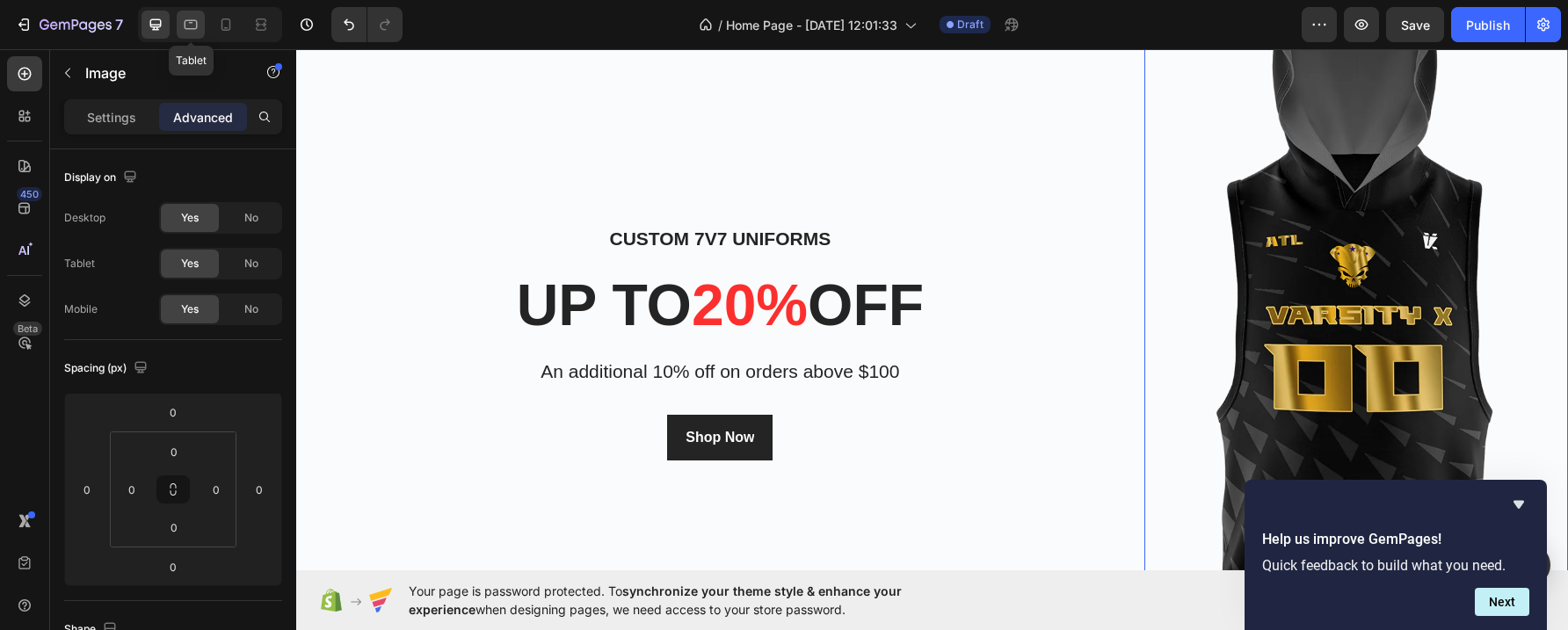
click at [192, 28] on icon at bounding box center [191, 25] width 18 height 18
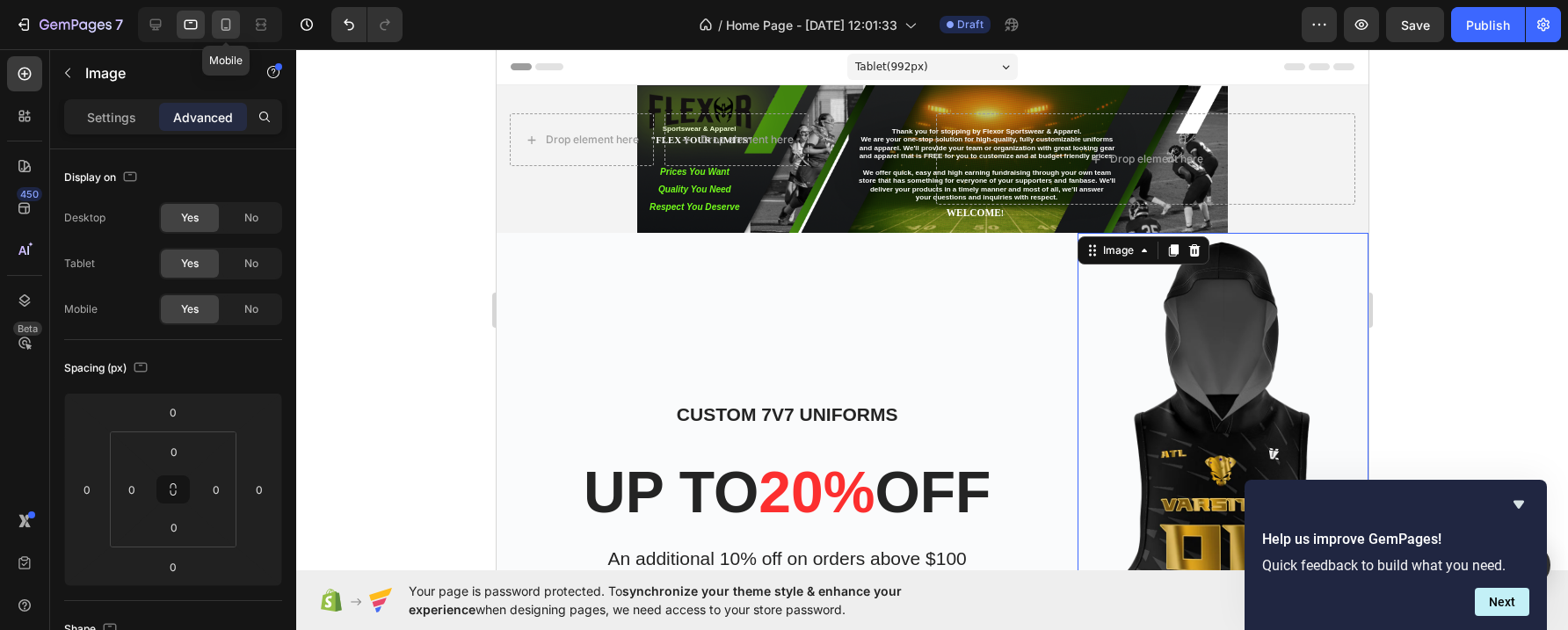
click at [225, 21] on icon at bounding box center [226, 25] width 18 height 18
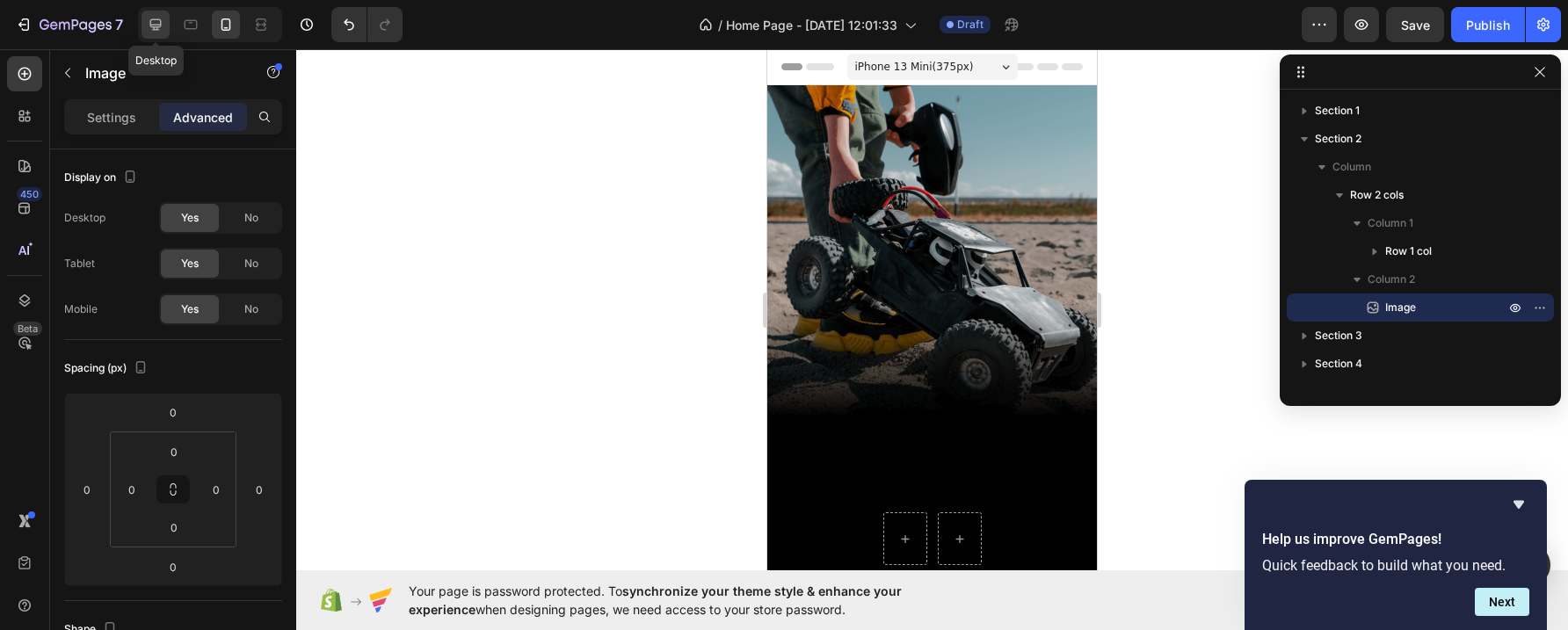
click at [160, 23] on icon at bounding box center [156, 25] width 18 height 18
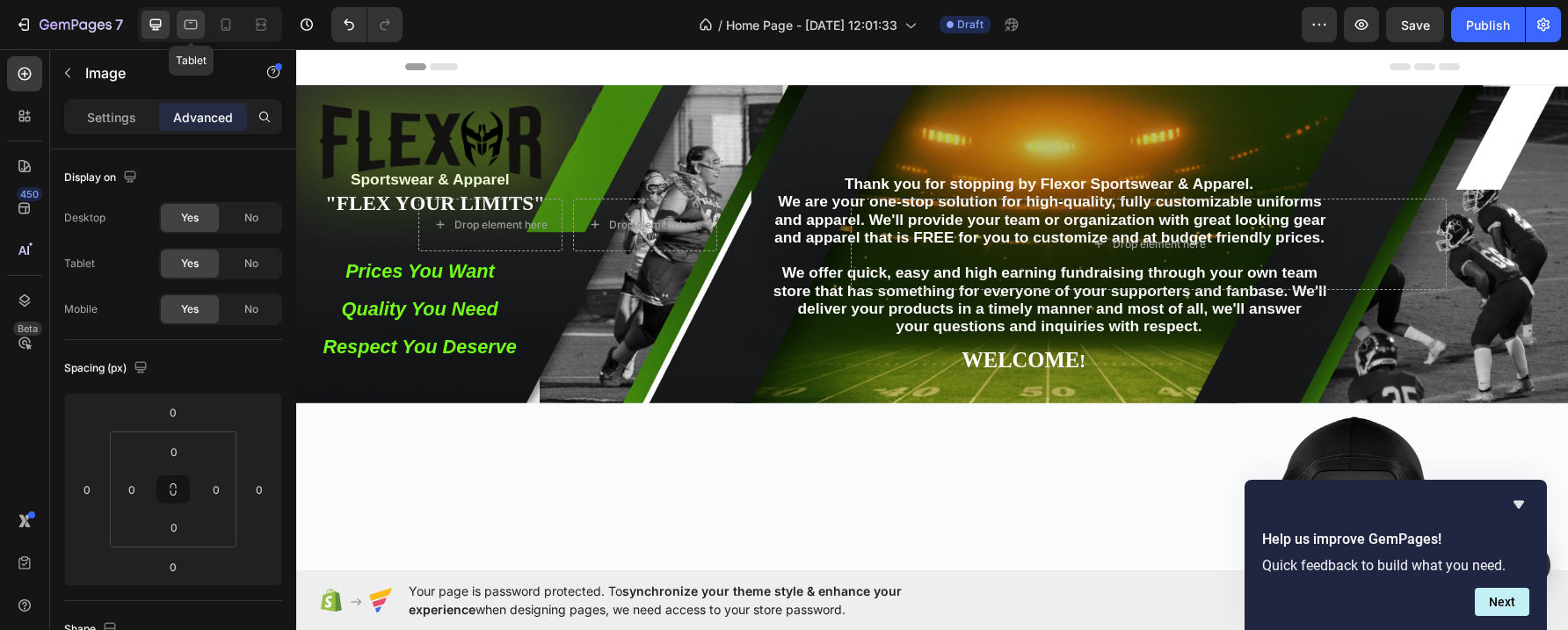
click at [194, 21] on icon at bounding box center [191, 25] width 18 height 18
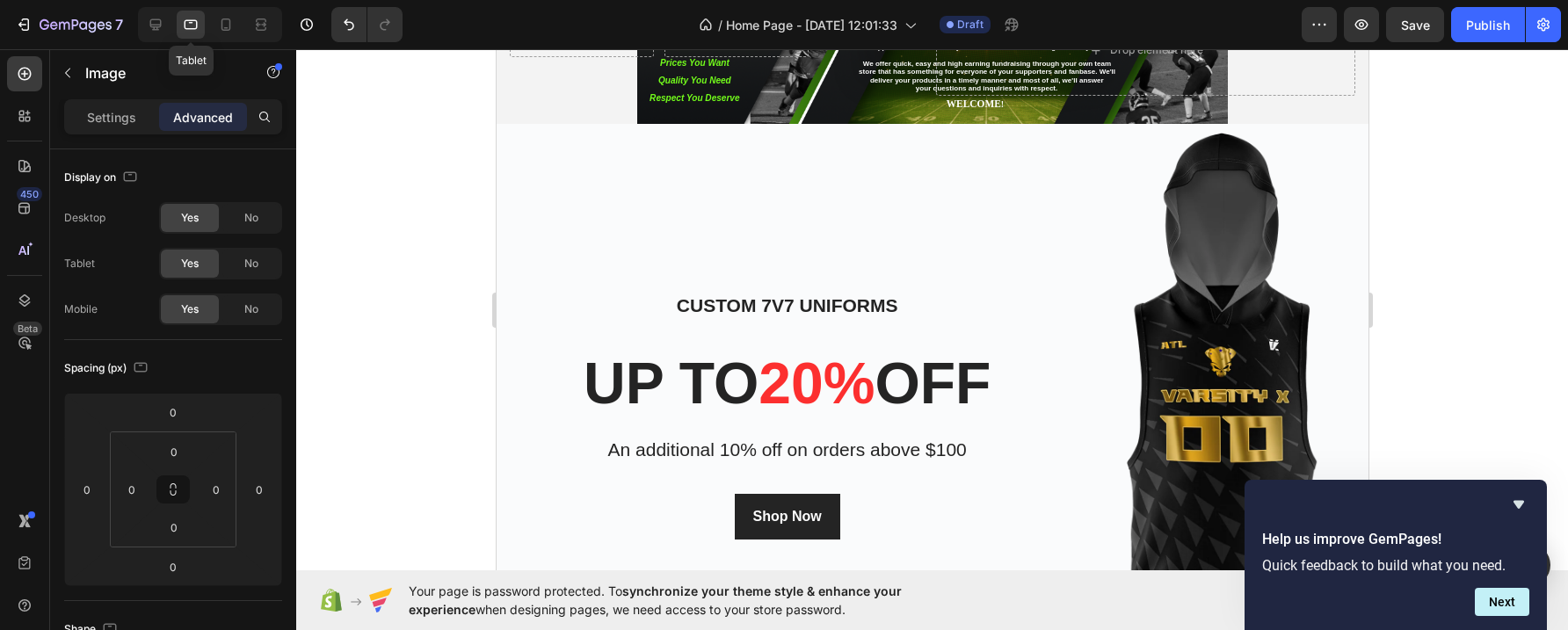
scroll to position [122, 0]
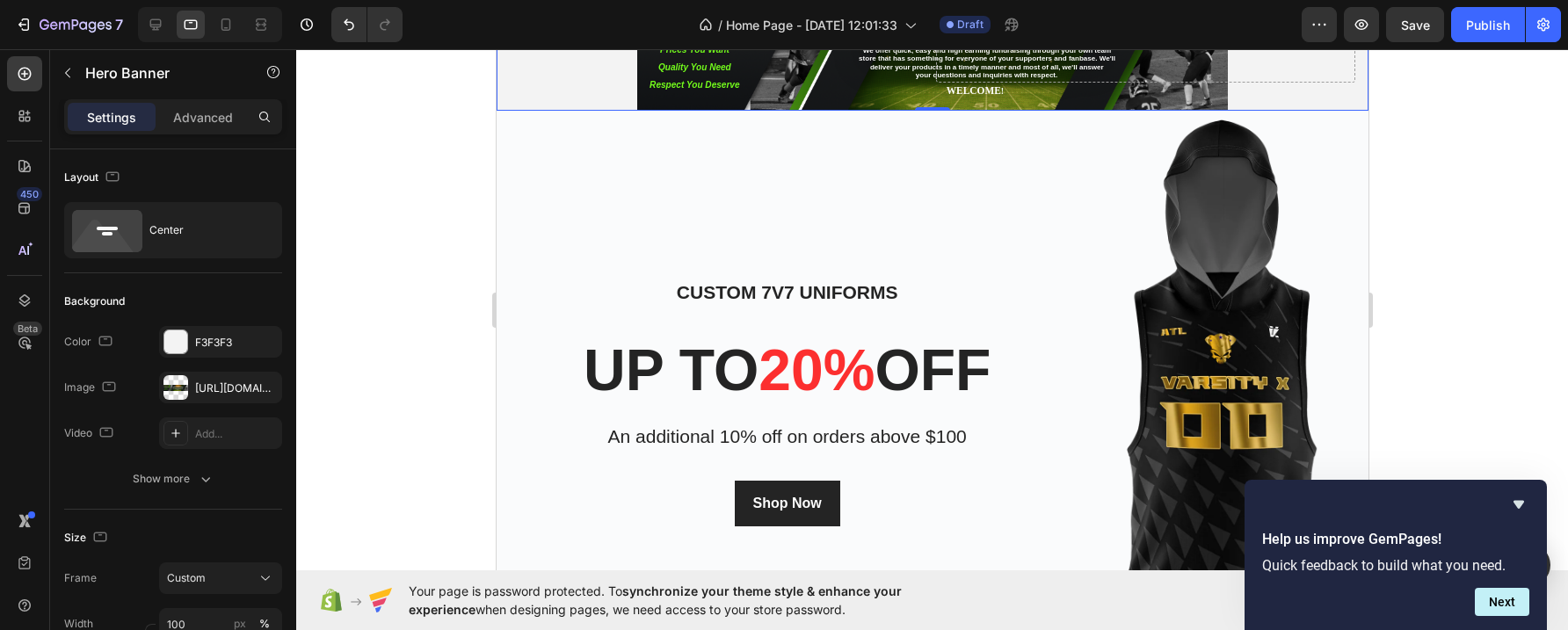
click at [717, 86] on div "Drop element here Drop element here Row Text Block Heading Text Block Drop elem…" at bounding box center [932, 37] width 873 height 148
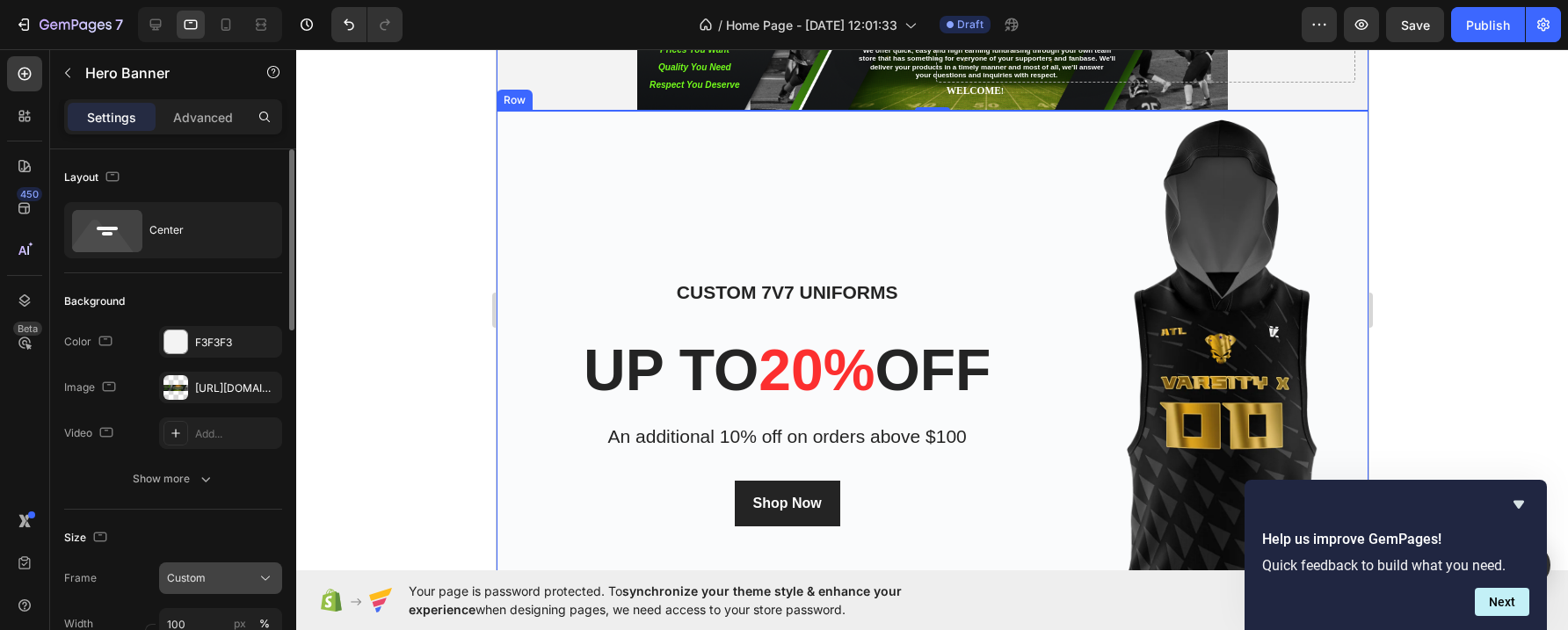
click at [264, 575] on icon at bounding box center [266, 578] width 18 height 18
click at [232, 497] on span "As banner source" at bounding box center [210, 504] width 87 height 16
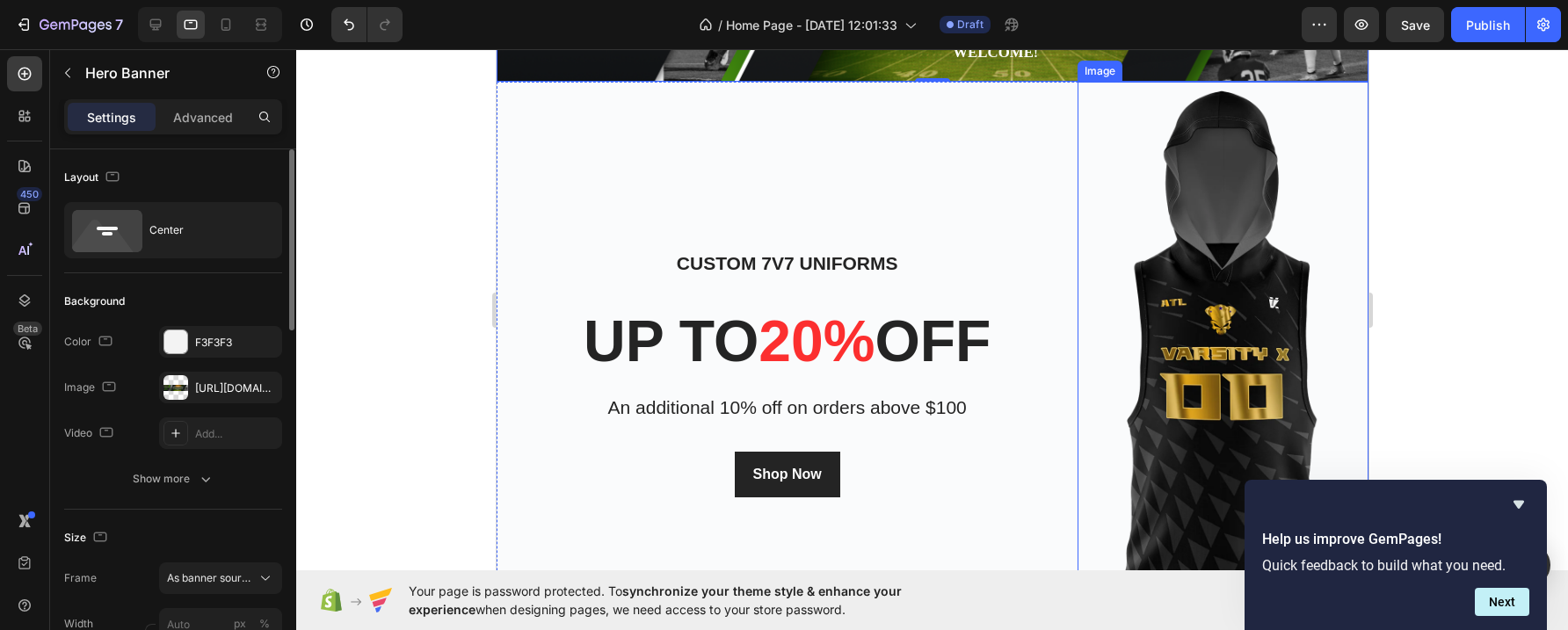
scroll to position [308, 0]
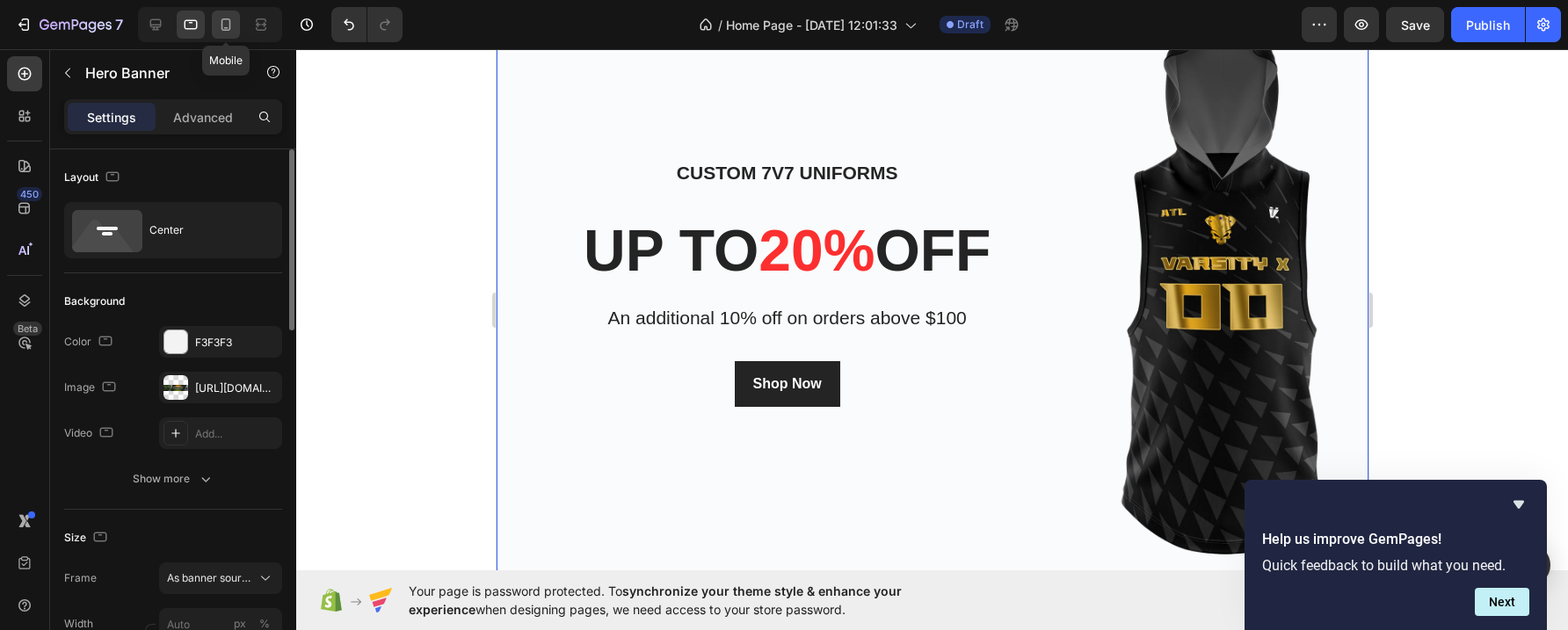
click at [225, 20] on icon at bounding box center [227, 25] width 10 height 12
type input "100"
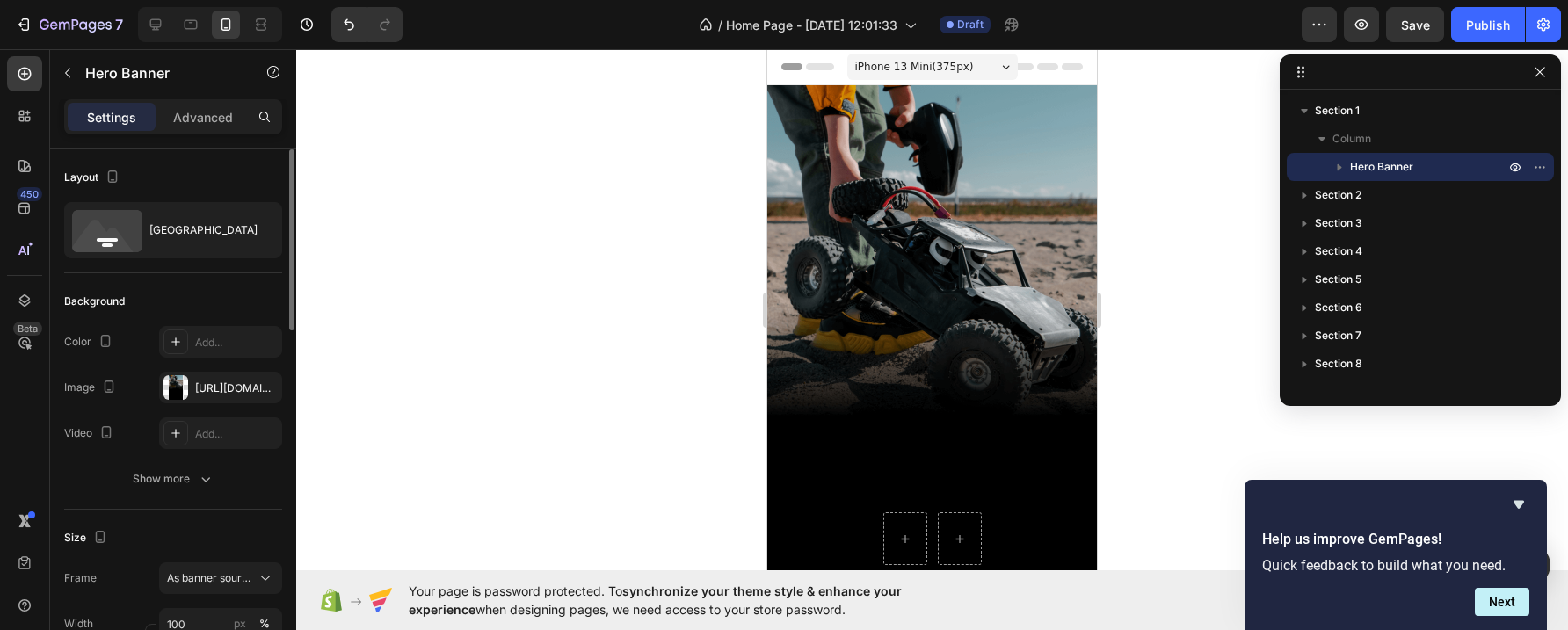
click at [959, 181] on div "Background Image" at bounding box center [932, 378] width 330 height 586
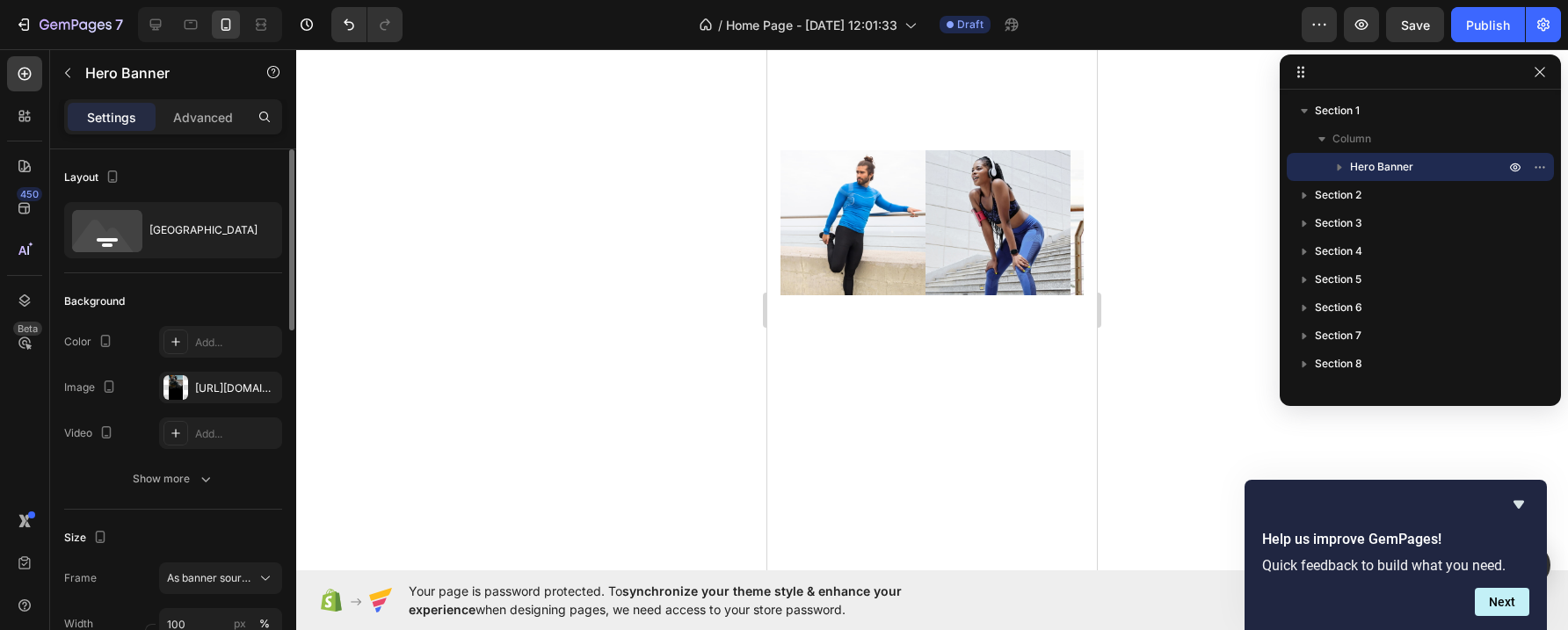
scroll to position [6224, 0]
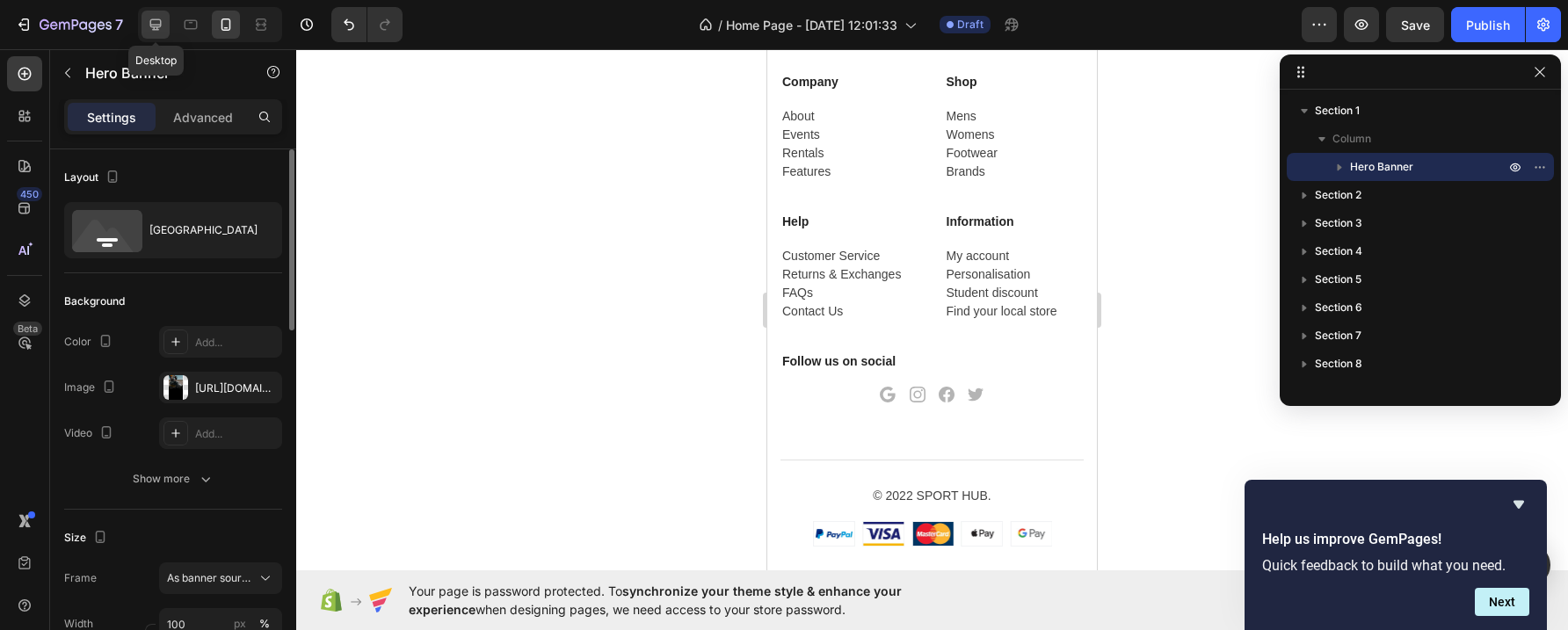
click at [155, 21] on icon at bounding box center [156, 25] width 18 height 18
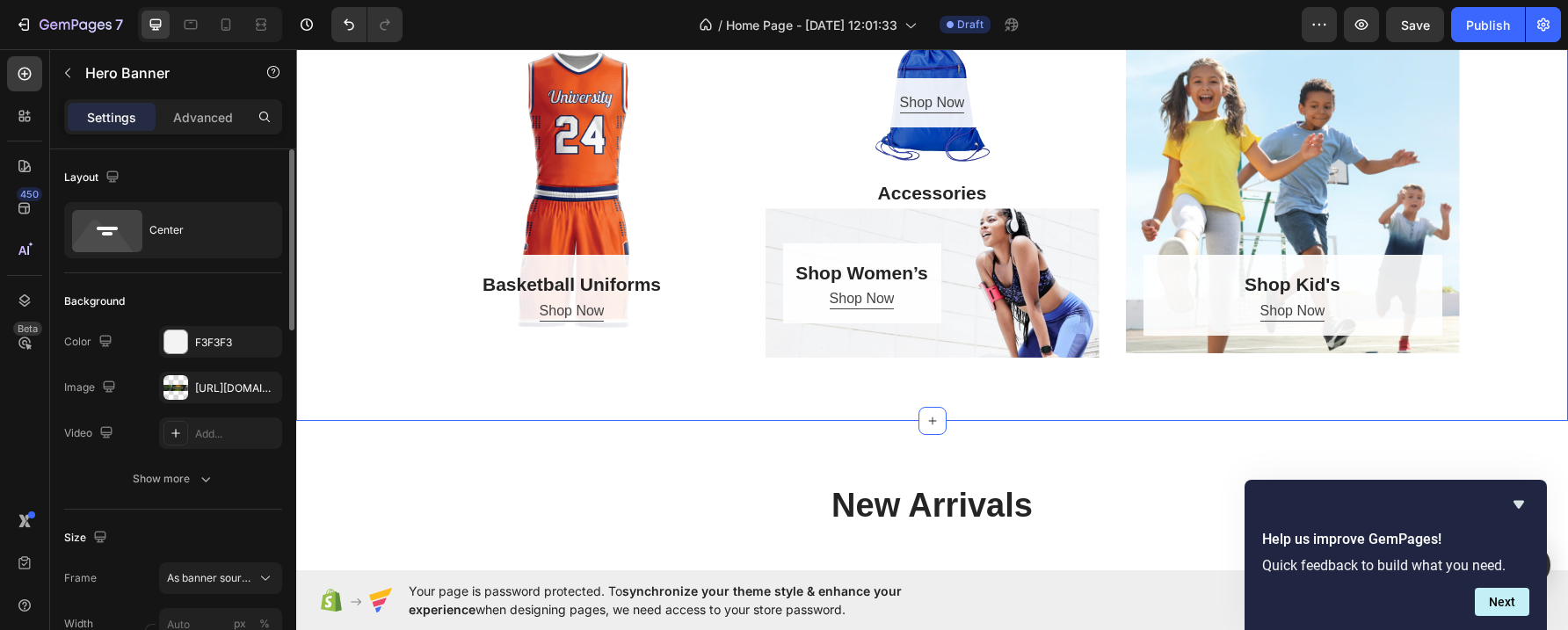
scroll to position [1400, 0]
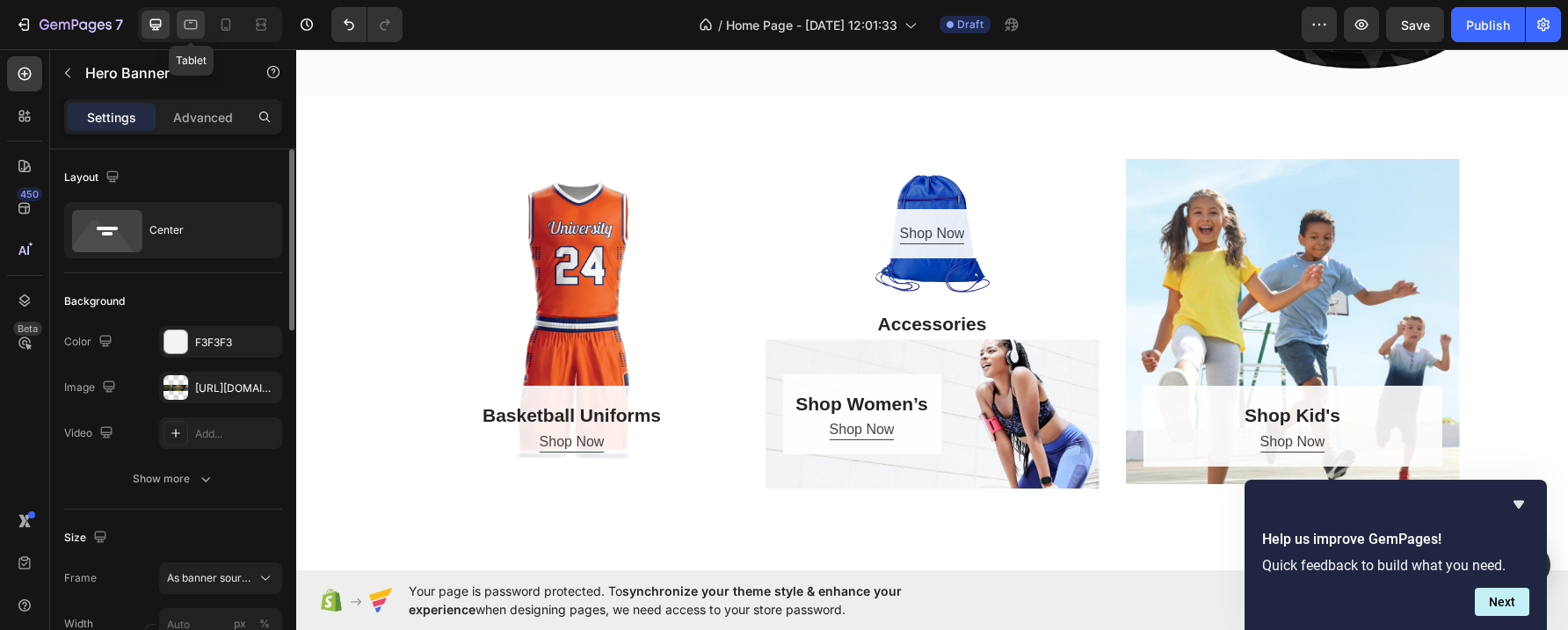
click at [188, 19] on icon at bounding box center [191, 25] width 18 height 18
type input "100%"
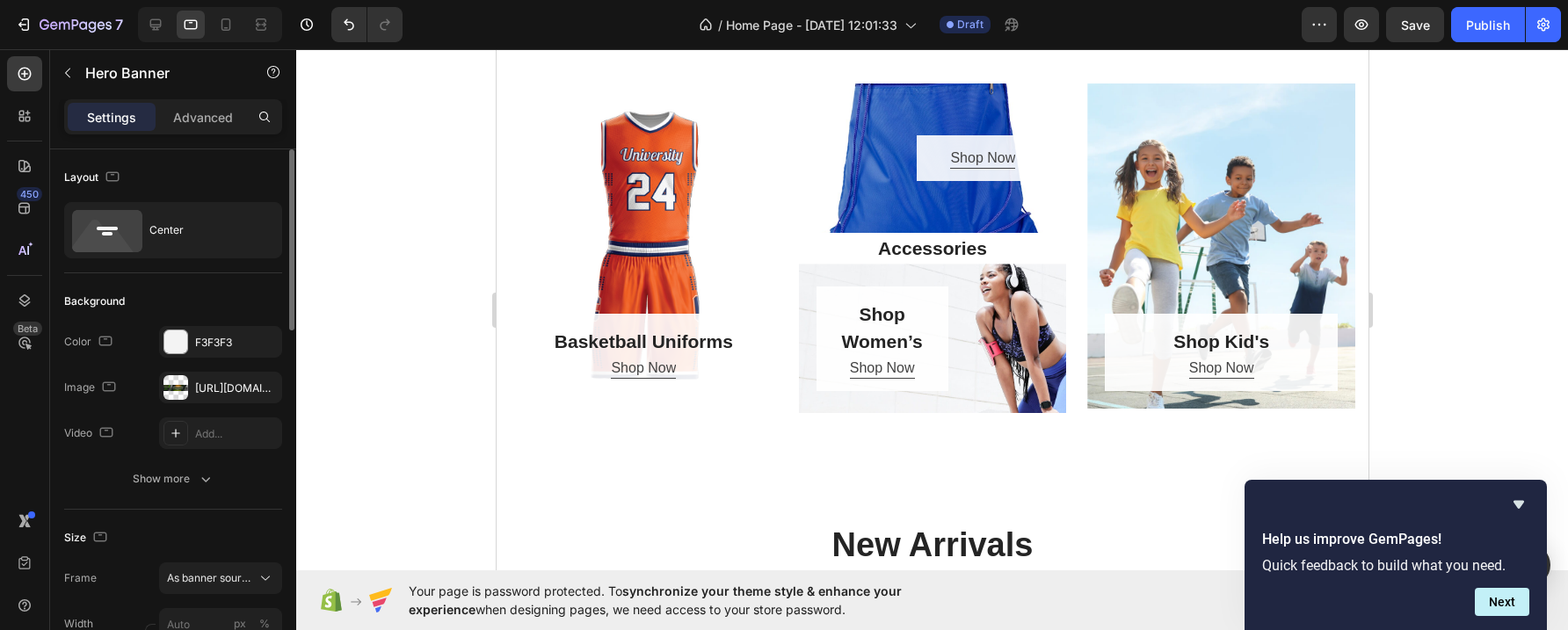
scroll to position [1419, 0]
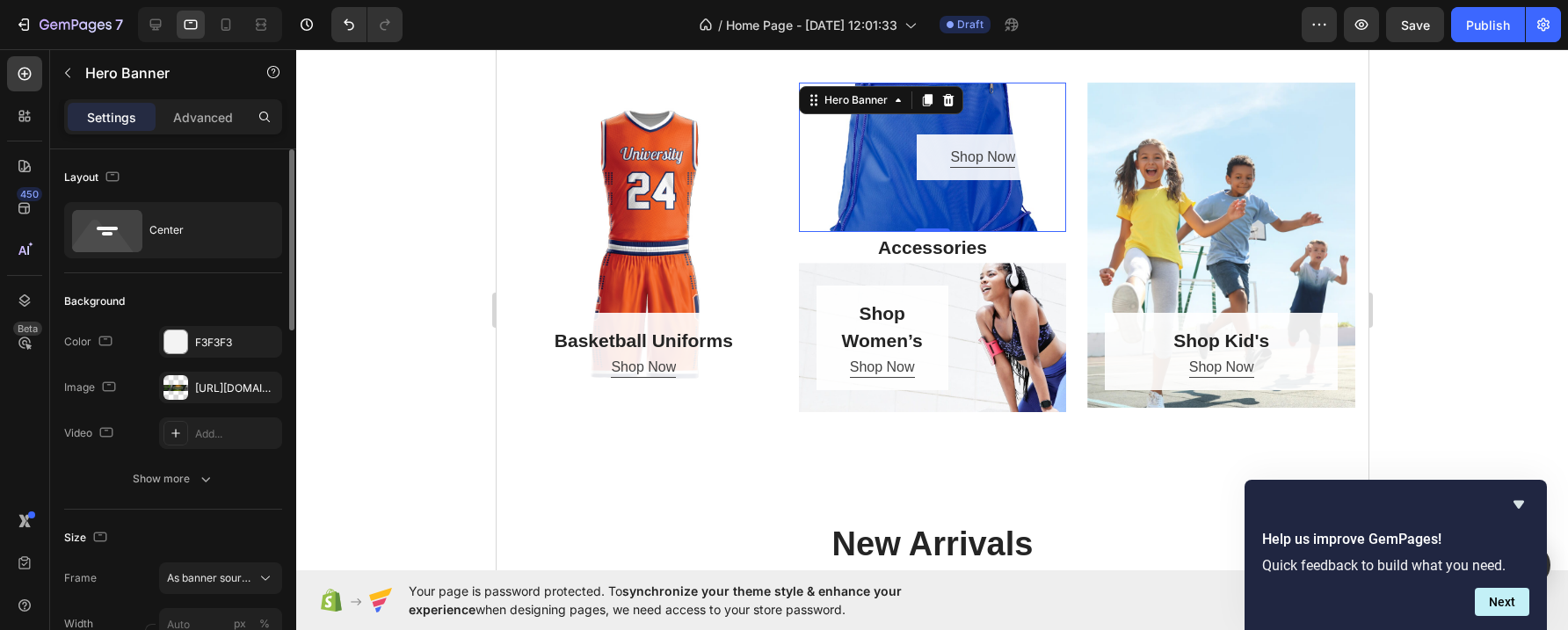
click at [866, 189] on div "Overlay" at bounding box center [933, 158] width 268 height 150
click at [264, 568] on button "Custom" at bounding box center [221, 578] width 123 height 32
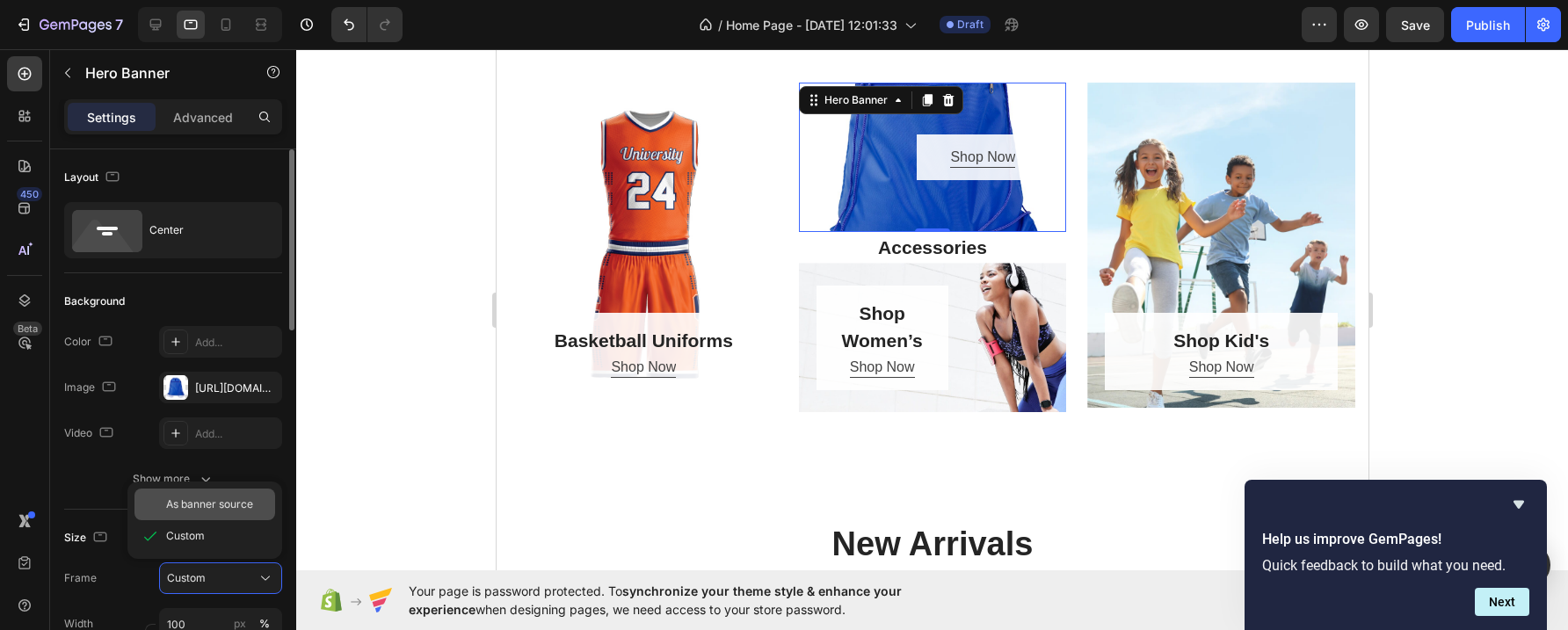
click at [226, 503] on span "As banner source" at bounding box center [210, 504] width 87 height 16
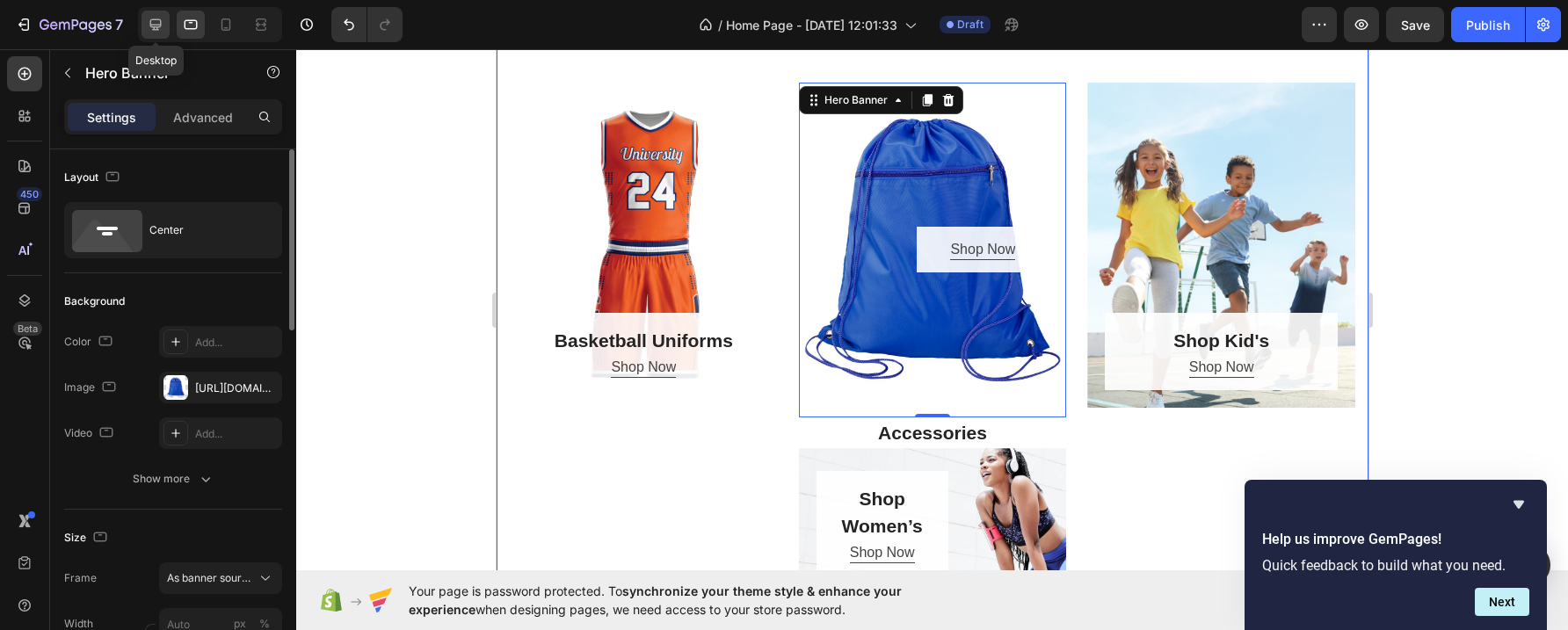
click at [158, 23] on icon at bounding box center [156, 25] width 18 height 18
type input "170"
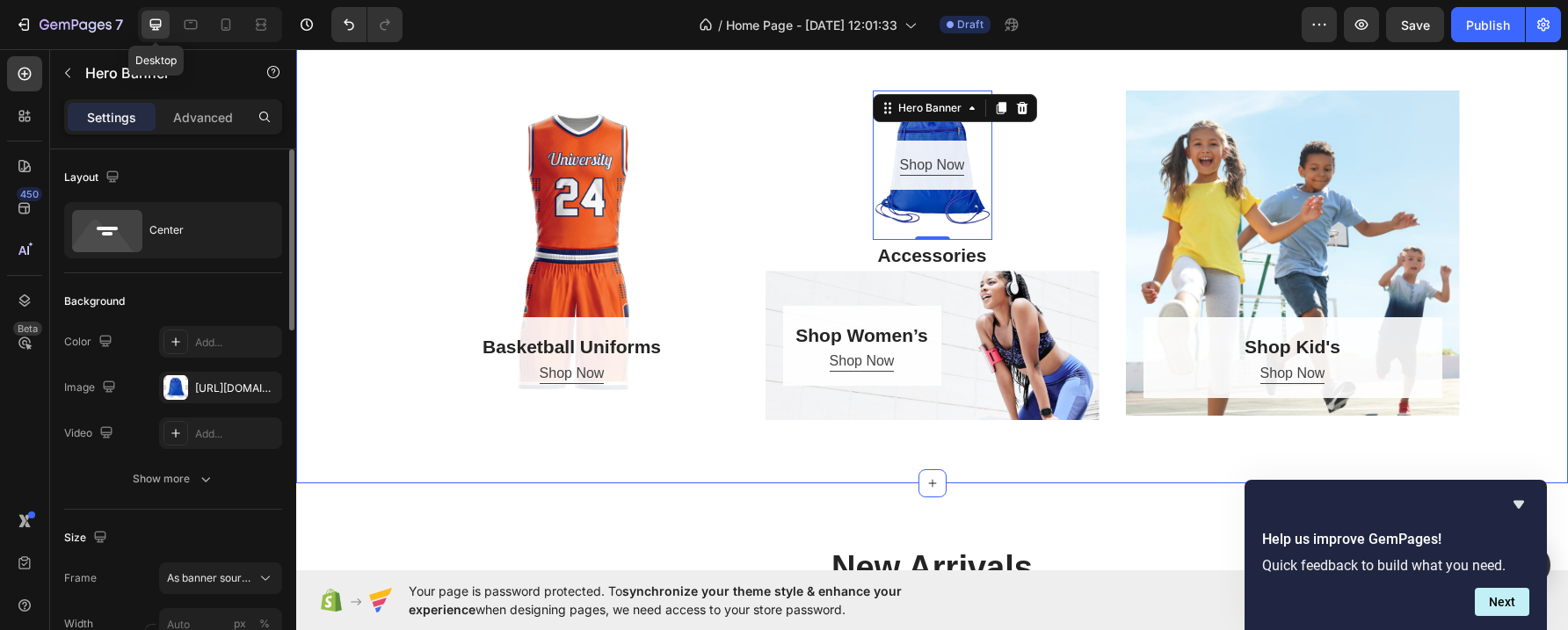
scroll to position [1399, 0]
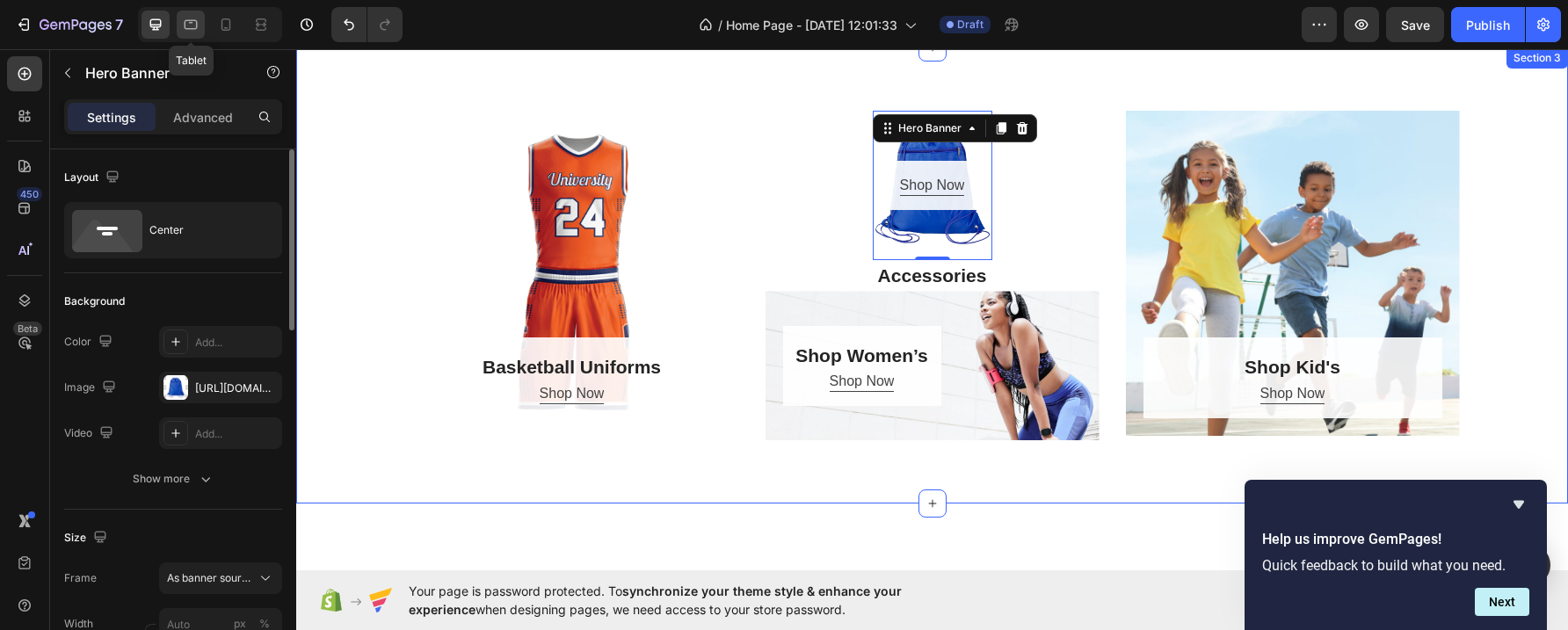
click at [191, 21] on icon at bounding box center [191, 25] width 18 height 18
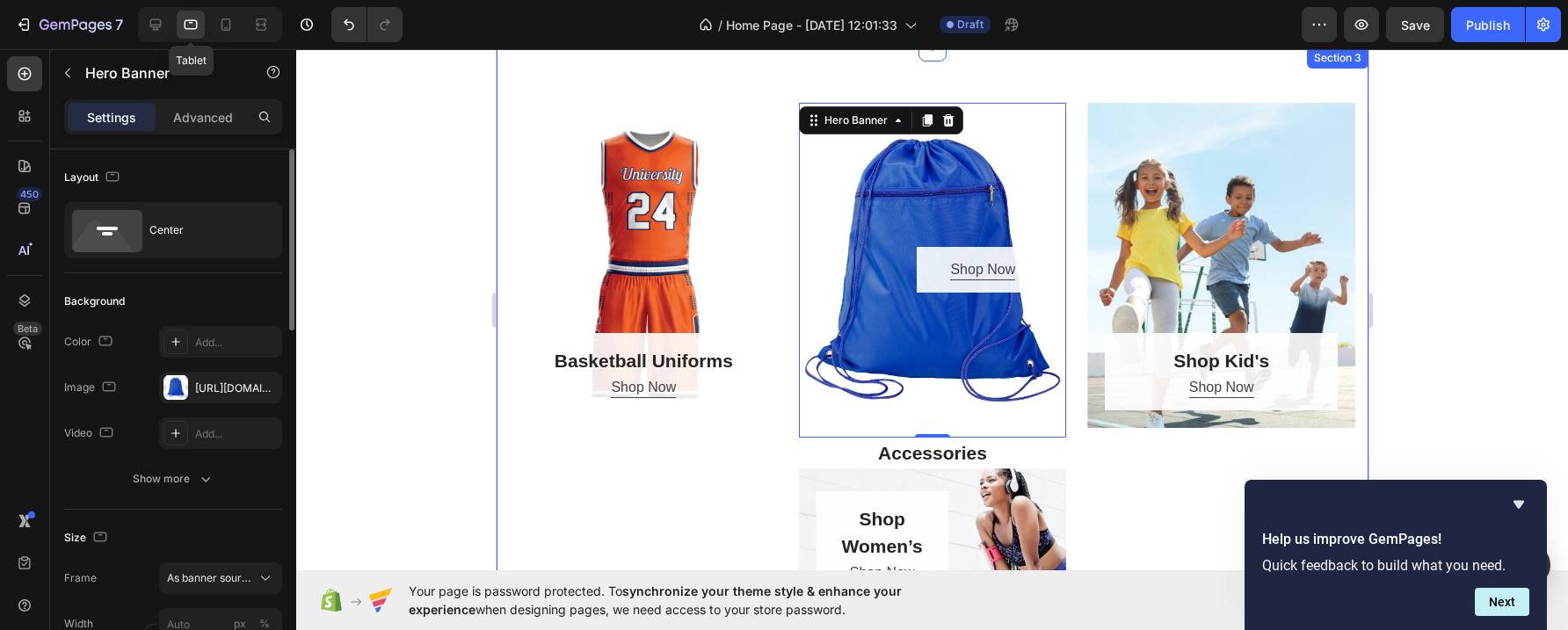
scroll to position [1391, 0]
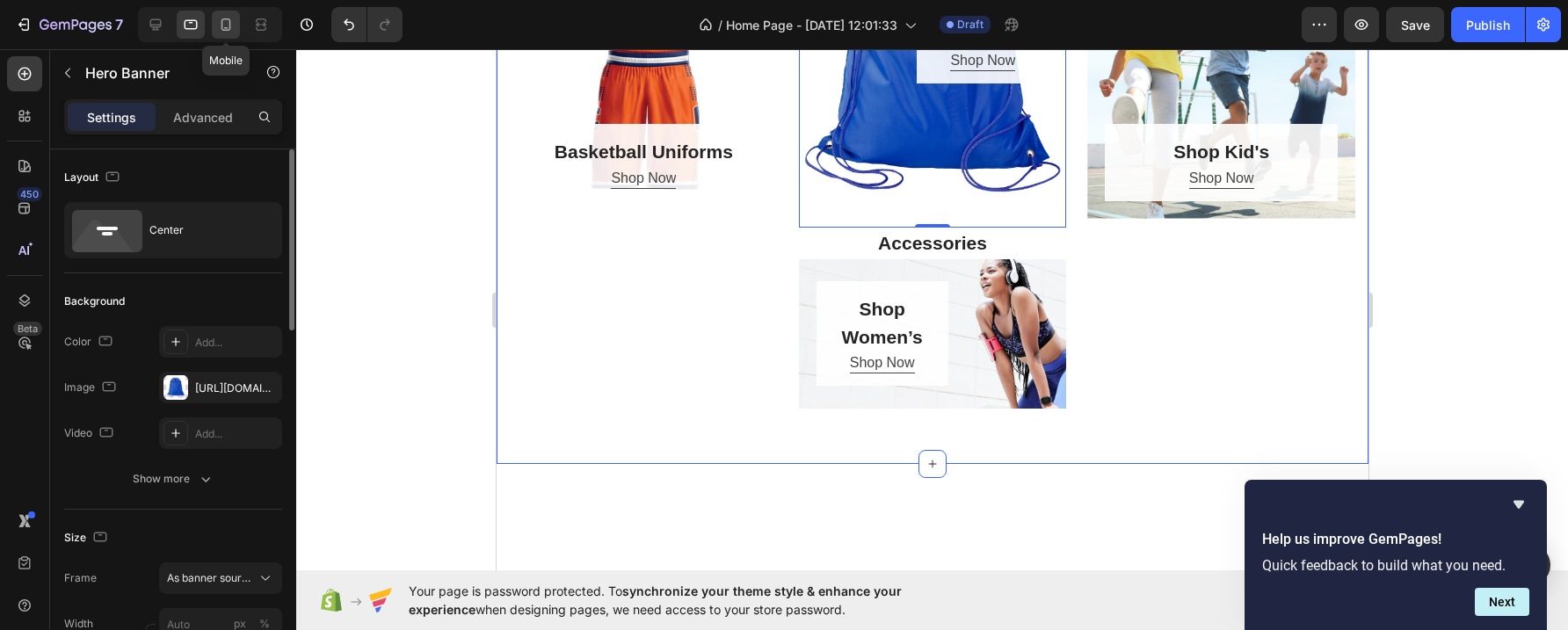
click at [229, 21] on icon at bounding box center [226, 25] width 18 height 18
type input "100"
type input "170"
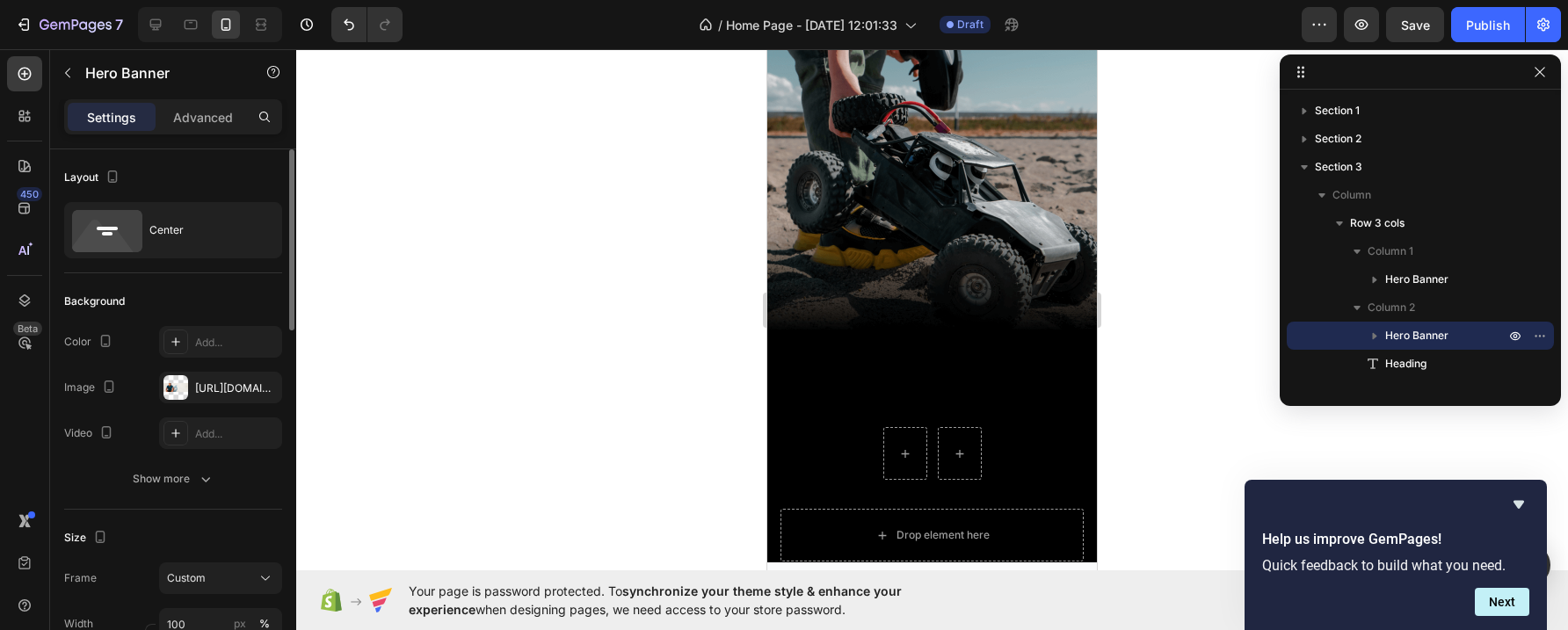
scroll to position [140, 0]
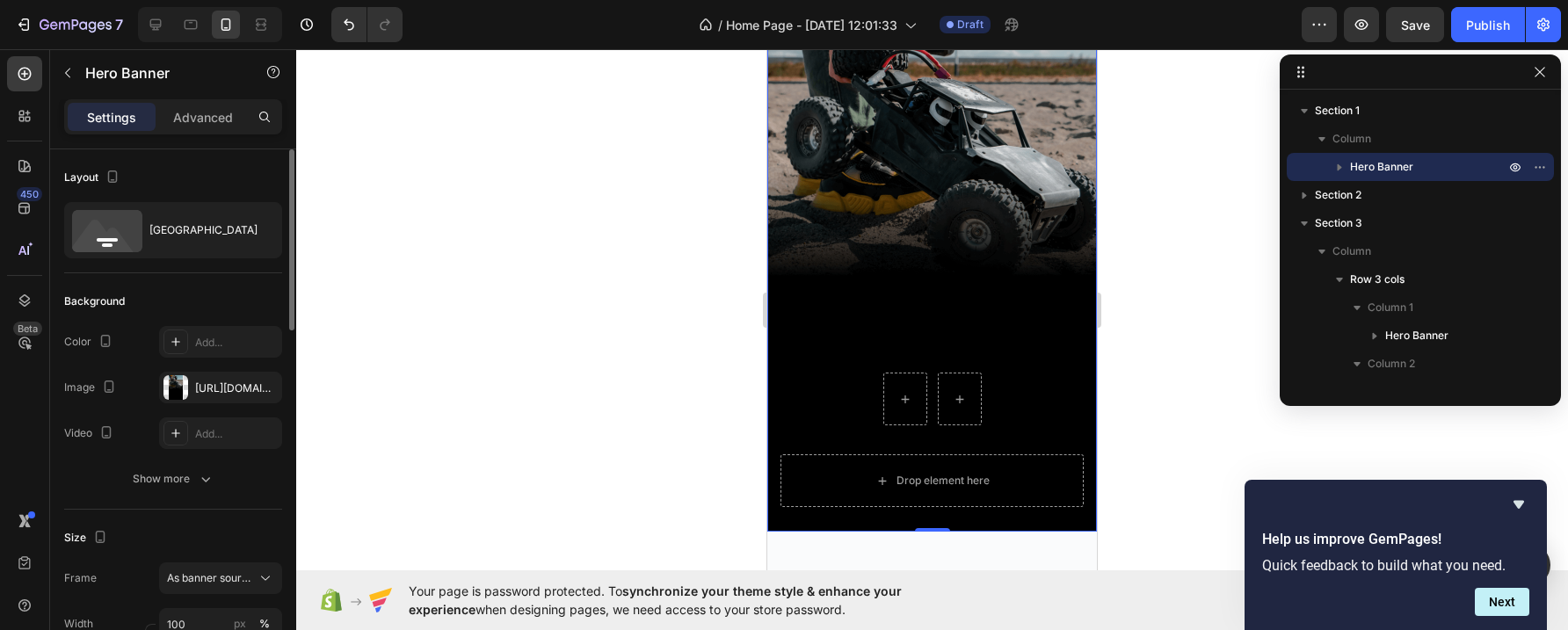
click at [987, 267] on div "Background Image" at bounding box center [932, 238] width 330 height 586
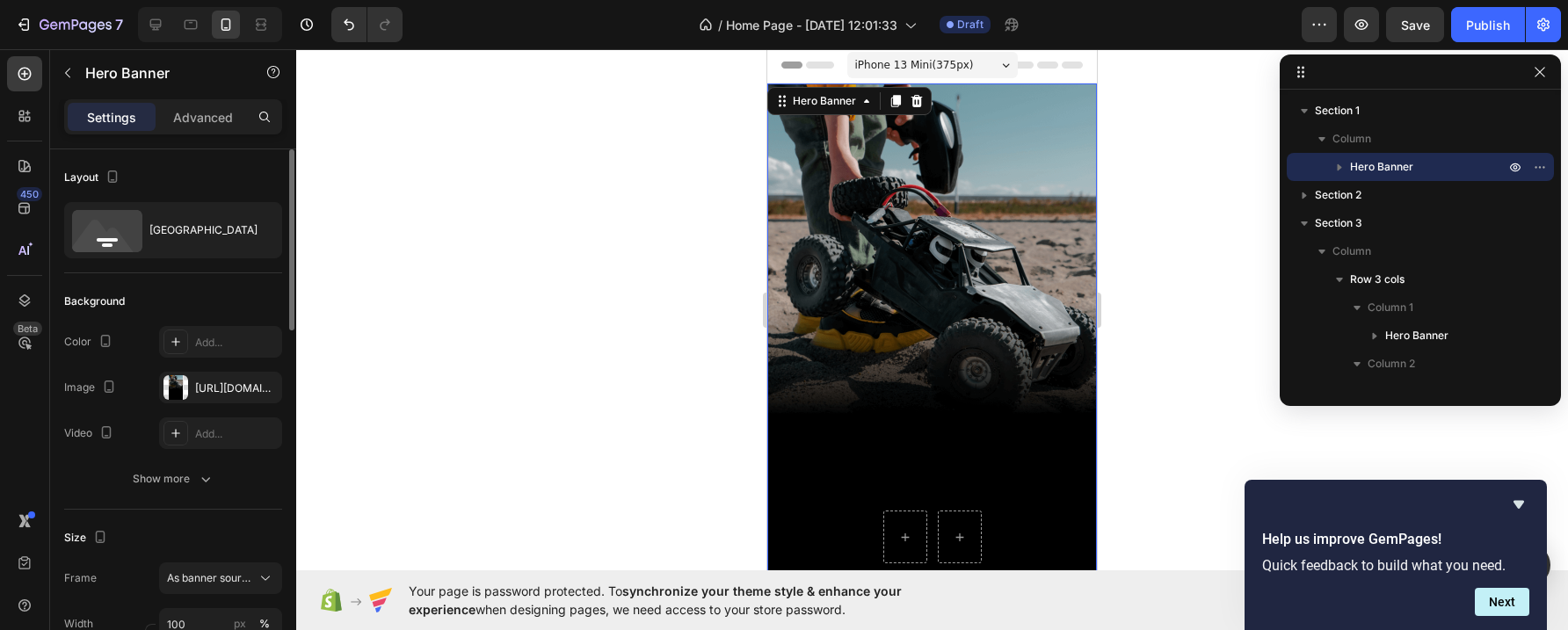
scroll to position [0, 0]
click at [260, 382] on icon "button" at bounding box center [264, 388] width 14 height 14
type input "Auto"
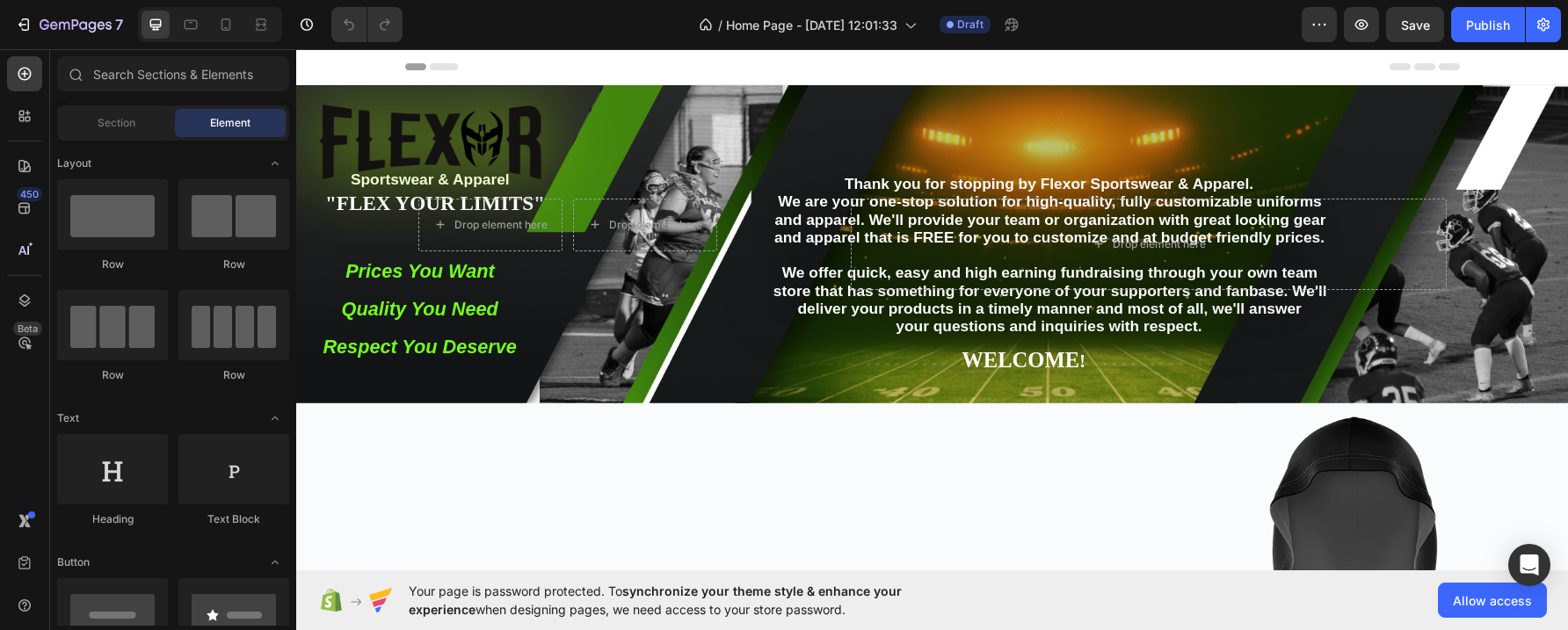
click at [589, 70] on div "Header" at bounding box center [933, 67] width 1055 height 35
click at [359, 69] on span "Header" at bounding box center [349, 67] width 38 height 18
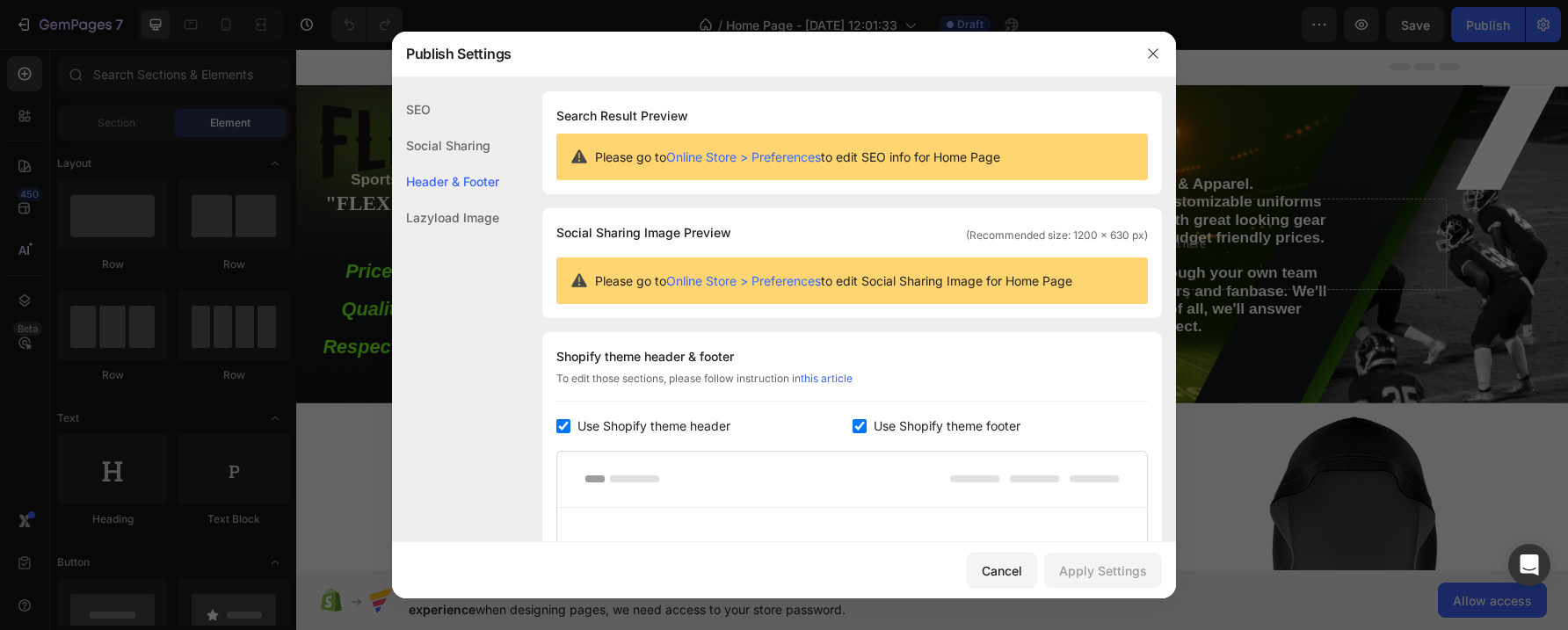
scroll to position [237, 0]
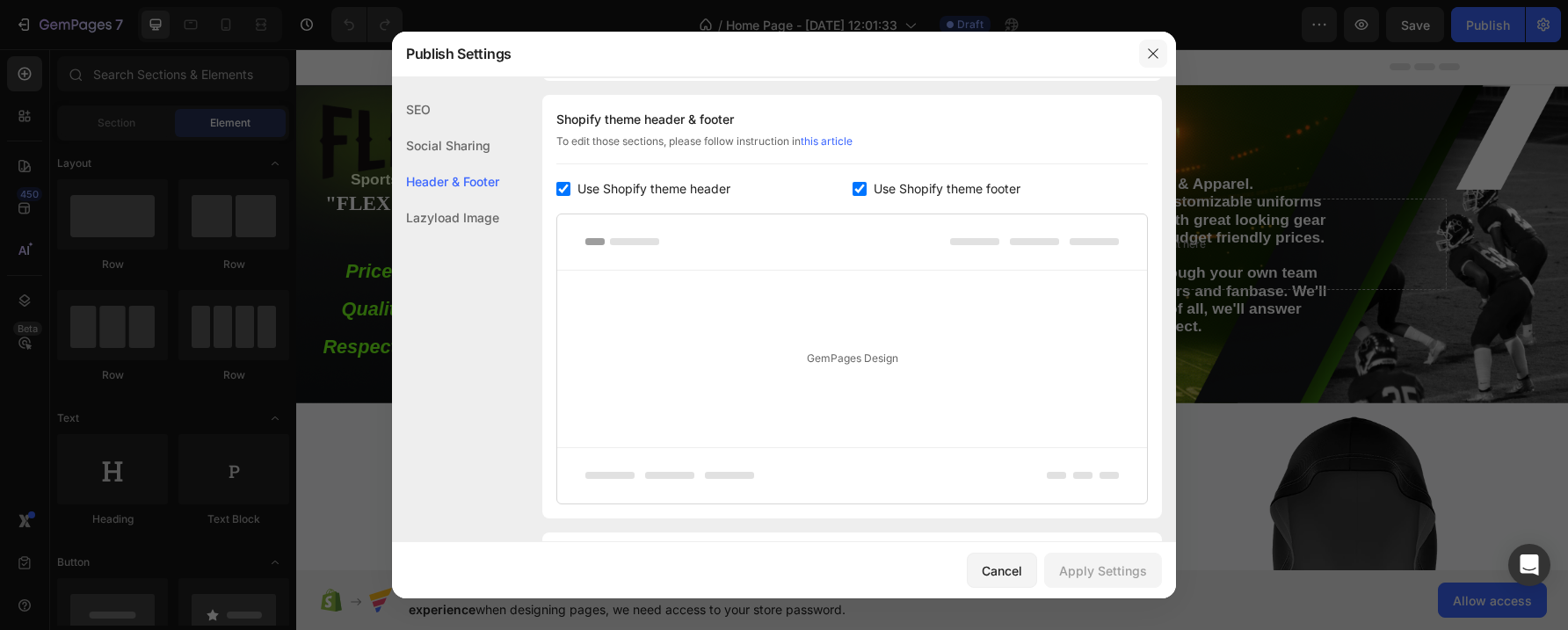
click at [1154, 50] on icon "button" at bounding box center [1153, 53] width 14 height 14
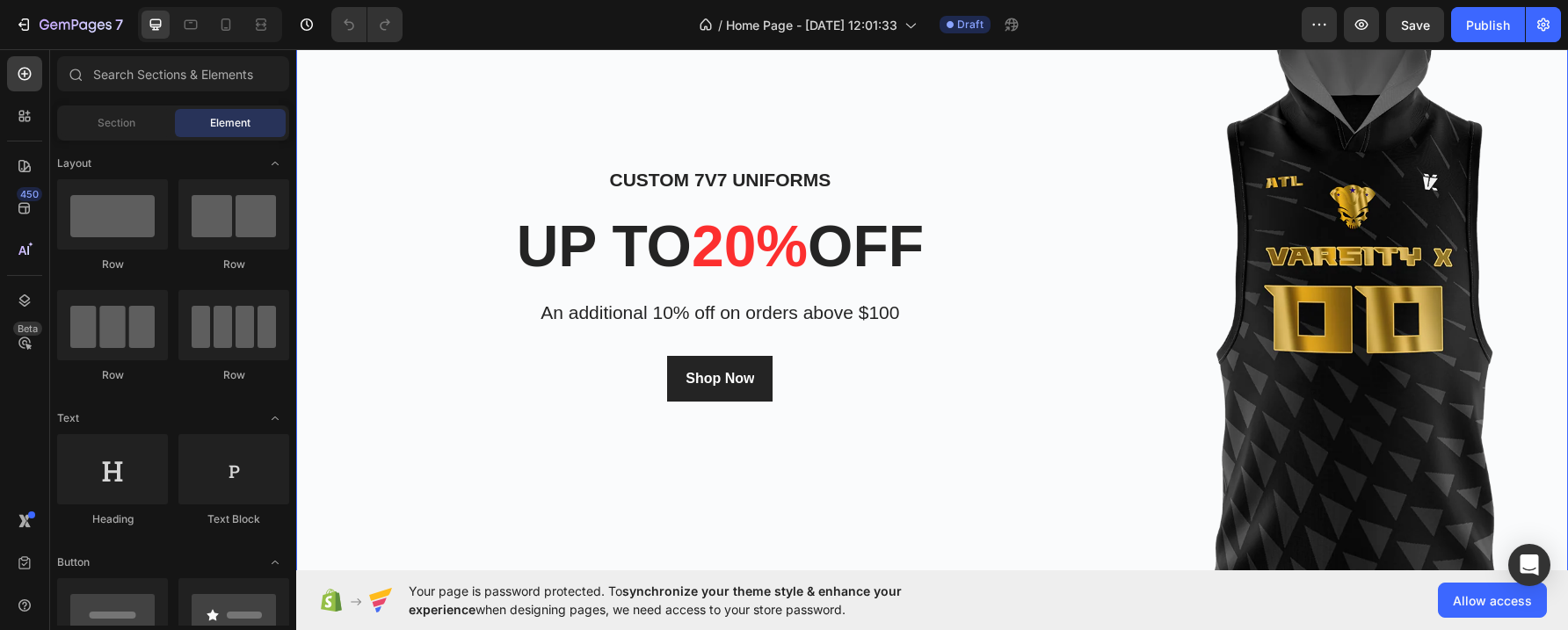
scroll to position [543, 0]
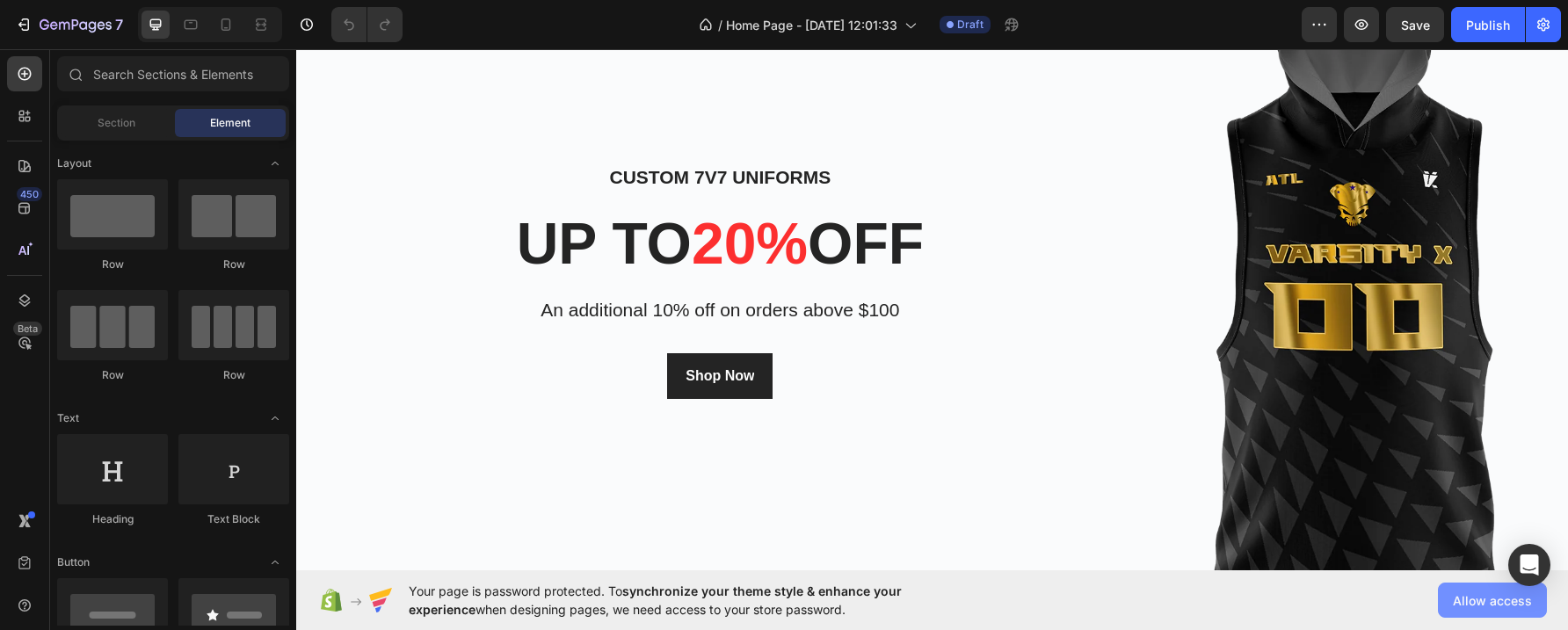
click at [1487, 601] on span "Allow access" at bounding box center [1493, 600] width 79 height 19
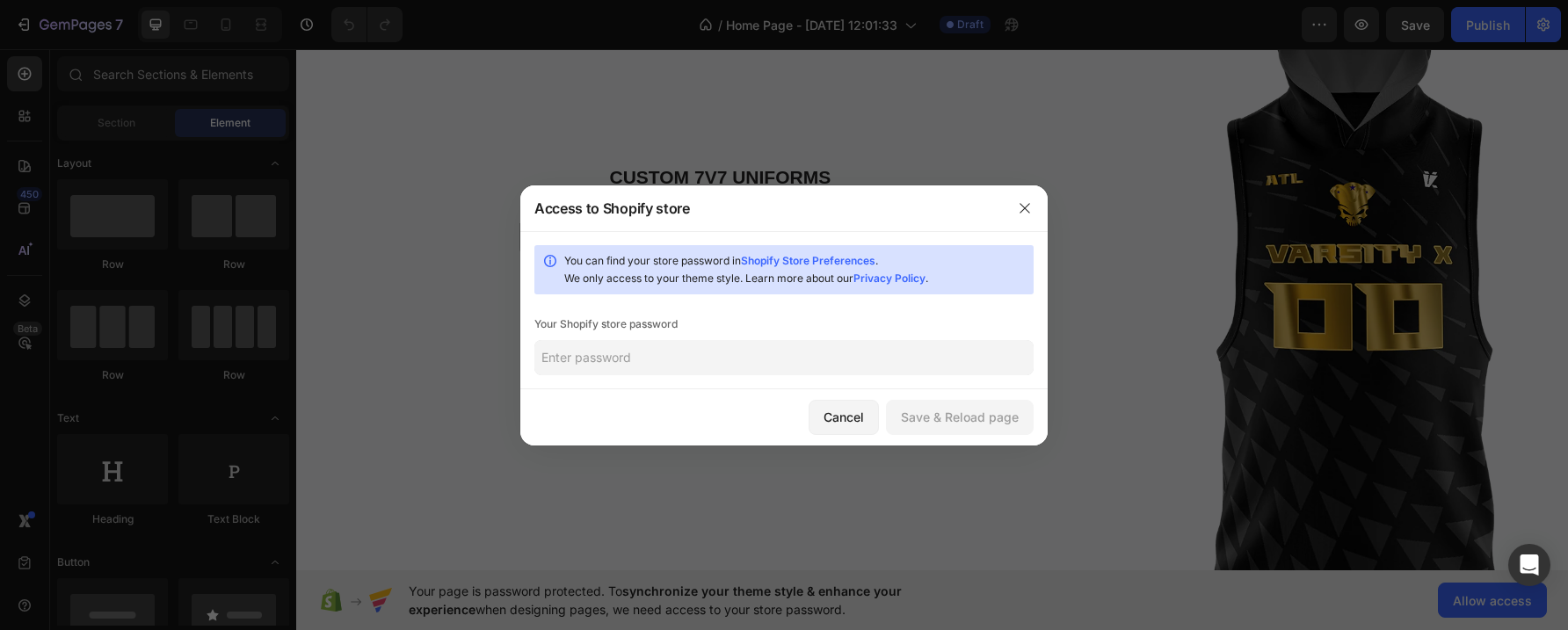
click at [580, 356] on input "text" at bounding box center [784, 357] width 499 height 35
type input "Destinlife1$"
click at [962, 415] on div "Save & Reload page" at bounding box center [960, 416] width 118 height 19
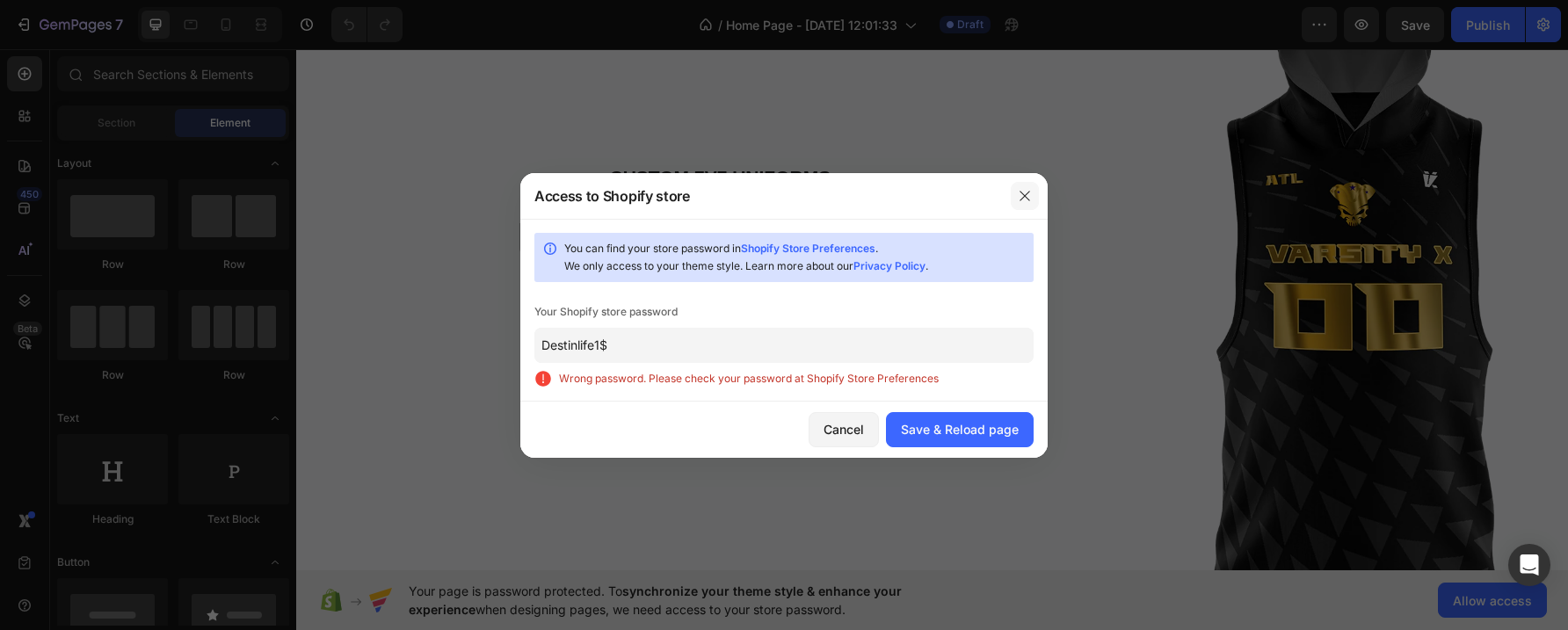
click at [1021, 189] on icon "button" at bounding box center [1025, 196] width 14 height 14
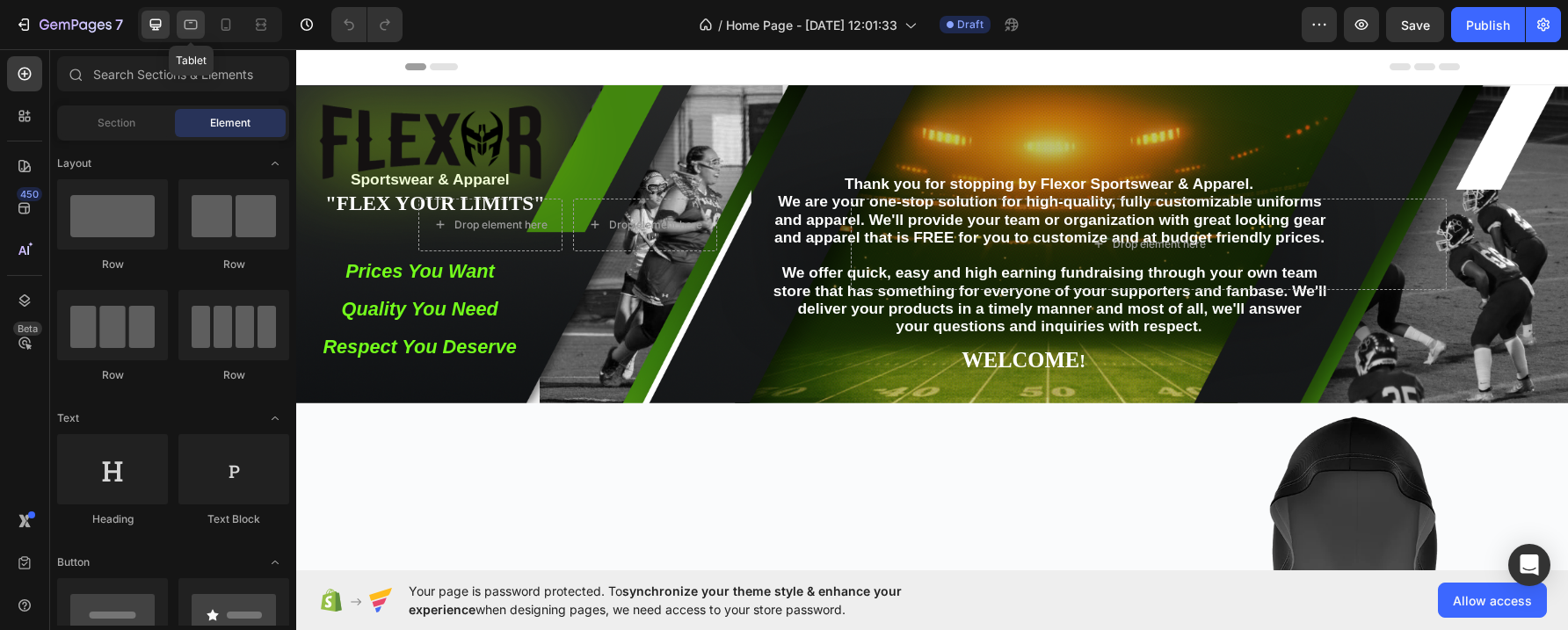
click at [192, 23] on icon at bounding box center [191, 25] width 18 height 18
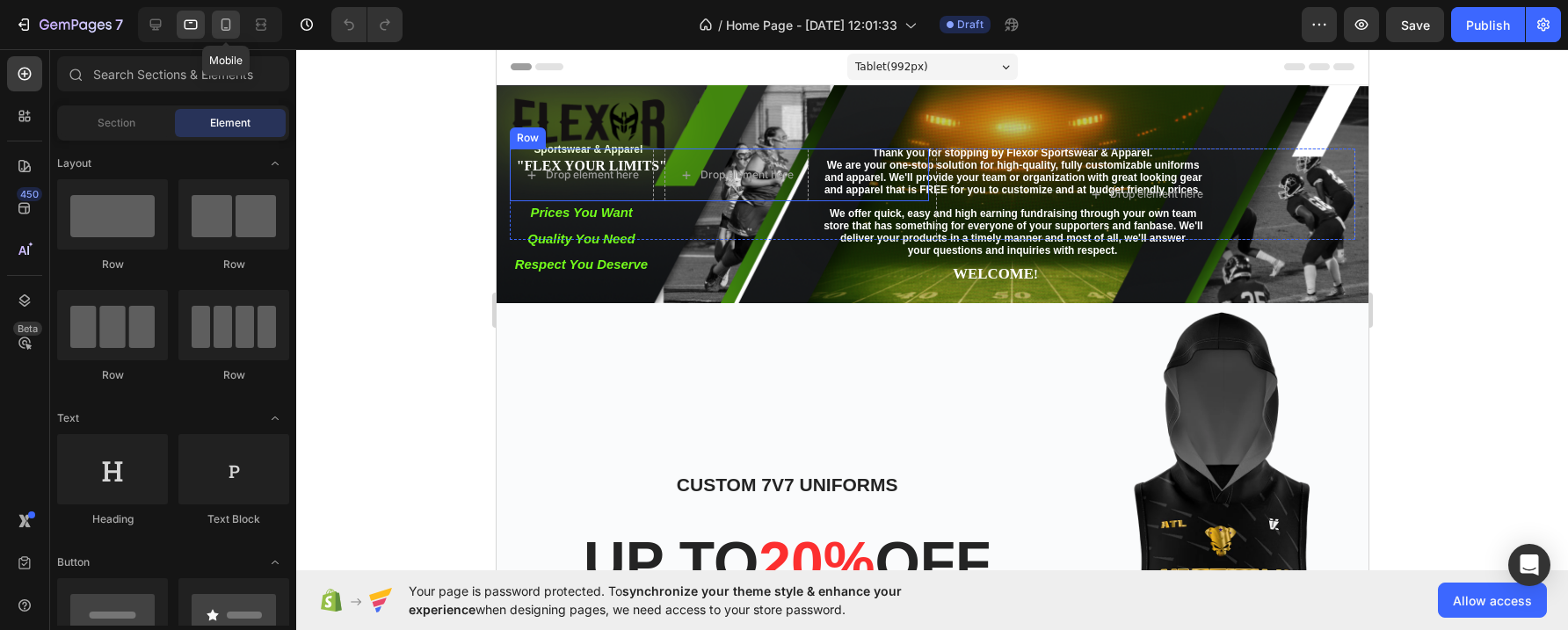
click at [227, 25] on icon at bounding box center [226, 25] width 18 height 18
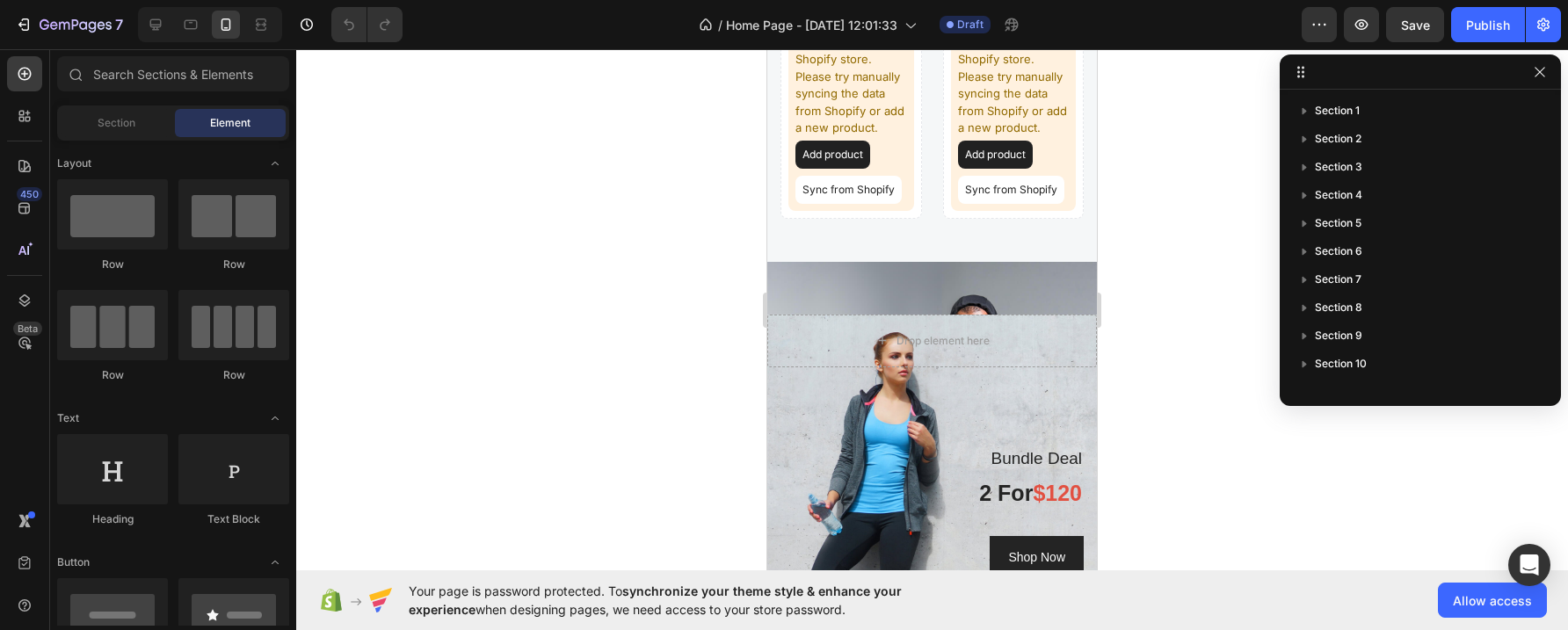
scroll to position [2369, 0]
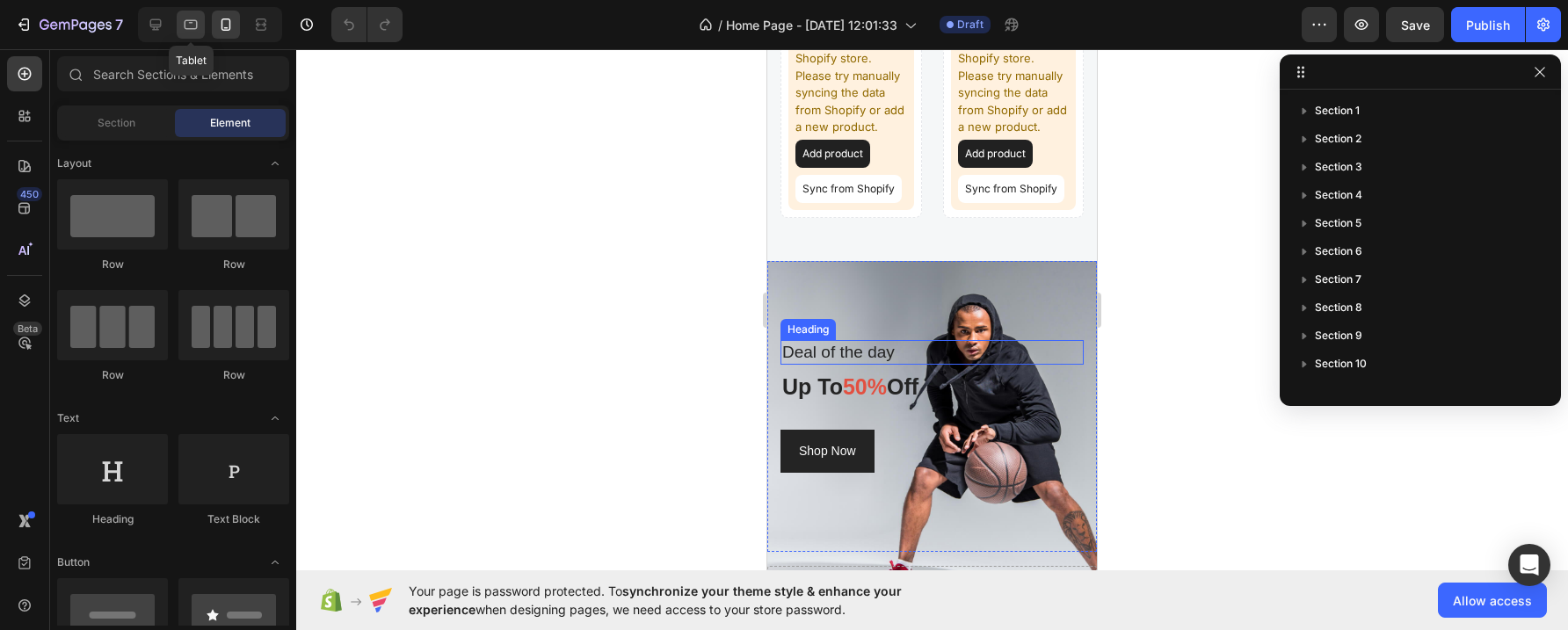
click at [191, 21] on icon at bounding box center [191, 25] width 18 height 18
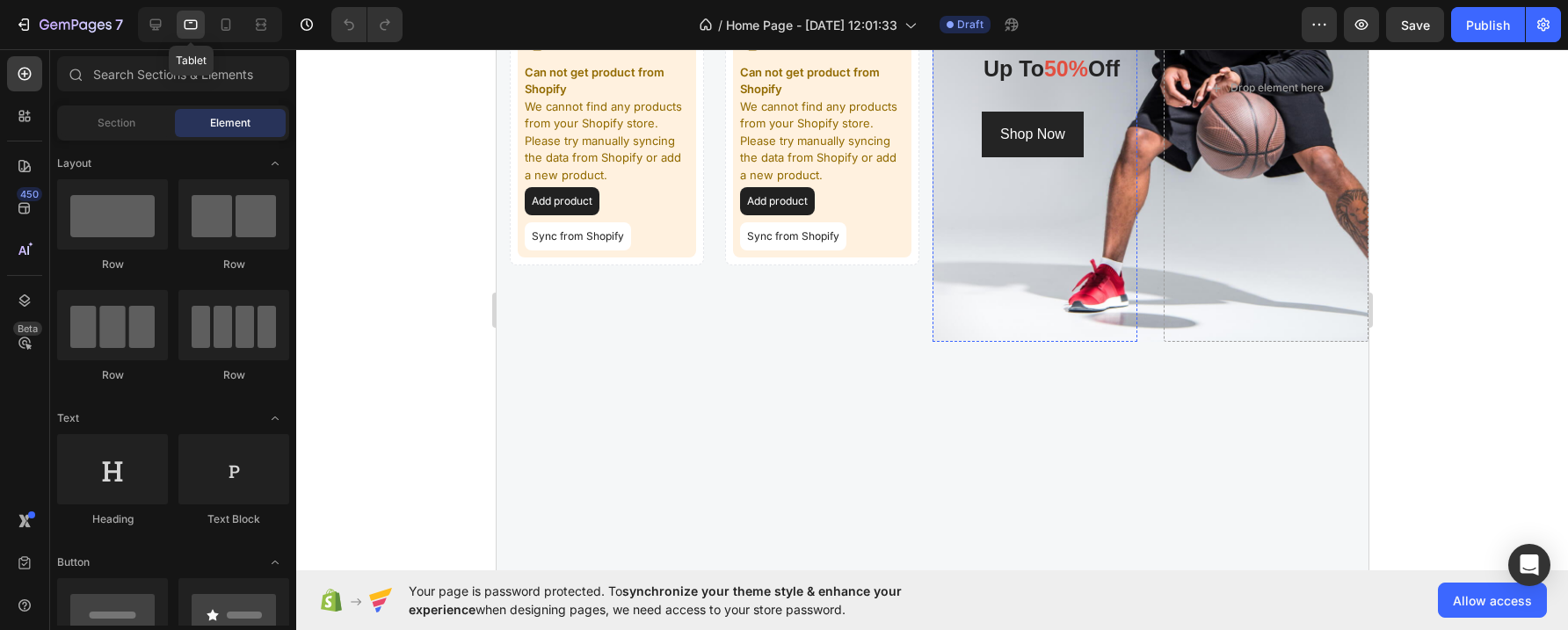
scroll to position [2323, 0]
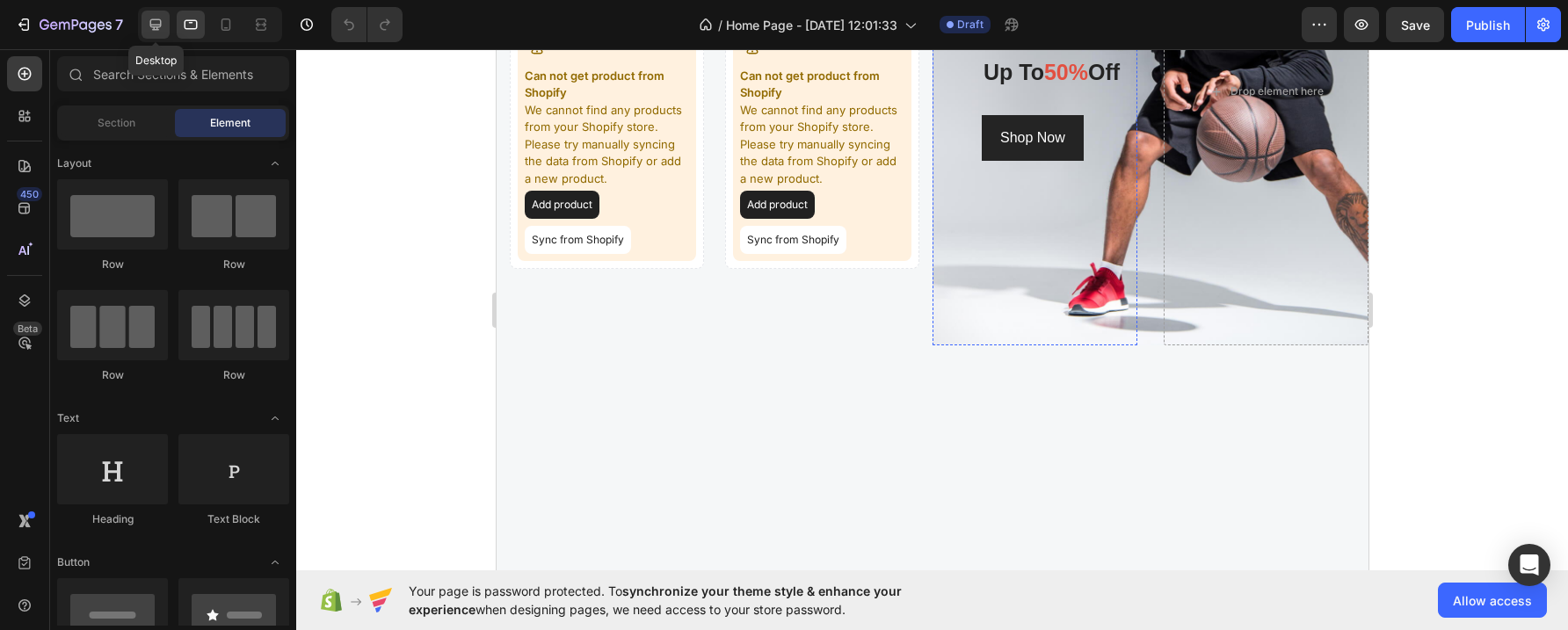
click at [157, 22] on icon at bounding box center [156, 25] width 18 height 18
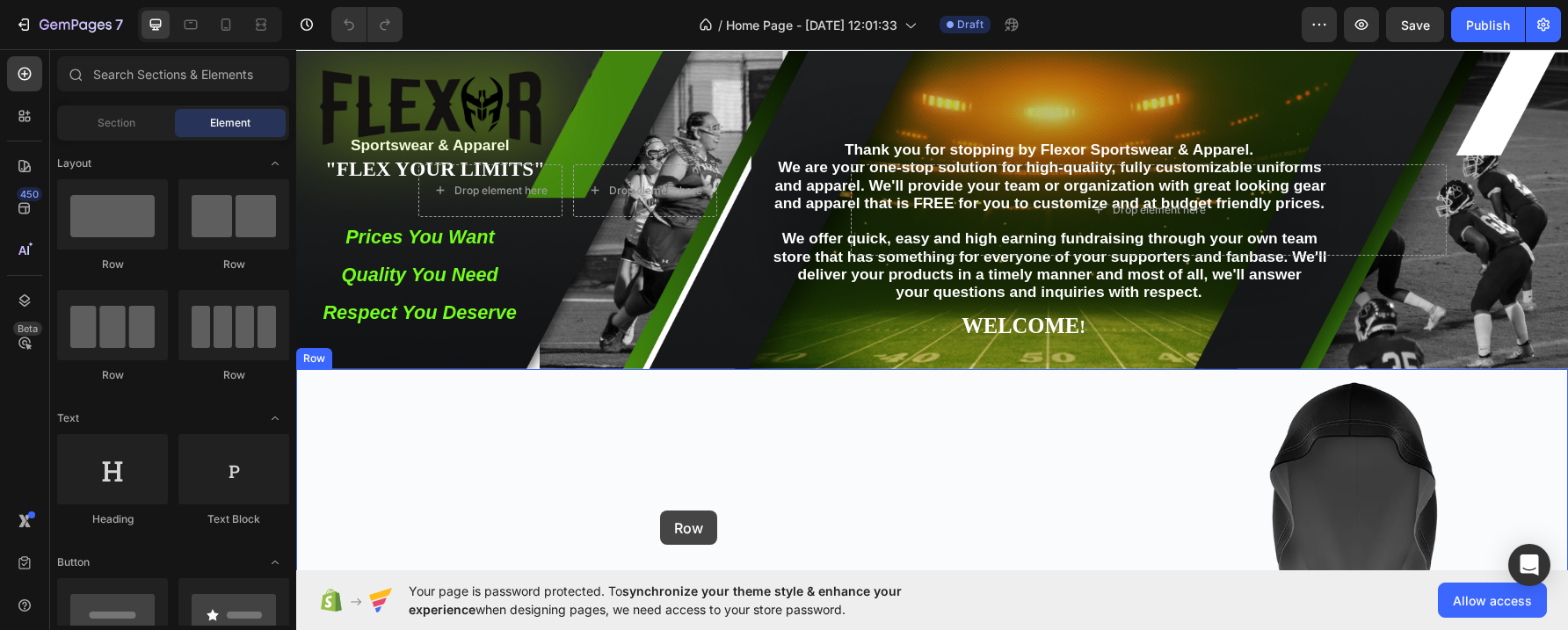
scroll to position [60, 0]
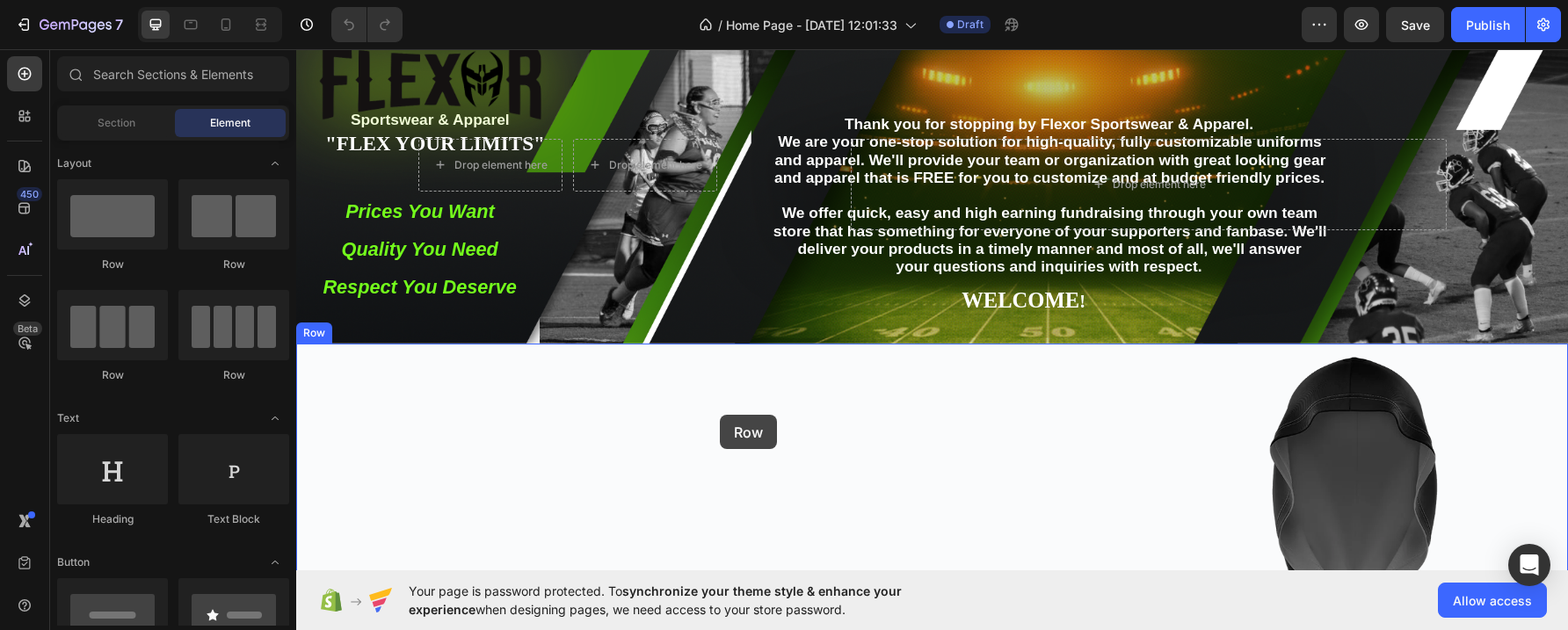
drag, startPoint x: 424, startPoint y: 385, endPoint x: 720, endPoint y: 414, distance: 297.4
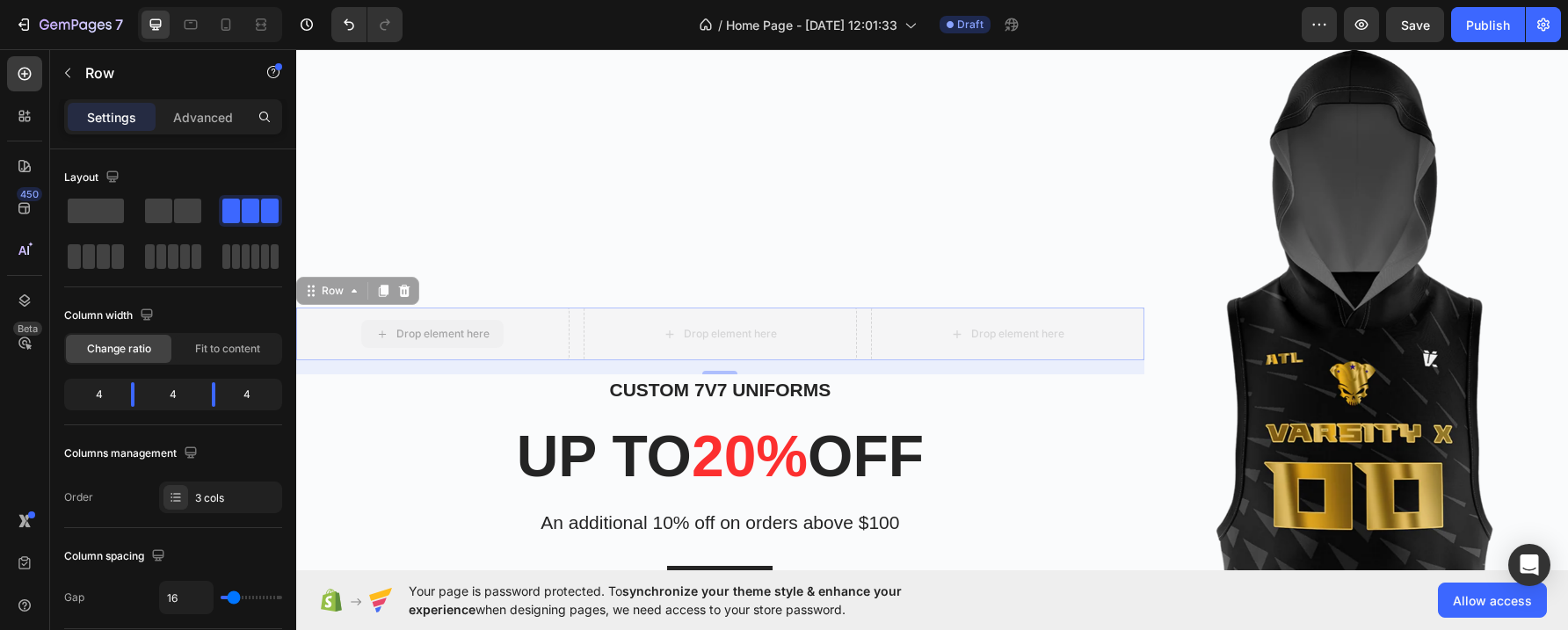
scroll to position [331, 0]
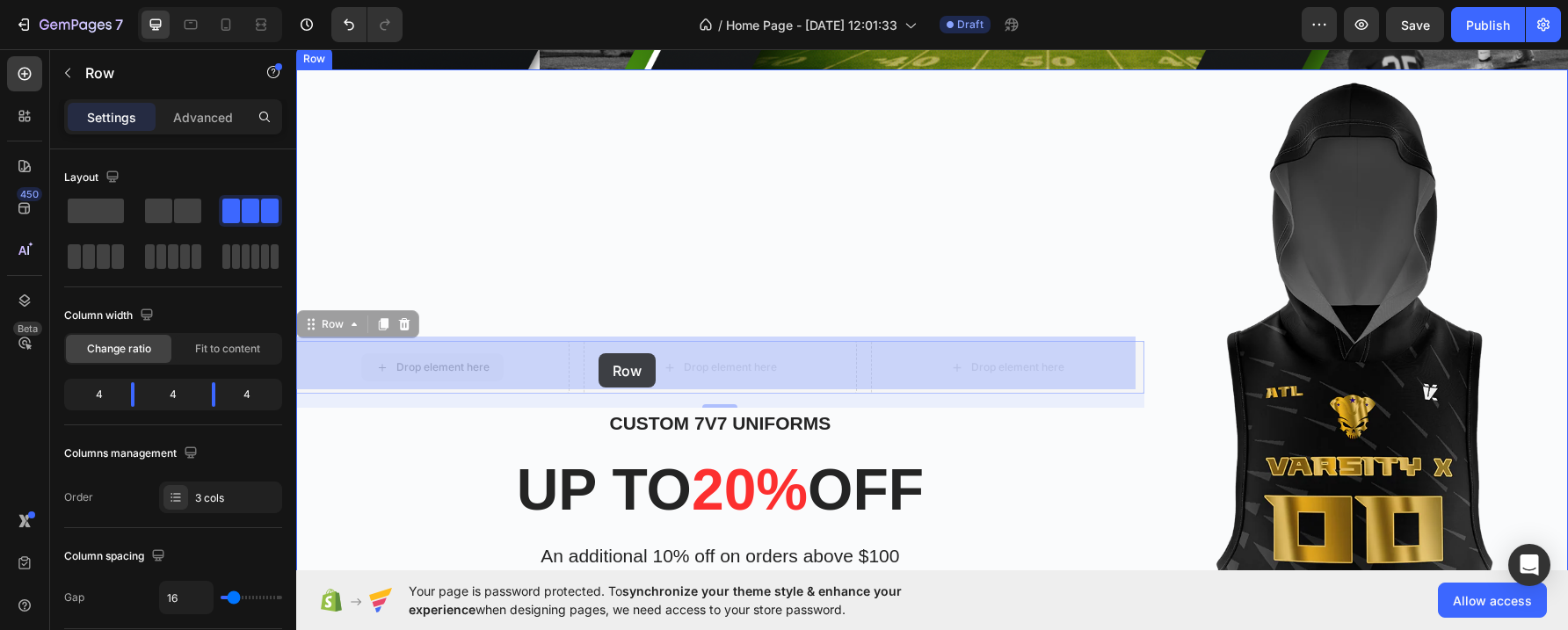
drag, startPoint x: 537, startPoint y: 327, endPoint x: 599, endPoint y: 353, distance: 67.2
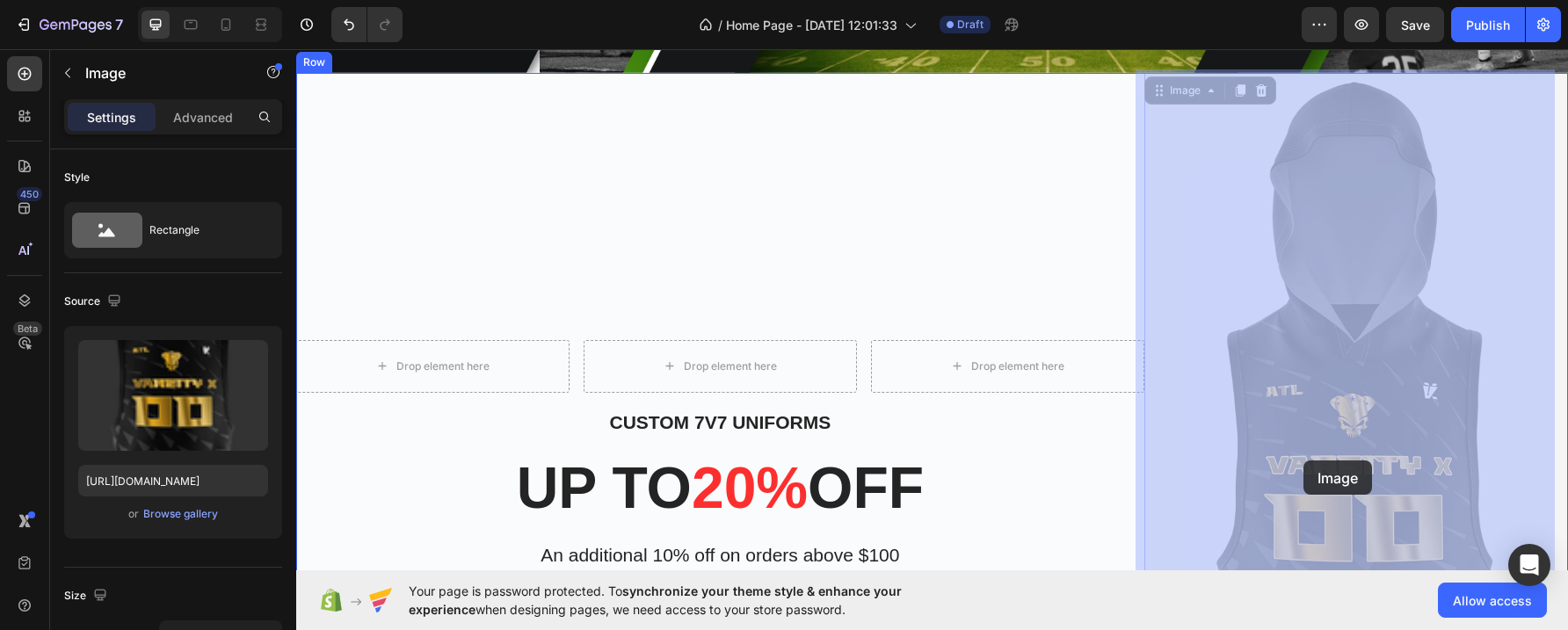
drag, startPoint x: 1323, startPoint y: 360, endPoint x: 1306, endPoint y: 456, distance: 97.5
drag, startPoint x: 1363, startPoint y: 442, endPoint x: 1375, endPoint y: 440, distance: 12.2
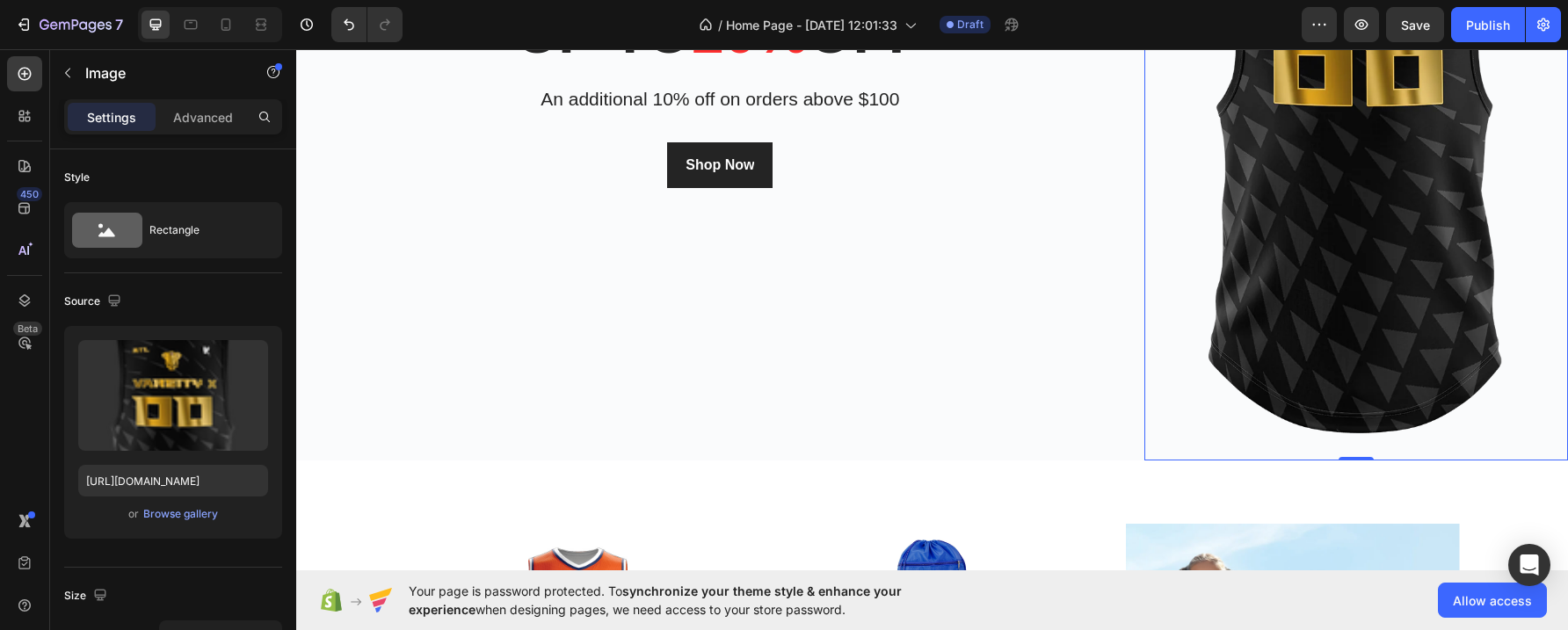
scroll to position [789, 0]
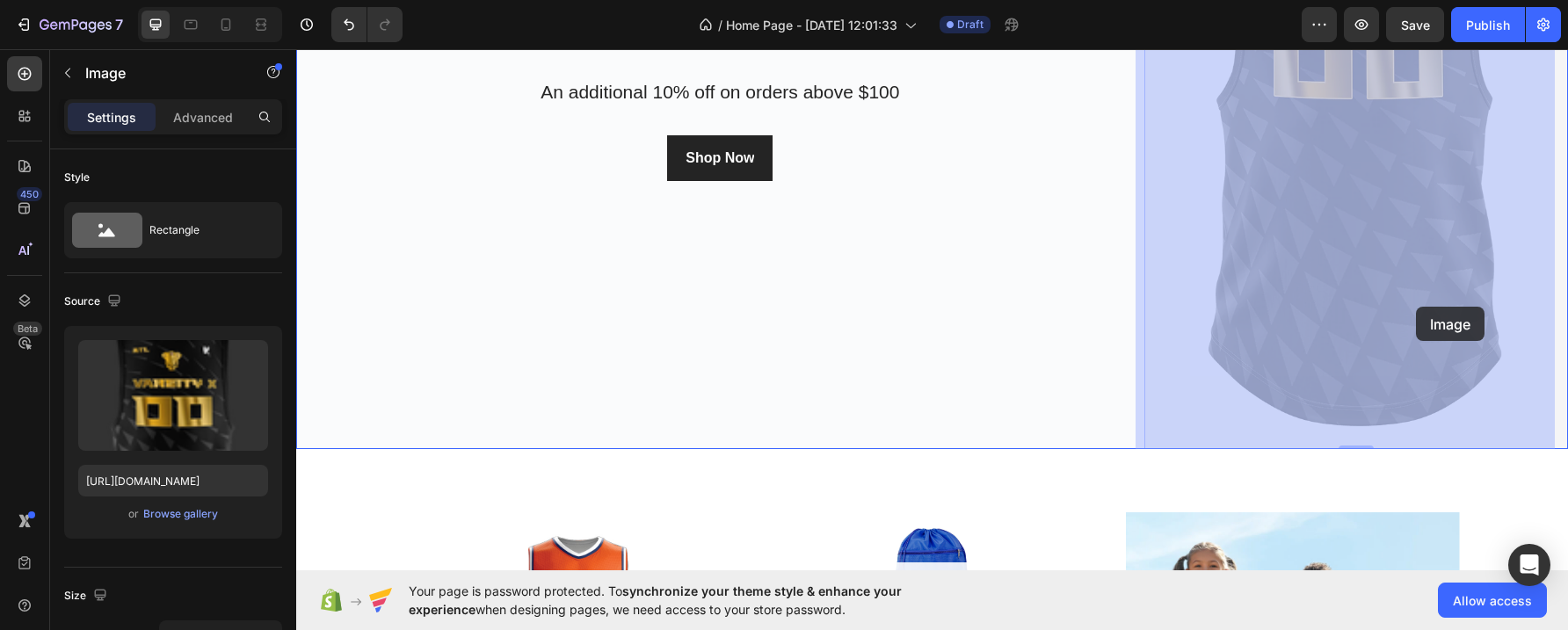
drag, startPoint x: 1376, startPoint y: 267, endPoint x: 1416, endPoint y: 307, distance: 56.6
drag, startPoint x: 1326, startPoint y: 229, endPoint x: 1347, endPoint y: 240, distance: 23.7
drag, startPoint x: 1367, startPoint y: 283, endPoint x: 1332, endPoint y: 263, distance: 40.3
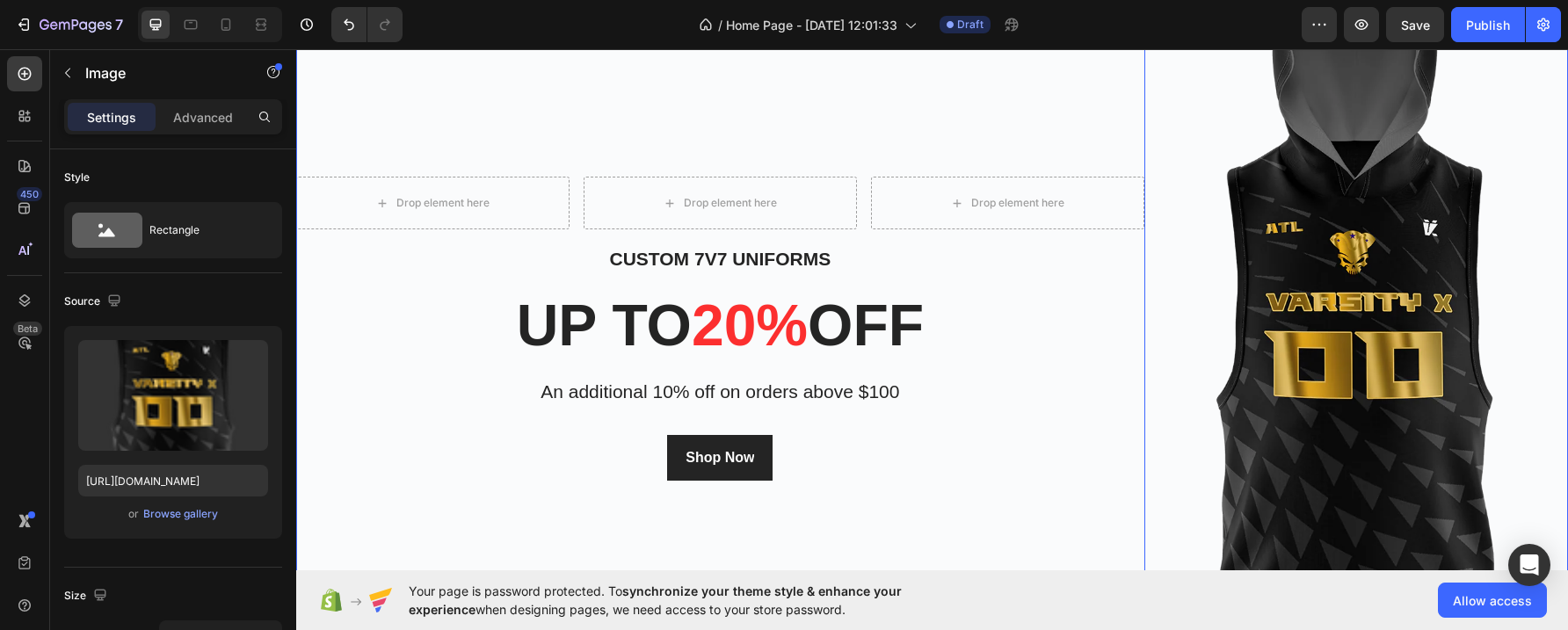
scroll to position [232, 0]
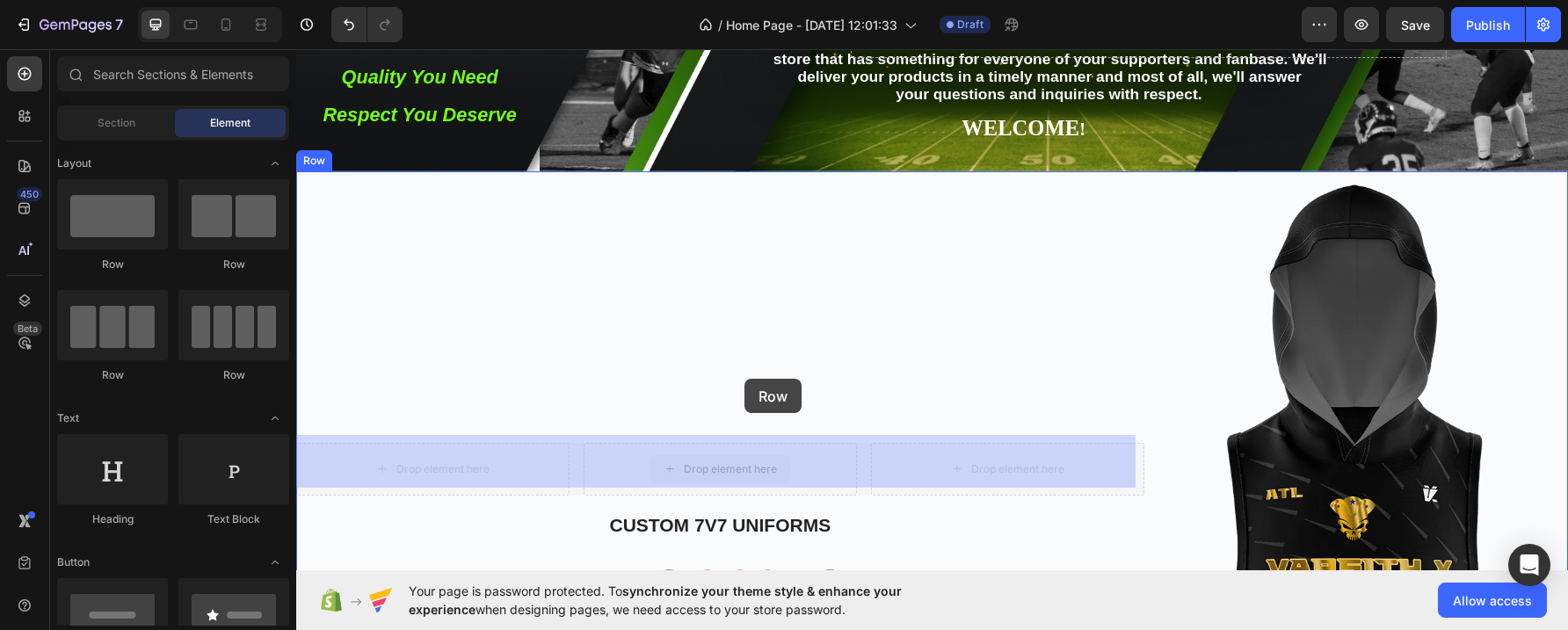
drag, startPoint x: 706, startPoint y: 463, endPoint x: 737, endPoint y: 397, distance: 72.9
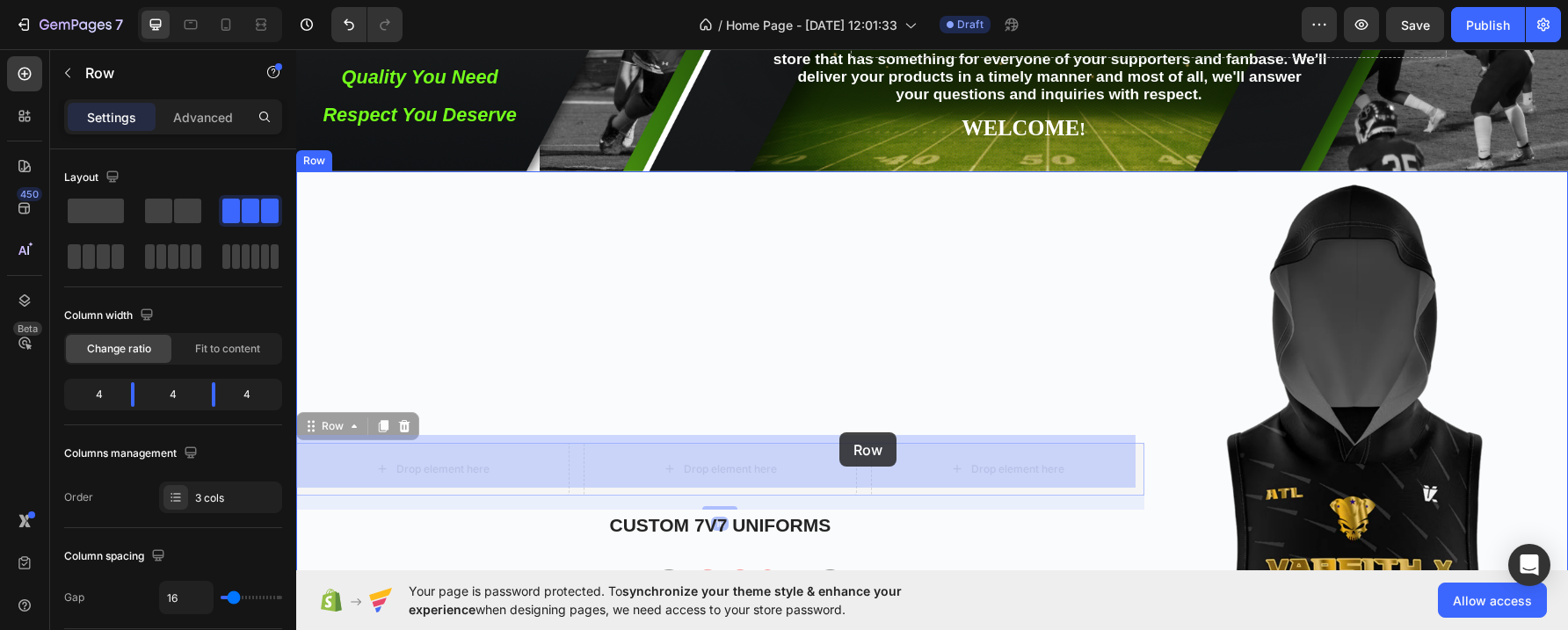
drag, startPoint x: 853, startPoint y: 465, endPoint x: 839, endPoint y: 432, distance: 35.8
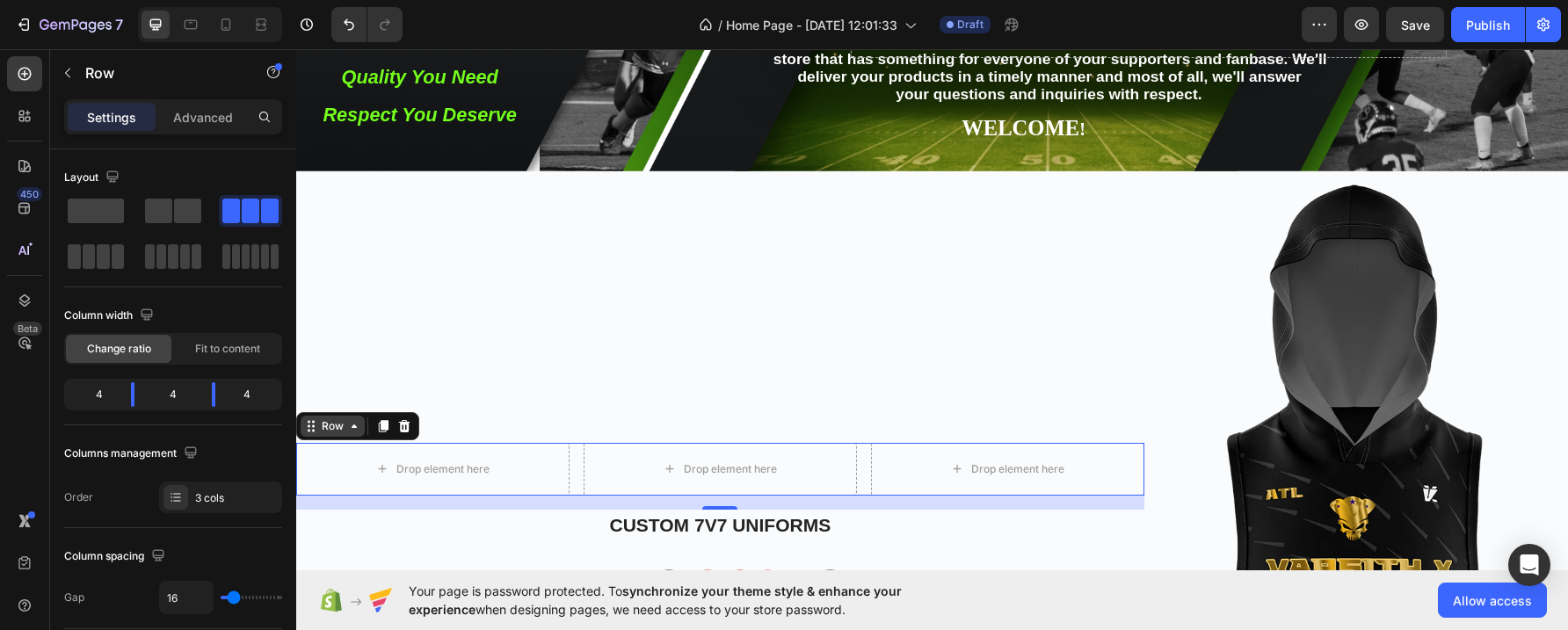
click at [356, 424] on icon at bounding box center [354, 426] width 5 height 4
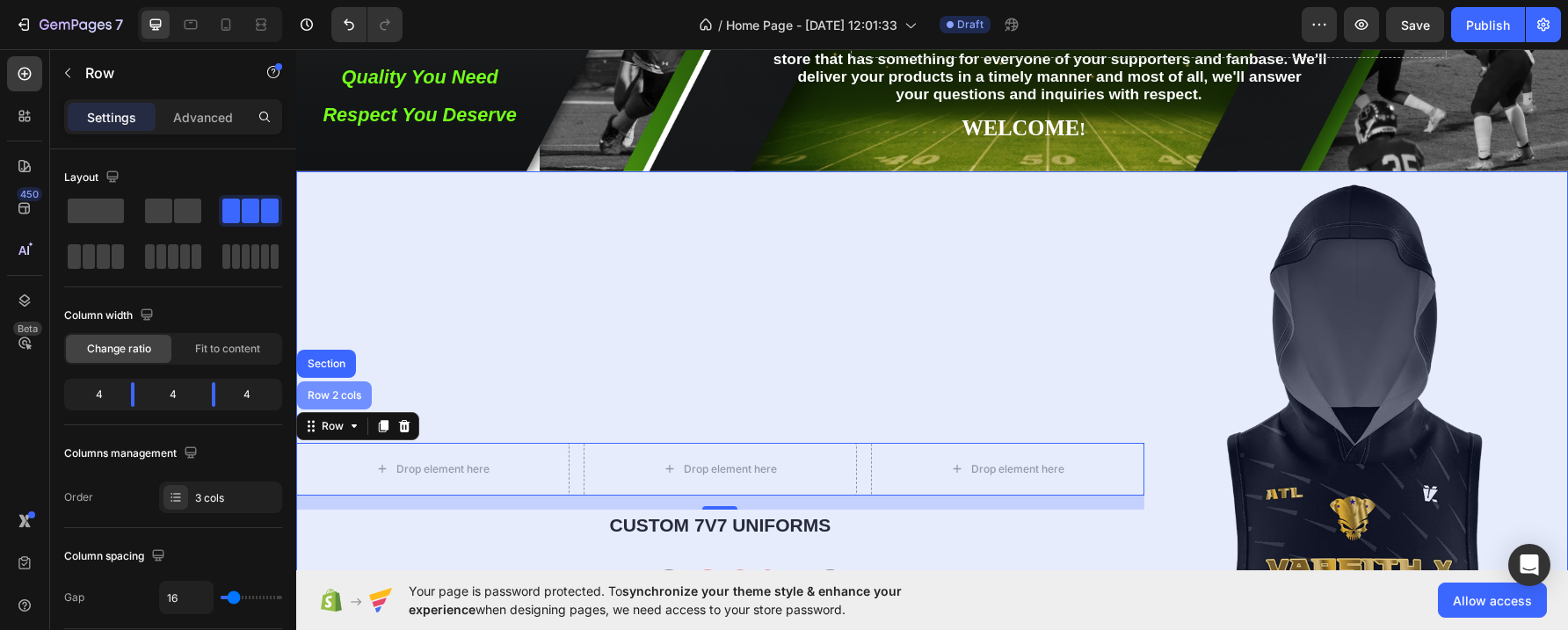
click at [349, 390] on div "Row 2 cols" at bounding box center [335, 395] width 61 height 11
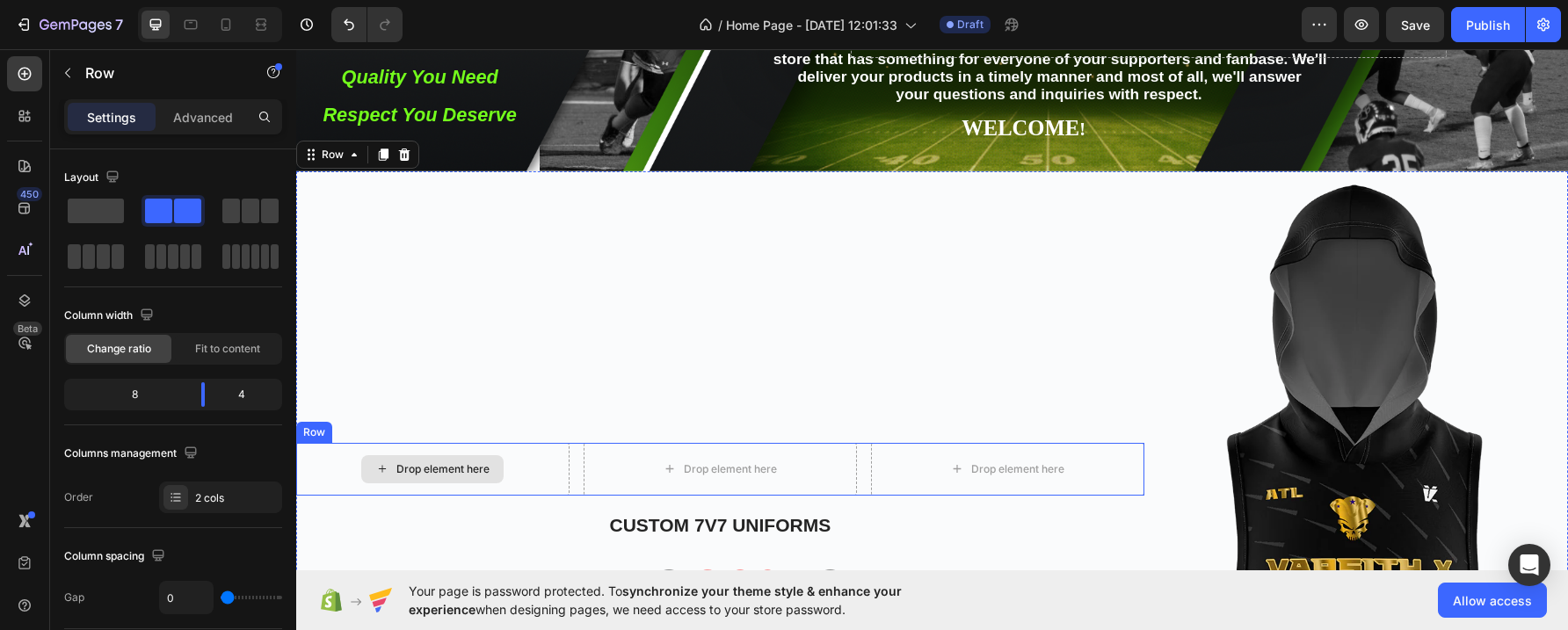
click at [446, 455] on div "Drop element here" at bounding box center [432, 469] width 143 height 29
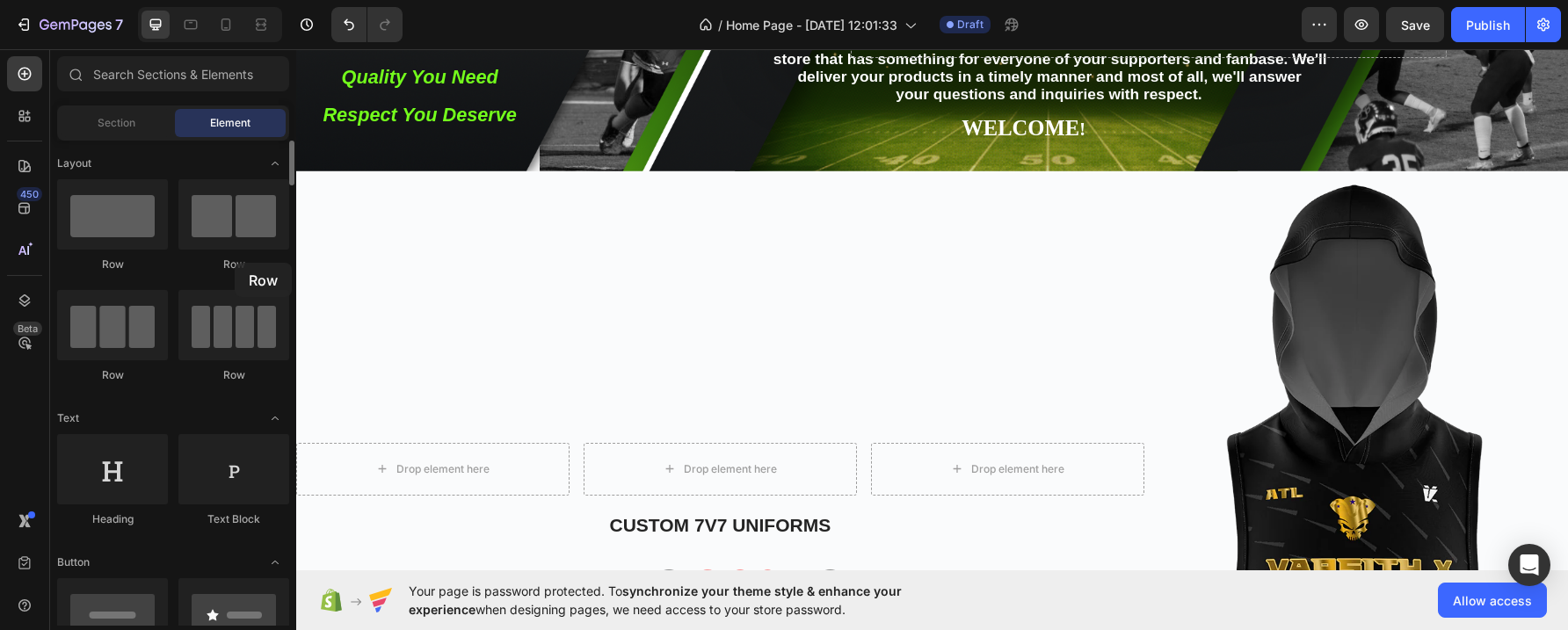
drag, startPoint x: 131, startPoint y: 227, endPoint x: 234, endPoint y: 263, distance: 109.1
click at [234, 263] on div "Row Row Row Row" at bounding box center [173, 288] width 232 height 220
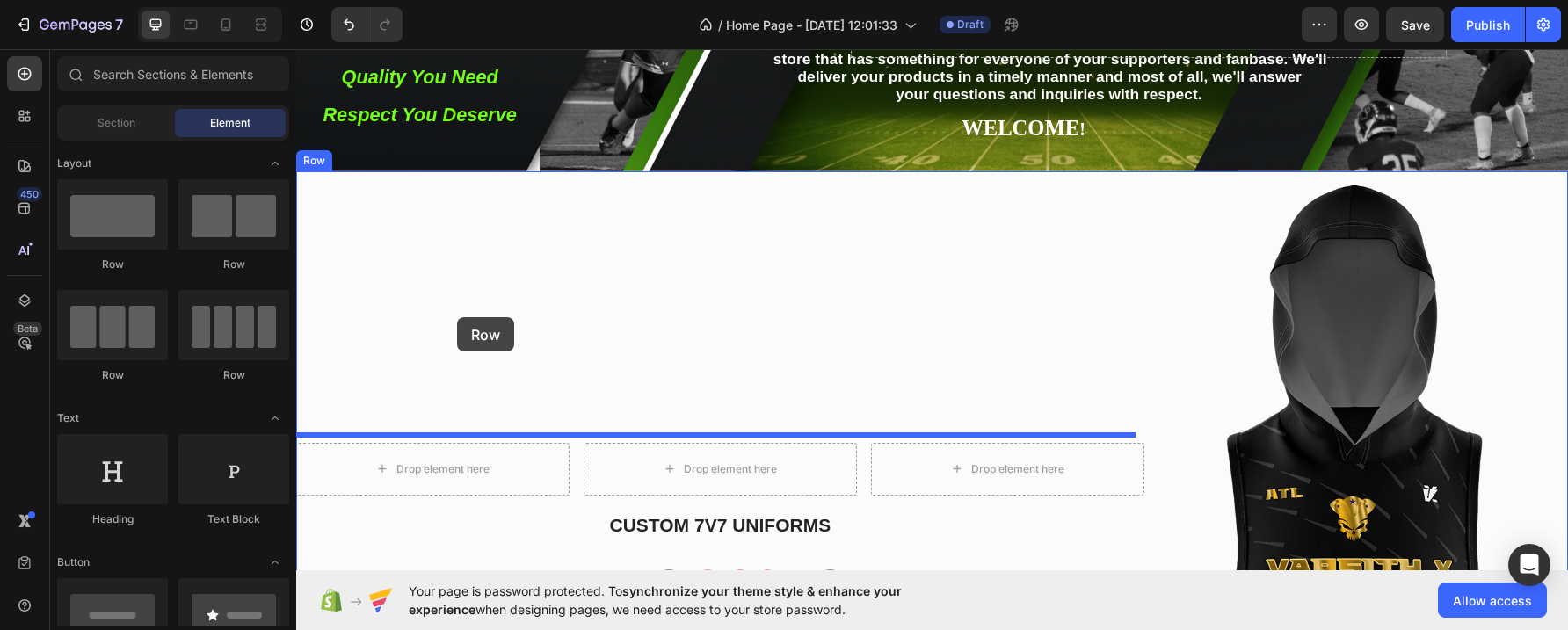
drag, startPoint x: 528, startPoint y: 266, endPoint x: 457, endPoint y: 317, distance: 87.4
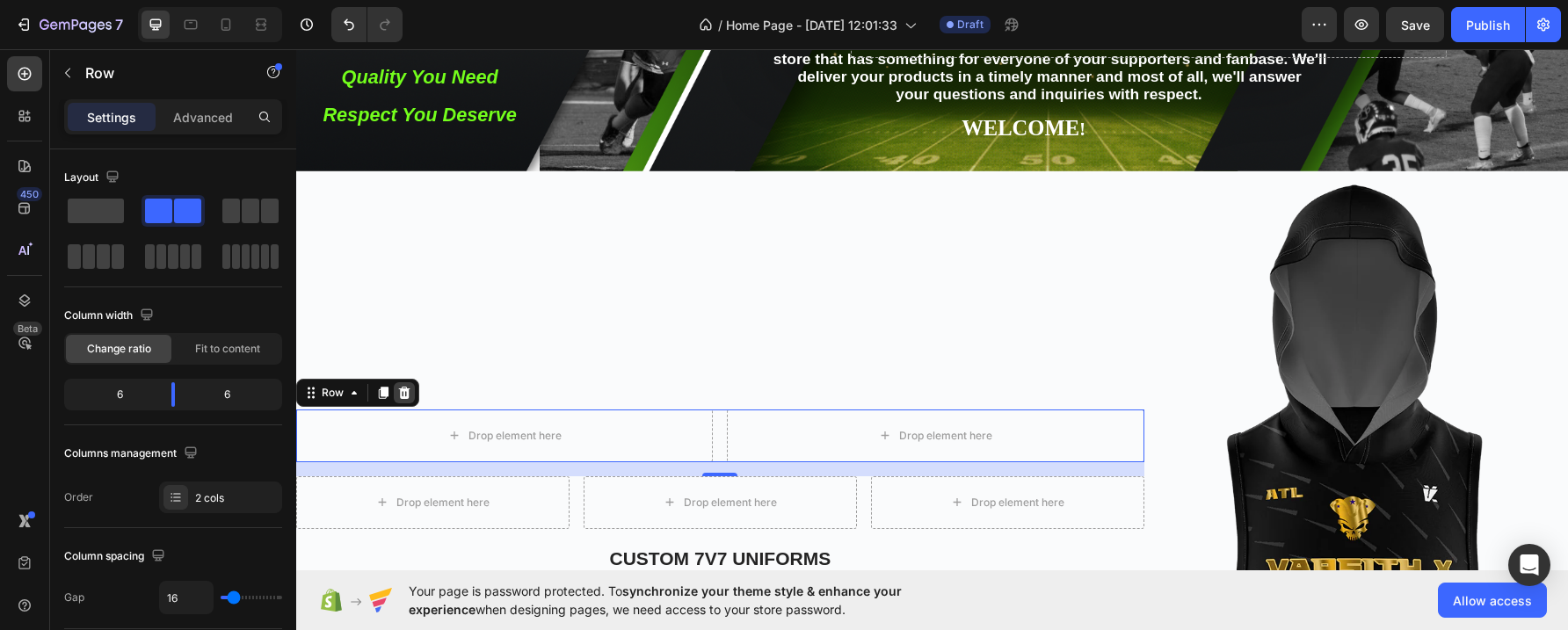
click at [407, 387] on icon at bounding box center [405, 393] width 12 height 12
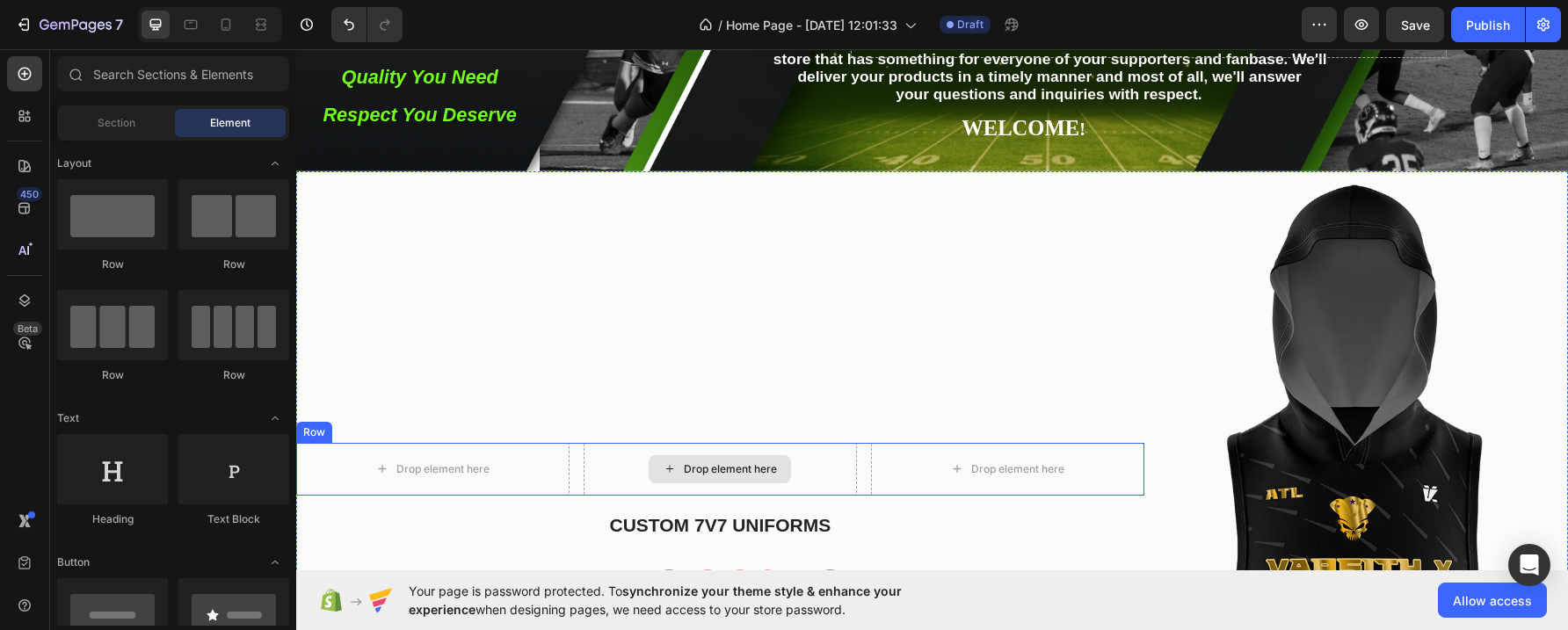
click at [664, 462] on icon at bounding box center [670, 469] width 14 height 15
click at [421, 463] on div "Drop element here" at bounding box center [443, 470] width 94 height 14
click at [741, 463] on div "Drop element here" at bounding box center [730, 470] width 94 height 14
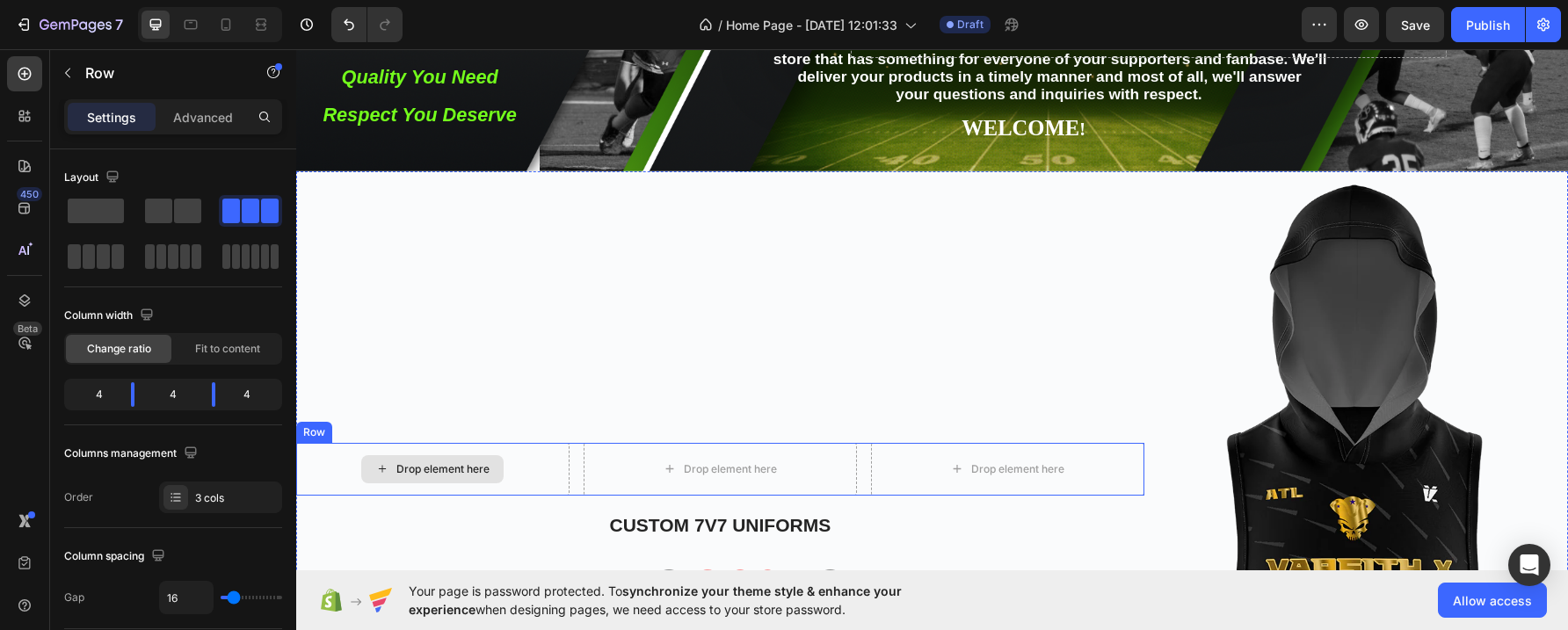
click at [338, 475] on div "Drop element here" at bounding box center [433, 470] width 274 height 53
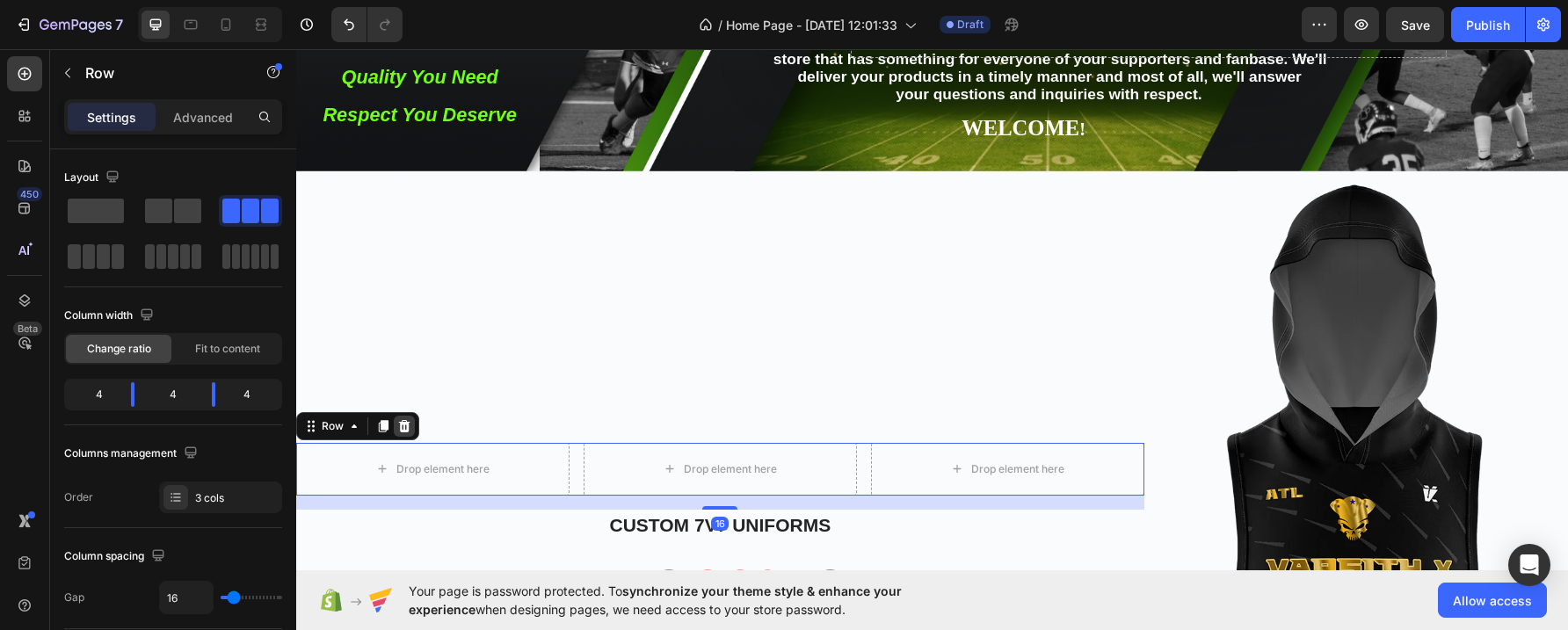
click at [402, 420] on icon at bounding box center [405, 426] width 12 height 12
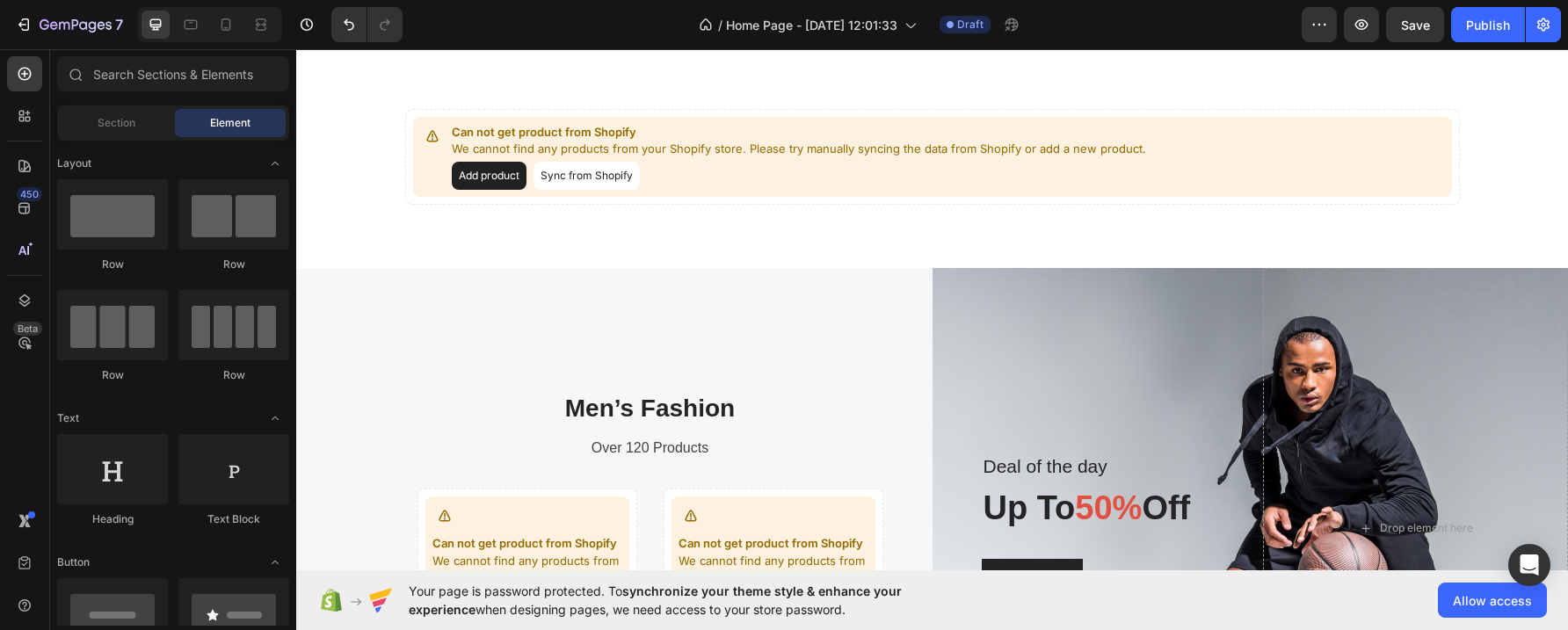
scroll to position [1723, 0]
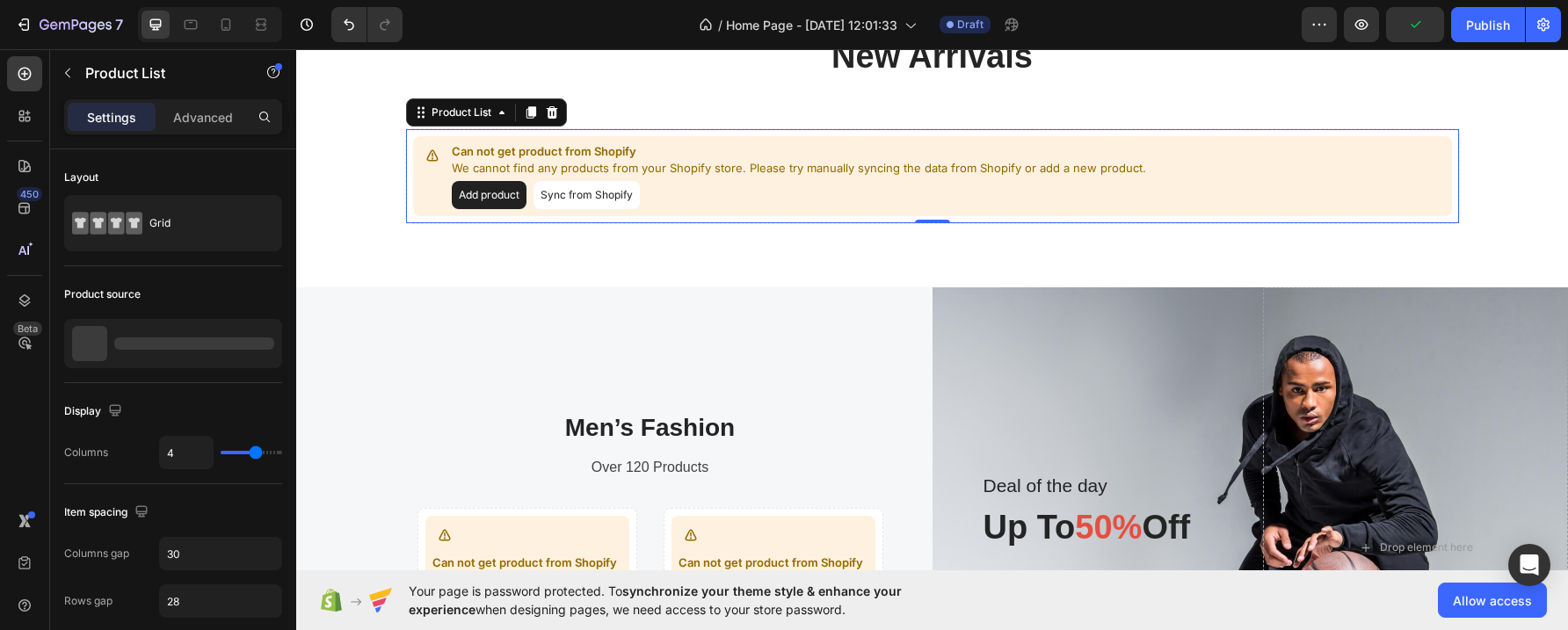
click at [833, 175] on p "We cannot find any products from your Shopify store. Please try manually syncin…" at bounding box center [799, 168] width 694 height 18
click at [550, 108] on icon at bounding box center [552, 112] width 12 height 12
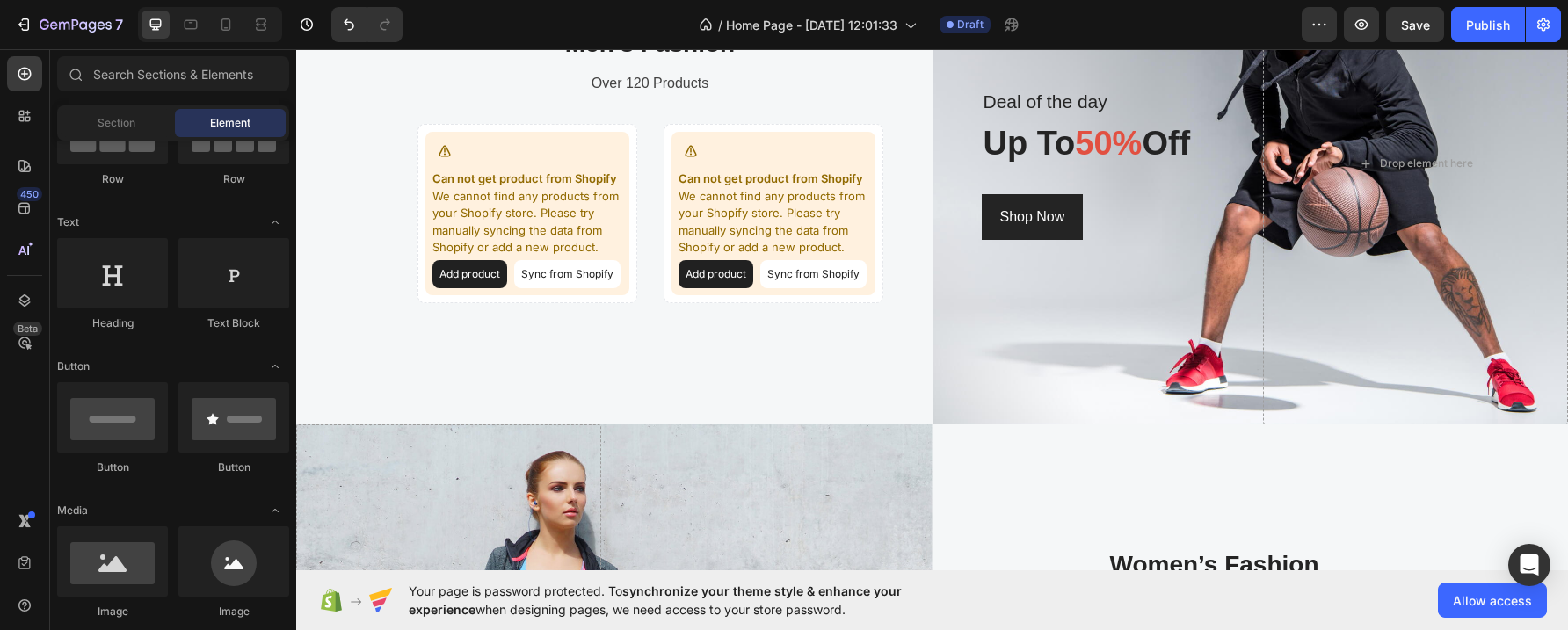
scroll to position [0, 0]
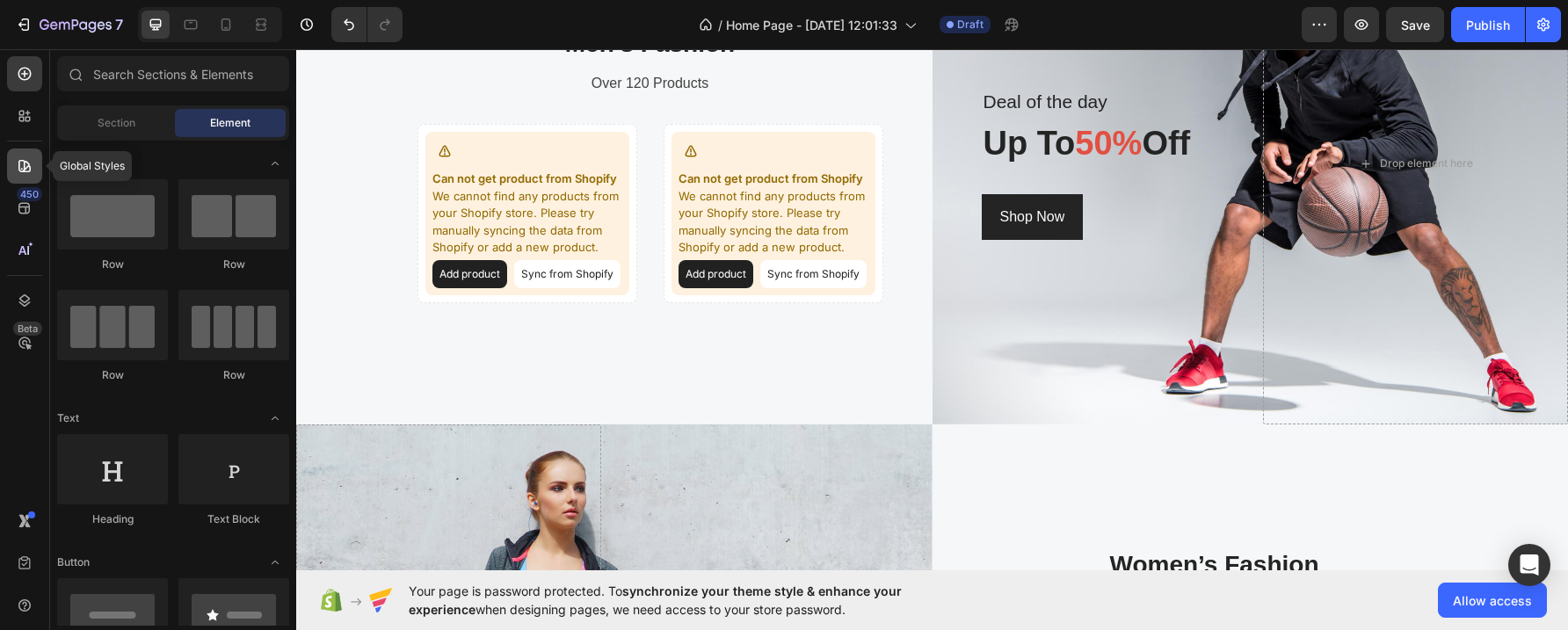
click at [23, 167] on icon at bounding box center [25, 166] width 18 height 18
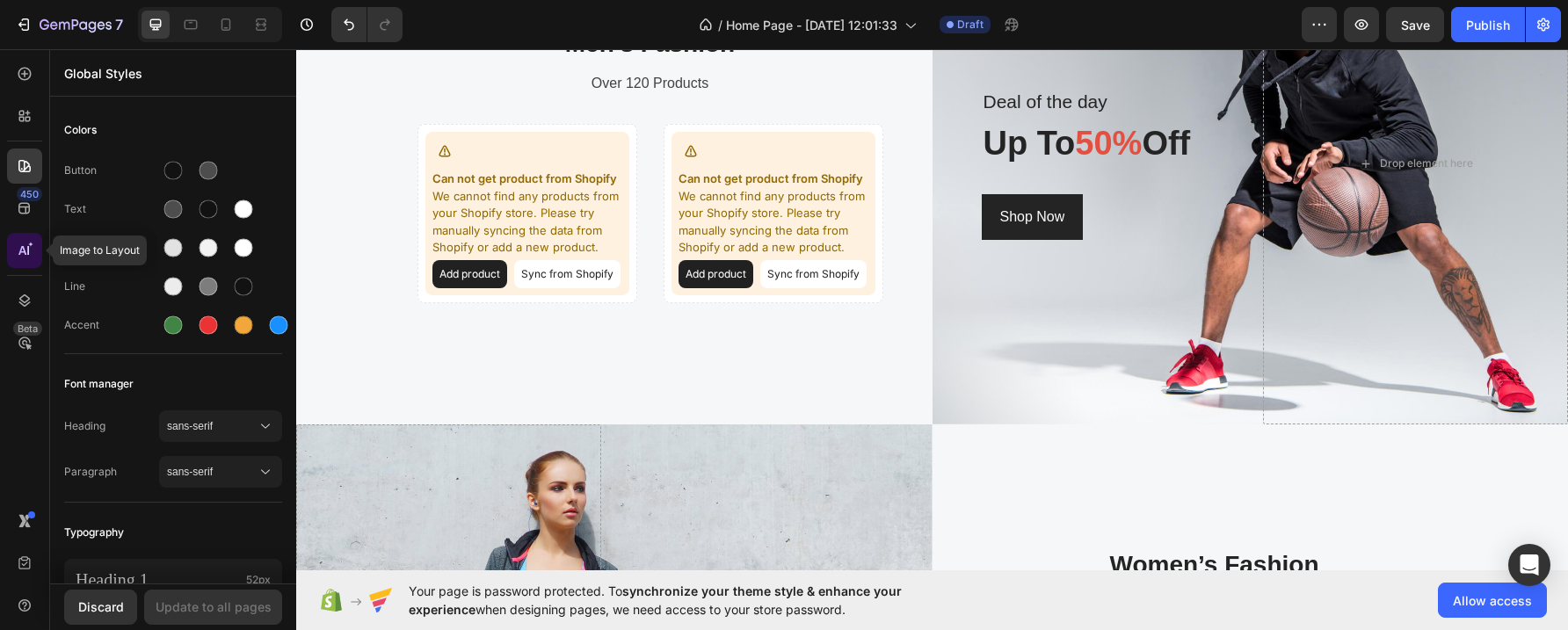
click at [26, 250] on icon at bounding box center [25, 250] width 18 height 18
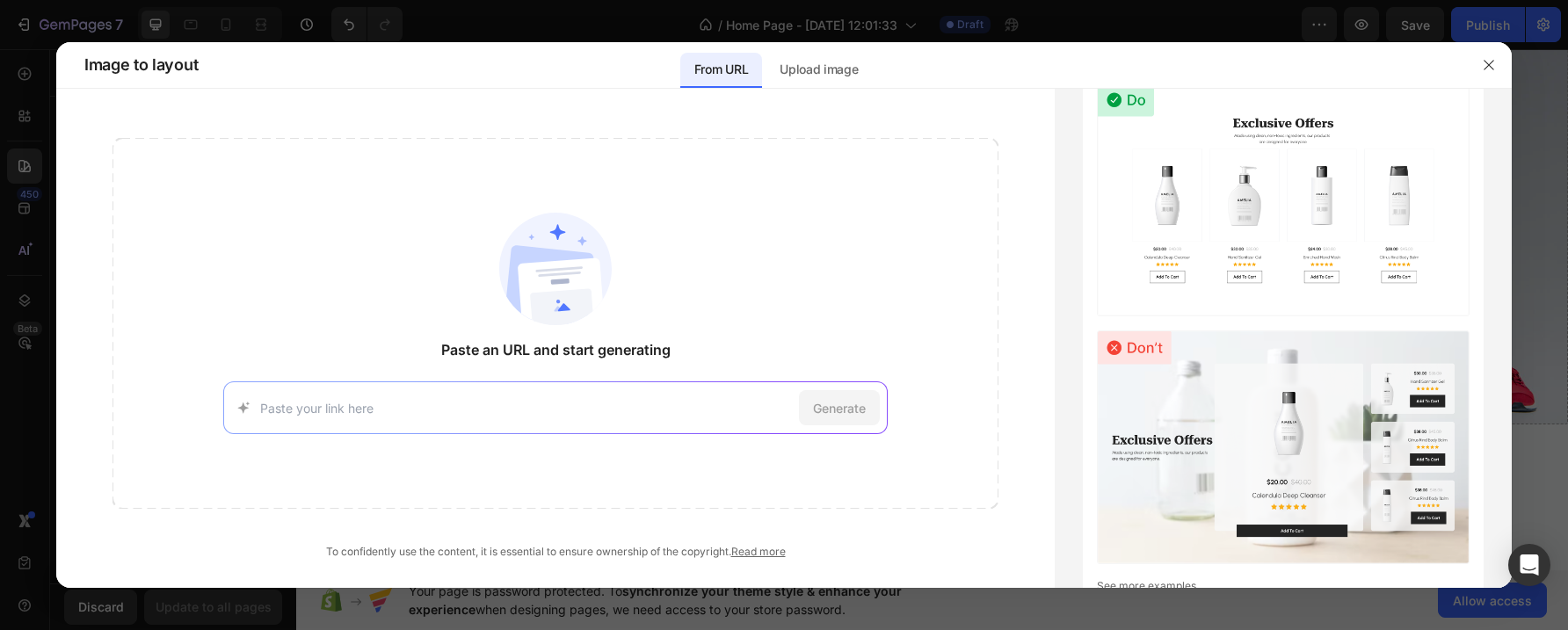
click at [459, 406] on input at bounding box center [526, 408] width 532 height 19
paste input "https://gamebreaker.com/"
type input "https://gamebreaker.com/"
click at [850, 405] on span "Generate" at bounding box center [840, 408] width 53 height 19
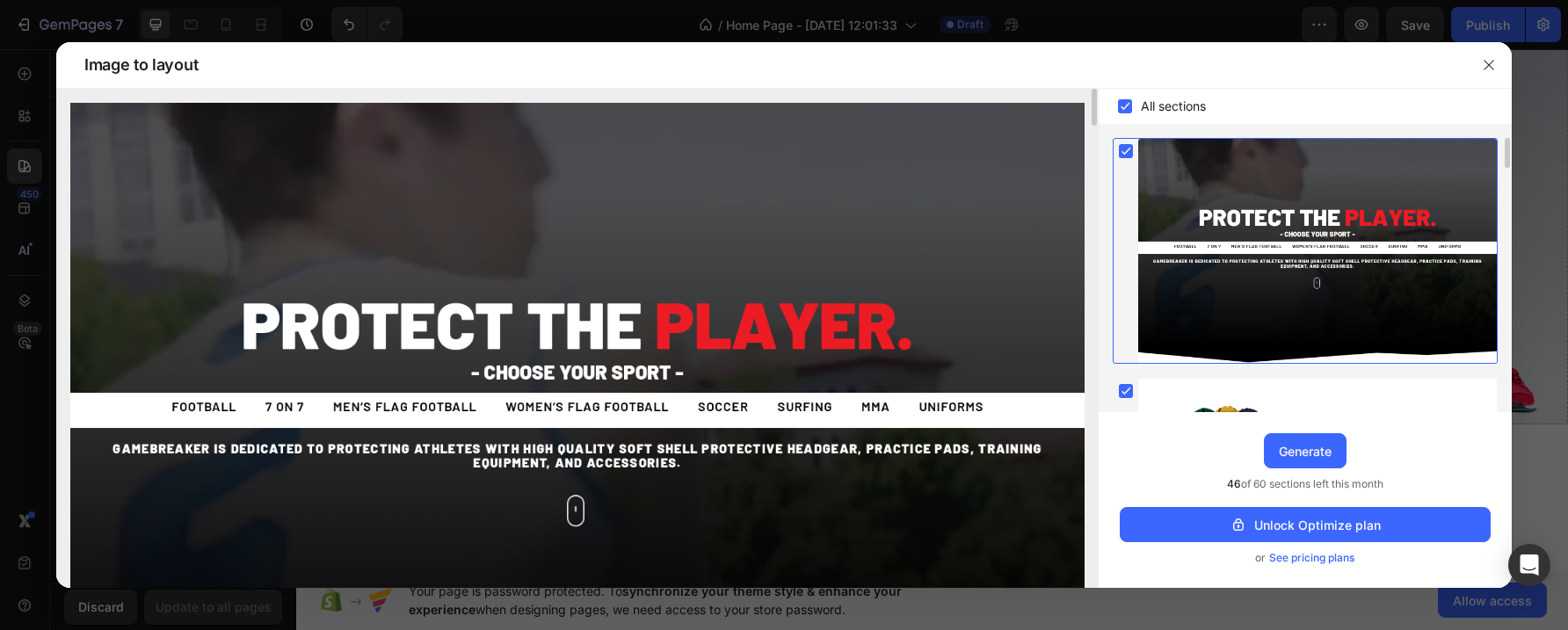
click at [836, 189] on img at bounding box center [577, 419] width 1014 height 634
click at [1489, 61] on icon "button" at bounding box center [1489, 65] width 14 height 14
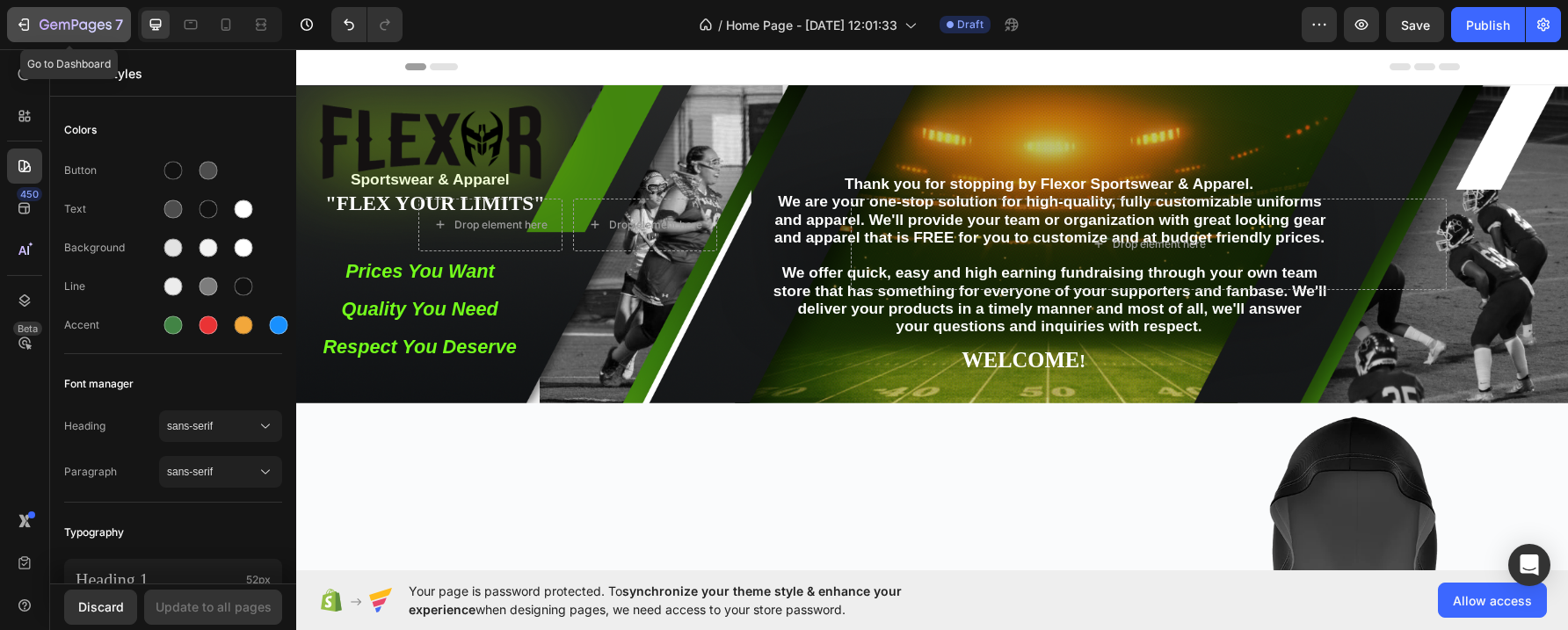
click at [22, 22] on icon "button" at bounding box center [24, 25] width 18 height 18
